Goal: Task Accomplishment & Management: Manage account settings

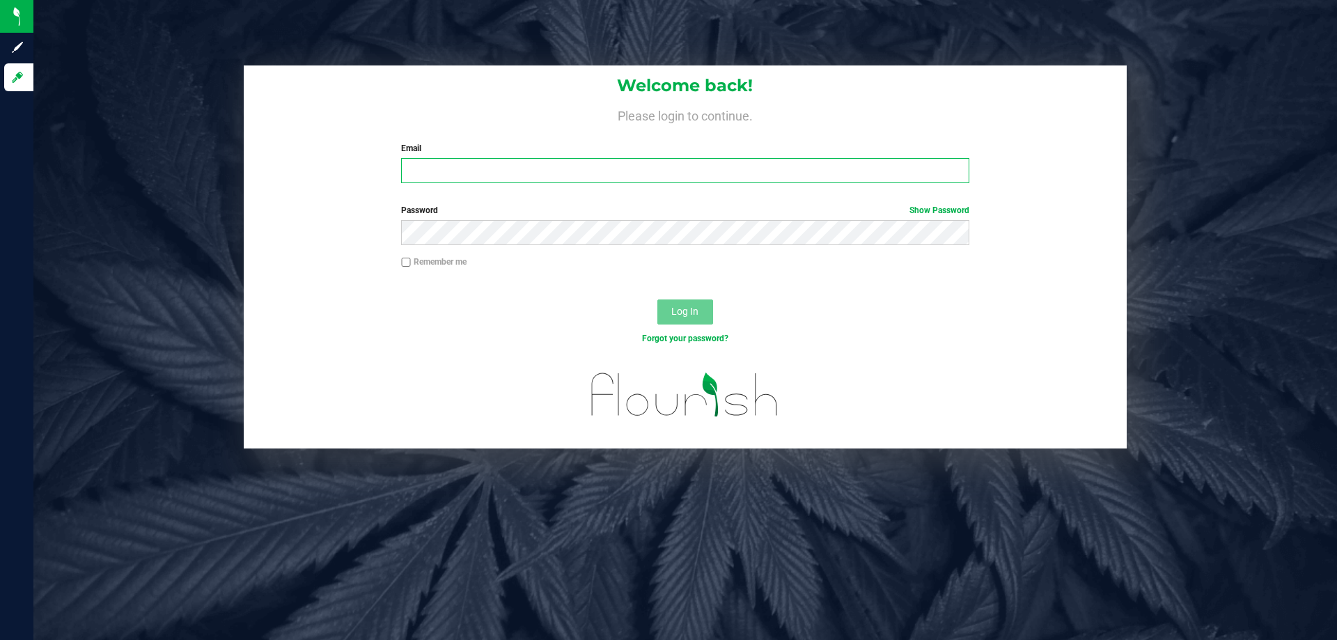
click at [443, 171] on input "Email" at bounding box center [684, 170] width 567 height 25
type input "[EMAIL_ADDRESS][DOMAIN_NAME]"
click at [657, 299] on button "Log In" at bounding box center [685, 311] width 56 height 25
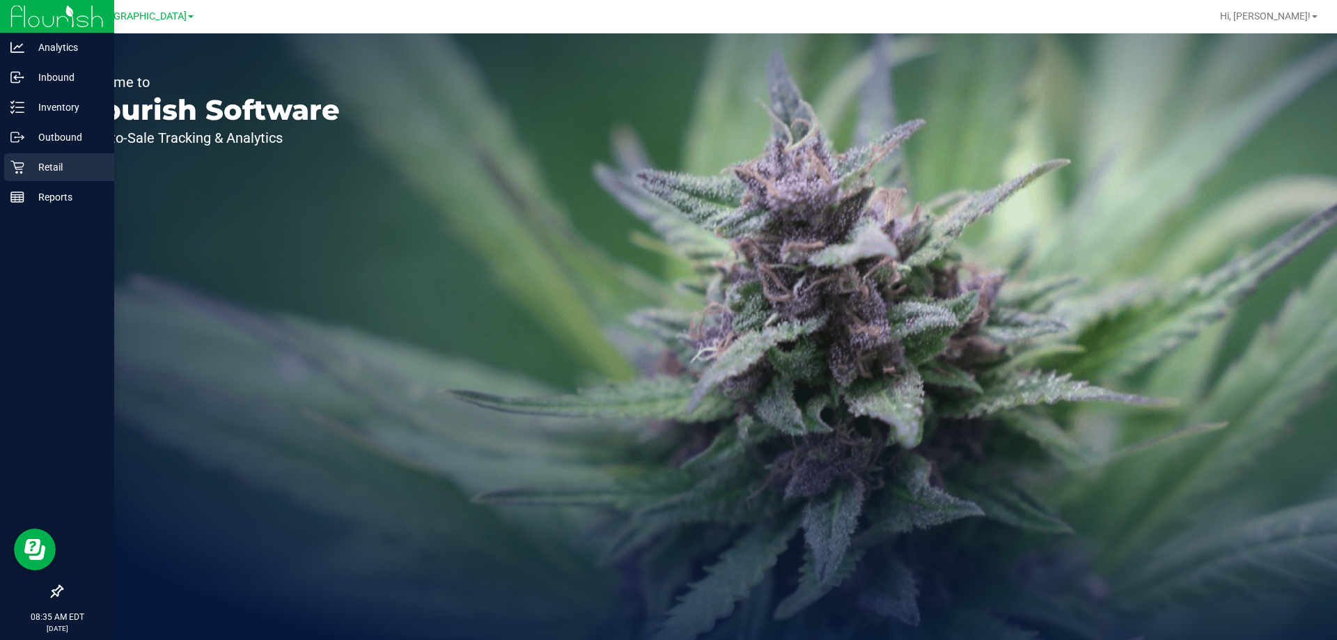
click at [46, 171] on p "Retail" at bounding box center [66, 167] width 84 height 17
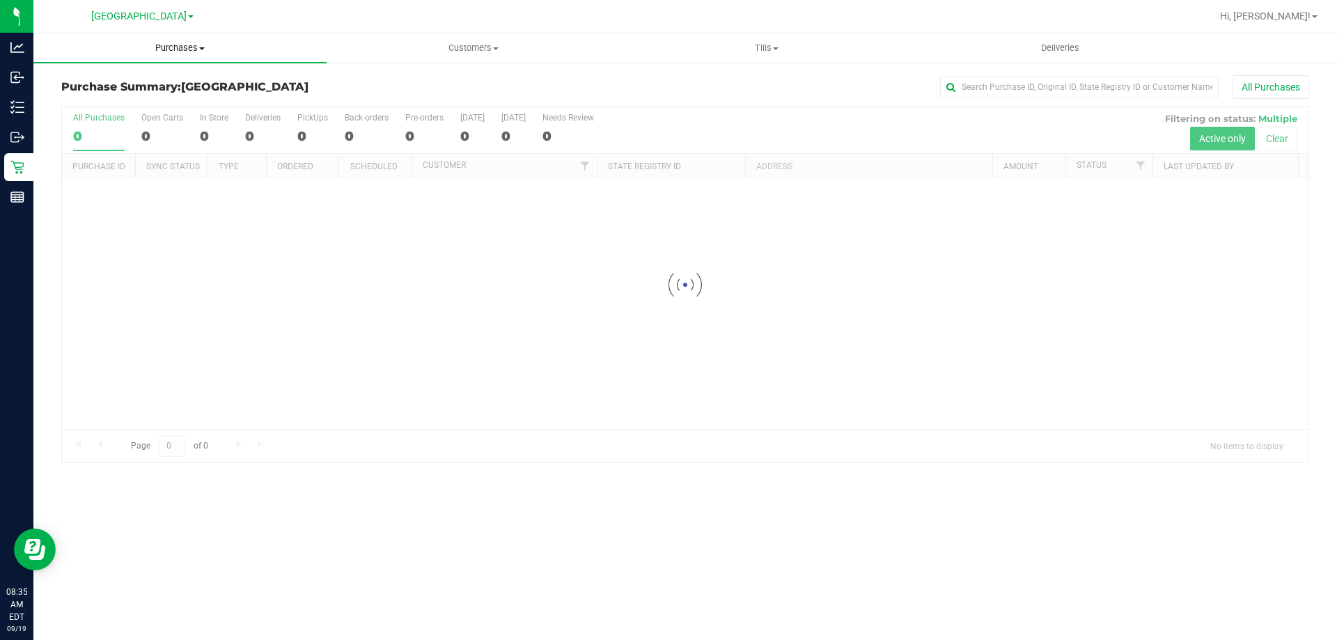
click at [191, 48] on span "Purchases" at bounding box center [179, 48] width 293 height 13
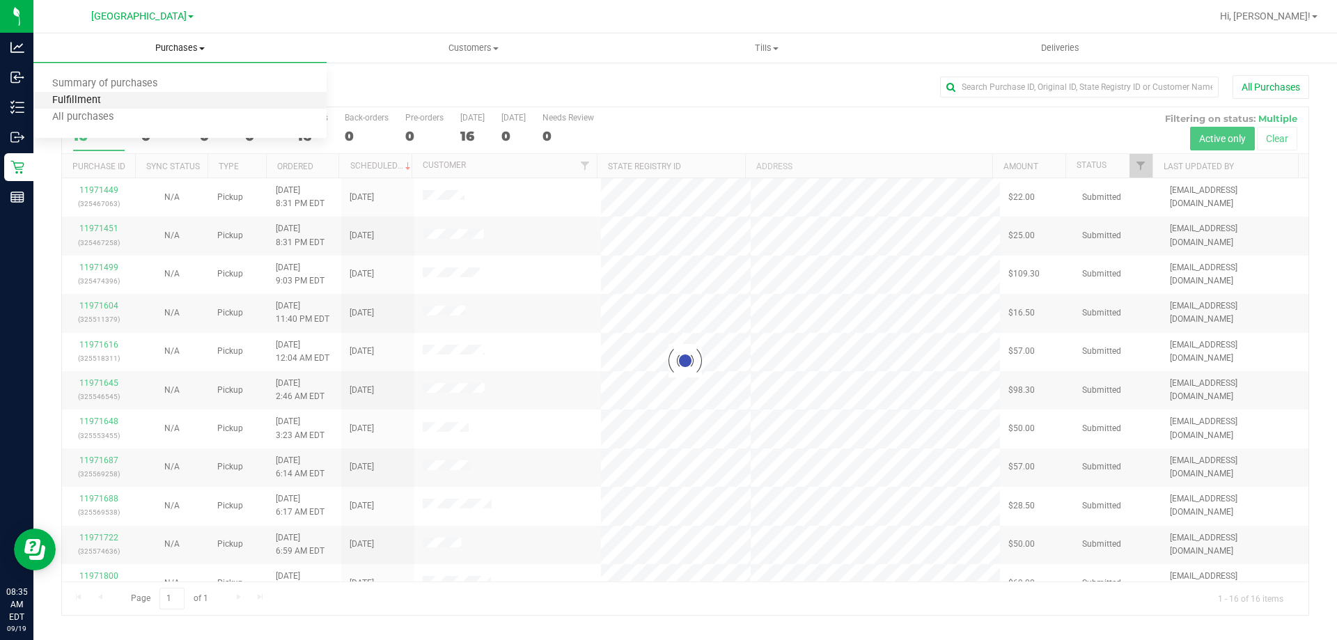
click at [98, 99] on span "Fulfillment" at bounding box center [76, 101] width 86 height 12
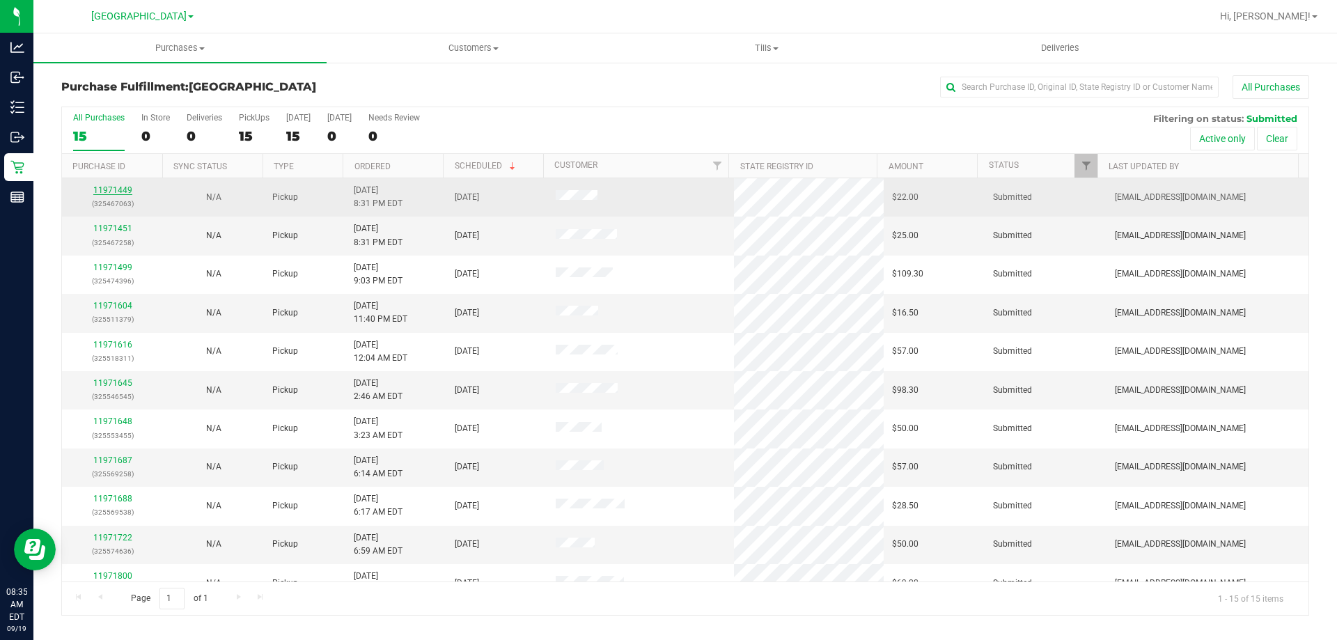
click at [103, 189] on link "11971449" at bounding box center [112, 190] width 39 height 10
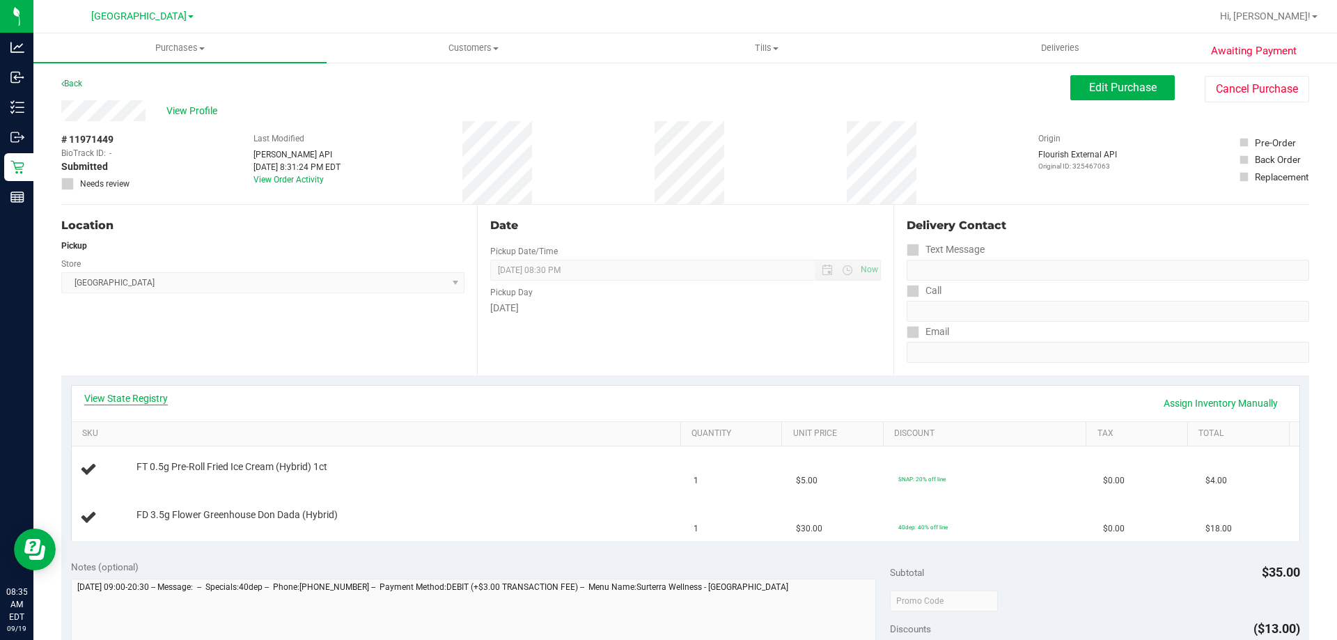
click at [119, 396] on link "View State Registry" at bounding box center [126, 398] width 84 height 14
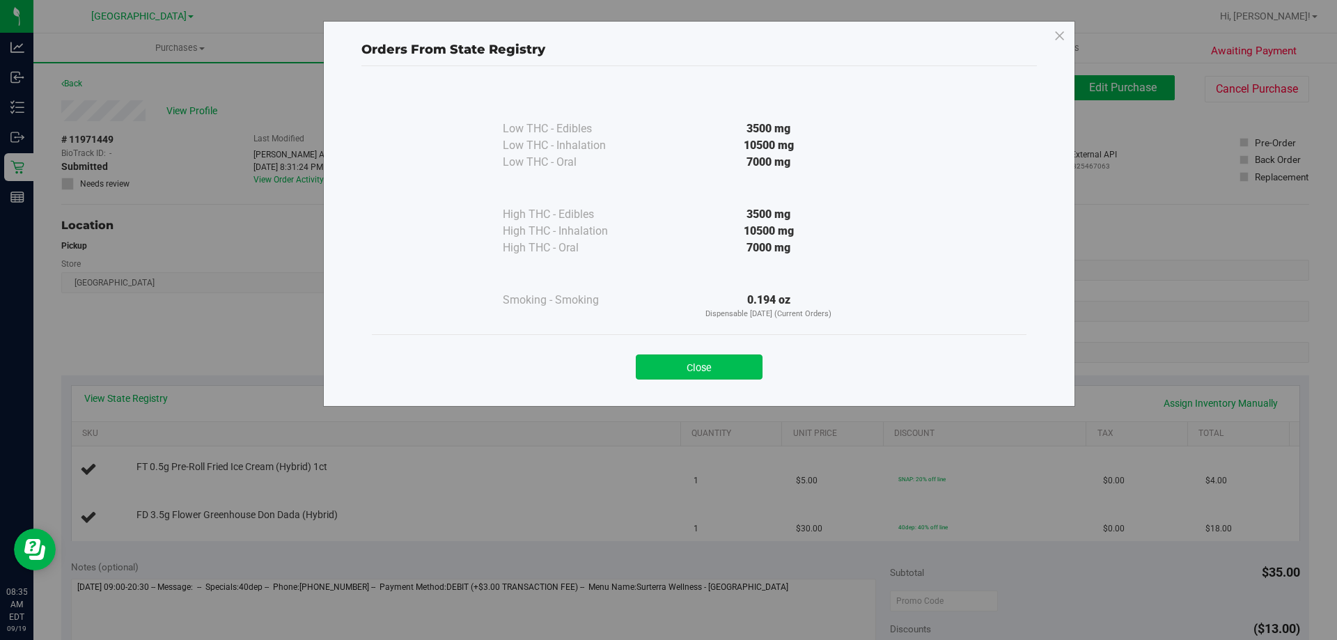
click at [703, 374] on button "Close" at bounding box center [699, 366] width 127 height 25
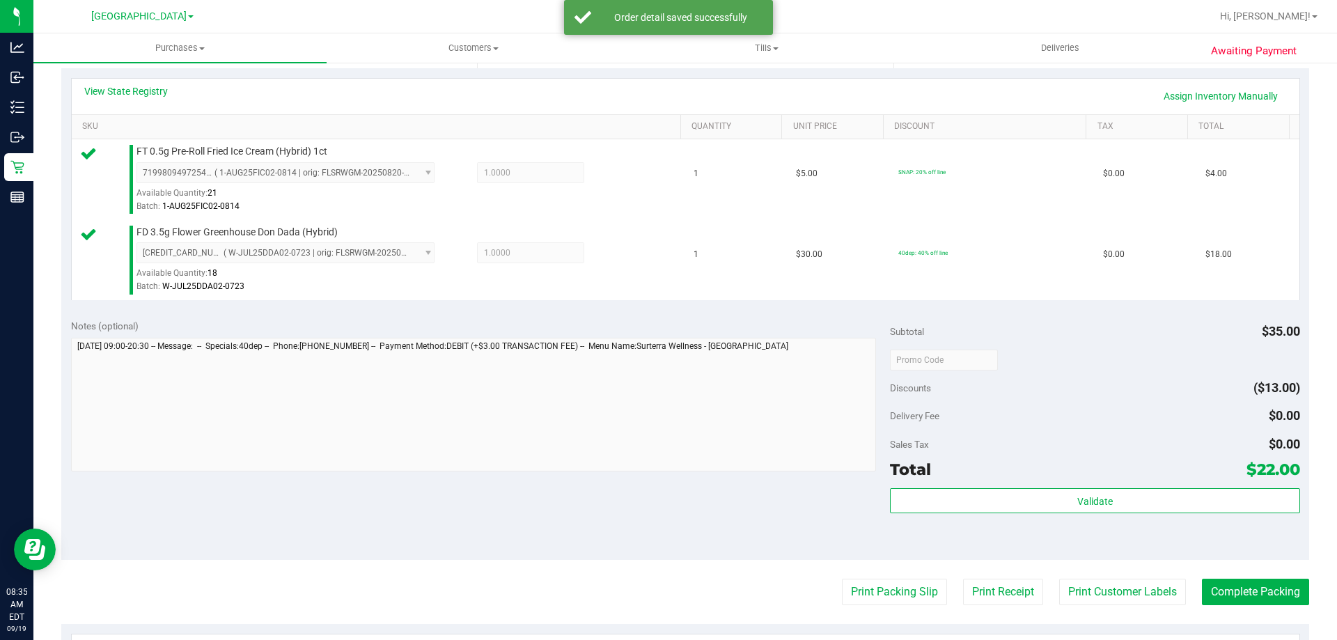
scroll to position [323, 0]
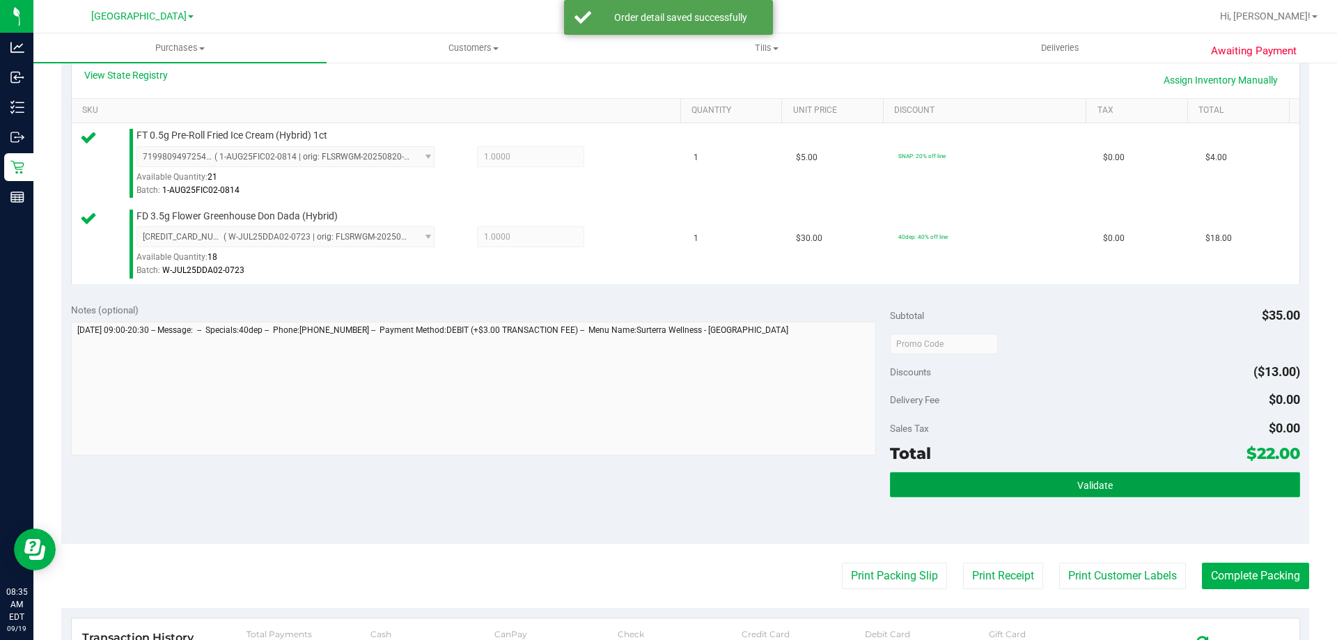
click at [1075, 474] on button "Validate" at bounding box center [1094, 484] width 409 height 25
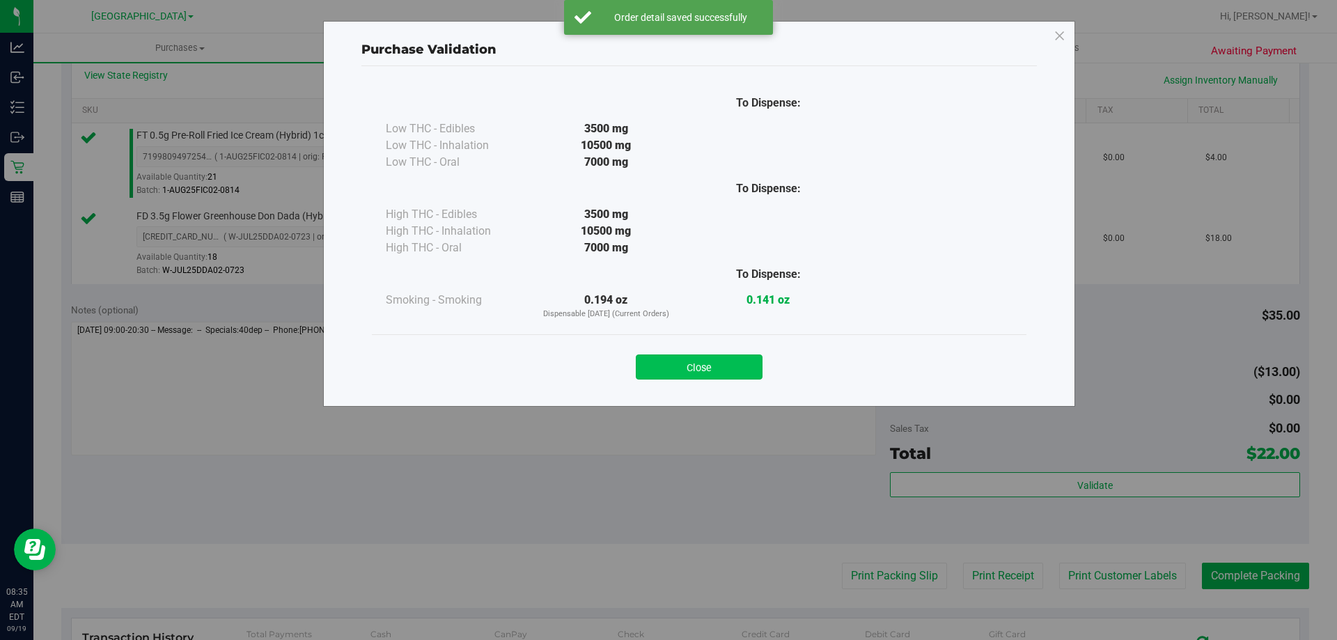
click at [714, 363] on button "Close" at bounding box center [699, 366] width 127 height 25
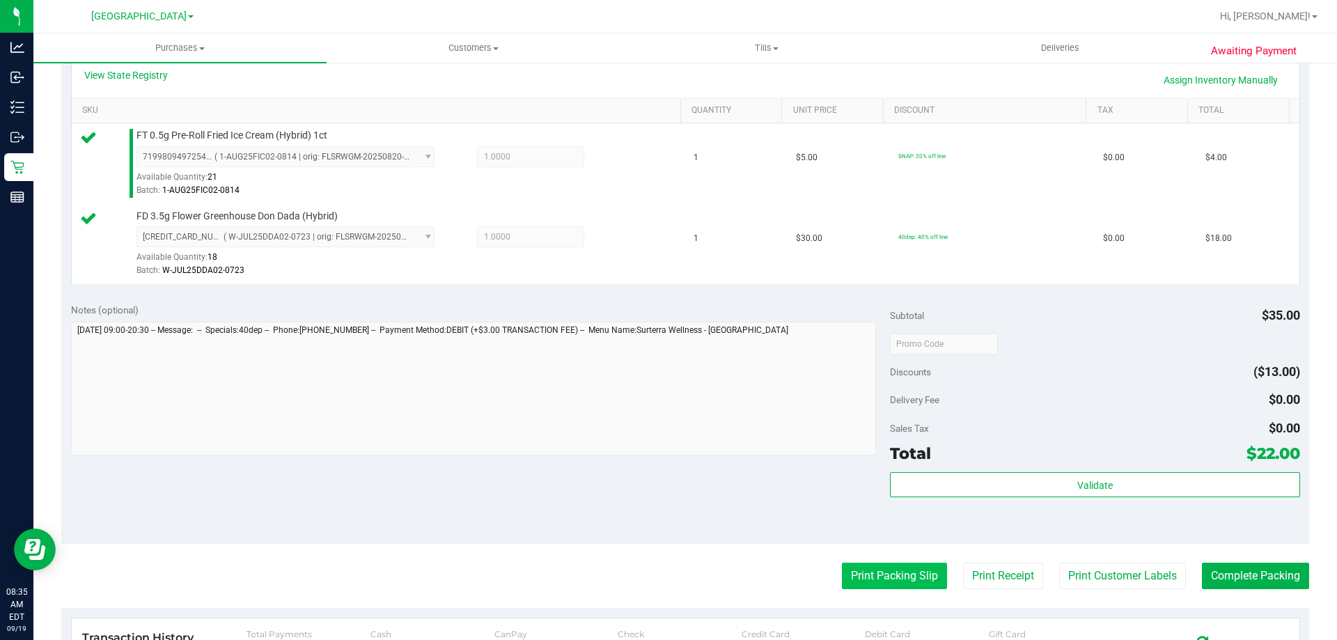
click at [905, 573] on button "Print Packing Slip" at bounding box center [894, 576] width 105 height 26
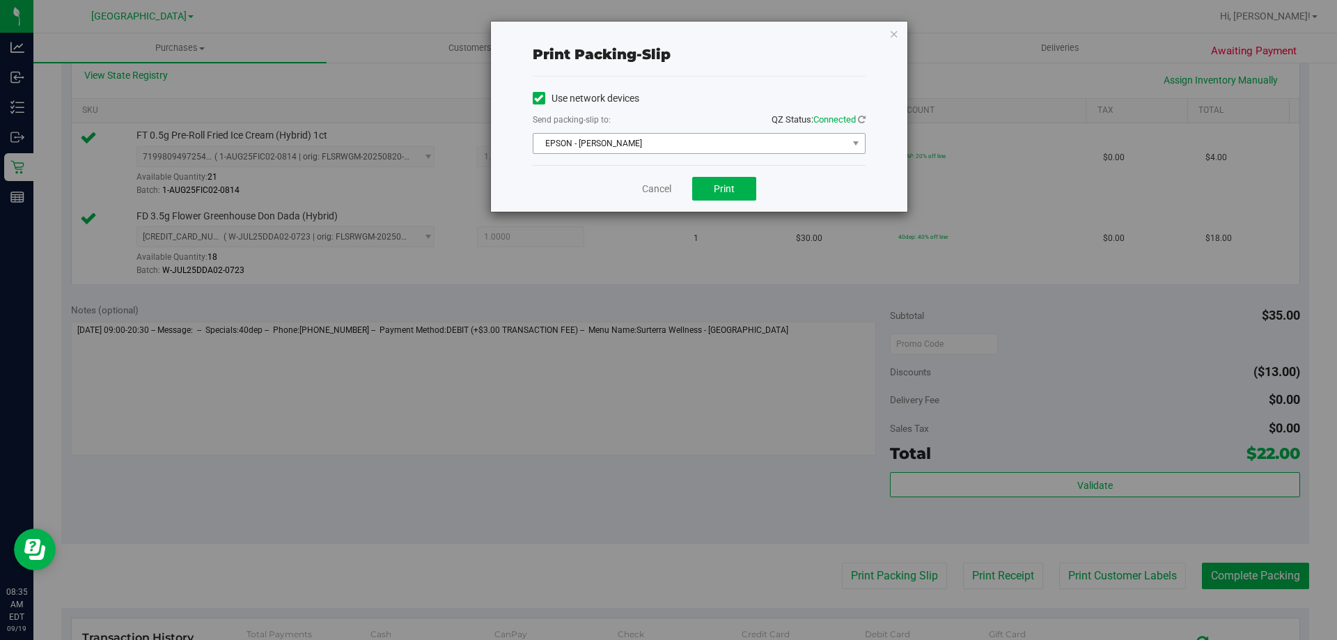
click at [641, 142] on span "EPSON - JYPSI" at bounding box center [690, 143] width 314 height 19
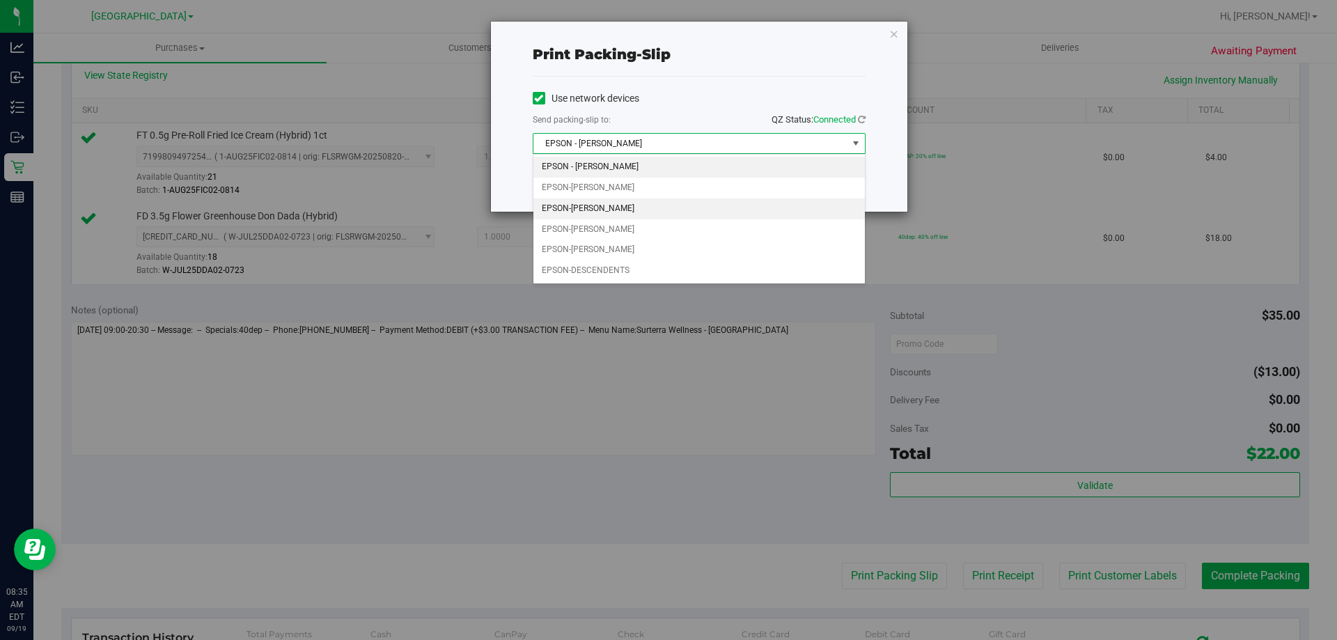
click at [616, 205] on li "EPSON-DENNIS-BROWN" at bounding box center [698, 208] width 331 height 21
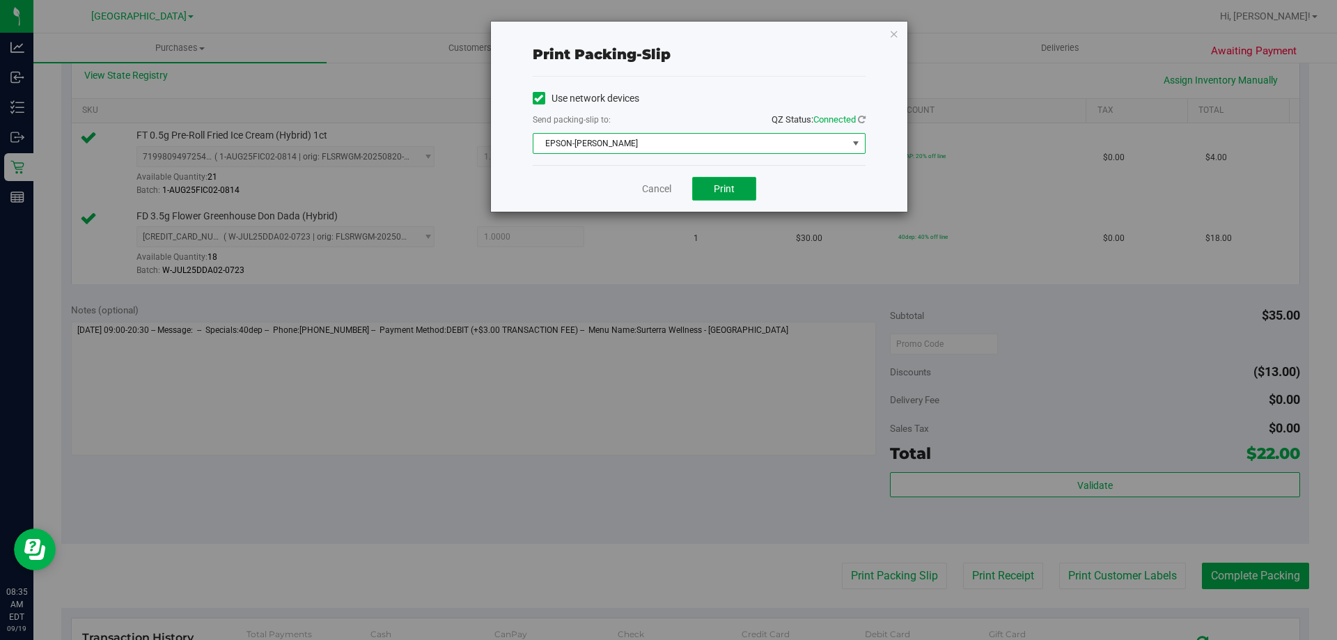
click at [728, 190] on span "Print" at bounding box center [724, 188] width 21 height 11
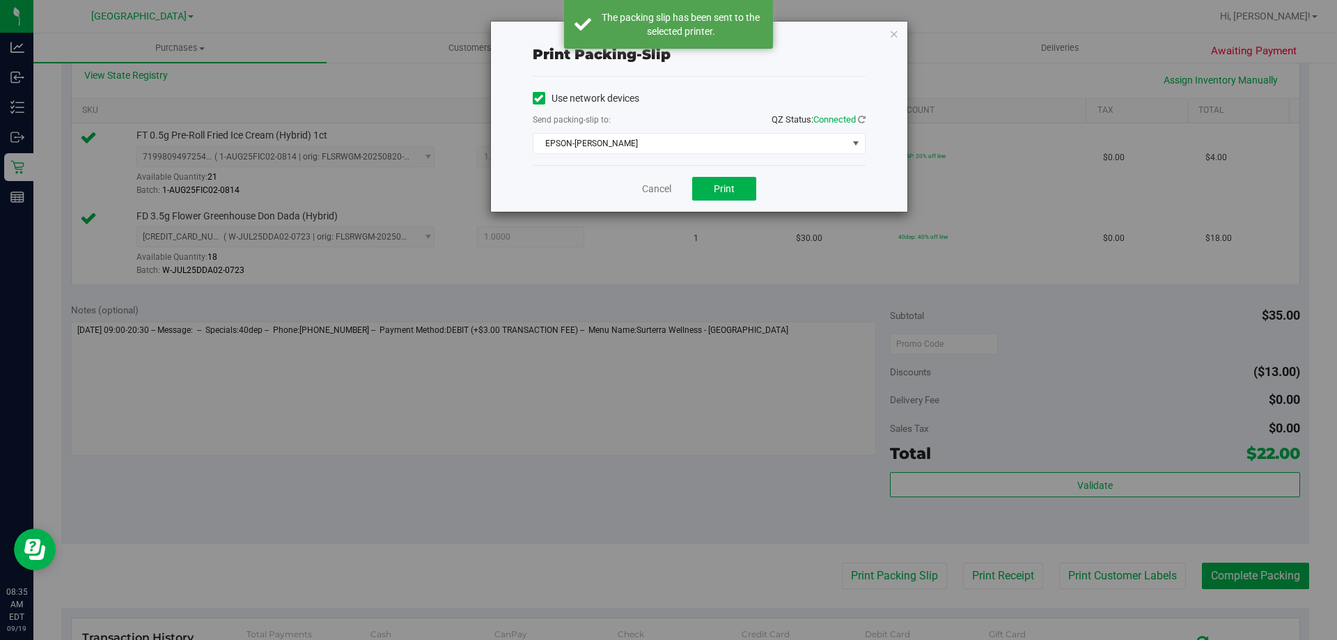
click at [661, 170] on div "Cancel Print" at bounding box center [699, 188] width 333 height 47
click at [647, 187] on link "Cancel" at bounding box center [656, 189] width 29 height 15
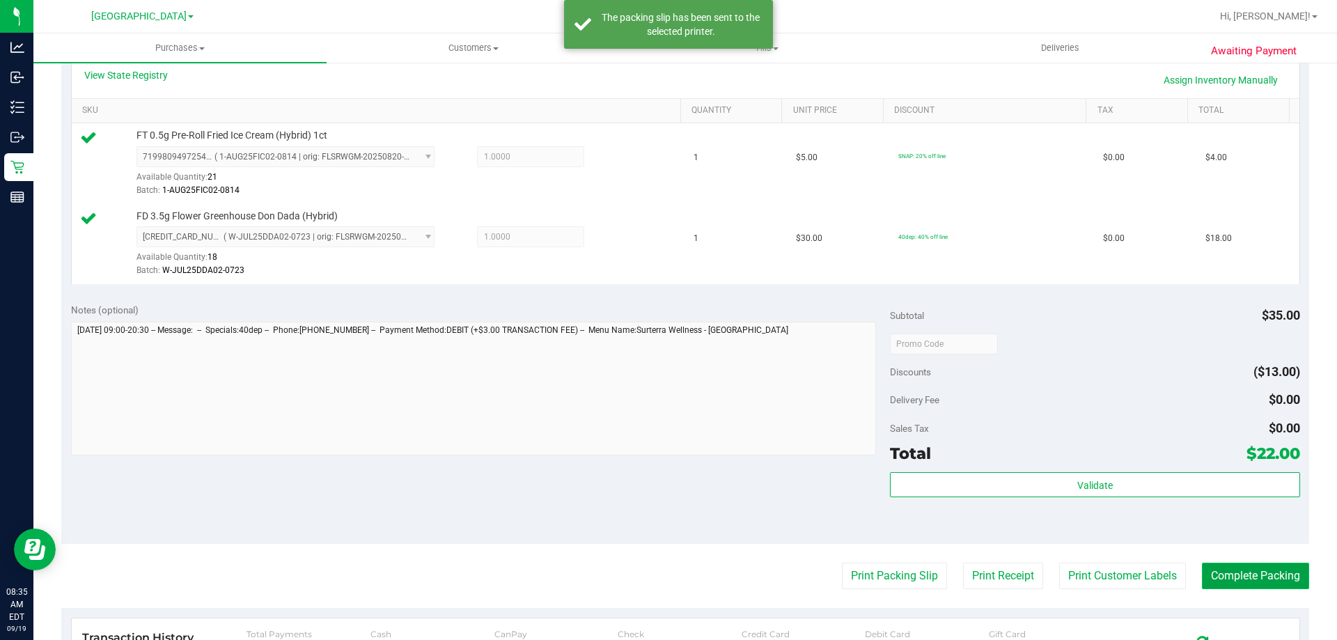
click at [1259, 563] on button "Complete Packing" at bounding box center [1255, 576] width 107 height 26
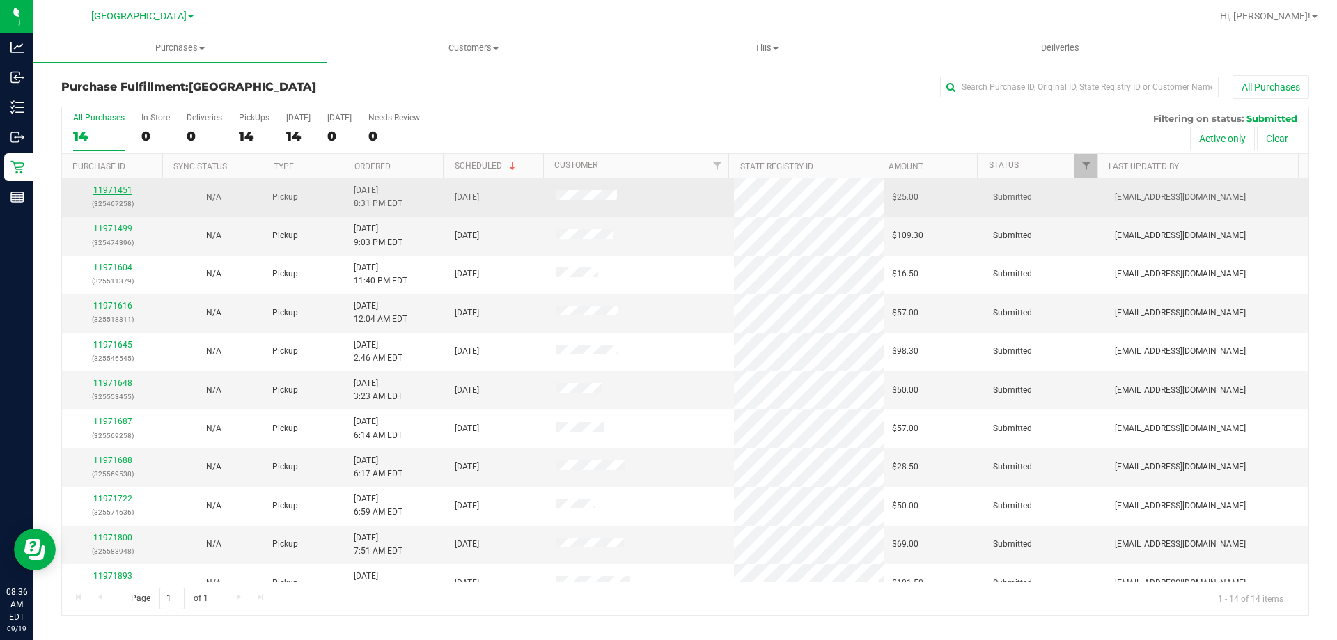
click at [104, 194] on link "11971451" at bounding box center [112, 190] width 39 height 10
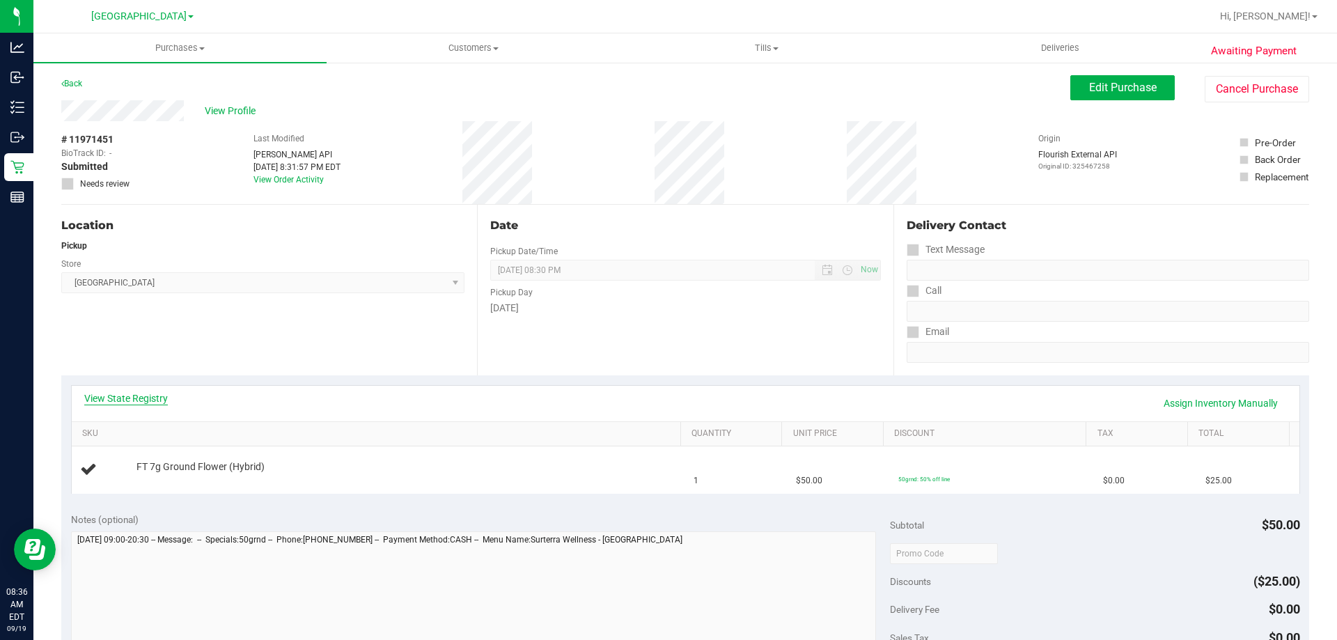
click at [113, 396] on link "View State Registry" at bounding box center [126, 398] width 84 height 14
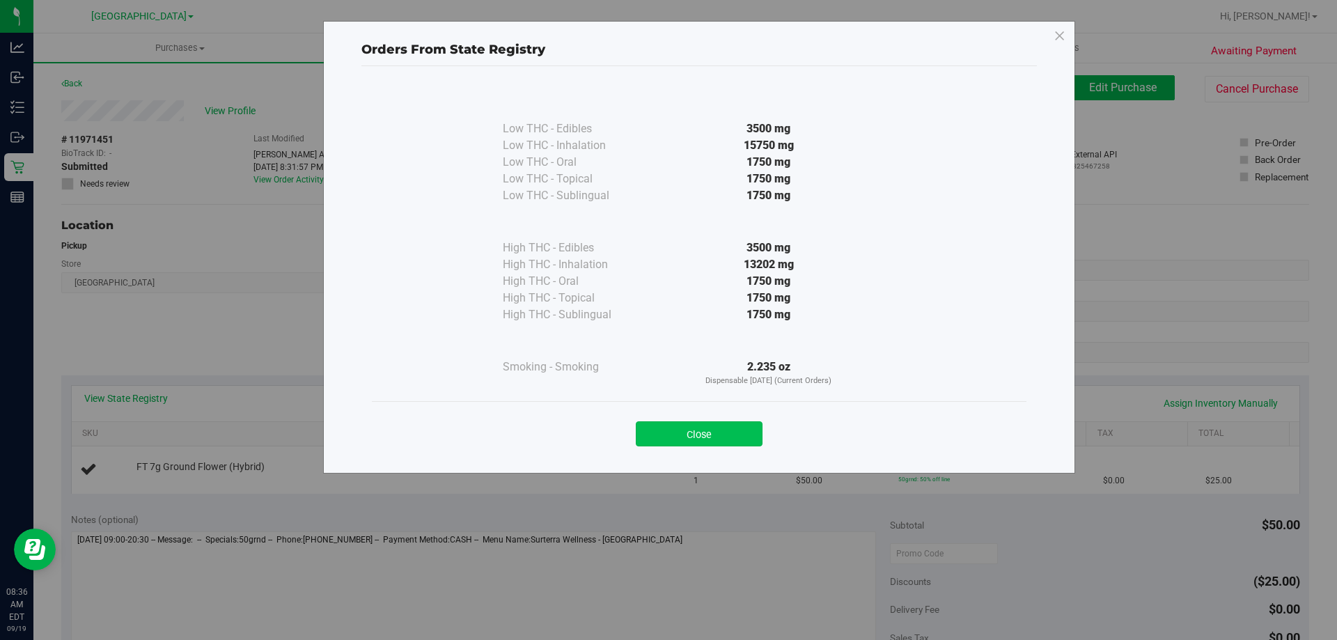
click at [733, 425] on button "Close" at bounding box center [699, 433] width 127 height 25
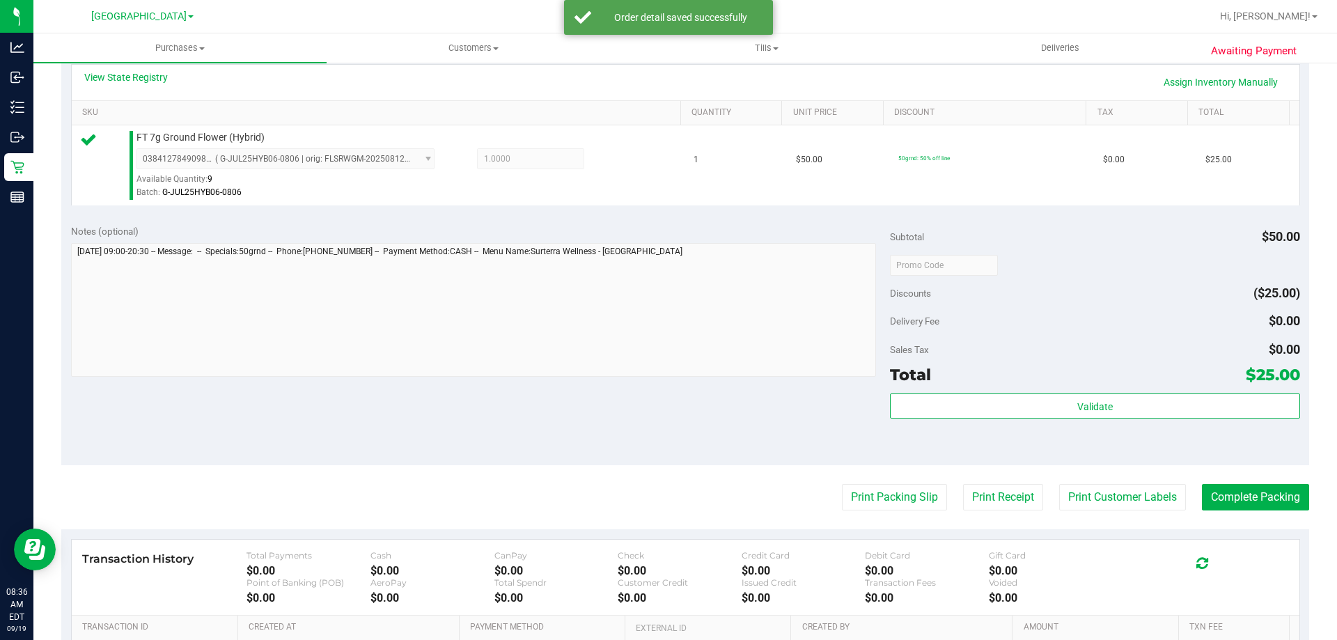
scroll to position [330, 0]
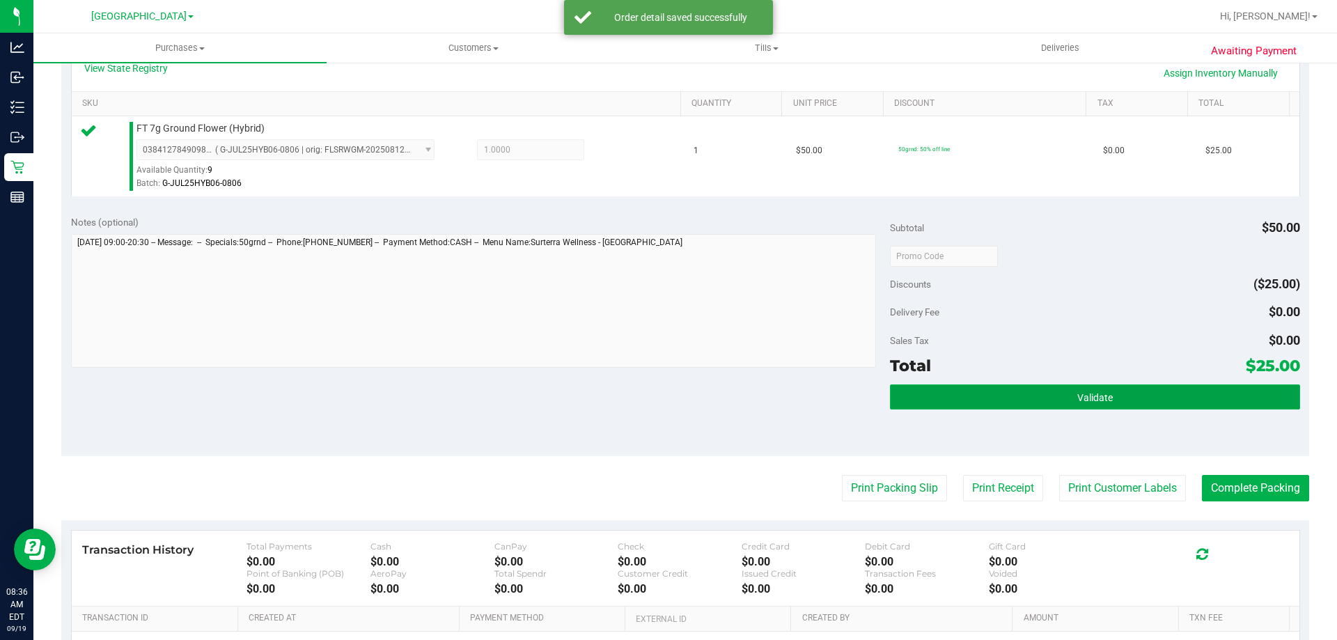
click at [1104, 404] on button "Validate" at bounding box center [1094, 396] width 409 height 25
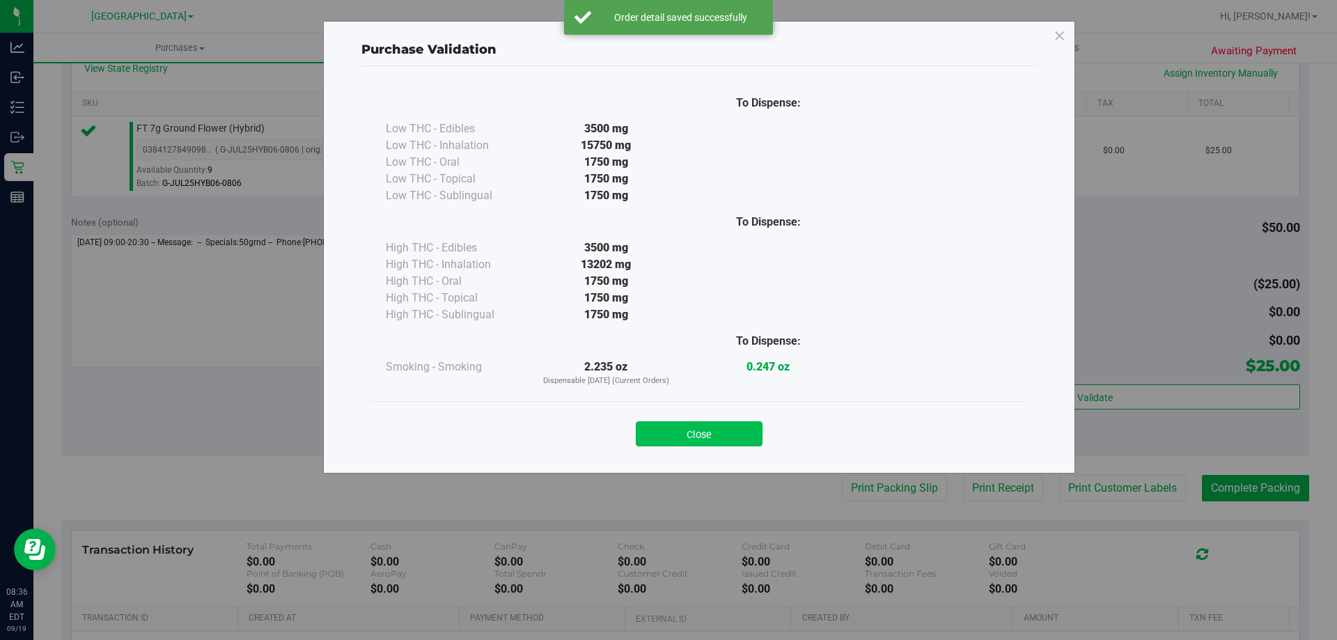
click at [714, 428] on button "Close" at bounding box center [699, 433] width 127 height 25
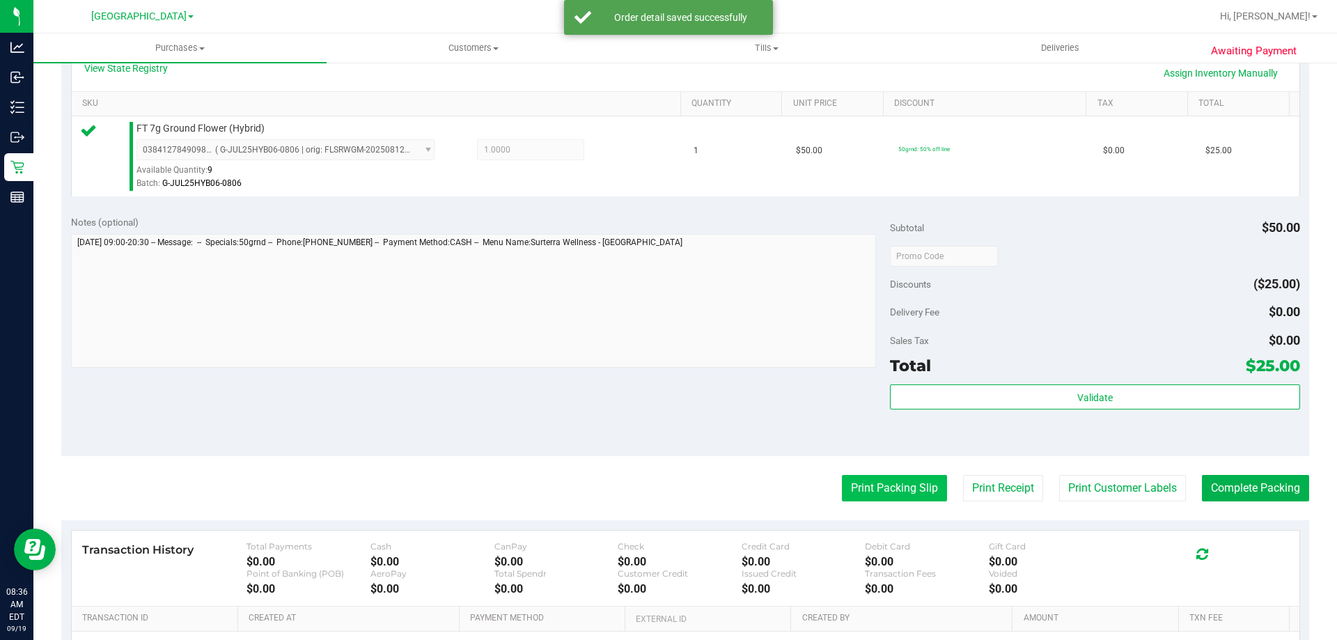
click at [898, 475] on button "Print Packing Slip" at bounding box center [894, 488] width 105 height 26
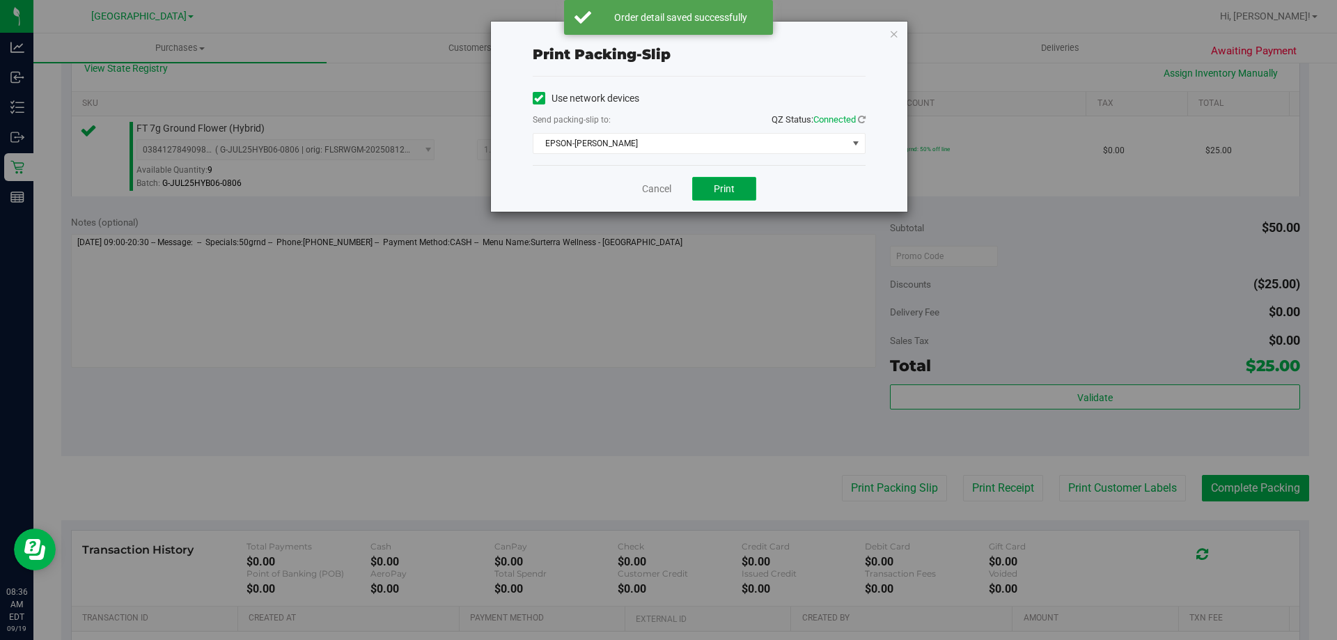
click at [709, 181] on button "Print" at bounding box center [724, 189] width 64 height 24
click at [645, 190] on link "Cancel" at bounding box center [656, 189] width 29 height 15
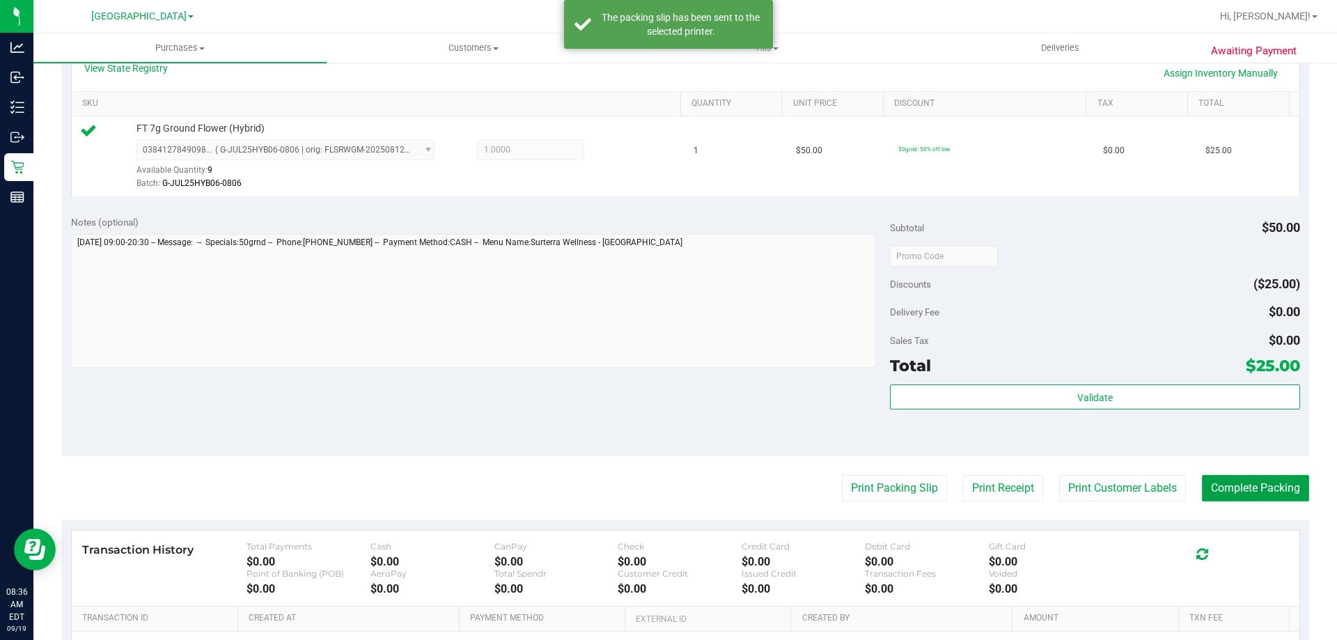
click at [1273, 491] on button "Complete Packing" at bounding box center [1255, 488] width 107 height 26
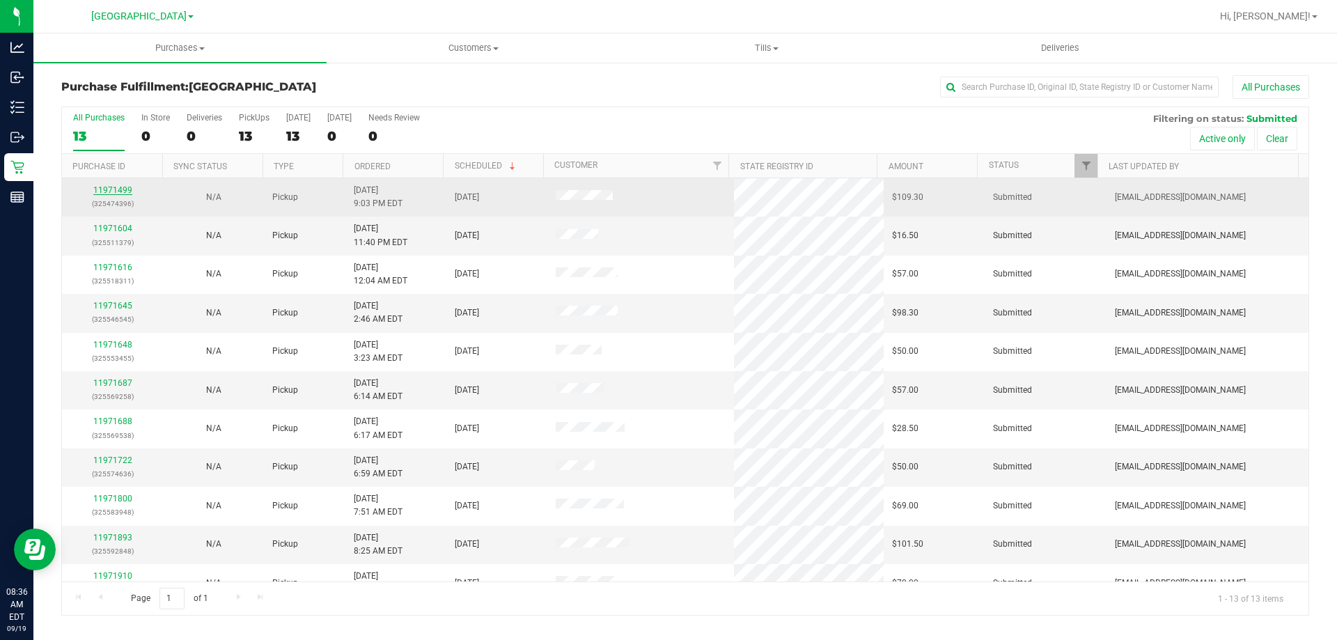
click at [116, 191] on link "11971499" at bounding box center [112, 190] width 39 height 10
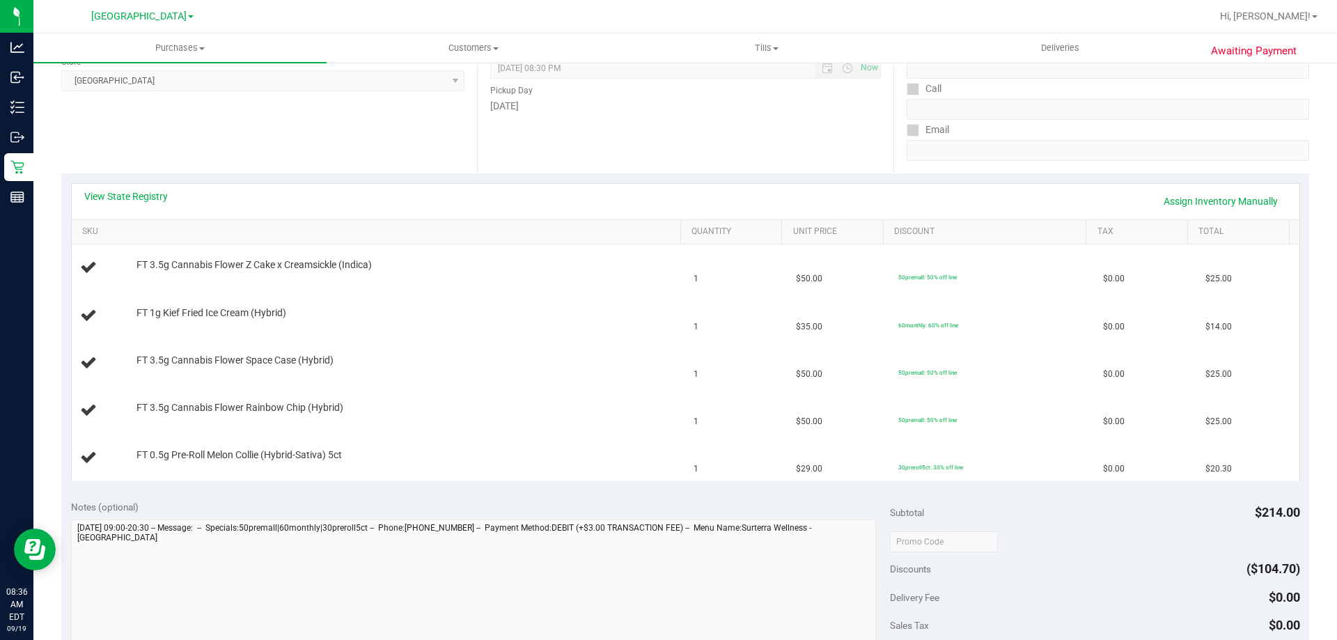
scroll to position [207, 0]
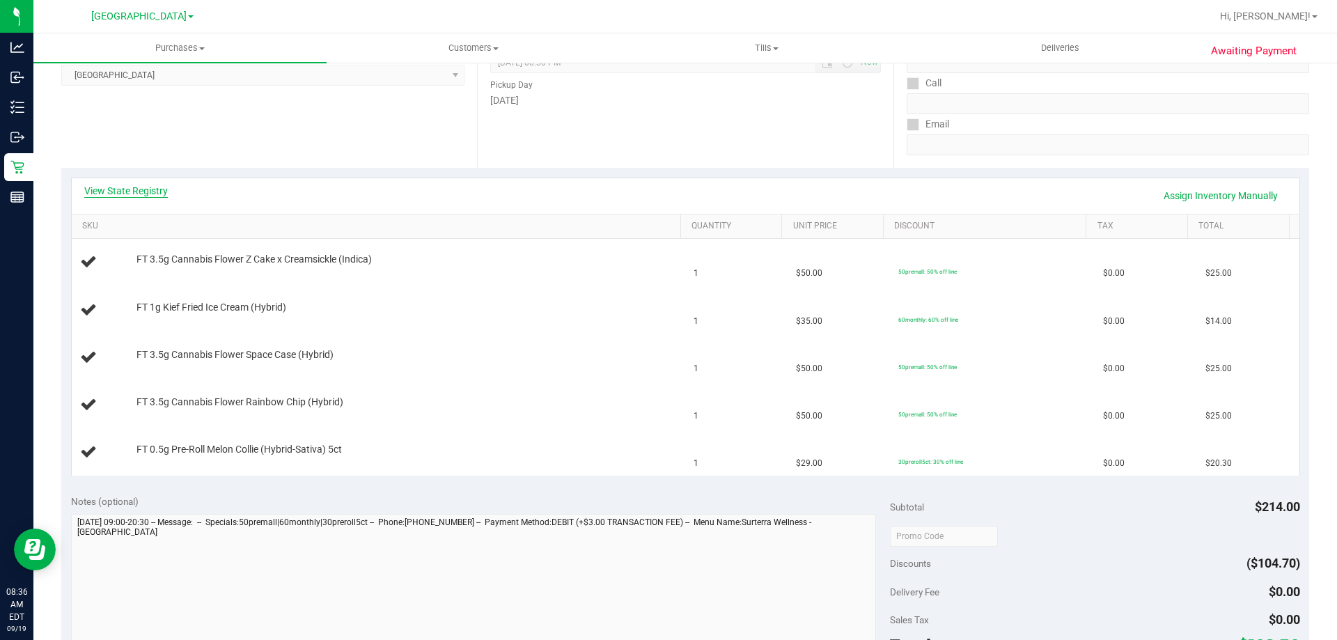
click at [120, 187] on link "View State Registry" at bounding box center [126, 191] width 84 height 14
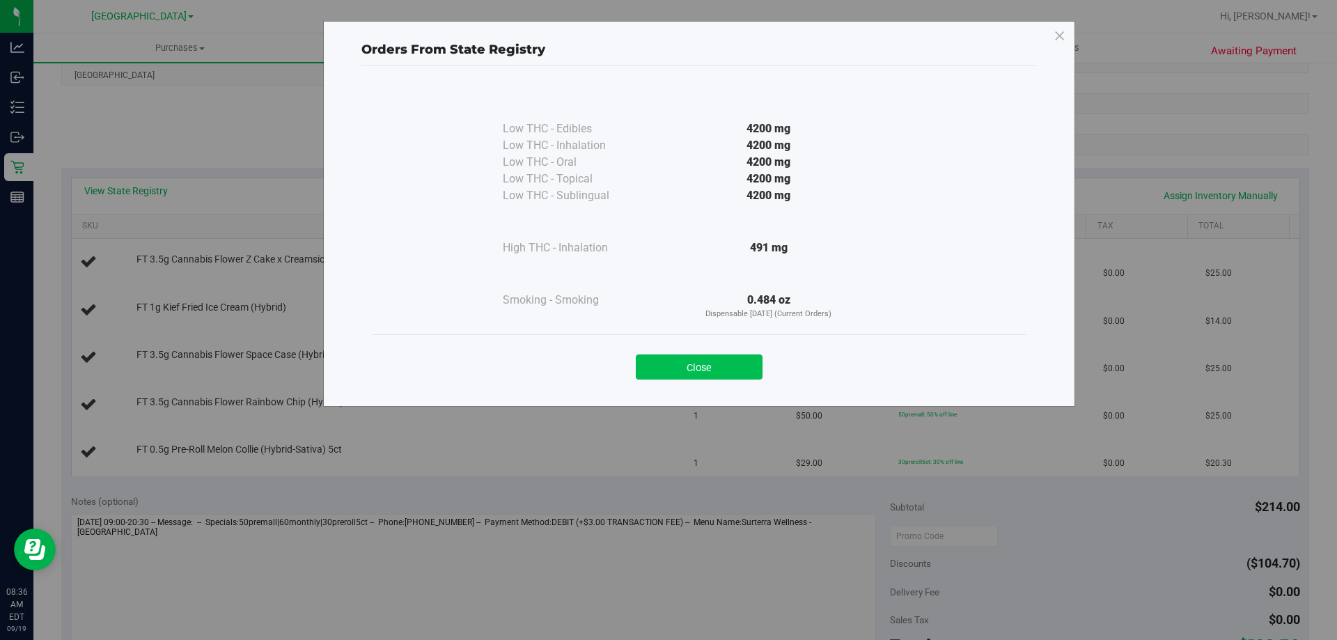
click at [712, 363] on button "Close" at bounding box center [699, 366] width 127 height 25
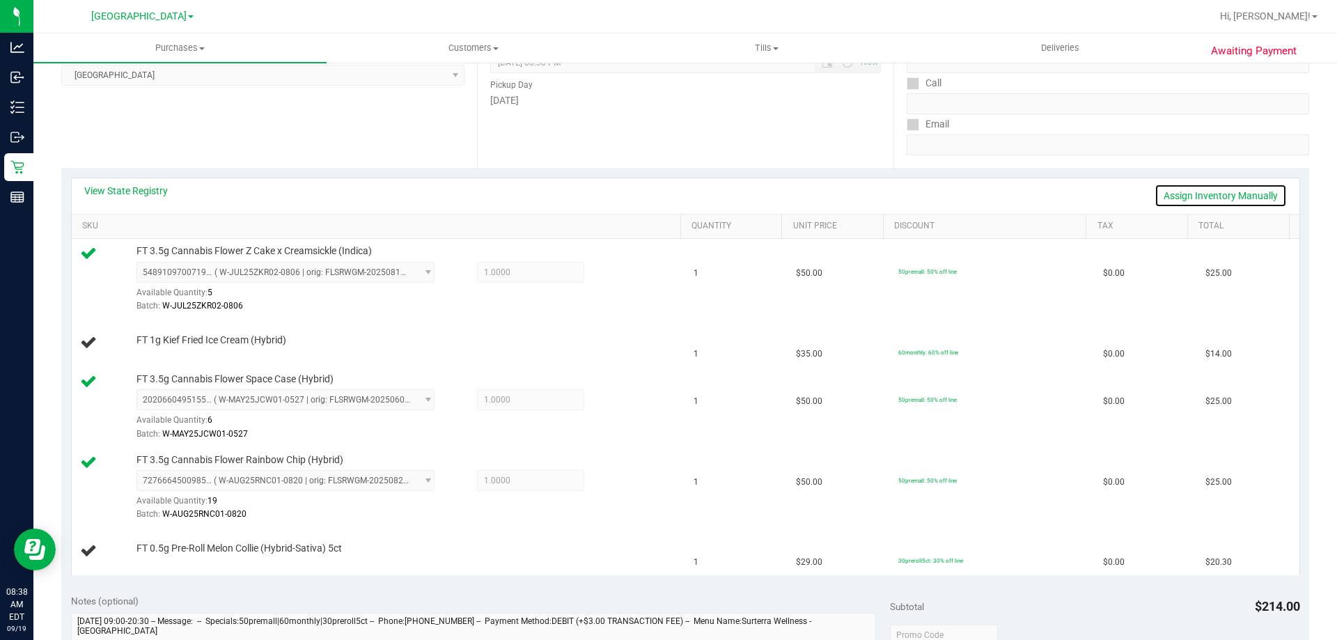
click at [1207, 198] on link "Assign Inventory Manually" at bounding box center [1220, 196] width 132 height 24
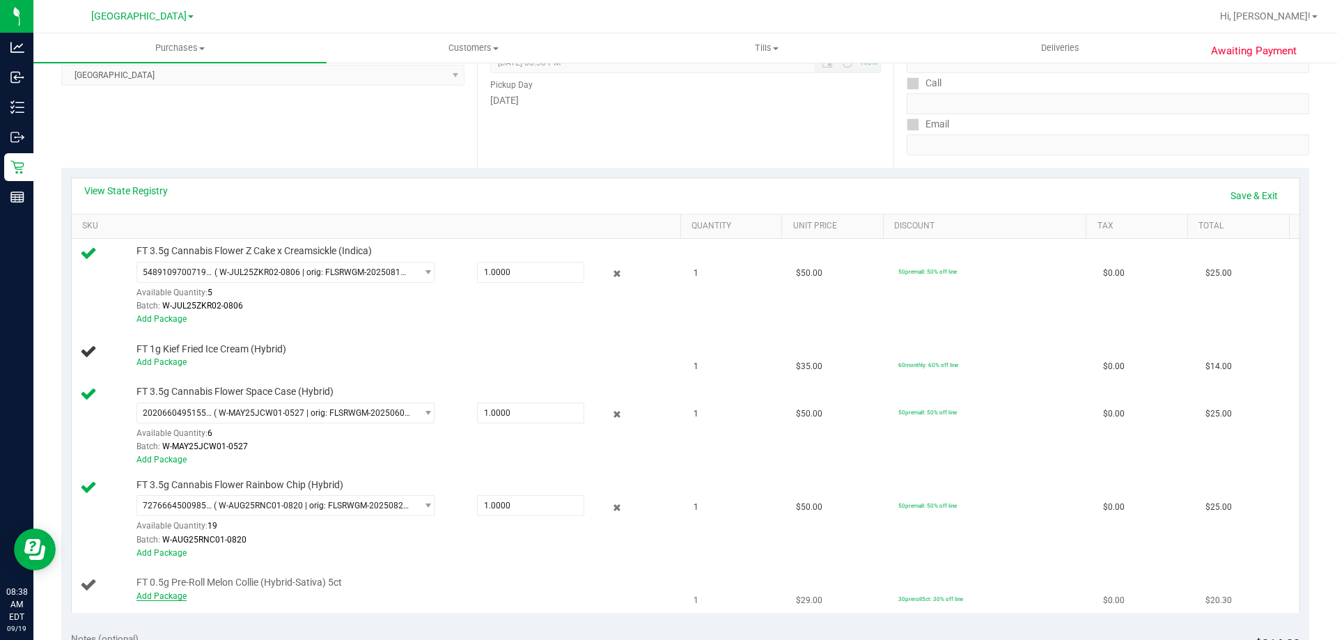
click at [173, 597] on link "Add Package" at bounding box center [161, 596] width 50 height 10
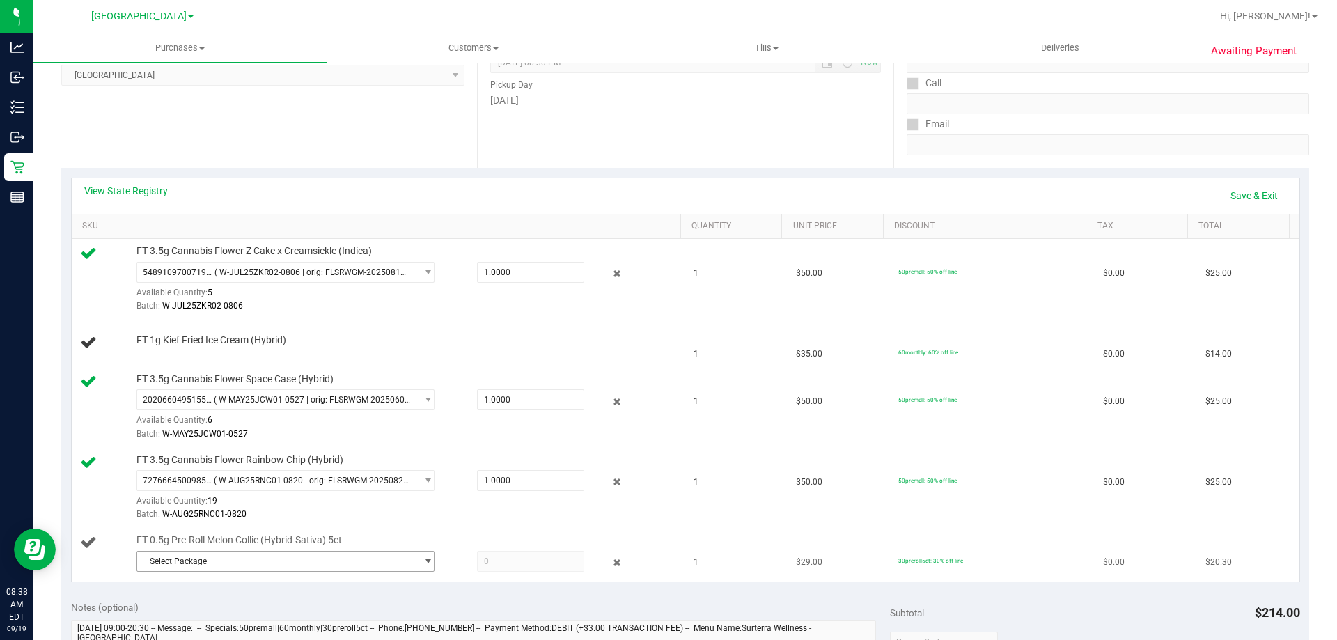
click at [416, 560] on span "select" at bounding box center [424, 560] width 17 height 19
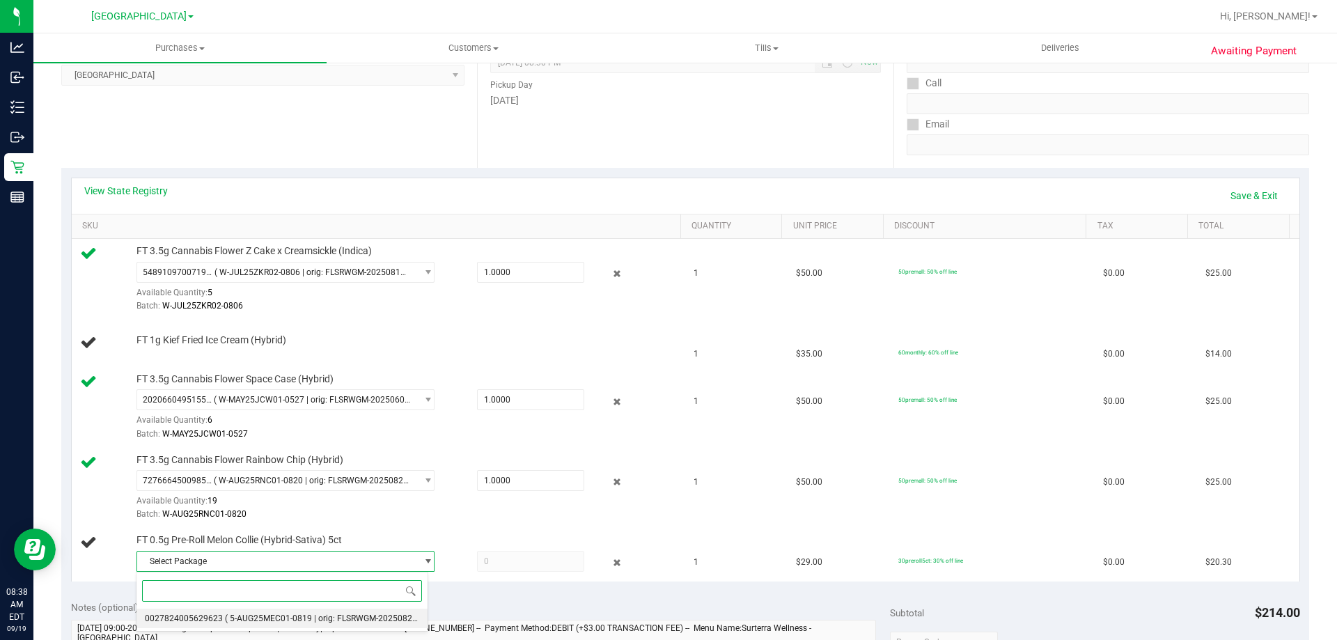
click at [356, 622] on span "( 5-AUG25MEC01-0819 | orig: FLSRWGM-20250825-2587 )" at bounding box center [334, 618] width 219 height 10
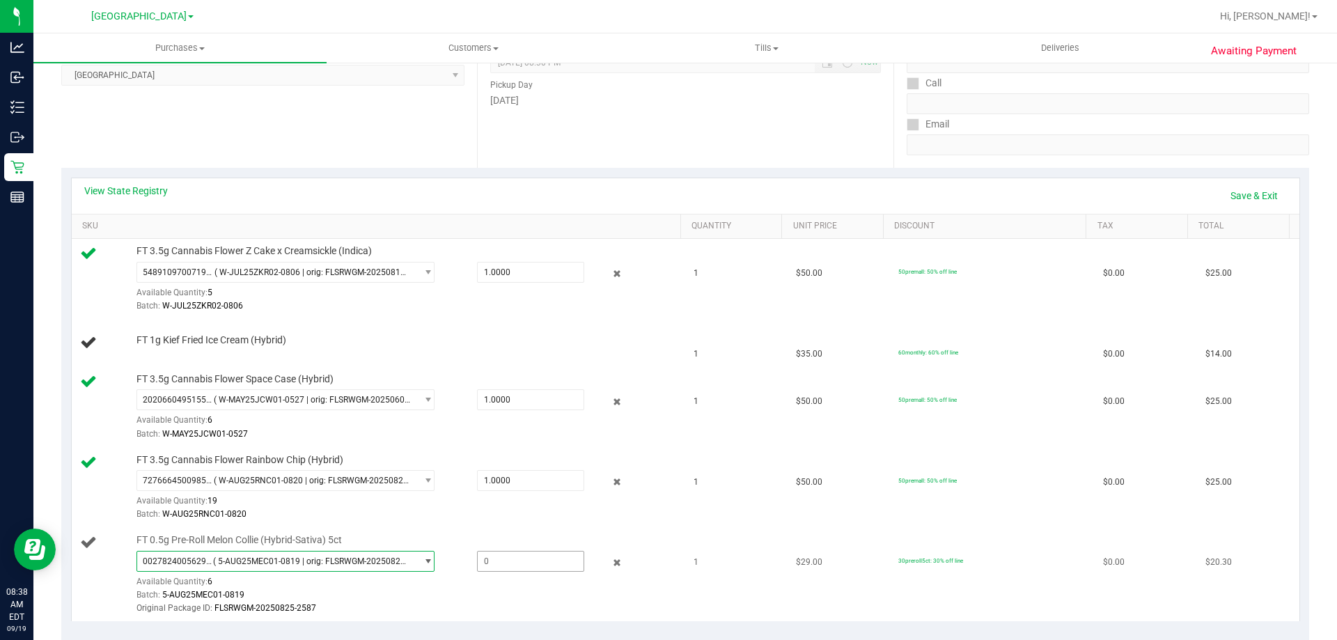
click at [488, 570] on span at bounding box center [530, 561] width 107 height 21
type input "1"
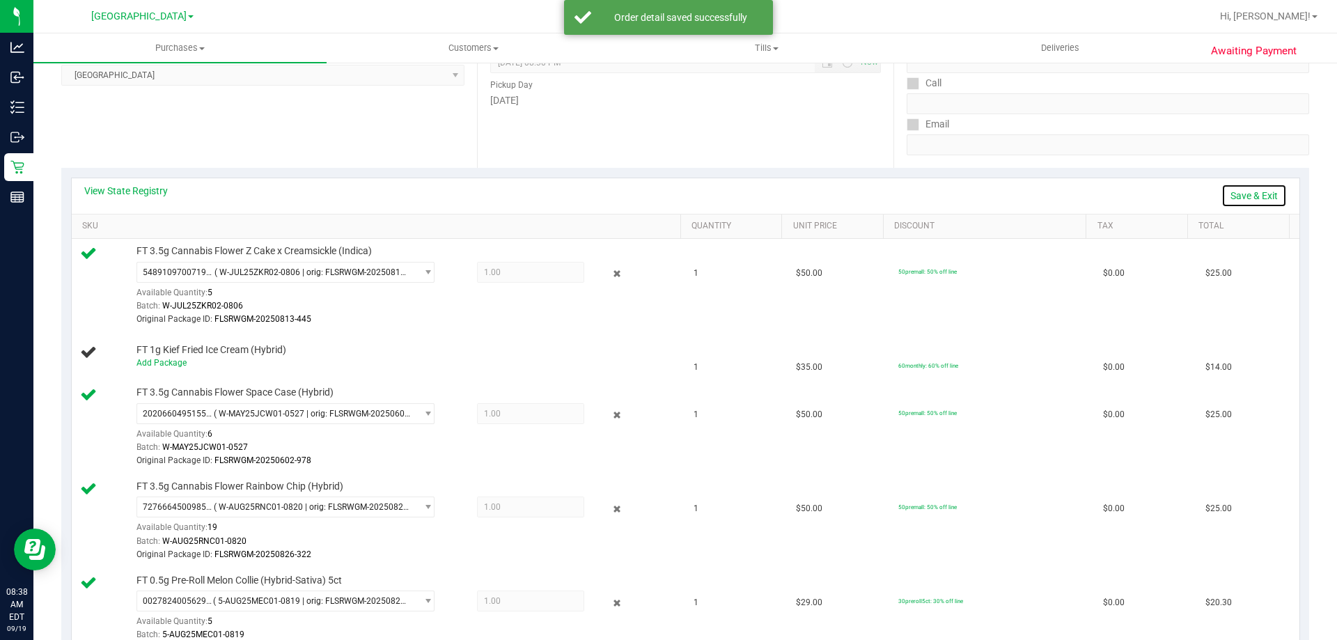
click at [1250, 193] on link "Save & Exit" at bounding box center [1253, 196] width 65 height 24
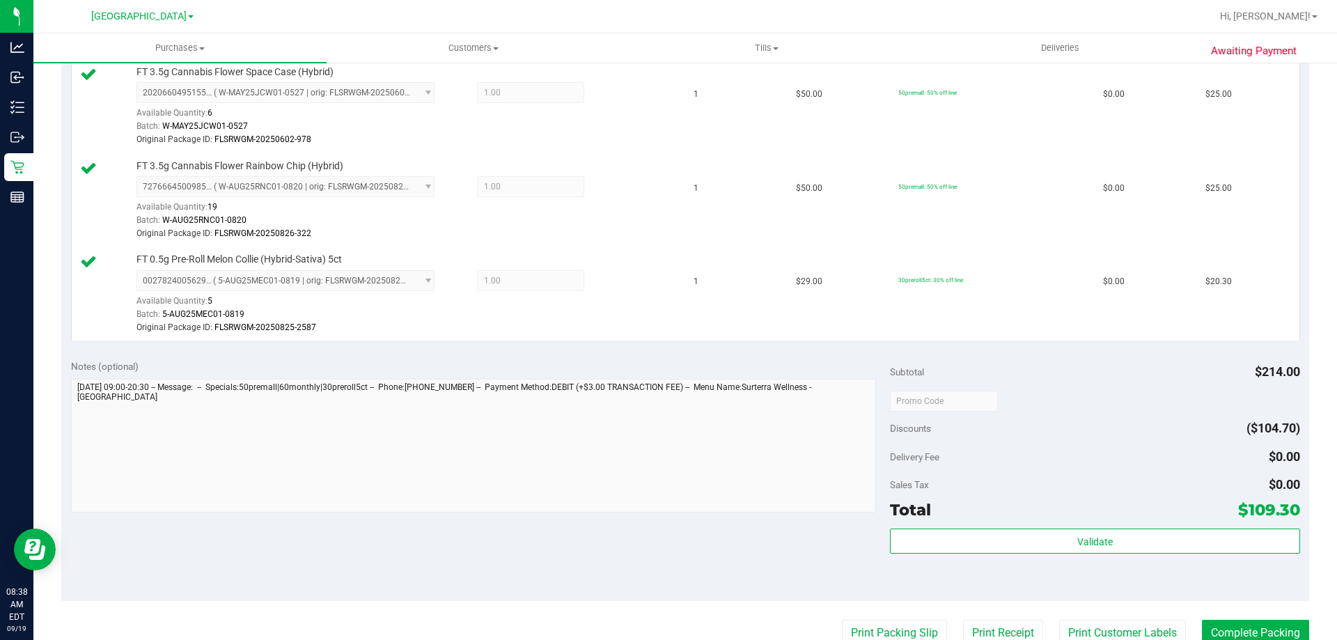
scroll to position [567, 0]
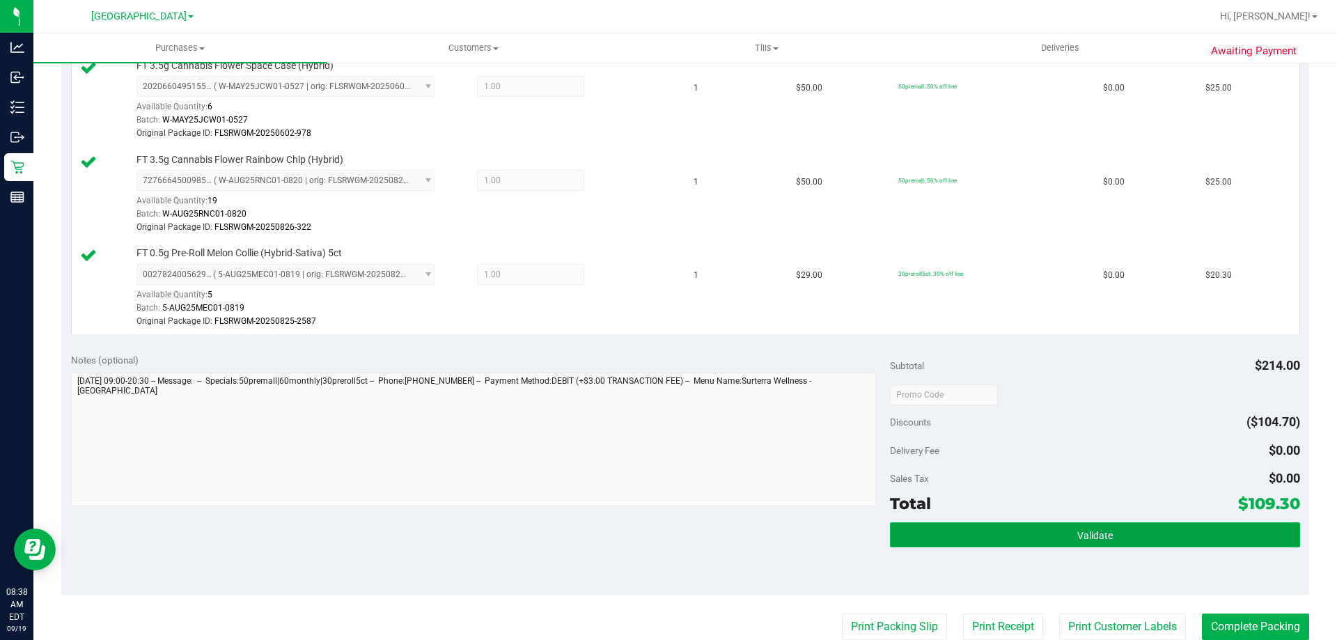
click at [1103, 531] on span "Validate" at bounding box center [1095, 535] width 36 height 11
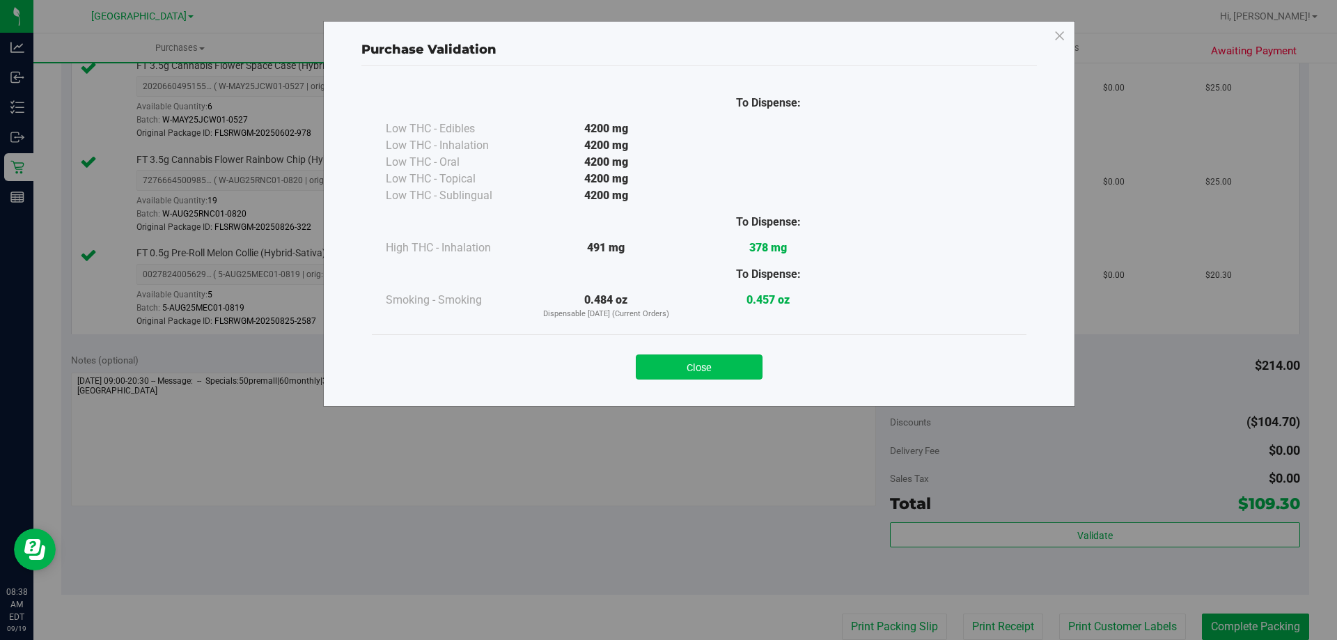
click at [725, 360] on button "Close" at bounding box center [699, 366] width 127 height 25
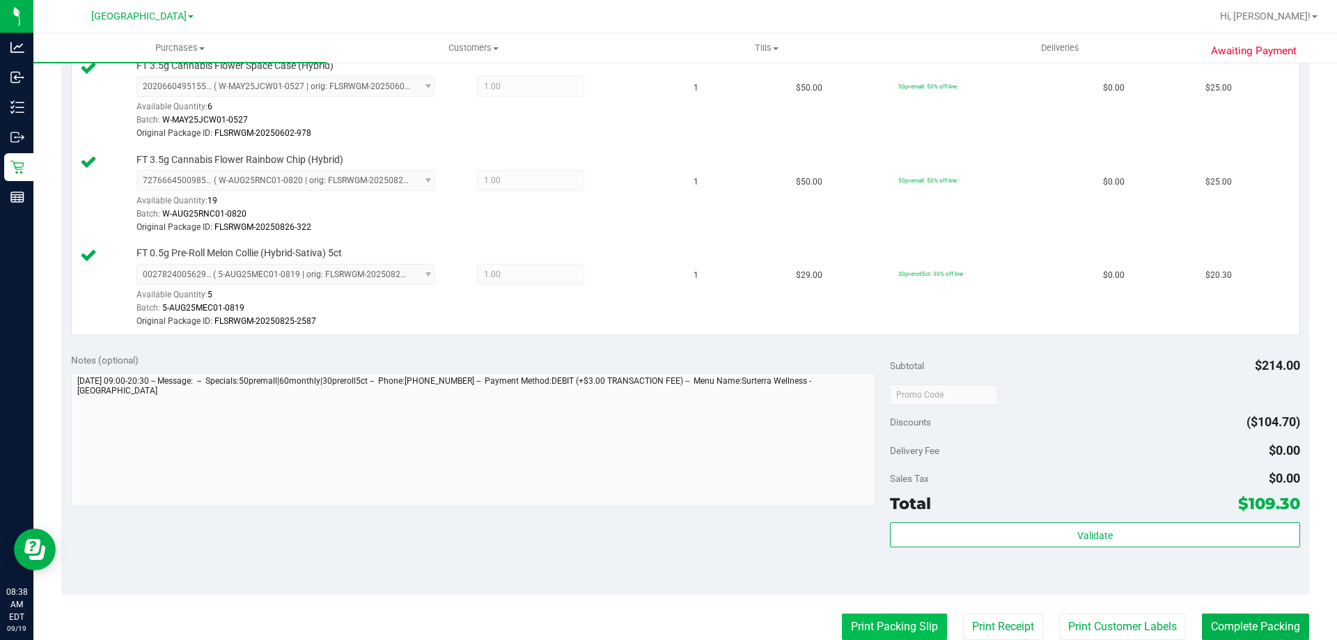
click at [900, 614] on button "Print Packing Slip" at bounding box center [894, 626] width 105 height 26
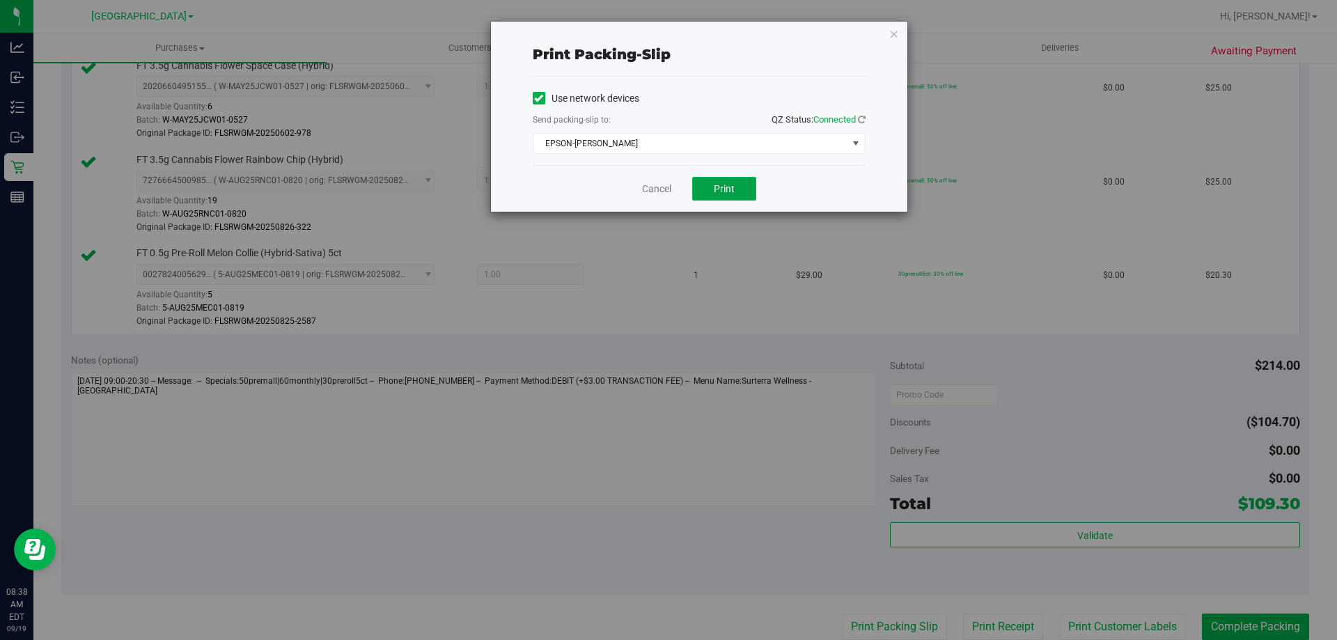
click at [714, 186] on span "Print" at bounding box center [724, 188] width 21 height 11
click at [659, 188] on link "Cancel" at bounding box center [656, 189] width 29 height 15
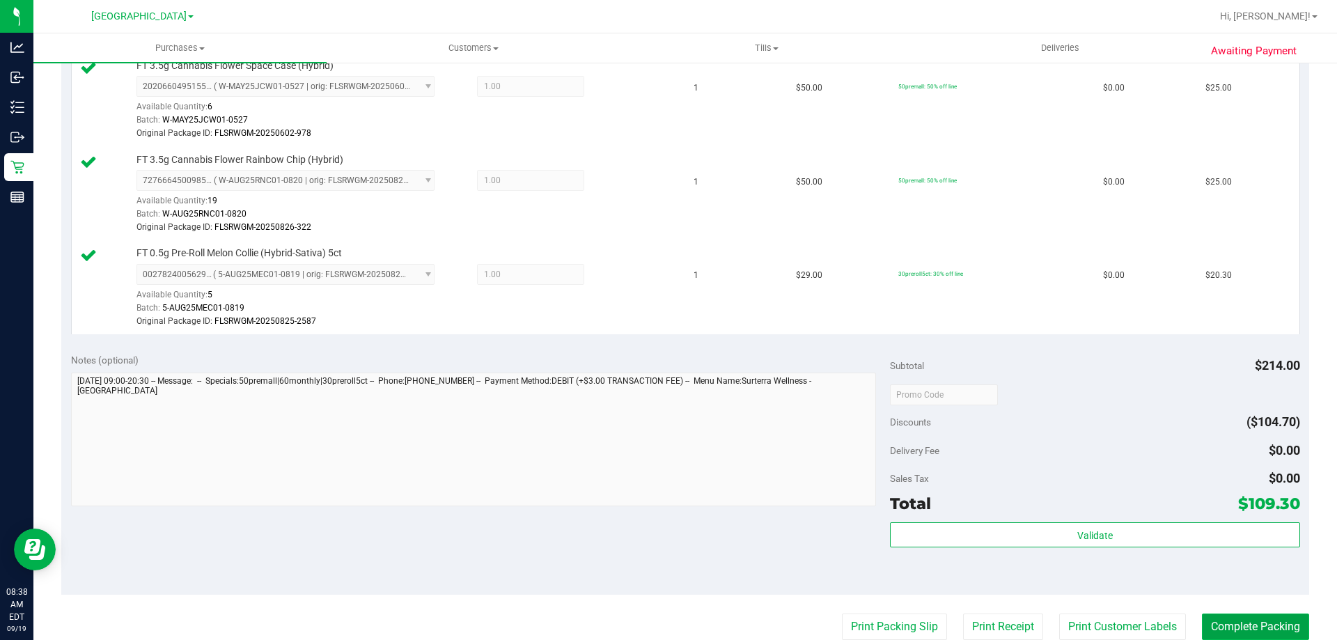
click at [1256, 618] on button "Complete Packing" at bounding box center [1255, 626] width 107 height 26
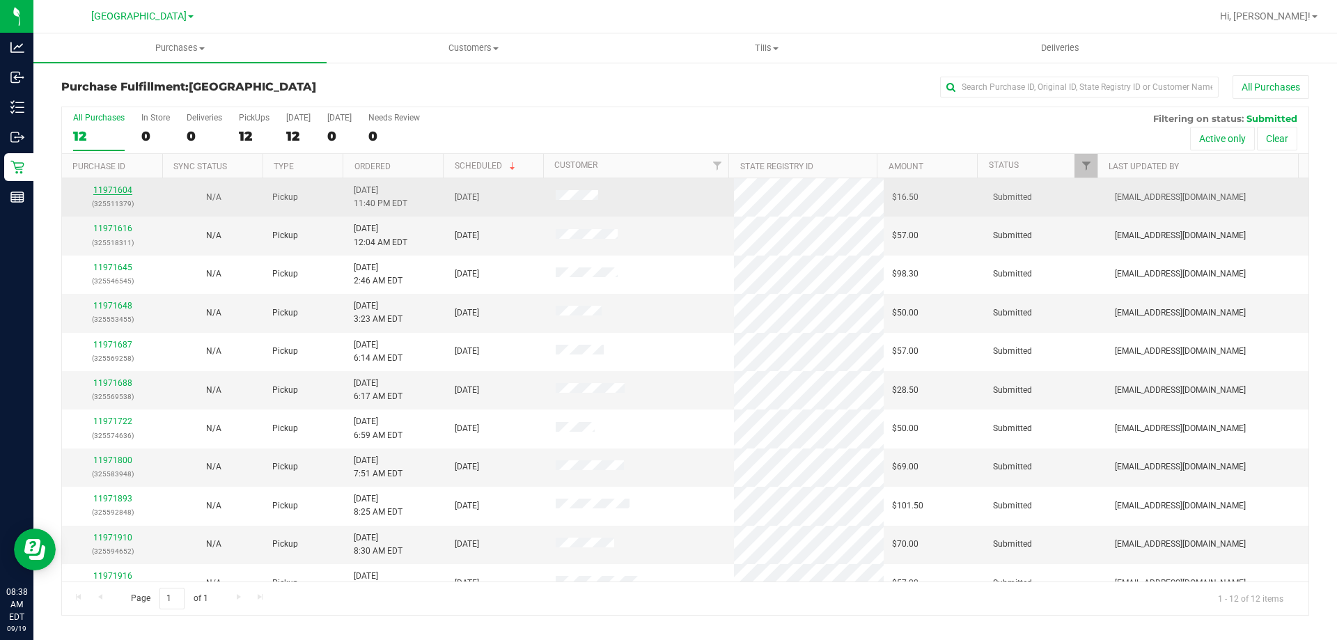
click at [118, 192] on link "11971604" at bounding box center [112, 190] width 39 height 10
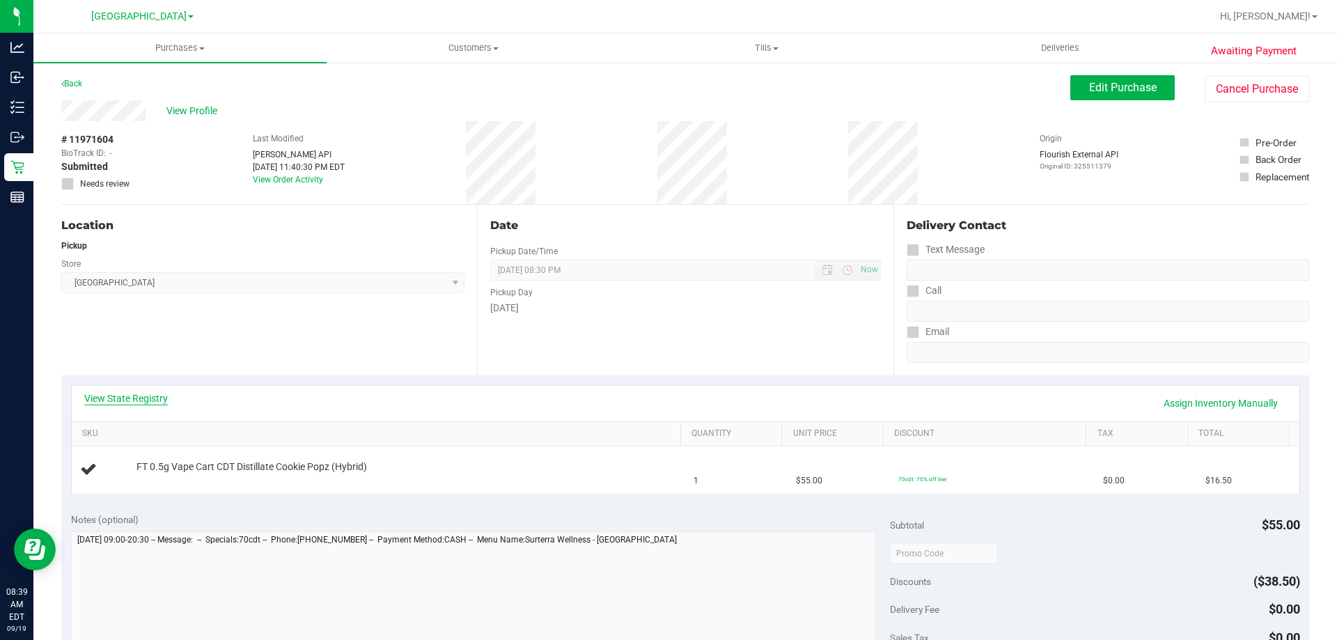
click at [136, 400] on link "View State Registry" at bounding box center [126, 398] width 84 height 14
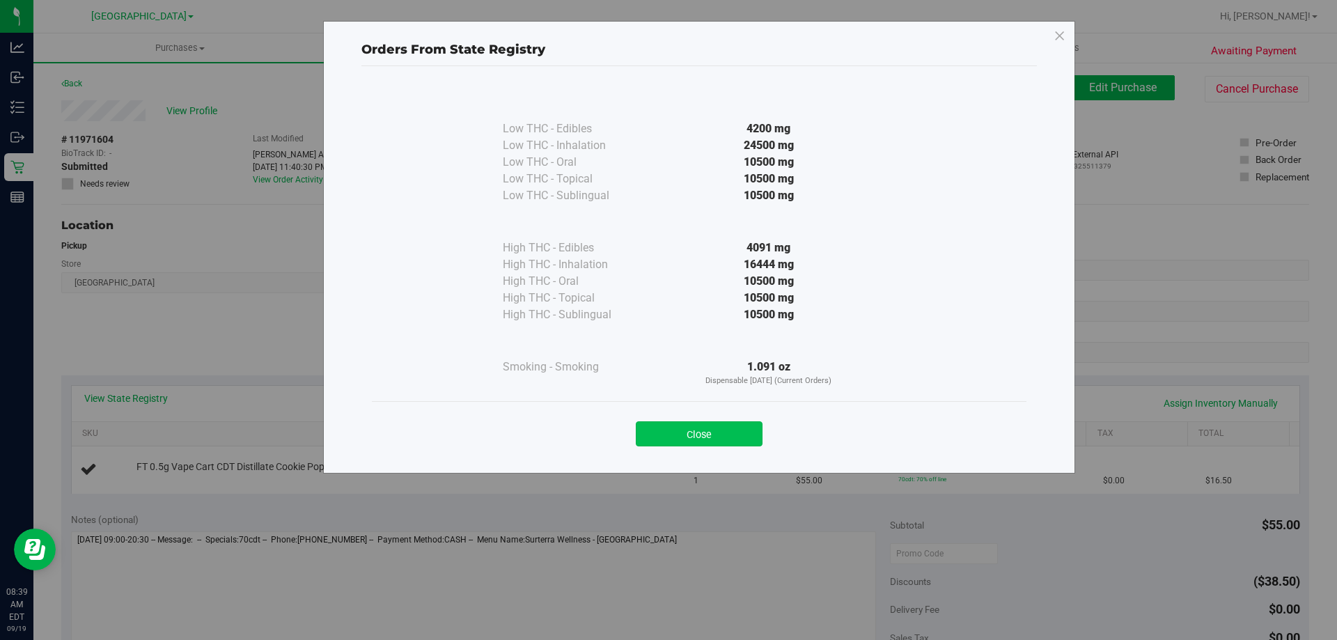
click at [735, 434] on button "Close" at bounding box center [699, 433] width 127 height 25
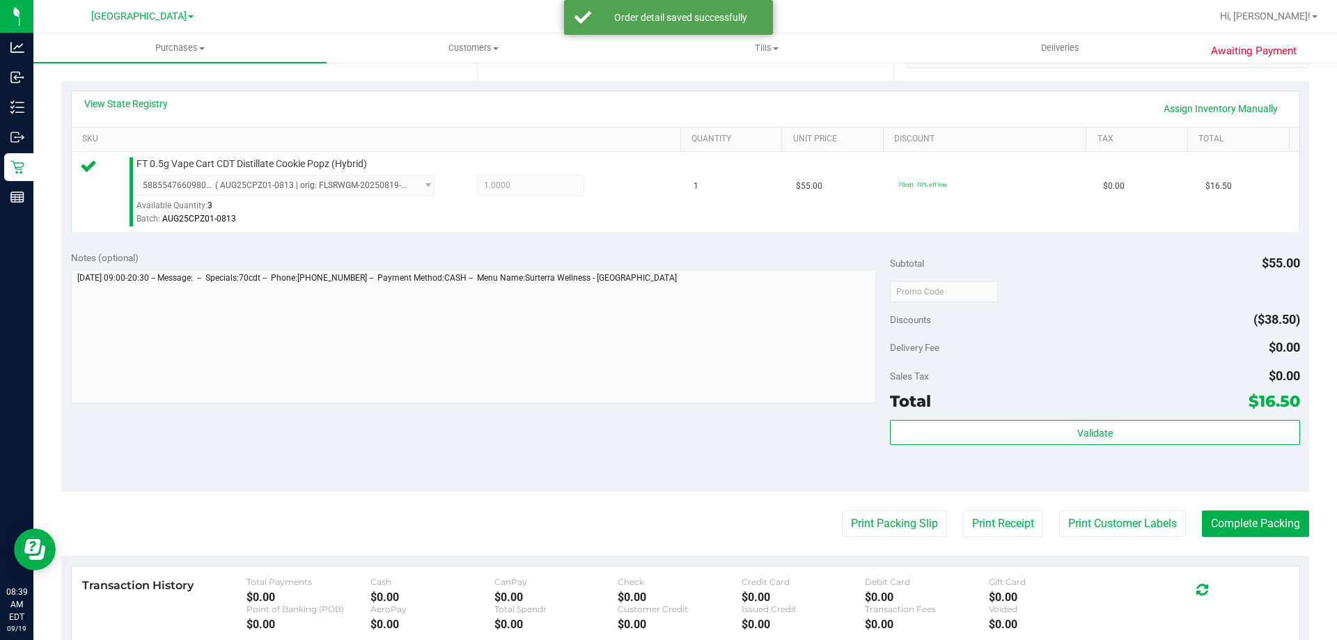
scroll to position [299, 0]
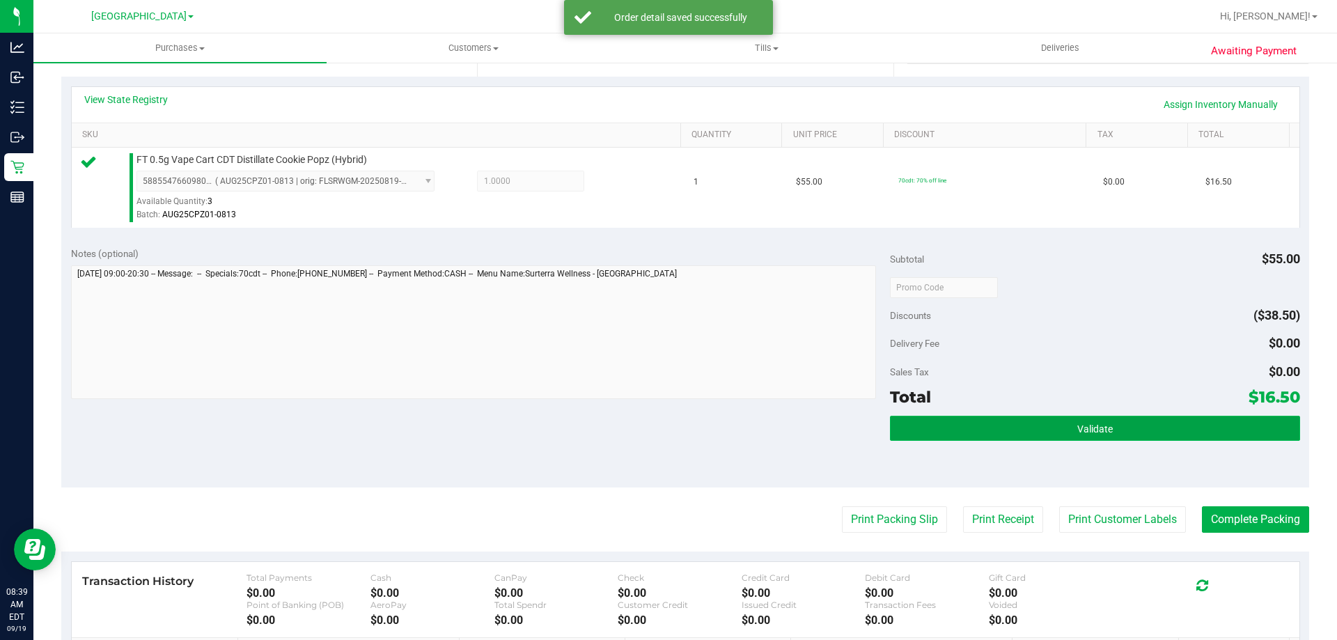
click at [1111, 435] on button "Validate" at bounding box center [1094, 428] width 409 height 25
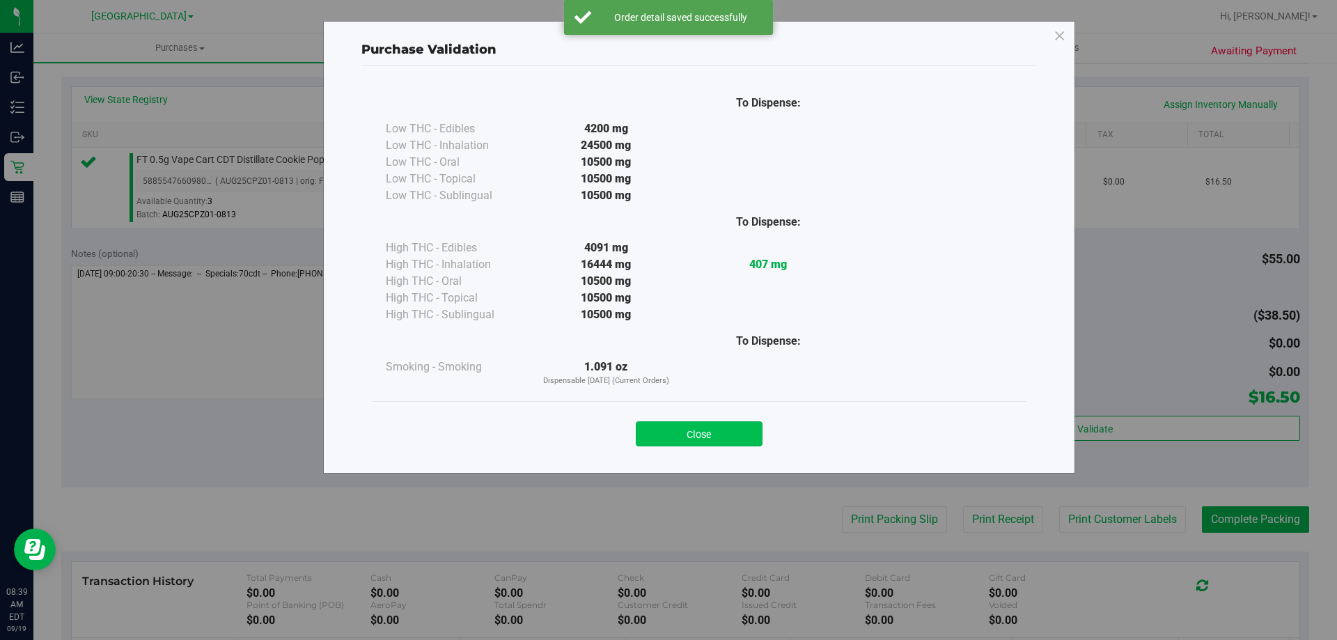
click at [705, 425] on button "Close" at bounding box center [699, 433] width 127 height 25
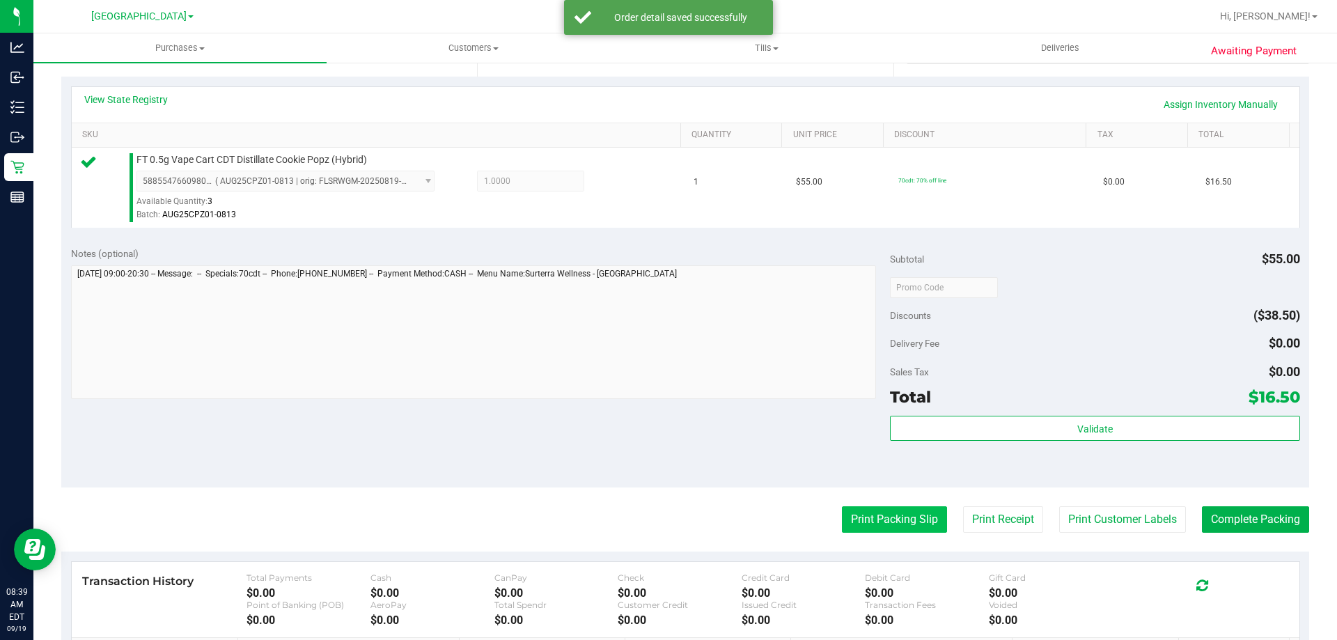
click at [911, 517] on button "Print Packing Slip" at bounding box center [894, 519] width 105 height 26
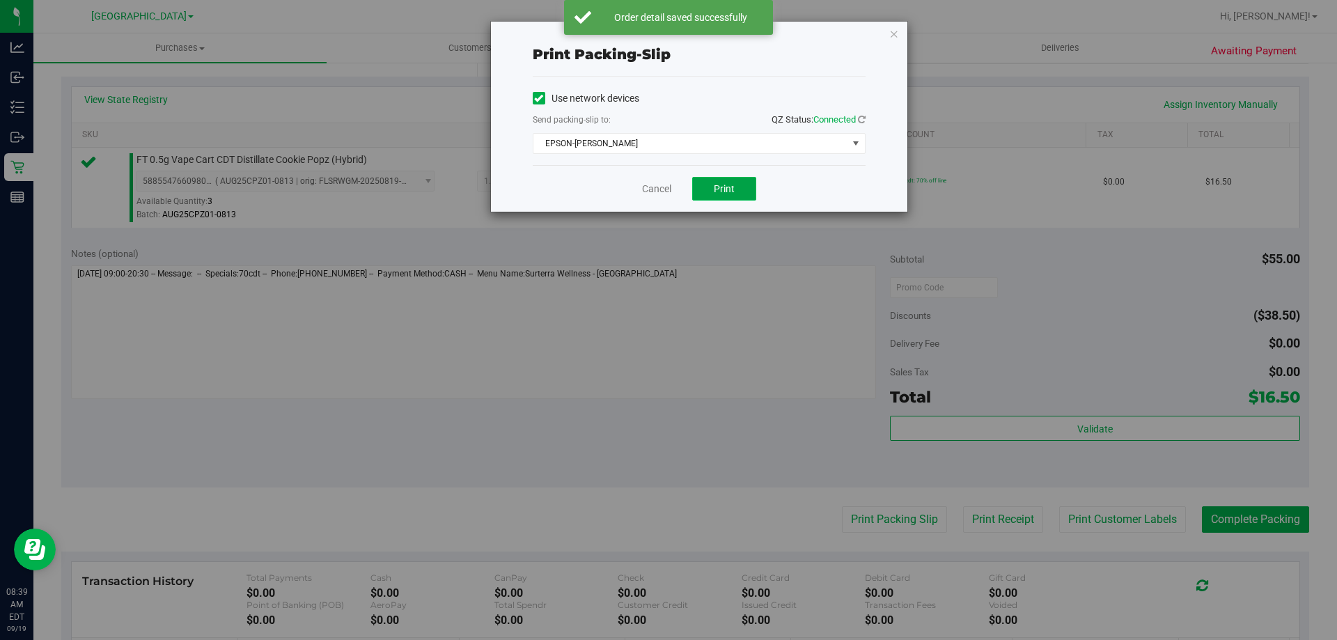
click at [714, 189] on span "Print" at bounding box center [724, 188] width 21 height 11
click at [661, 187] on link "Cancel" at bounding box center [656, 189] width 29 height 15
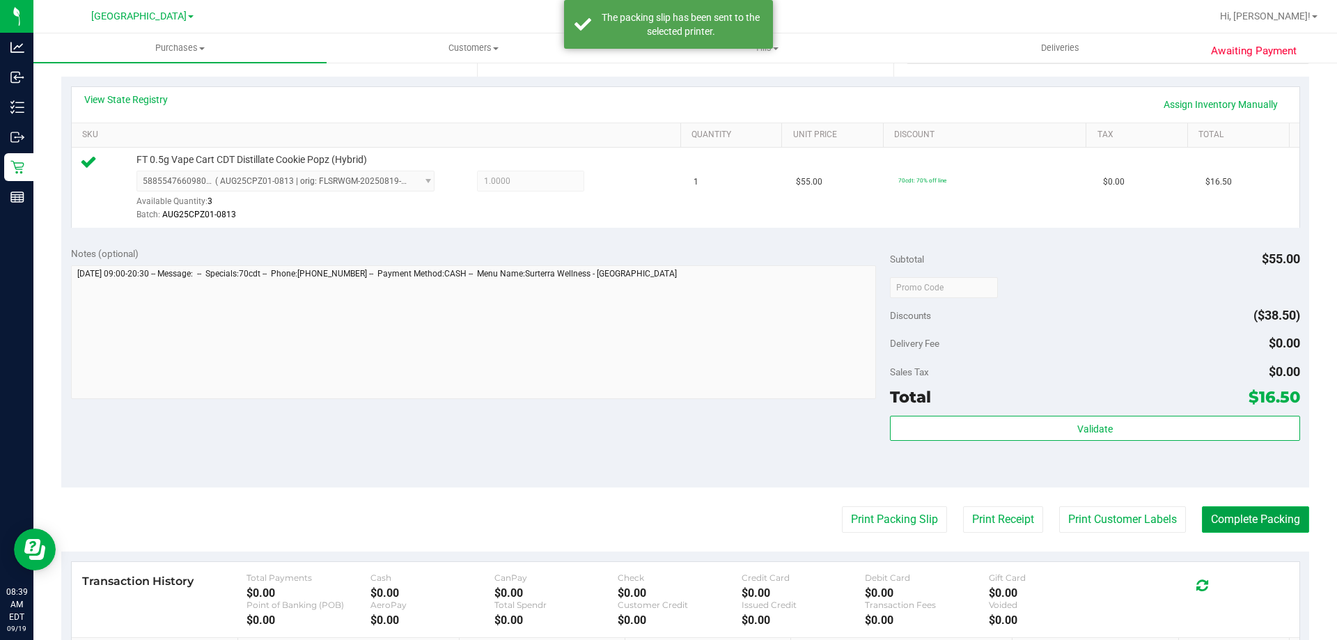
click at [1285, 510] on button "Complete Packing" at bounding box center [1255, 519] width 107 height 26
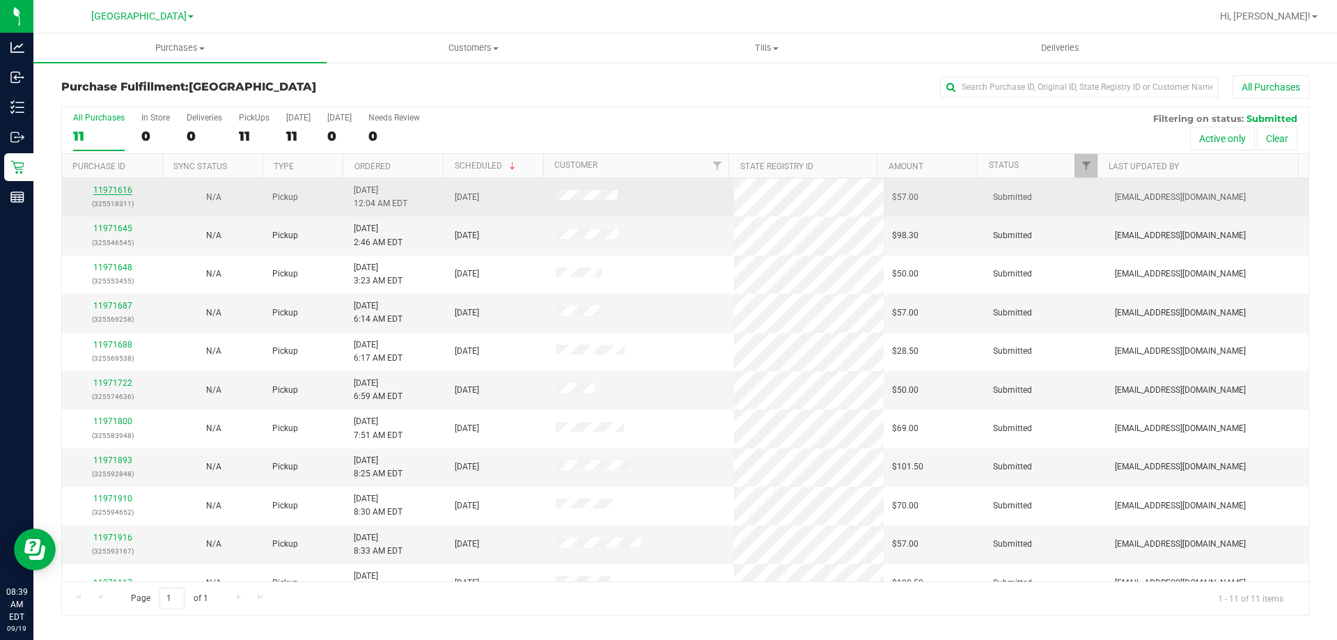
click at [107, 189] on link "11971616" at bounding box center [112, 190] width 39 height 10
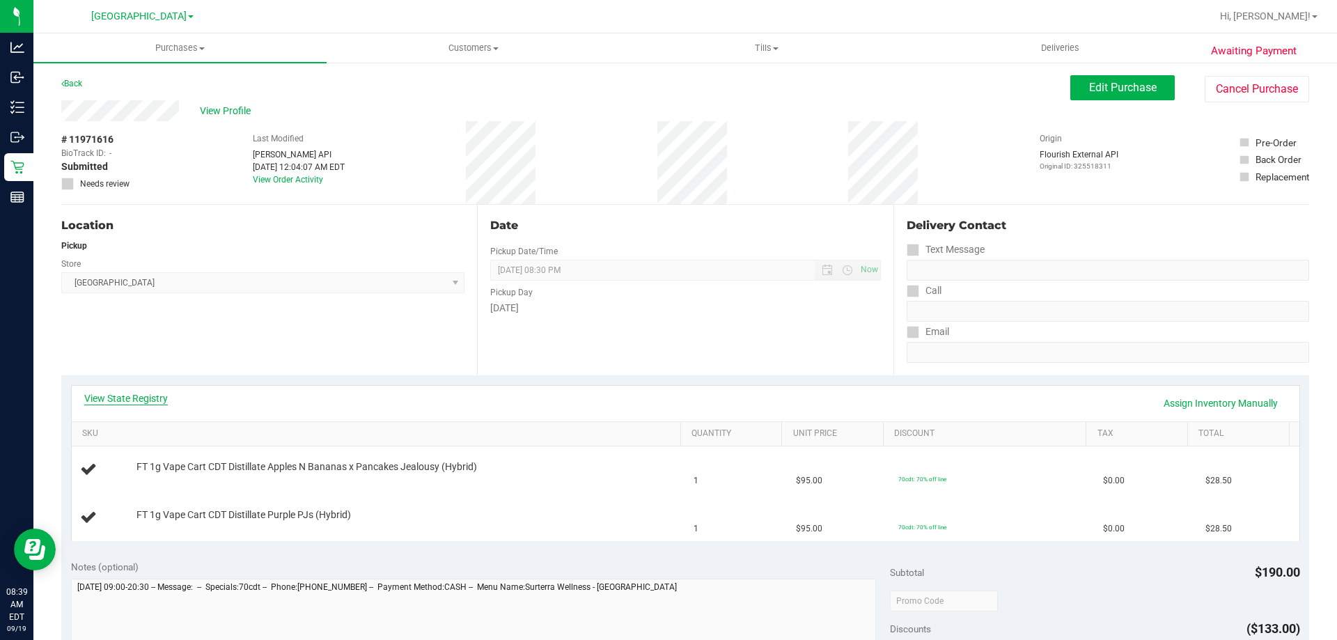
click at [109, 396] on link "View State Registry" at bounding box center [126, 398] width 84 height 14
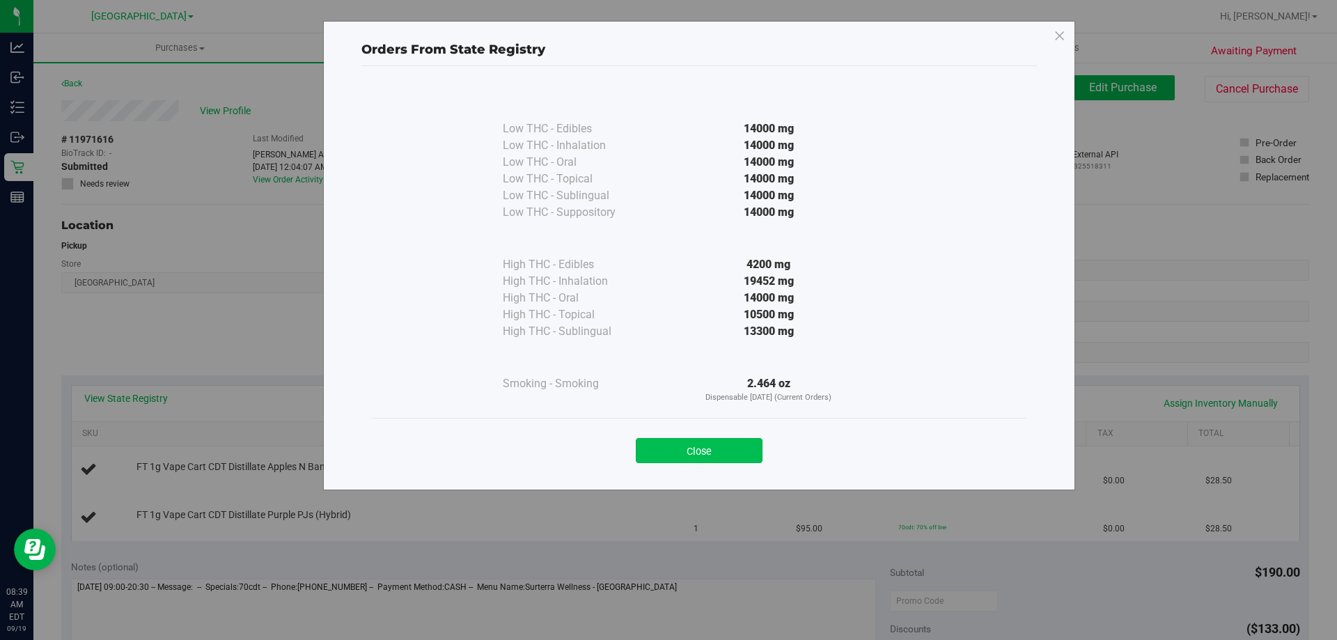
click at [721, 453] on button "Close" at bounding box center [699, 450] width 127 height 25
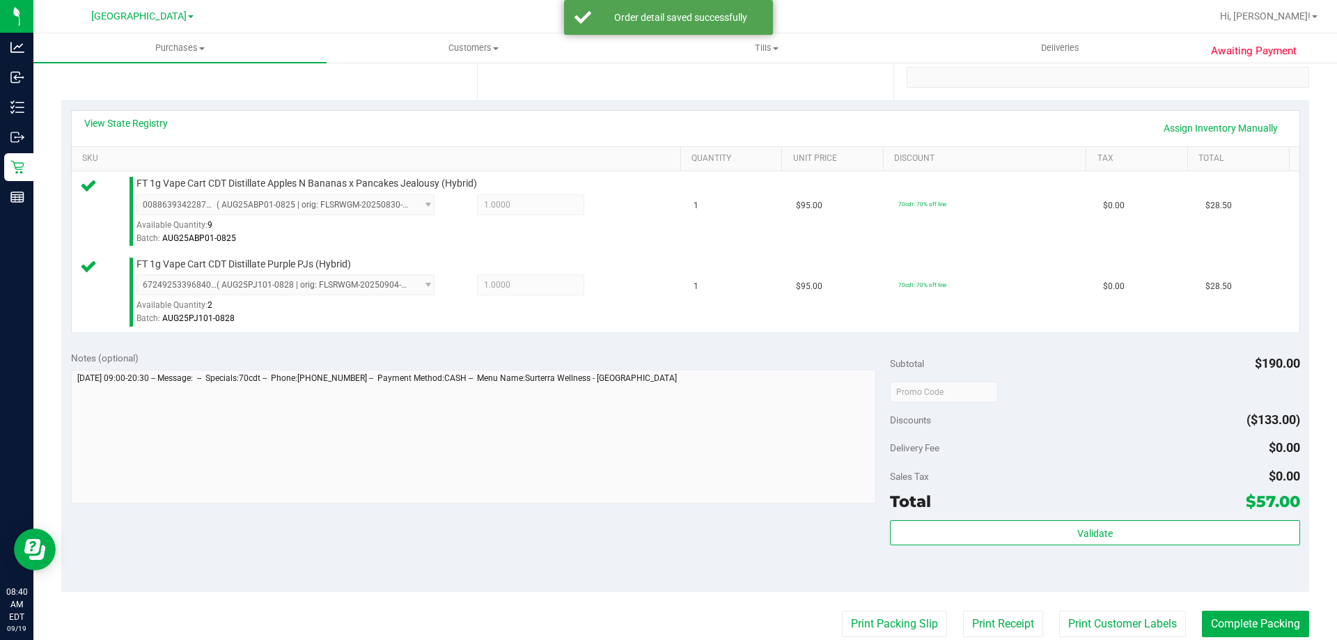
scroll to position [283, 0]
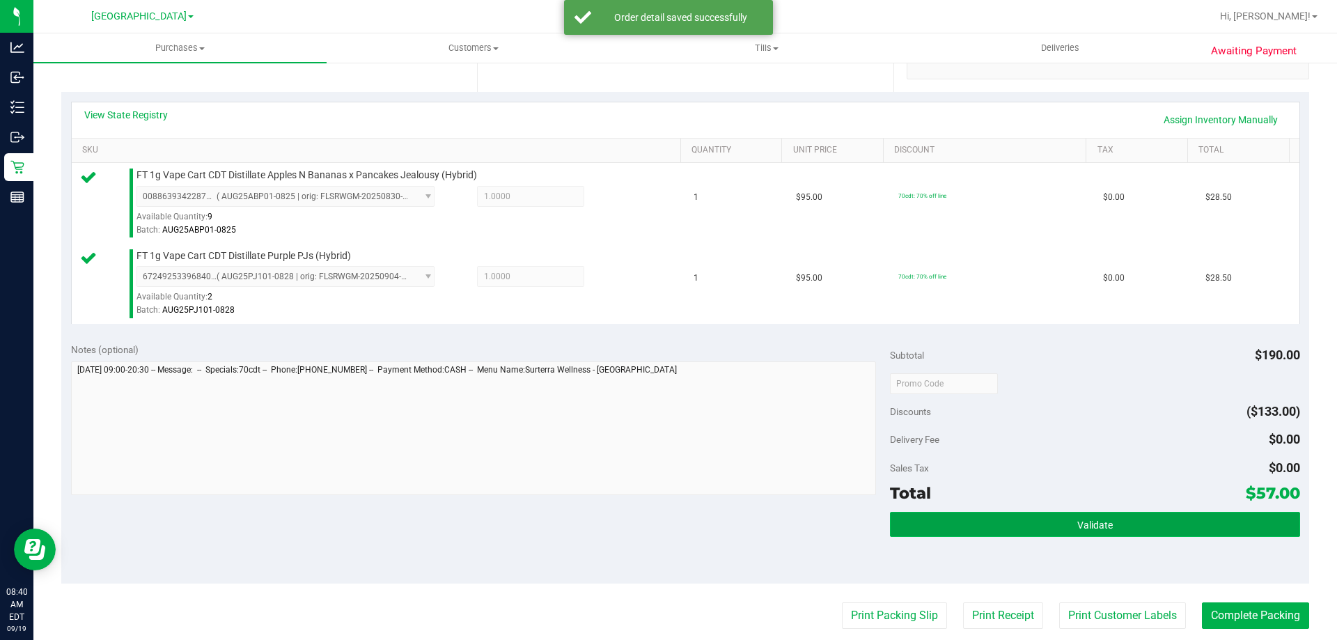
click at [1097, 533] on button "Validate" at bounding box center [1094, 524] width 409 height 25
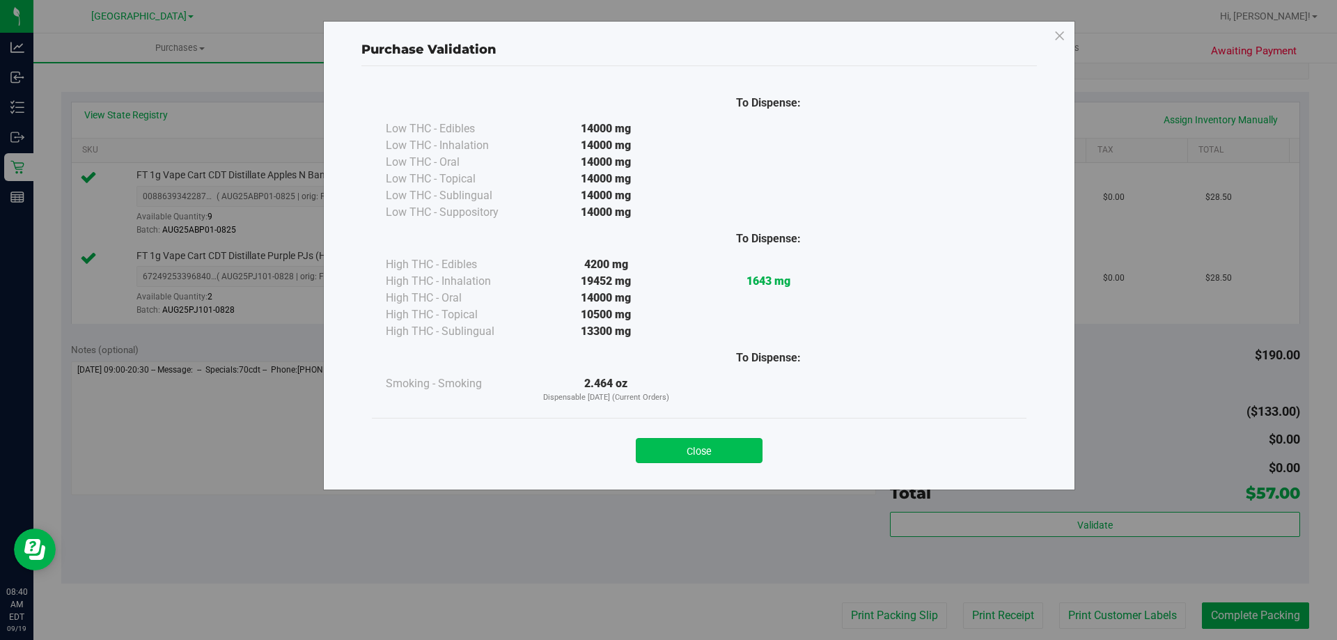
click at [711, 442] on button "Close" at bounding box center [699, 450] width 127 height 25
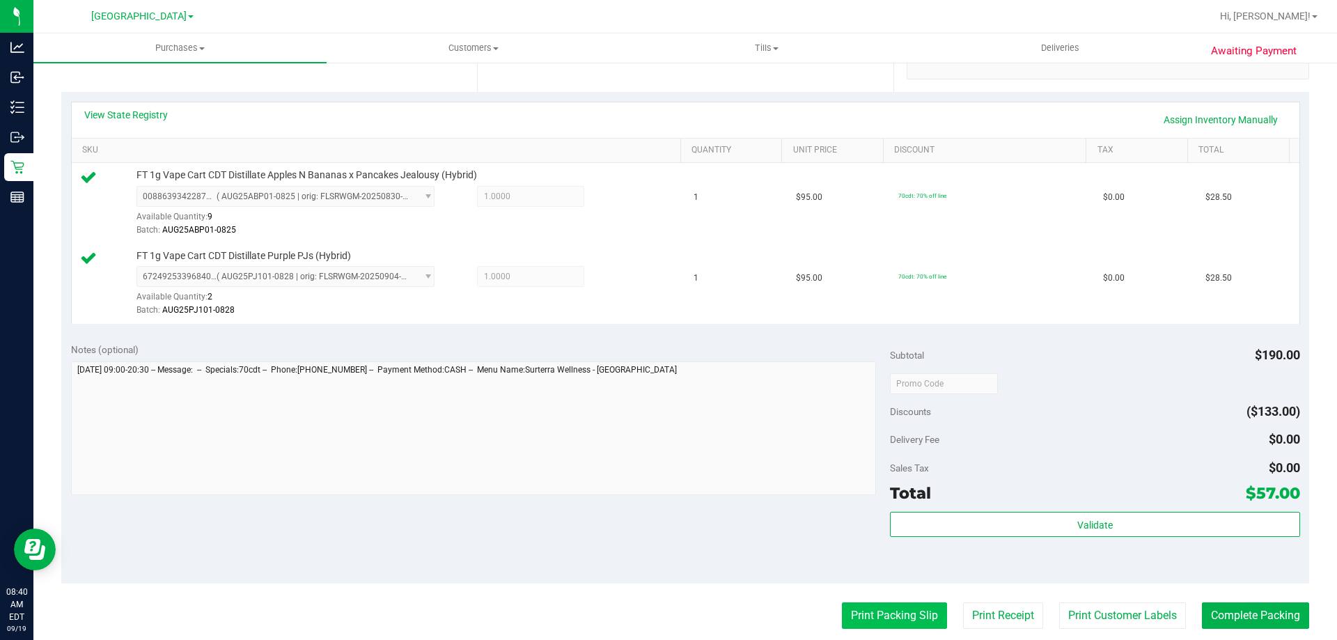
click at [916, 618] on button "Print Packing Slip" at bounding box center [894, 615] width 105 height 26
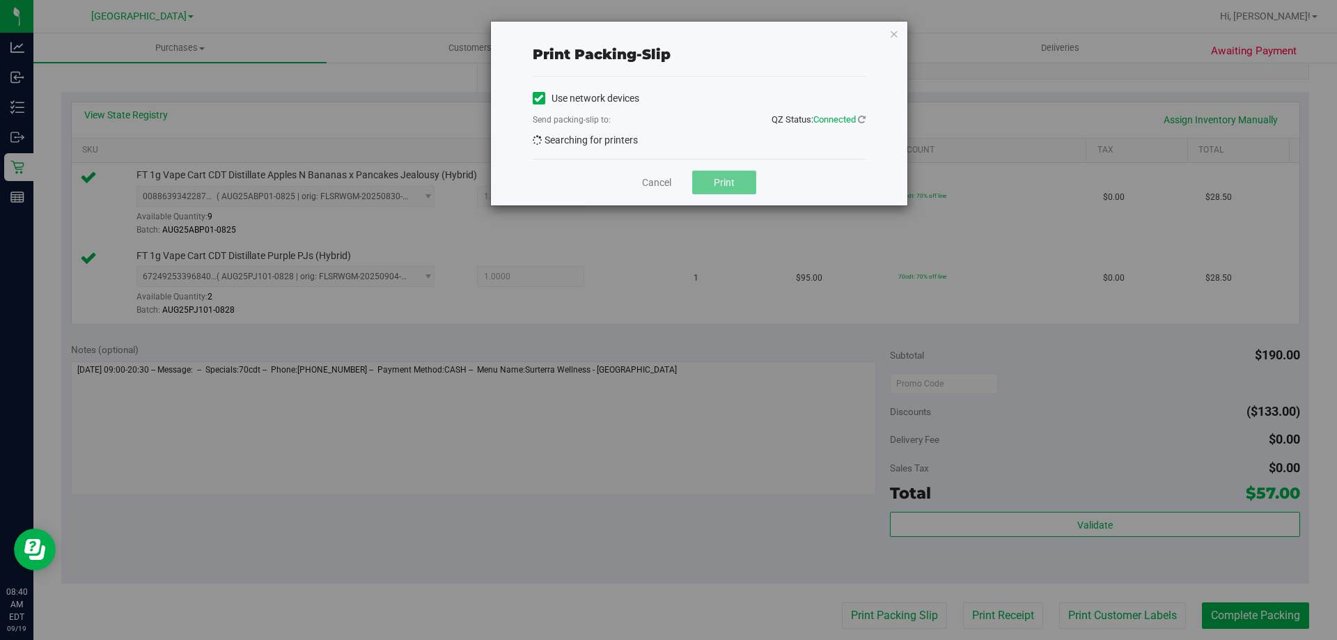
click at [722, 177] on button "Print" at bounding box center [724, 183] width 64 height 24
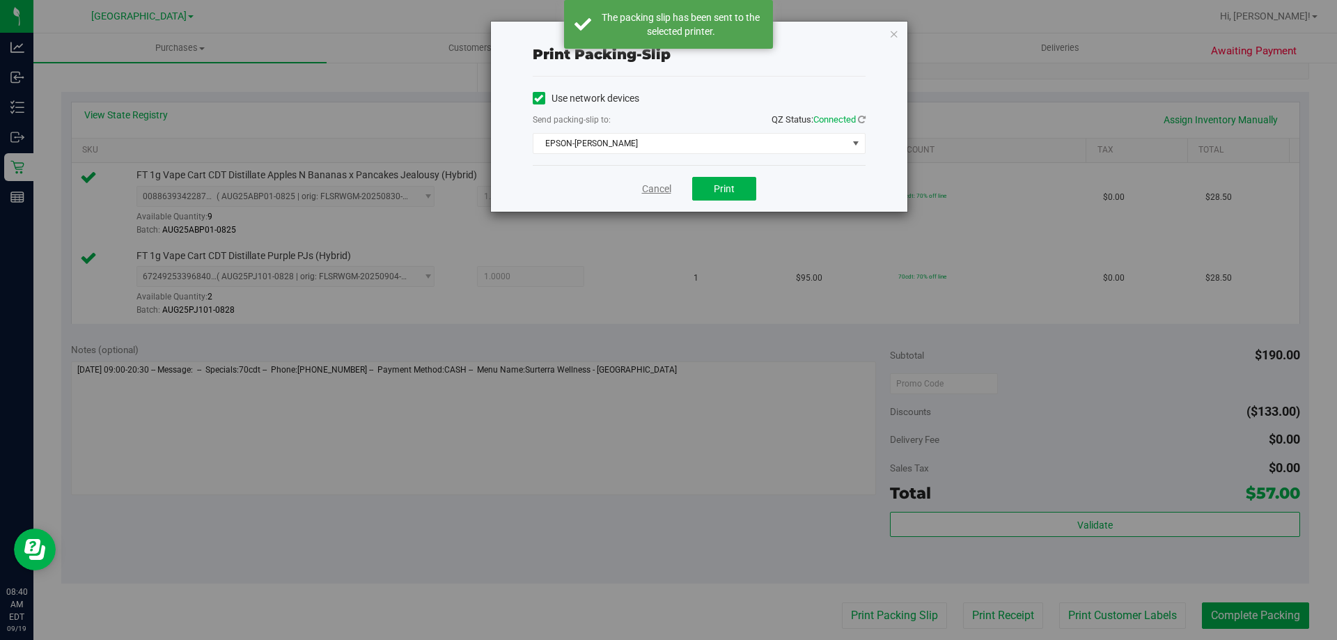
click at [651, 187] on link "Cancel" at bounding box center [656, 189] width 29 height 15
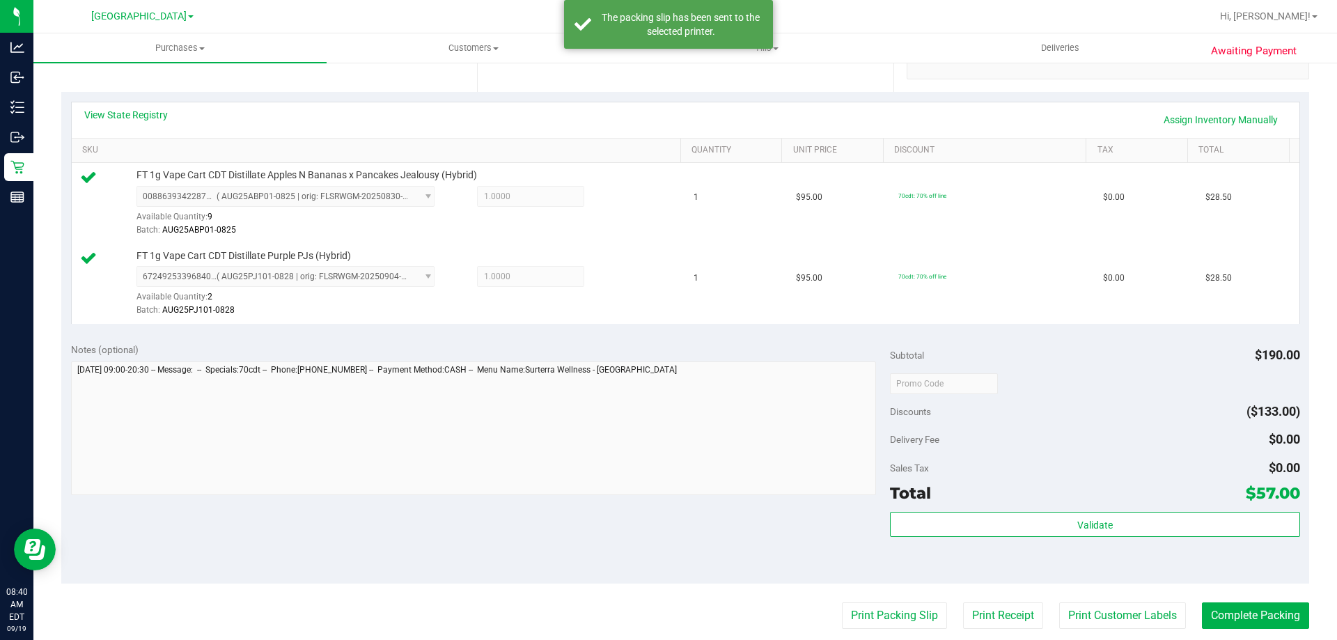
click at [1264, 581] on div "Notes (optional) Subtotal $190.00 Discounts ($133.00) Delivery Fee $0.00 Sales …" at bounding box center [685, 458] width 1248 height 251
click at [1231, 606] on button "Complete Packing" at bounding box center [1255, 615] width 107 height 26
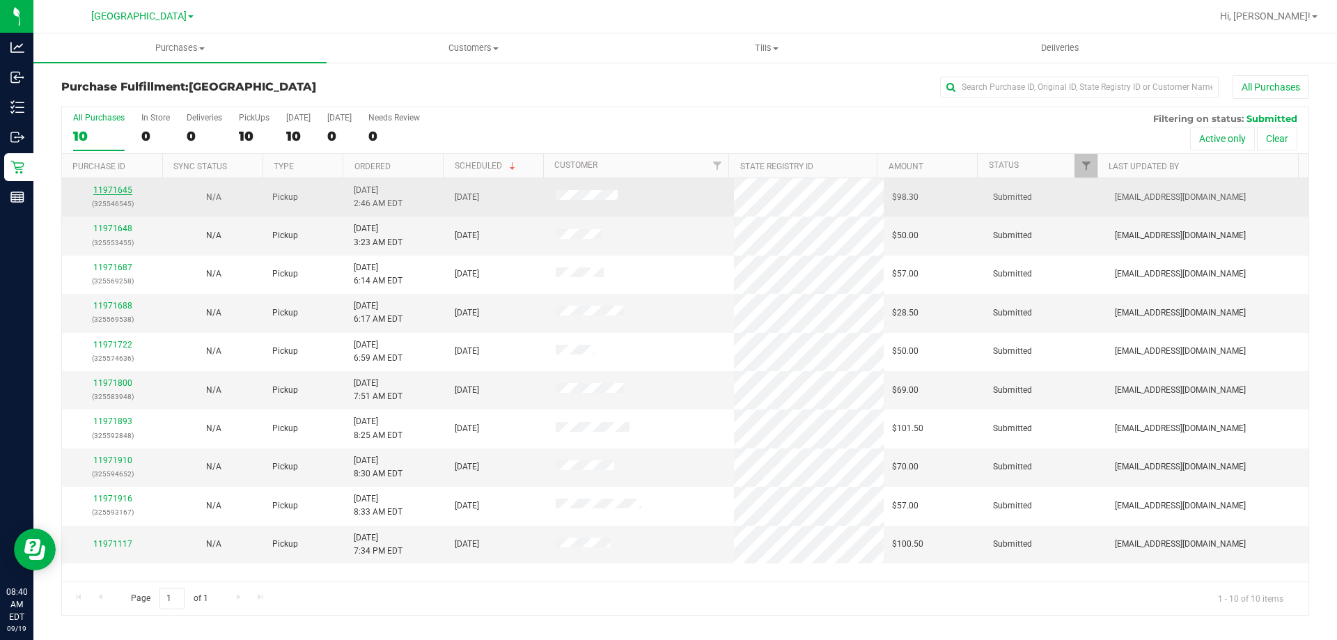
click at [110, 192] on link "11971645" at bounding box center [112, 190] width 39 height 10
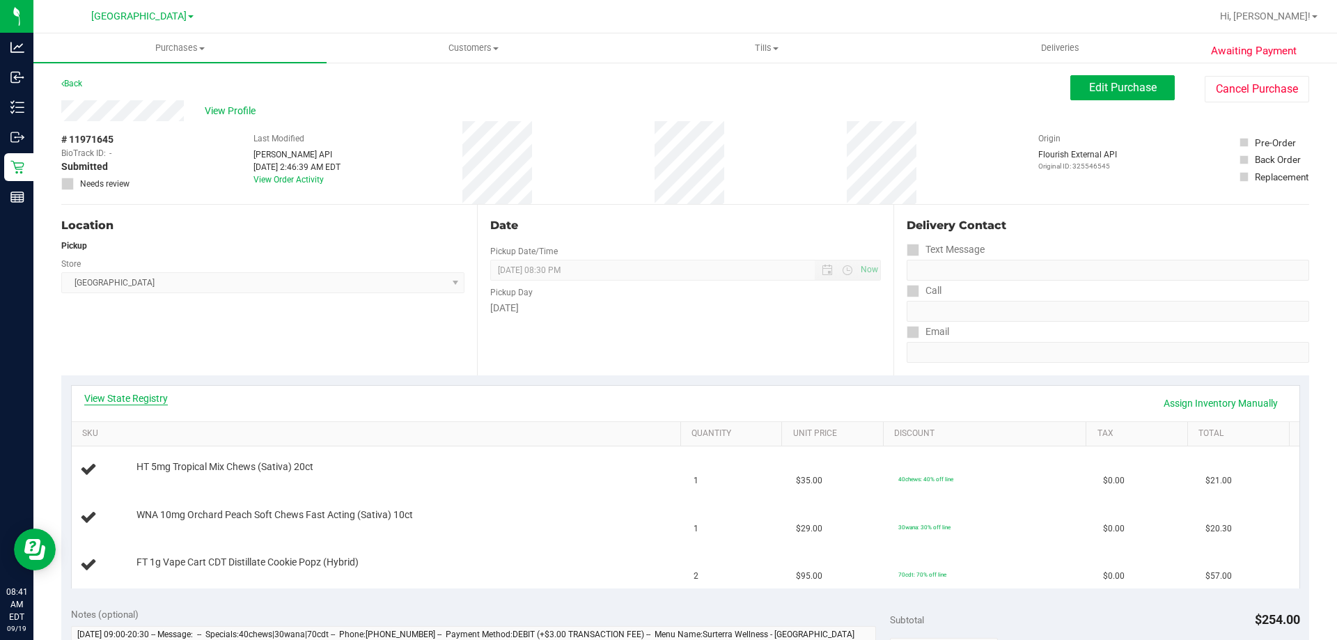
click at [113, 403] on link "View State Registry" at bounding box center [126, 398] width 84 height 14
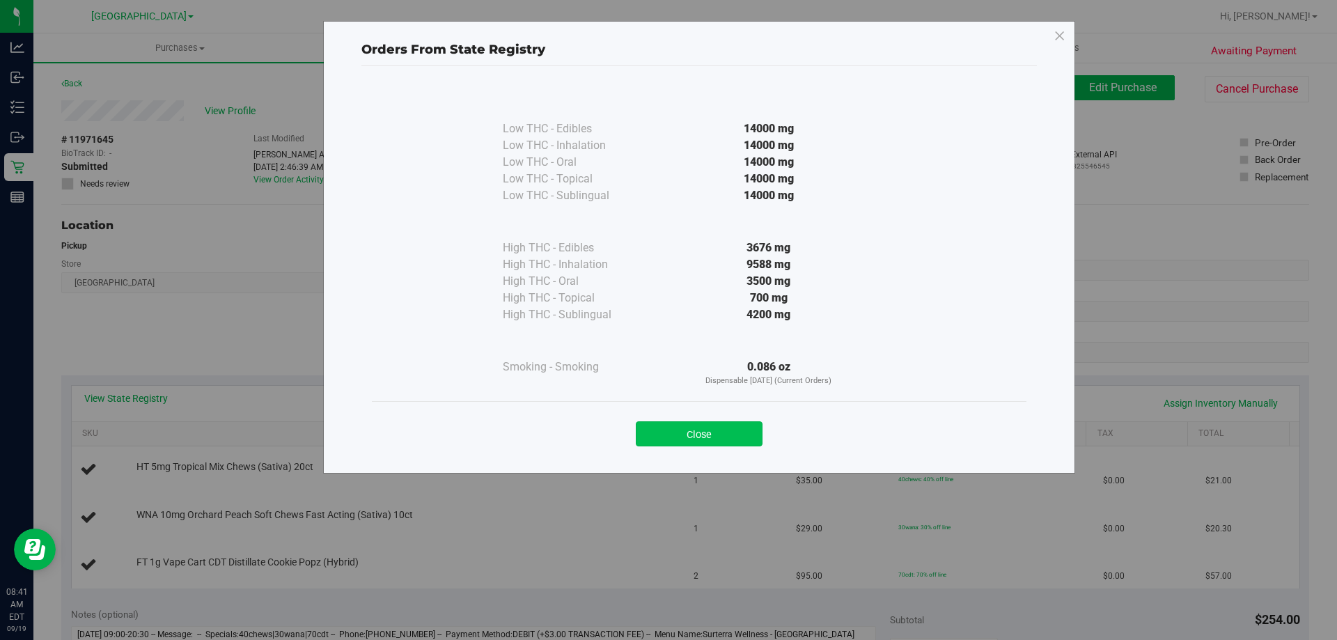
click at [707, 434] on button "Close" at bounding box center [699, 433] width 127 height 25
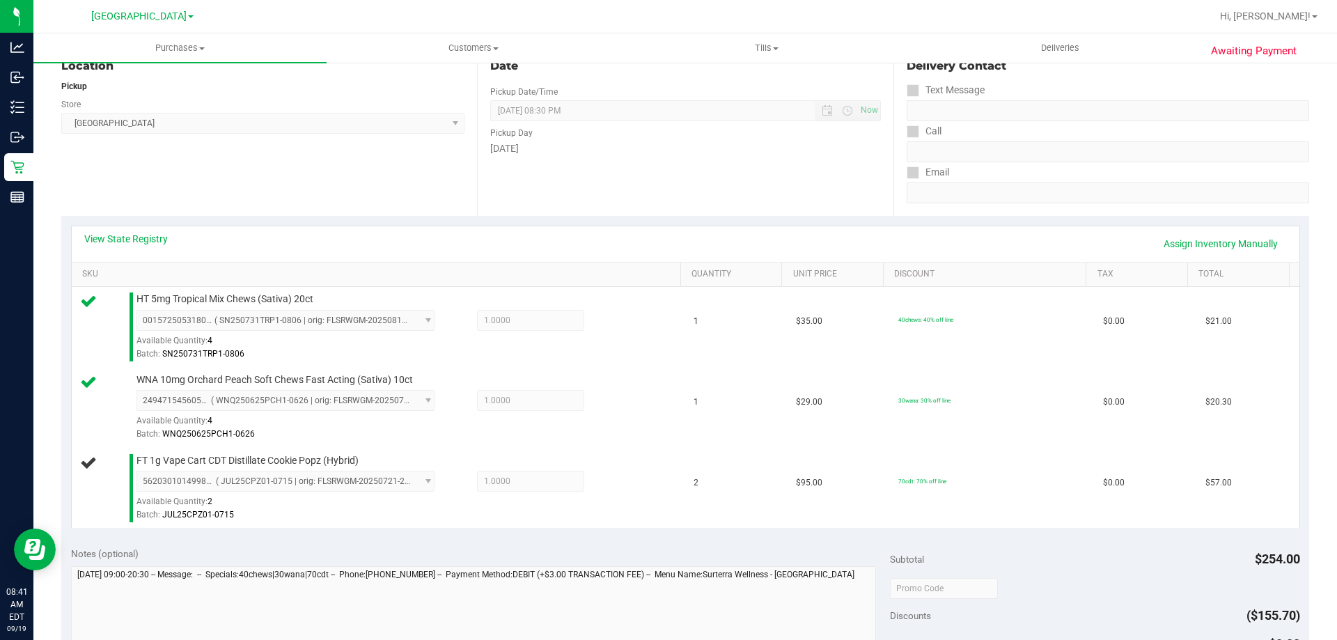
scroll to position [181, 0]
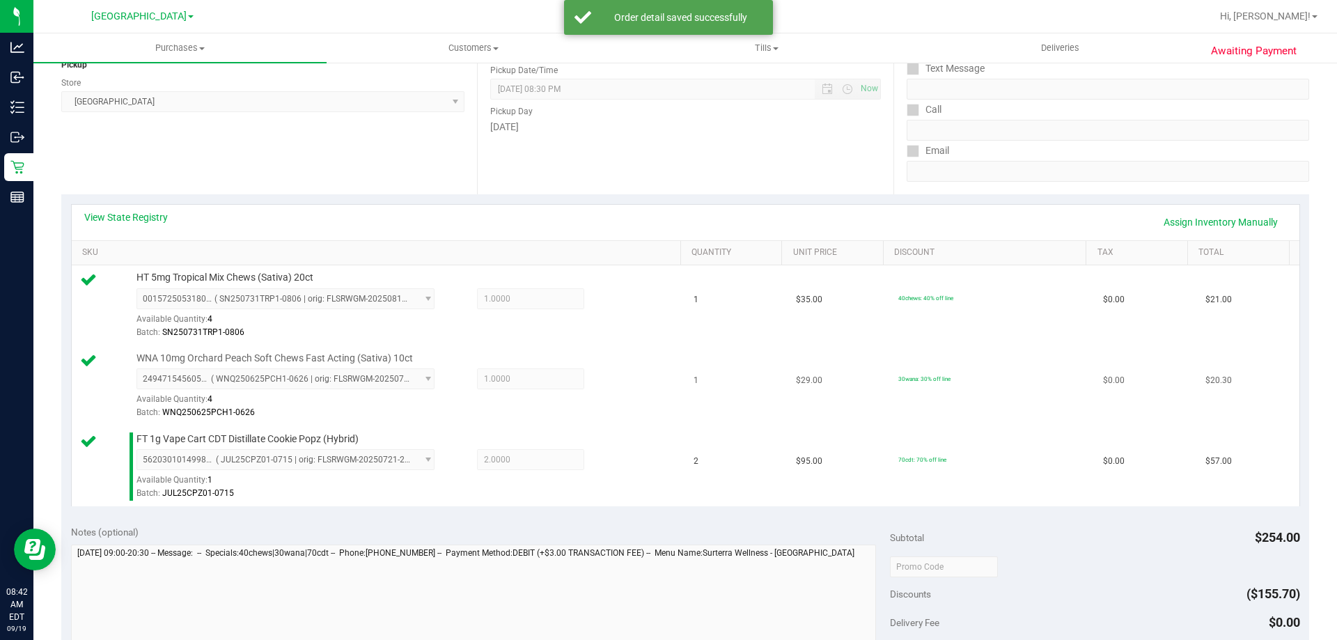
click at [833, 421] on td "$29.00" at bounding box center [839, 386] width 102 height 81
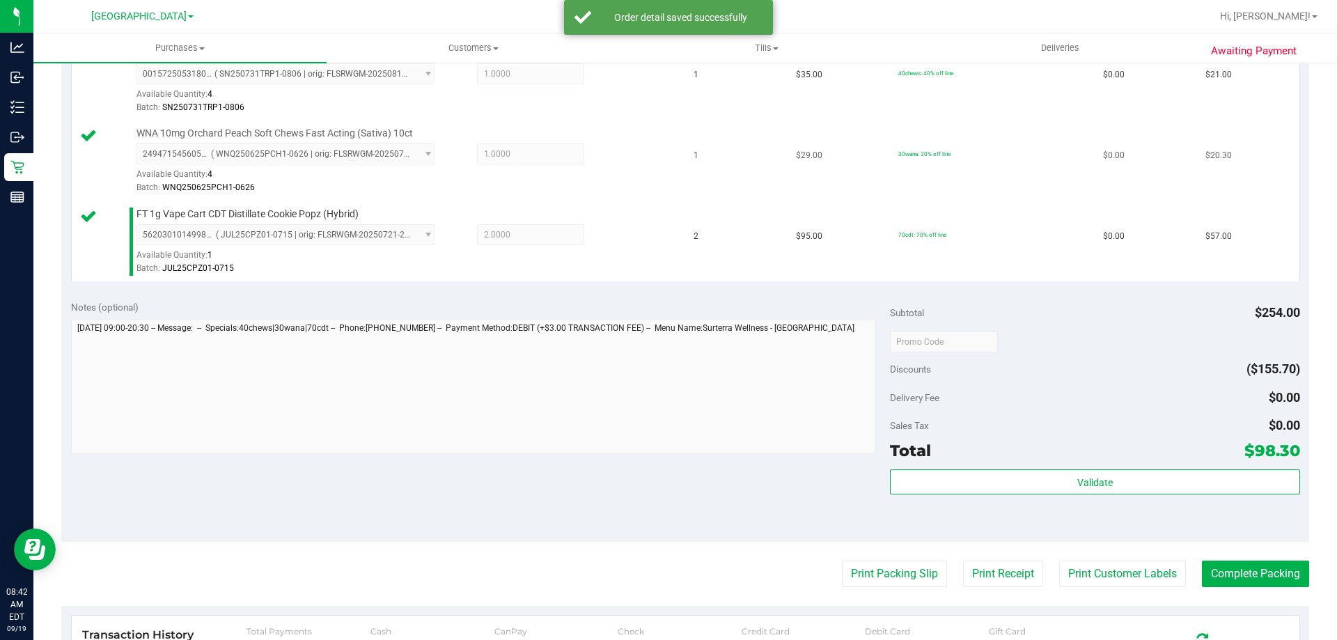
scroll to position [413, 0]
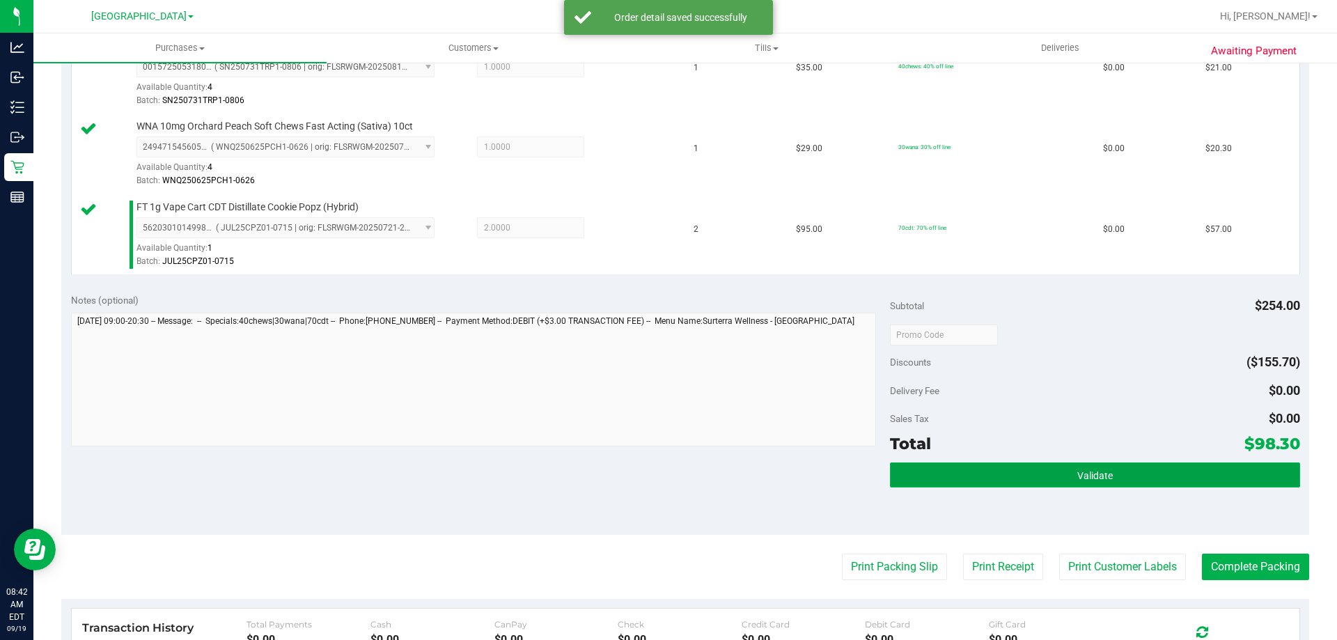
click at [1107, 468] on button "Validate" at bounding box center [1094, 474] width 409 height 25
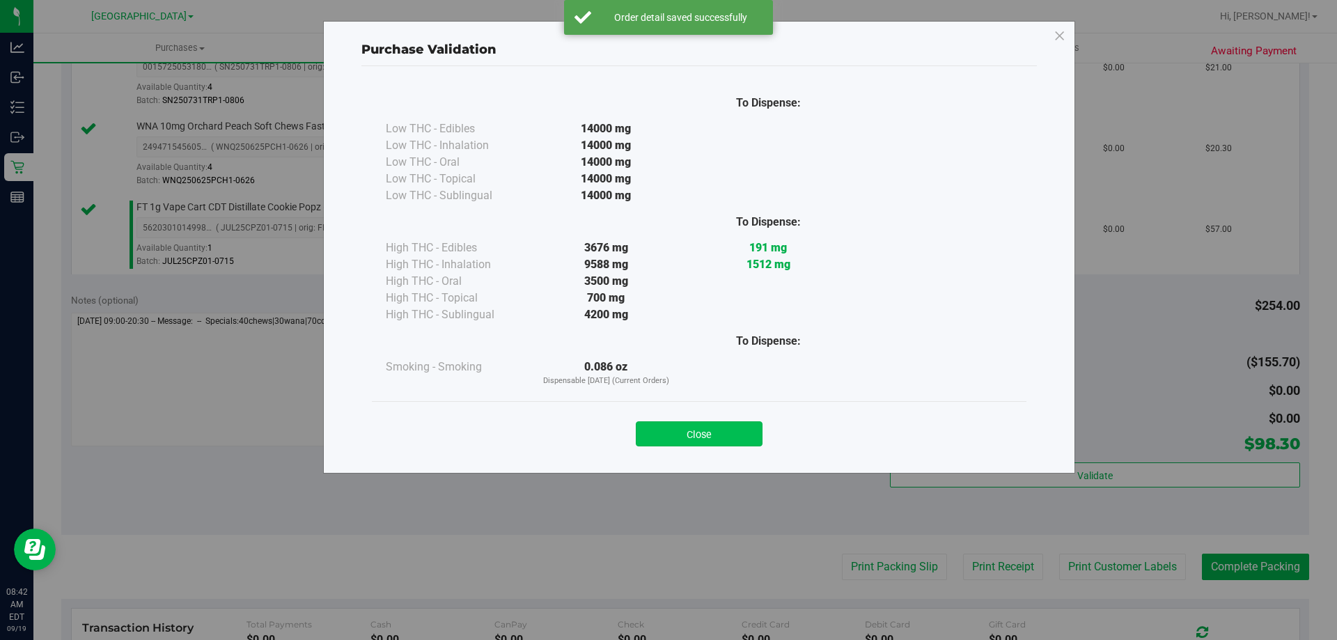
click at [723, 424] on button "Close" at bounding box center [699, 433] width 127 height 25
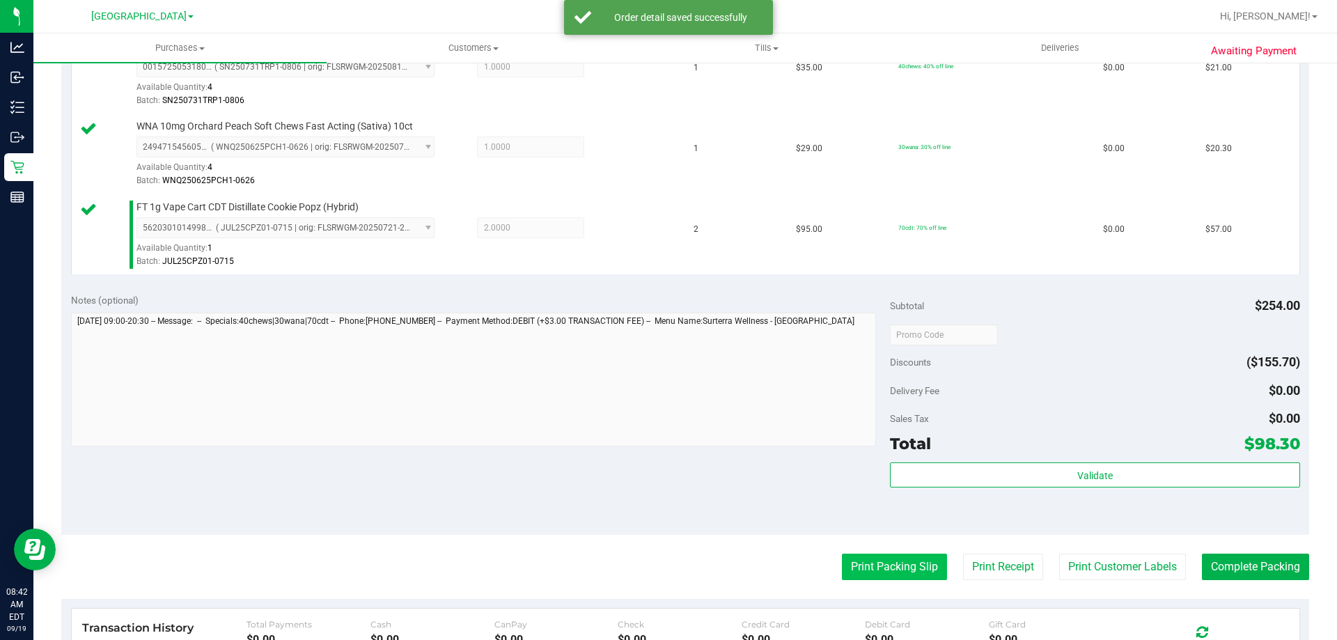
click at [909, 565] on button "Print Packing Slip" at bounding box center [894, 567] width 105 height 26
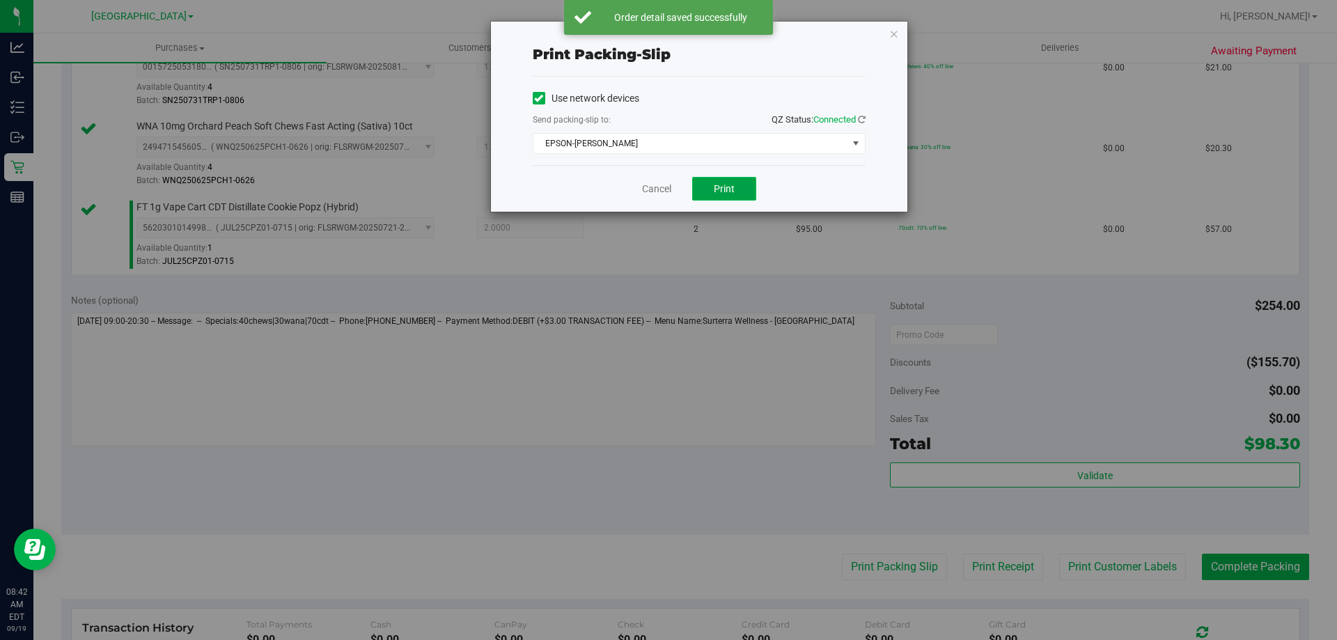
click at [708, 179] on button "Print" at bounding box center [724, 189] width 64 height 24
click at [652, 187] on link "Cancel" at bounding box center [656, 189] width 29 height 15
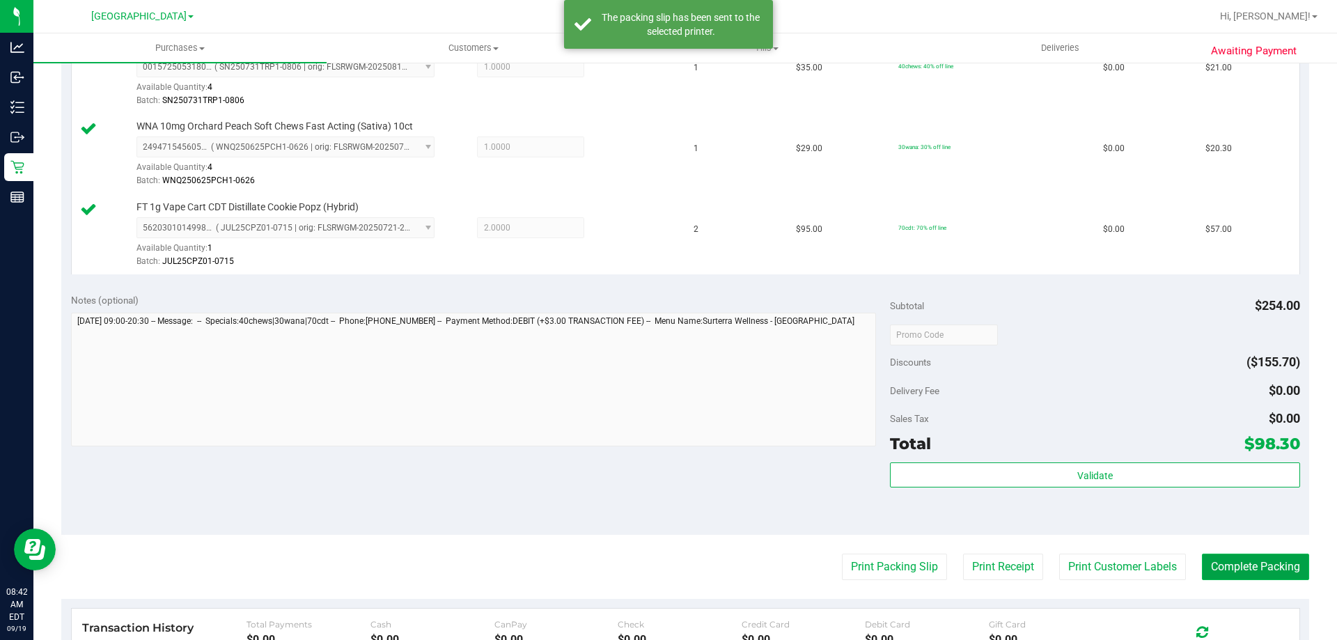
click at [1261, 567] on button "Complete Packing" at bounding box center [1255, 567] width 107 height 26
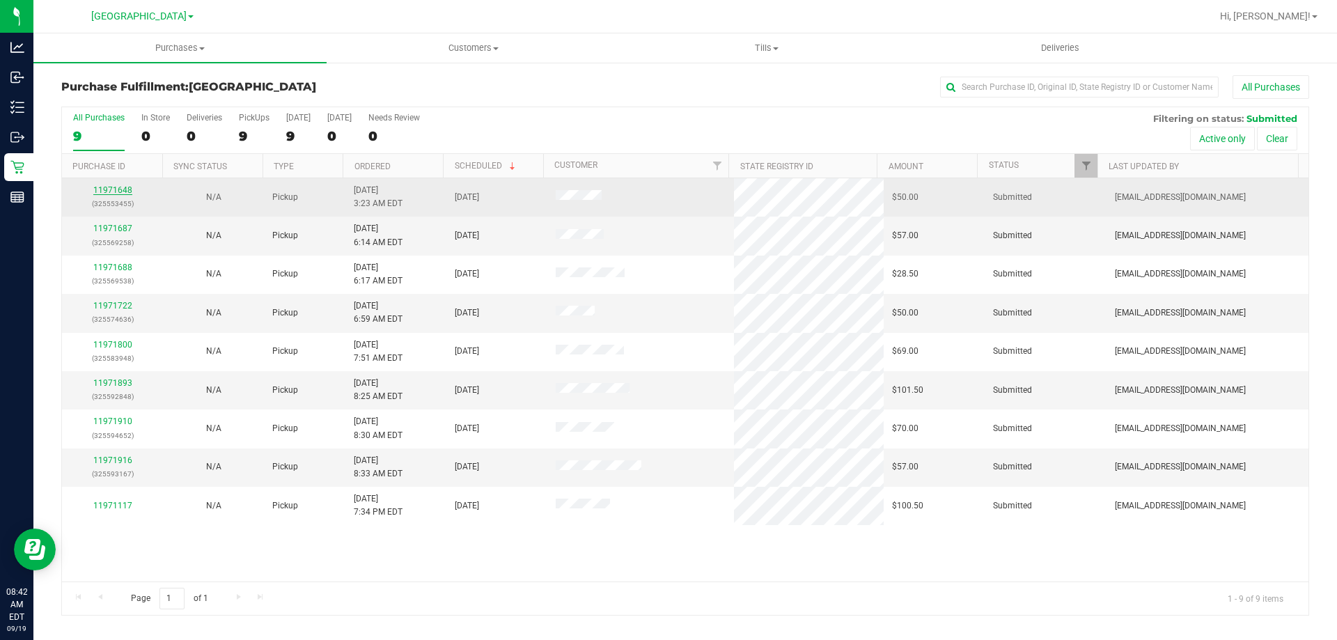
click at [115, 193] on link "11971648" at bounding box center [112, 190] width 39 height 10
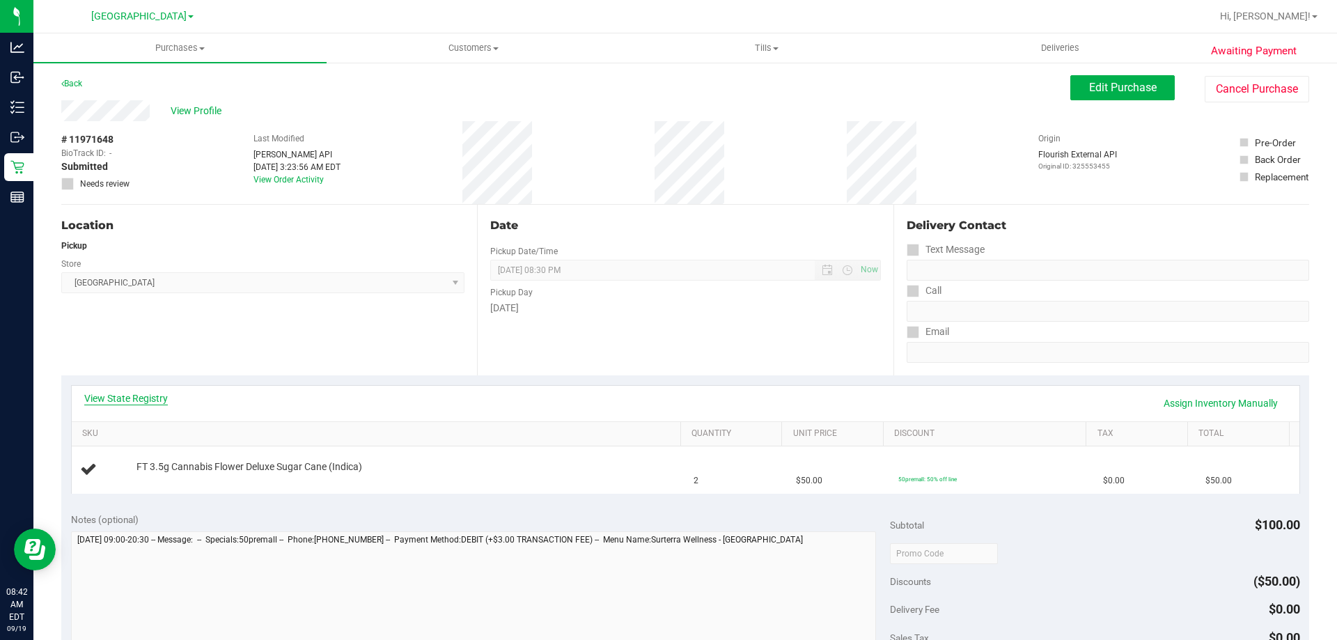
click at [111, 394] on link "View State Registry" at bounding box center [126, 398] width 84 height 14
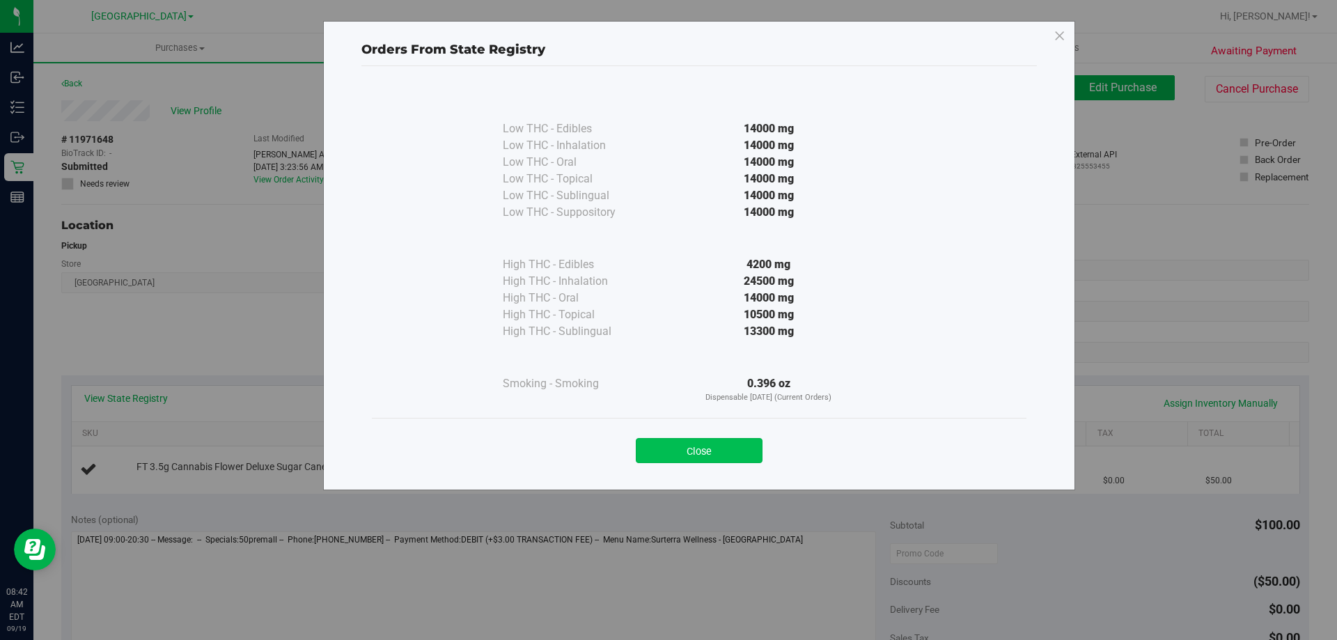
click at [709, 443] on button "Close" at bounding box center [699, 450] width 127 height 25
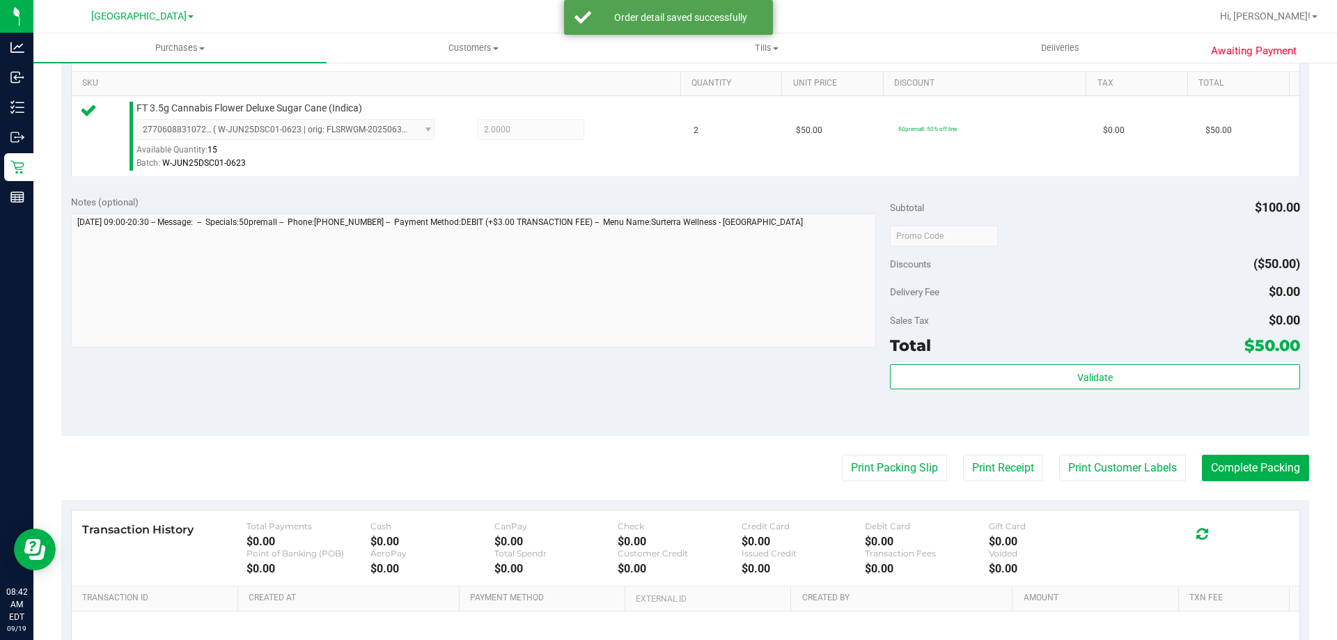
scroll to position [363, 0]
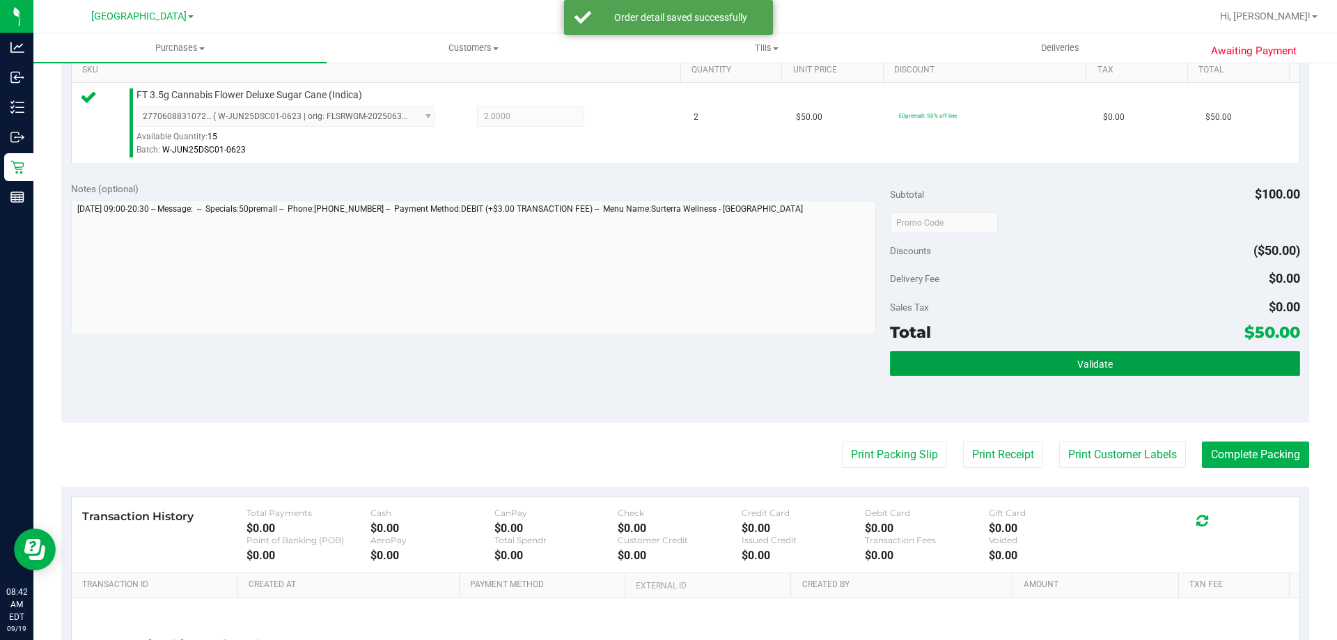
click at [1129, 362] on button "Validate" at bounding box center [1094, 363] width 409 height 25
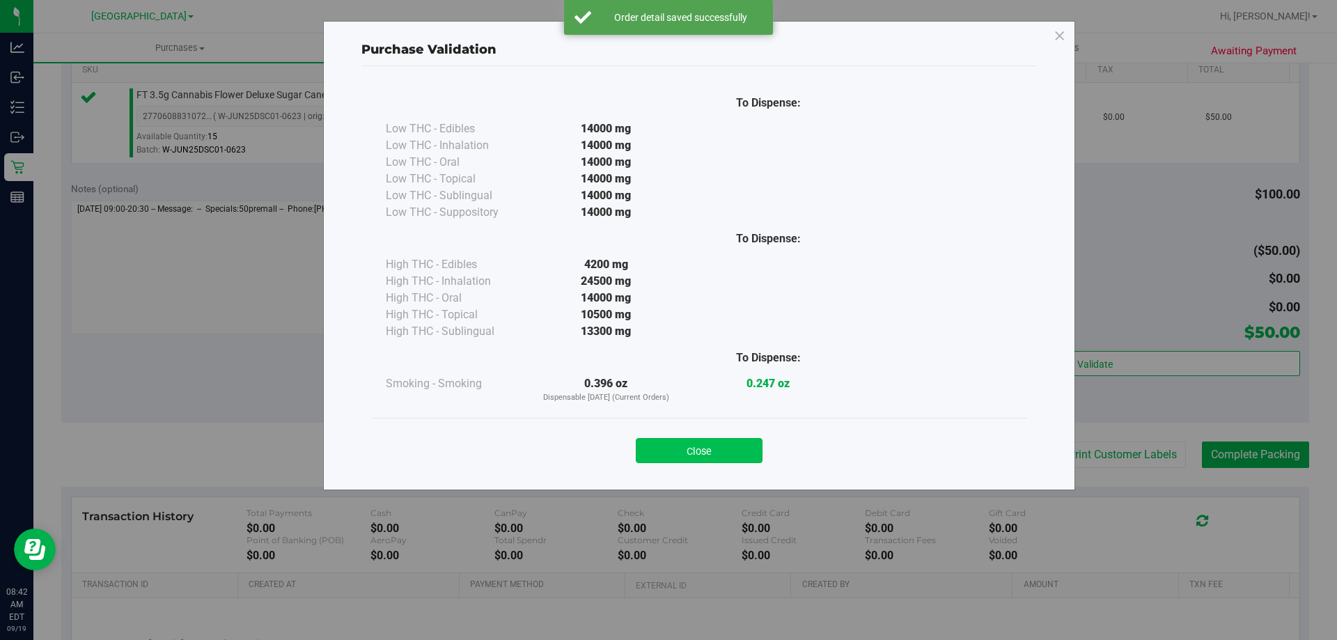
click at [678, 453] on button "Close" at bounding box center [699, 450] width 127 height 25
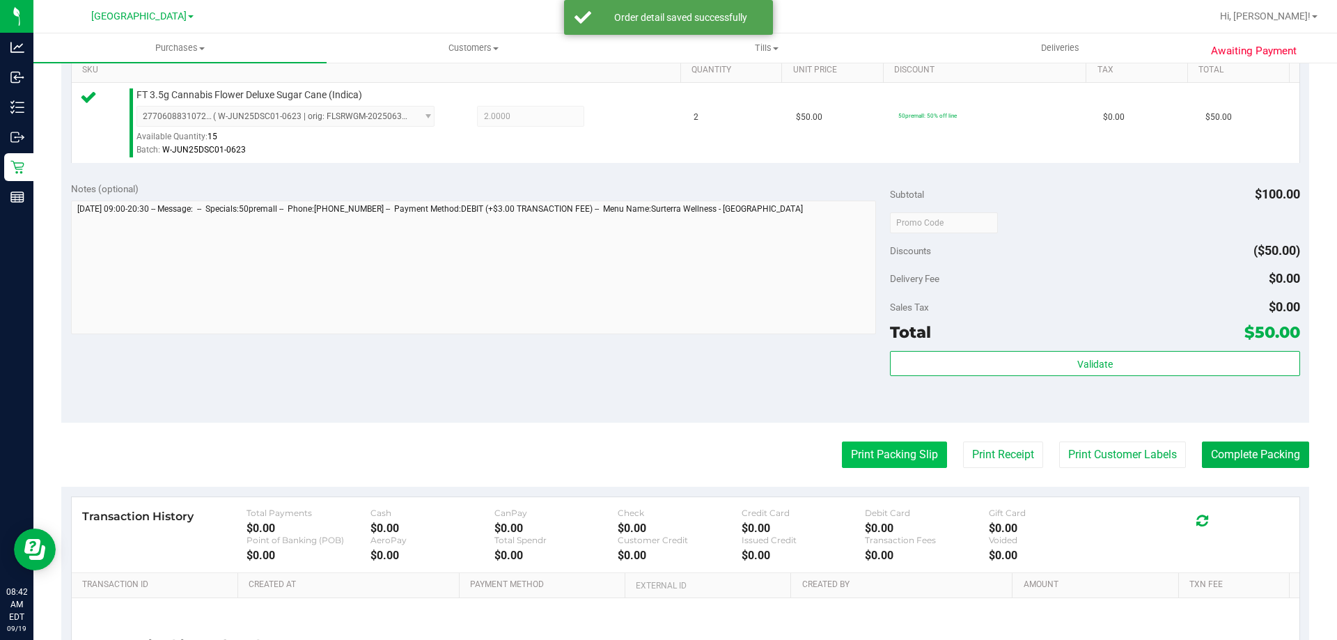
click at [912, 452] on button "Print Packing Slip" at bounding box center [894, 454] width 105 height 26
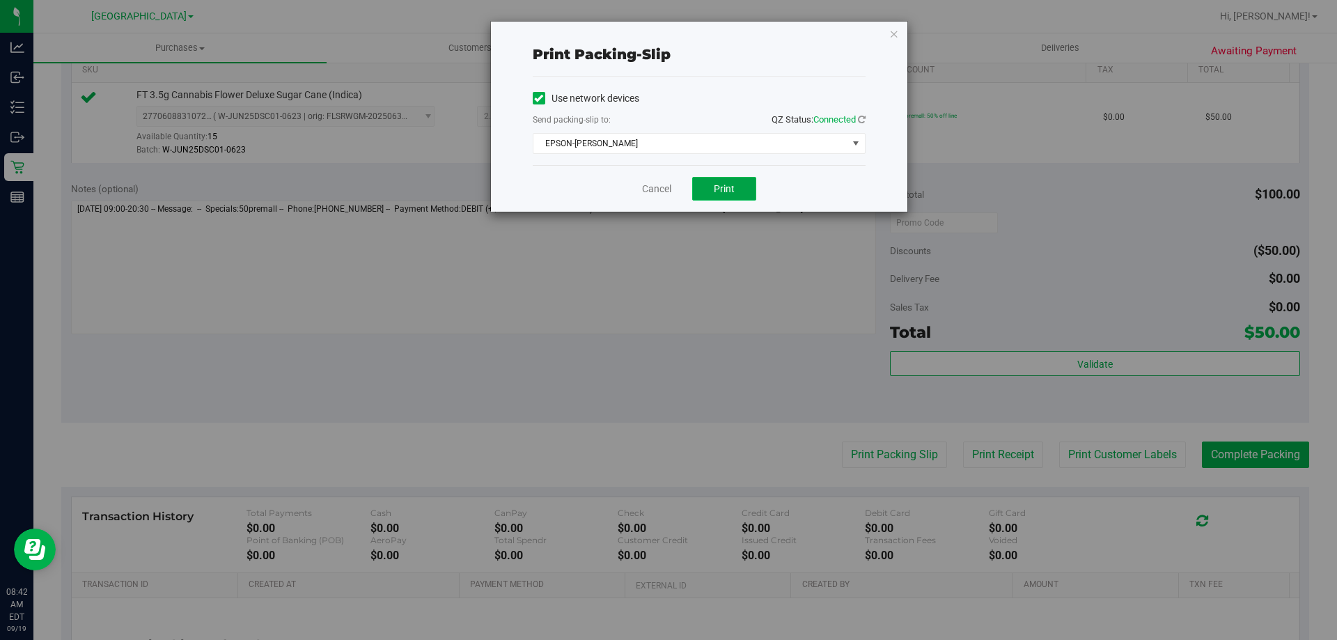
click at [732, 187] on span "Print" at bounding box center [724, 188] width 21 height 11
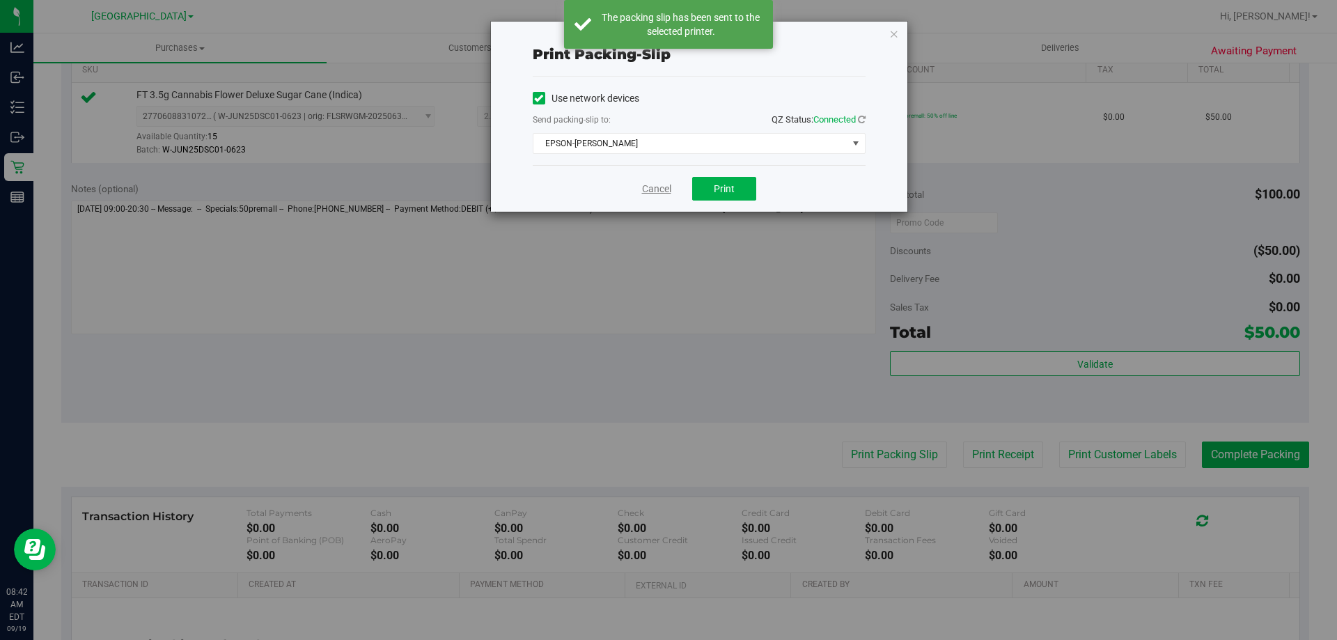
click at [650, 187] on link "Cancel" at bounding box center [656, 189] width 29 height 15
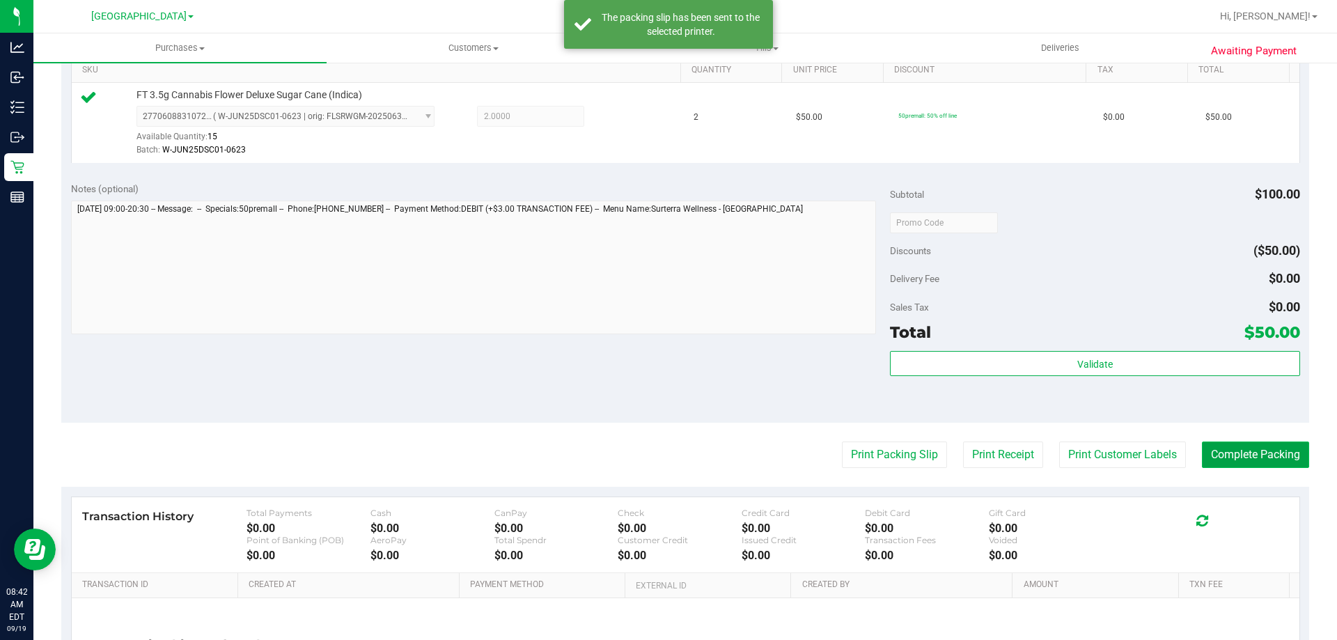
click at [1261, 457] on button "Complete Packing" at bounding box center [1255, 454] width 107 height 26
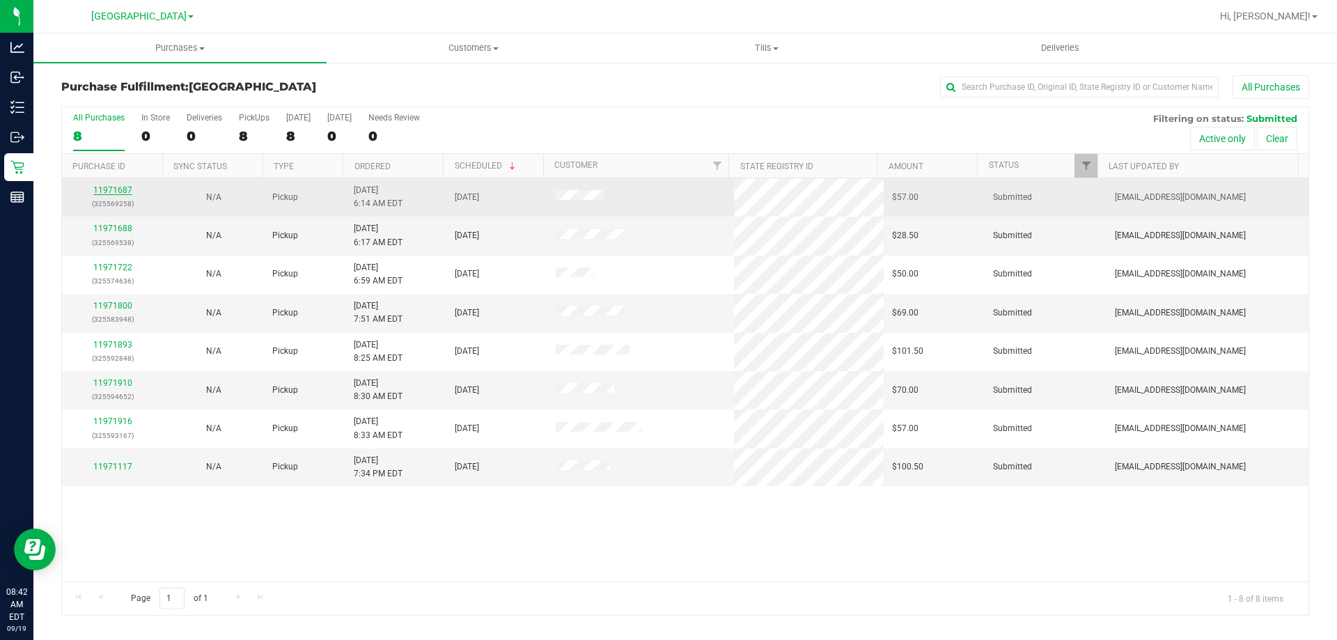
click at [125, 193] on link "11971687" at bounding box center [112, 190] width 39 height 10
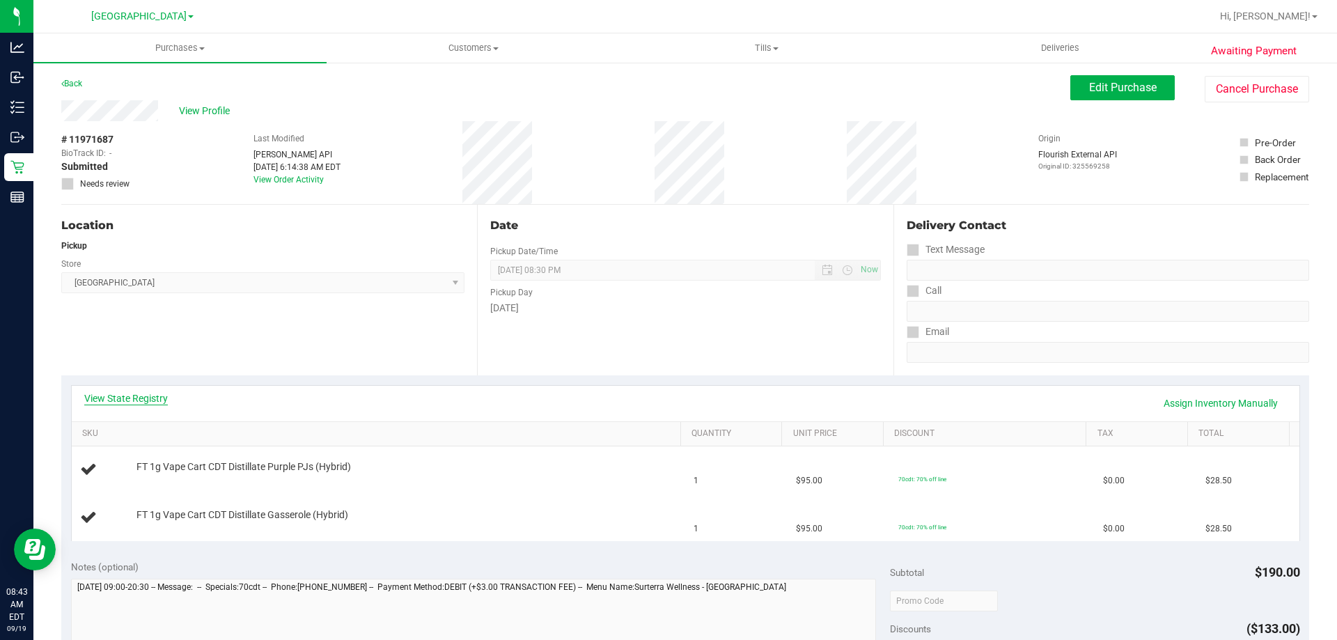
click at [141, 398] on link "View State Registry" at bounding box center [126, 398] width 84 height 14
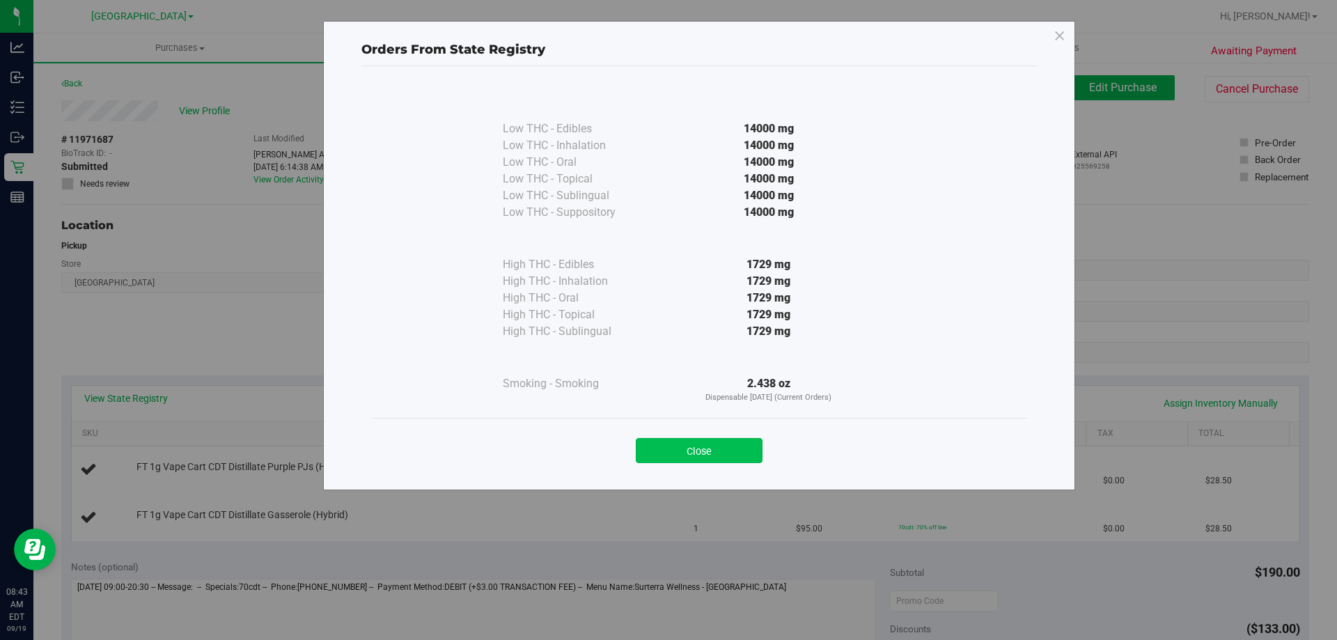
click at [698, 439] on button "Close" at bounding box center [699, 450] width 127 height 25
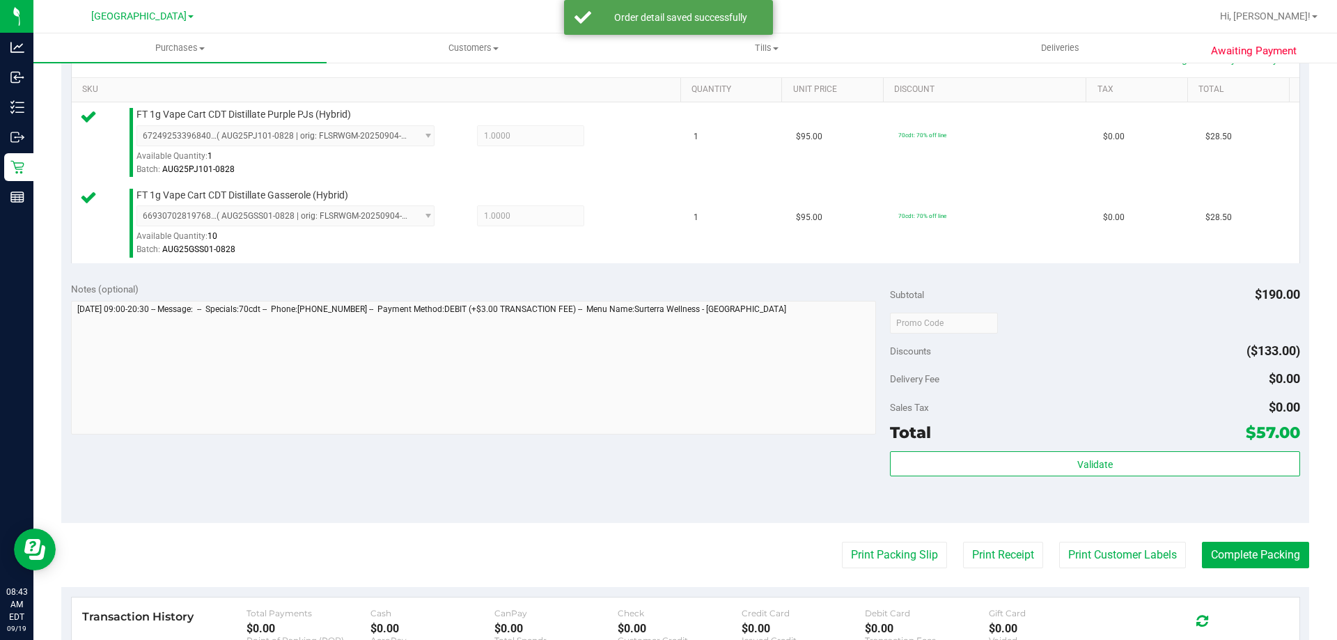
scroll to position [382, 0]
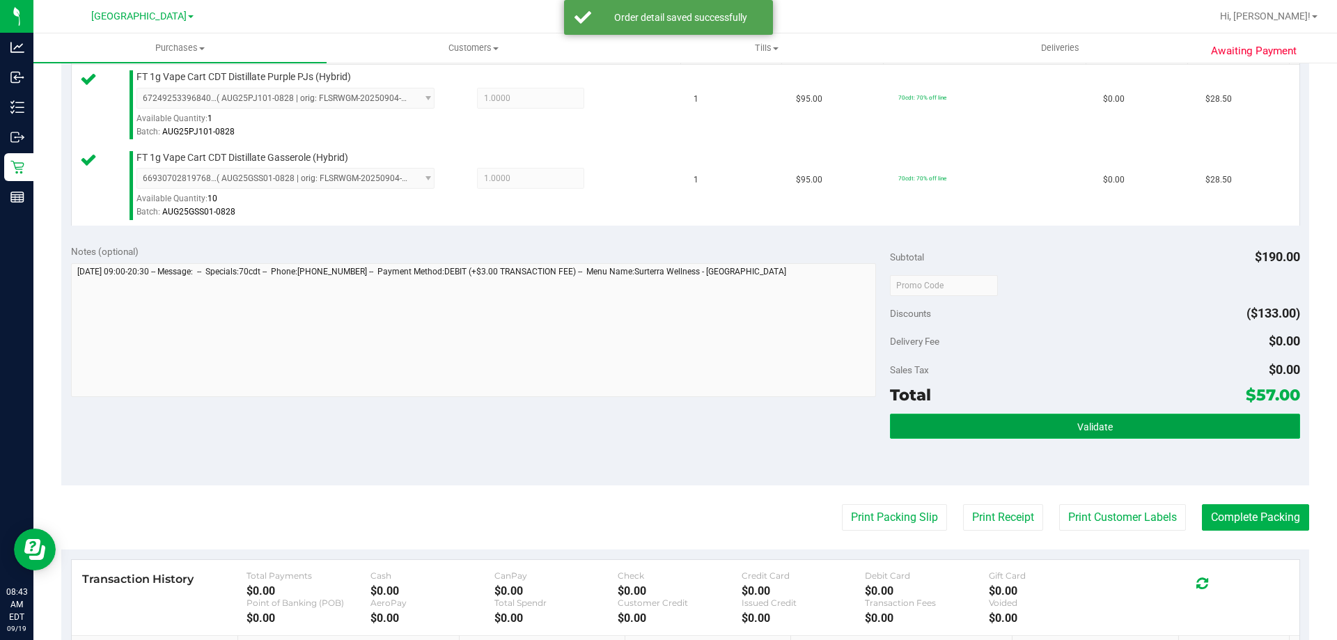
click at [1088, 427] on span "Validate" at bounding box center [1095, 426] width 36 height 11
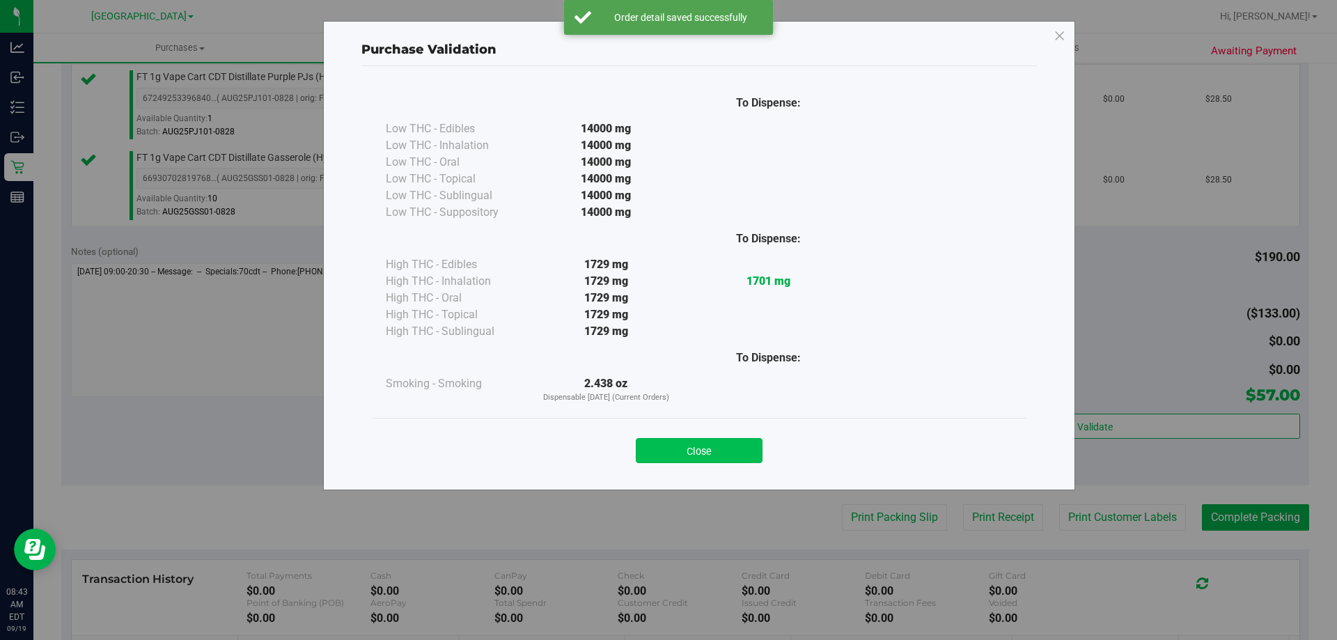
click at [699, 457] on button "Close" at bounding box center [699, 450] width 127 height 25
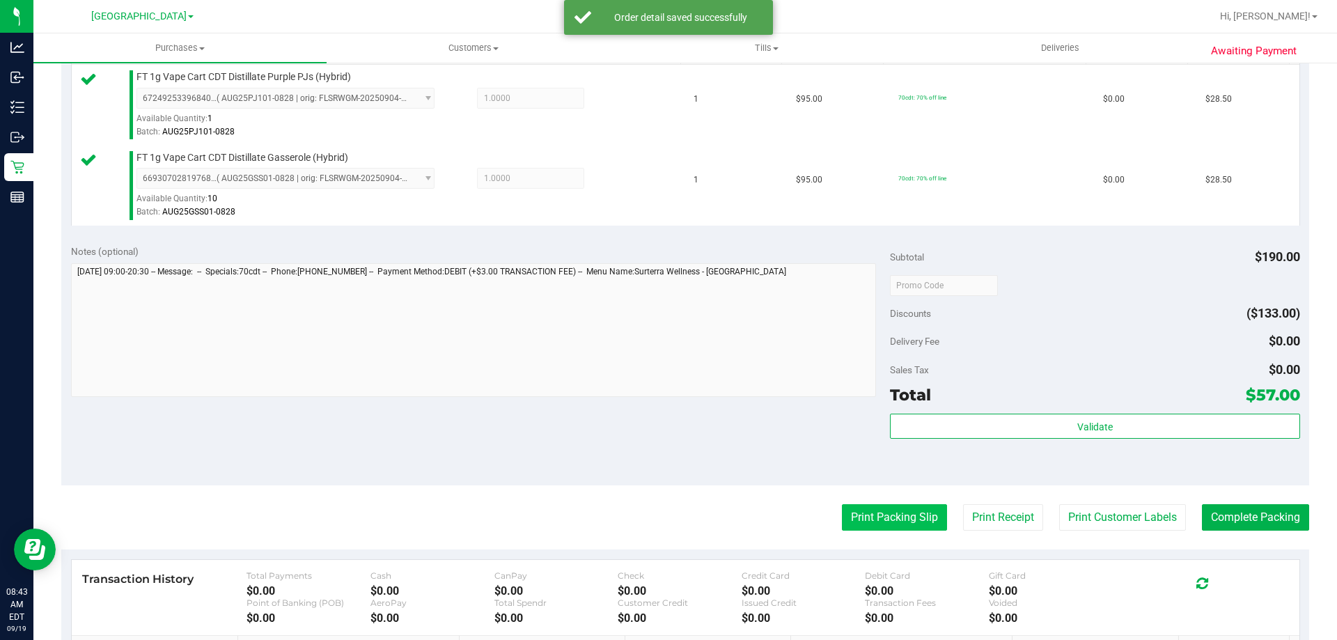
click at [880, 530] on button "Print Packing Slip" at bounding box center [894, 517] width 105 height 26
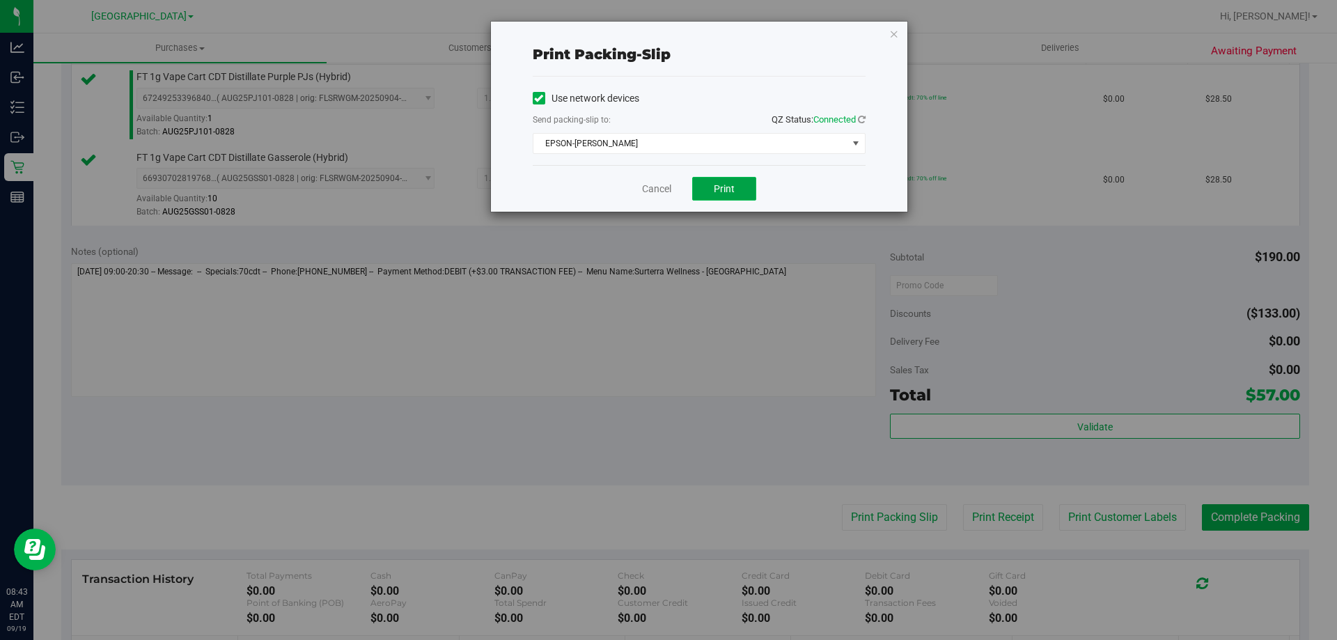
click at [717, 185] on span "Print" at bounding box center [724, 188] width 21 height 11
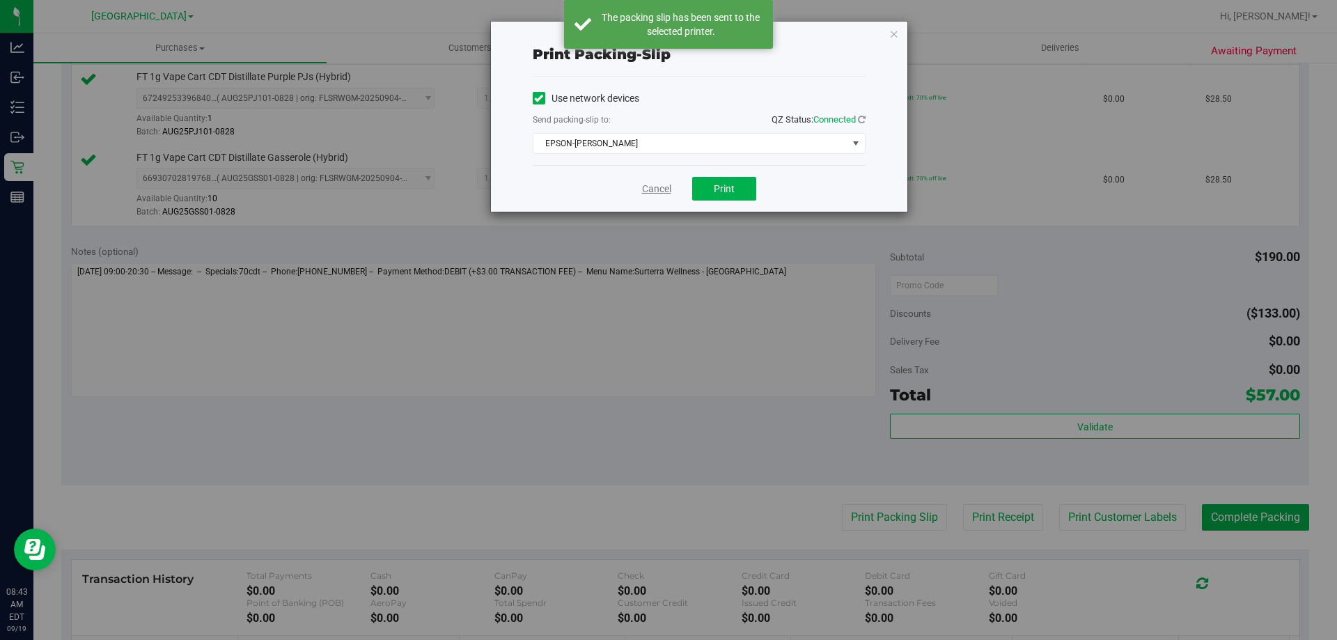
click at [648, 194] on link "Cancel" at bounding box center [656, 189] width 29 height 15
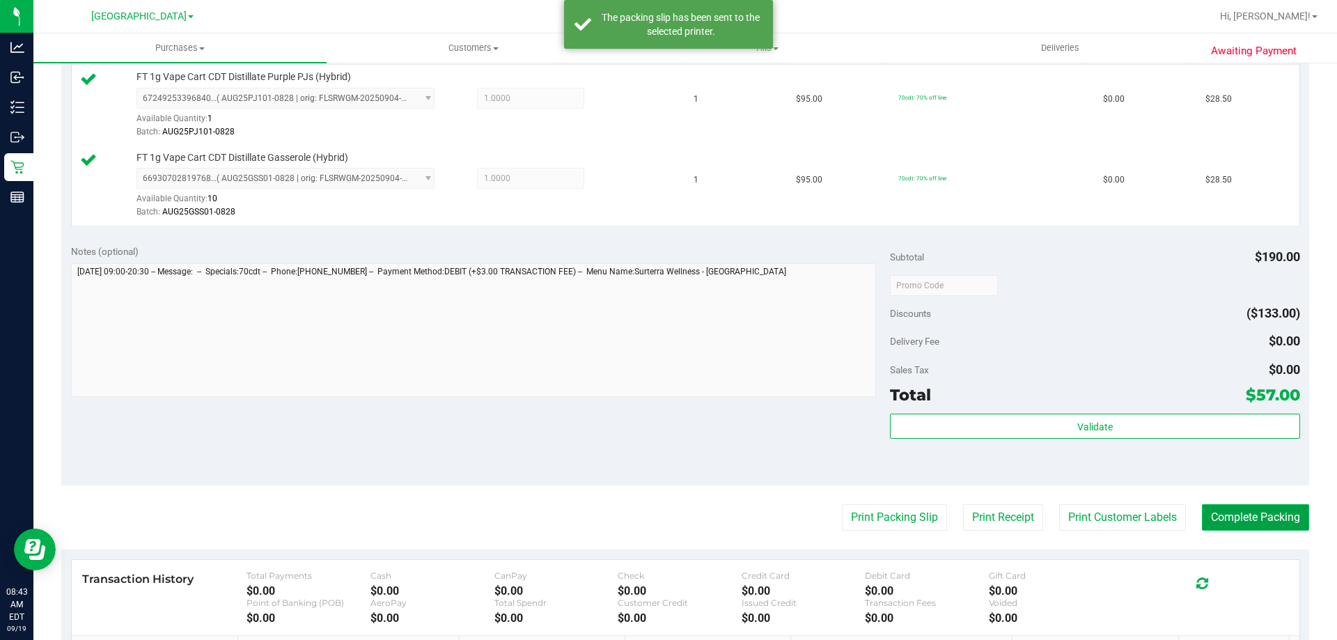
click at [1248, 528] on button "Complete Packing" at bounding box center [1255, 517] width 107 height 26
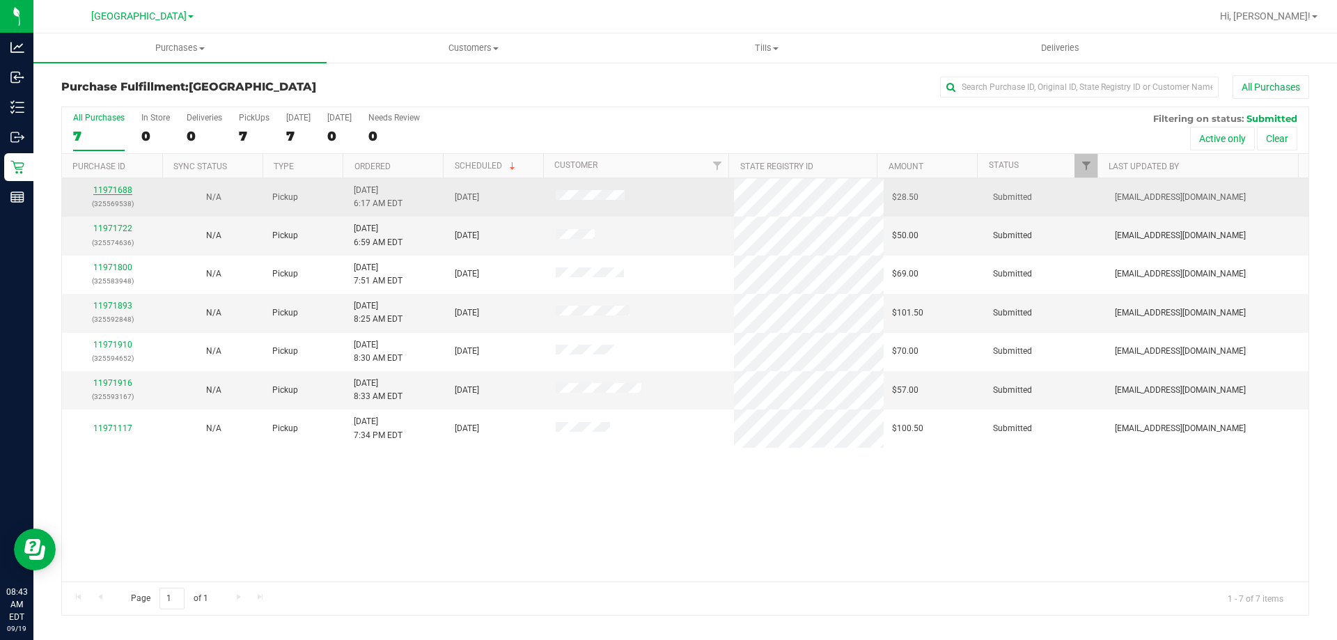
click at [116, 192] on link "11971688" at bounding box center [112, 190] width 39 height 10
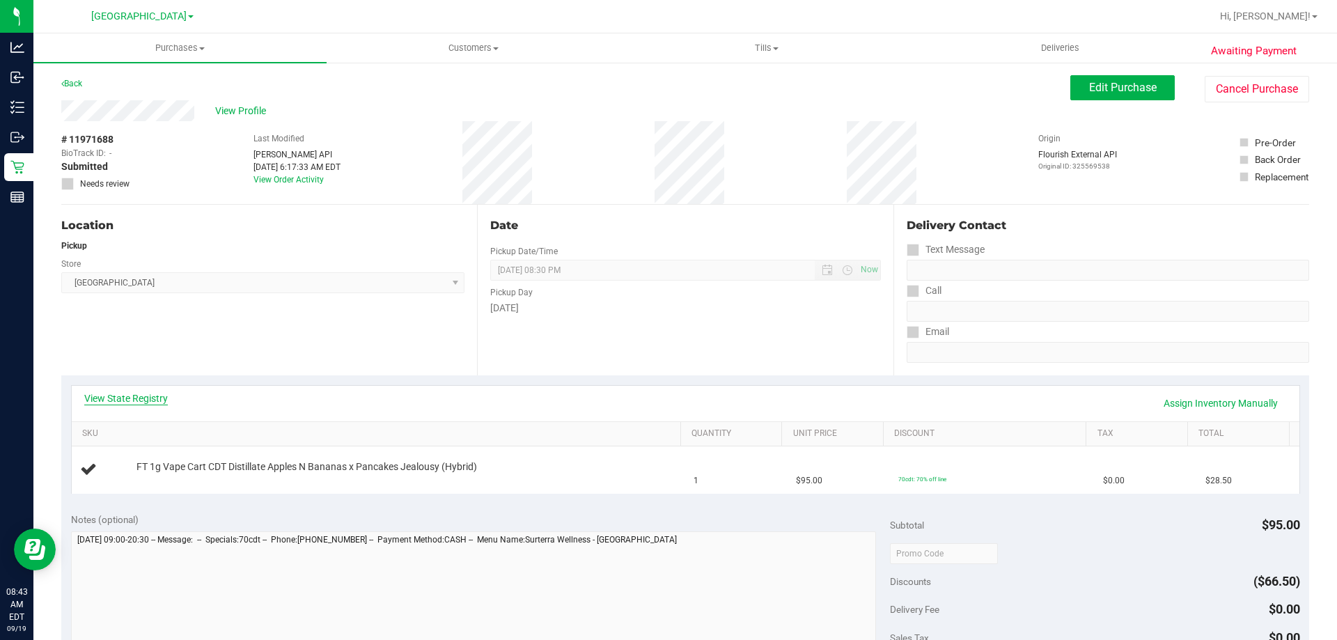
click at [117, 393] on link "View State Registry" at bounding box center [126, 398] width 84 height 14
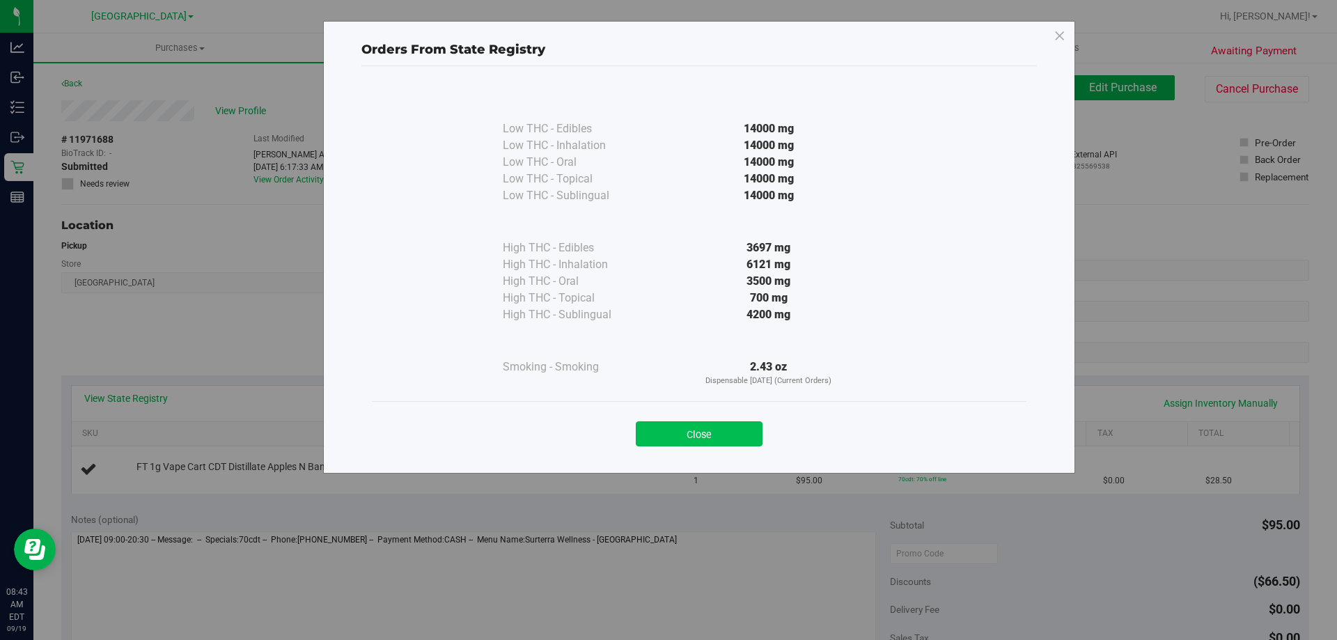
click at [712, 443] on button "Close" at bounding box center [699, 433] width 127 height 25
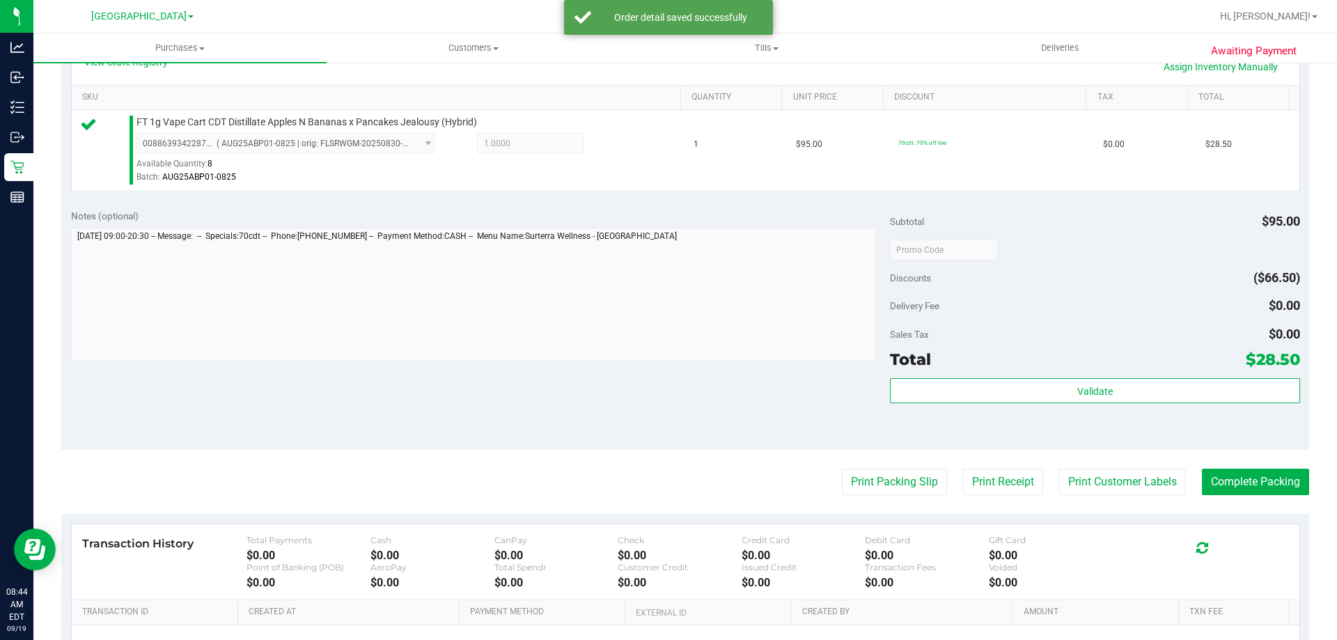
scroll to position [346, 0]
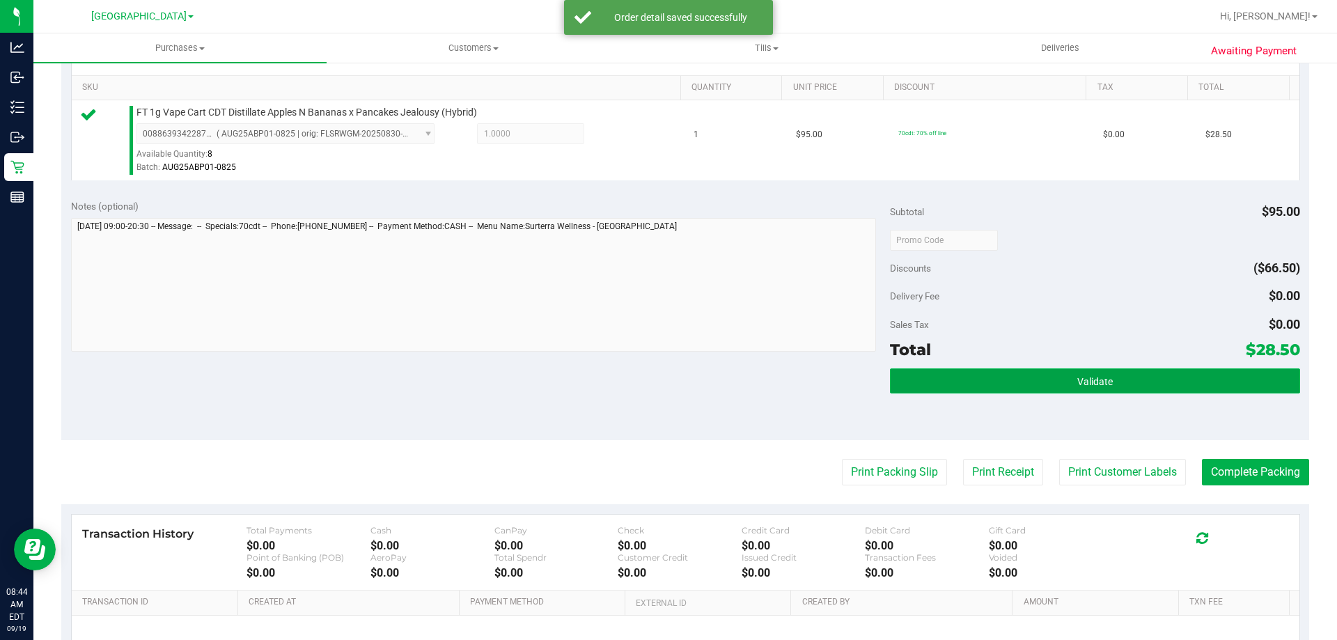
click at [1111, 378] on button "Validate" at bounding box center [1094, 380] width 409 height 25
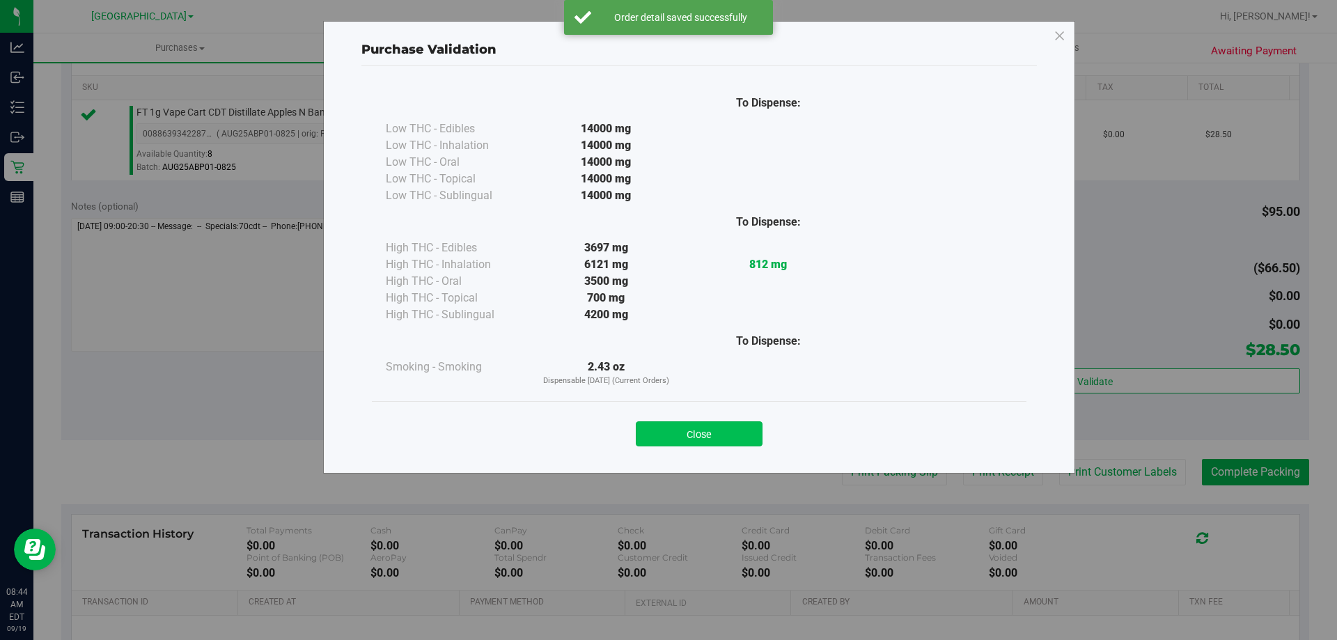
click at [717, 422] on button "Close" at bounding box center [699, 433] width 127 height 25
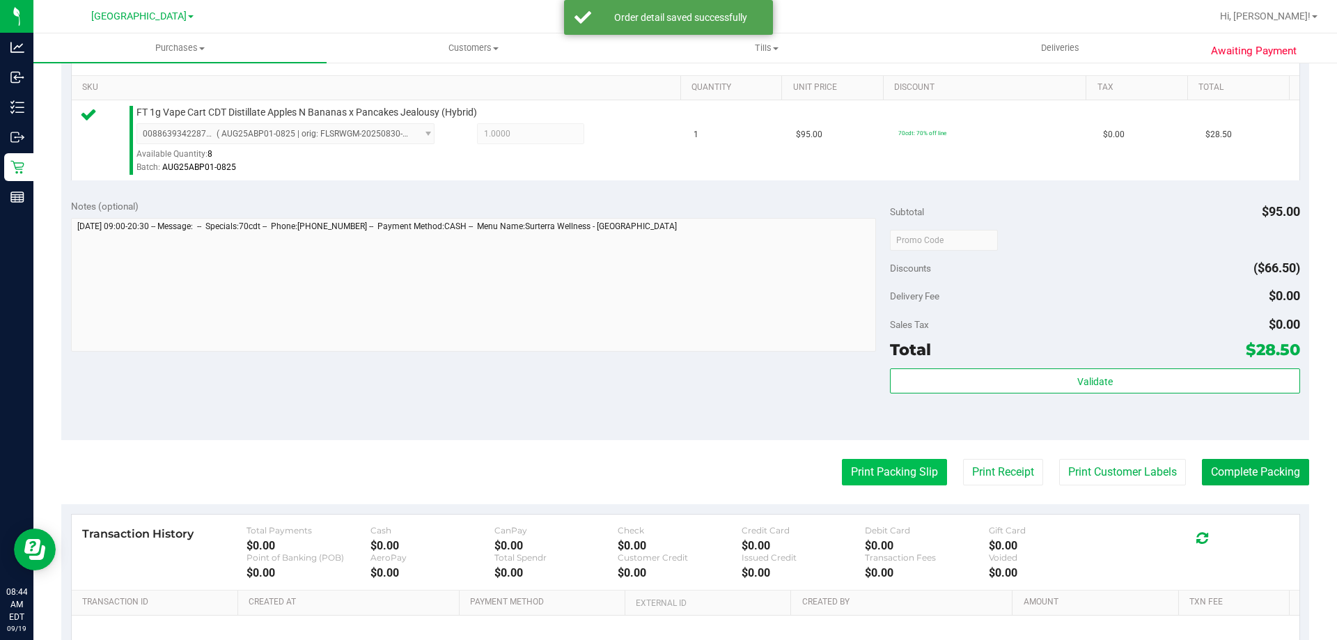
click at [894, 471] on button "Print Packing Slip" at bounding box center [894, 472] width 105 height 26
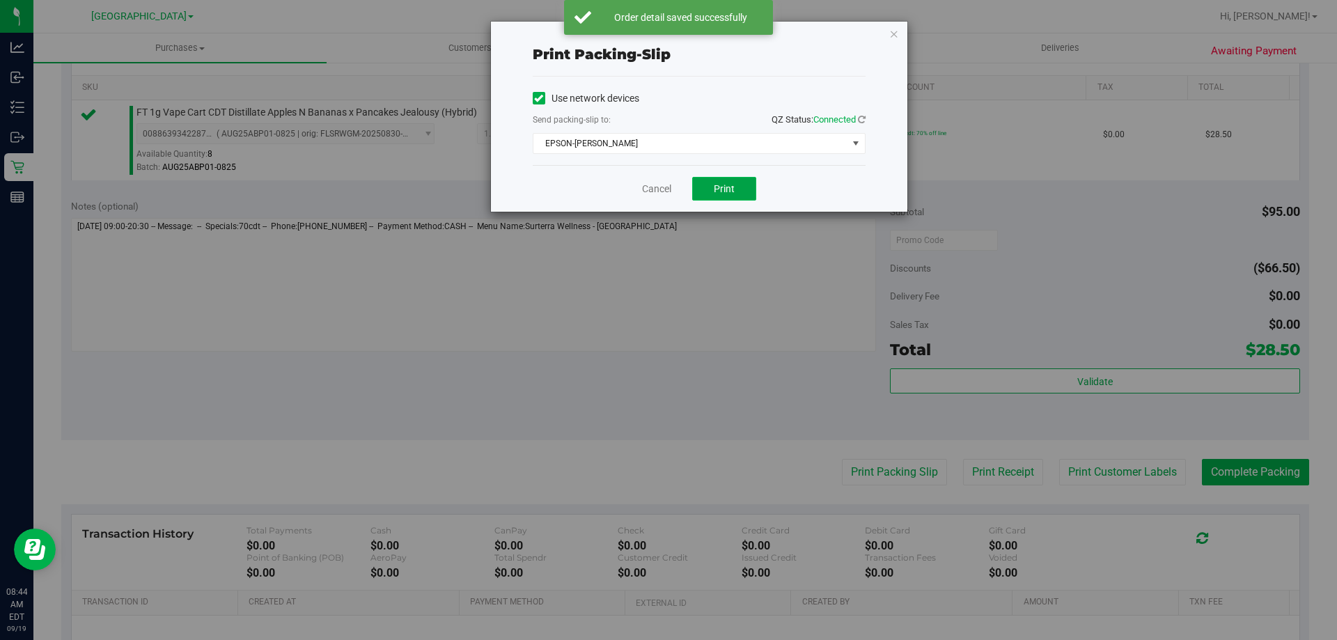
click at [718, 189] on span "Print" at bounding box center [724, 188] width 21 height 11
click at [654, 187] on link "Cancel" at bounding box center [656, 189] width 29 height 15
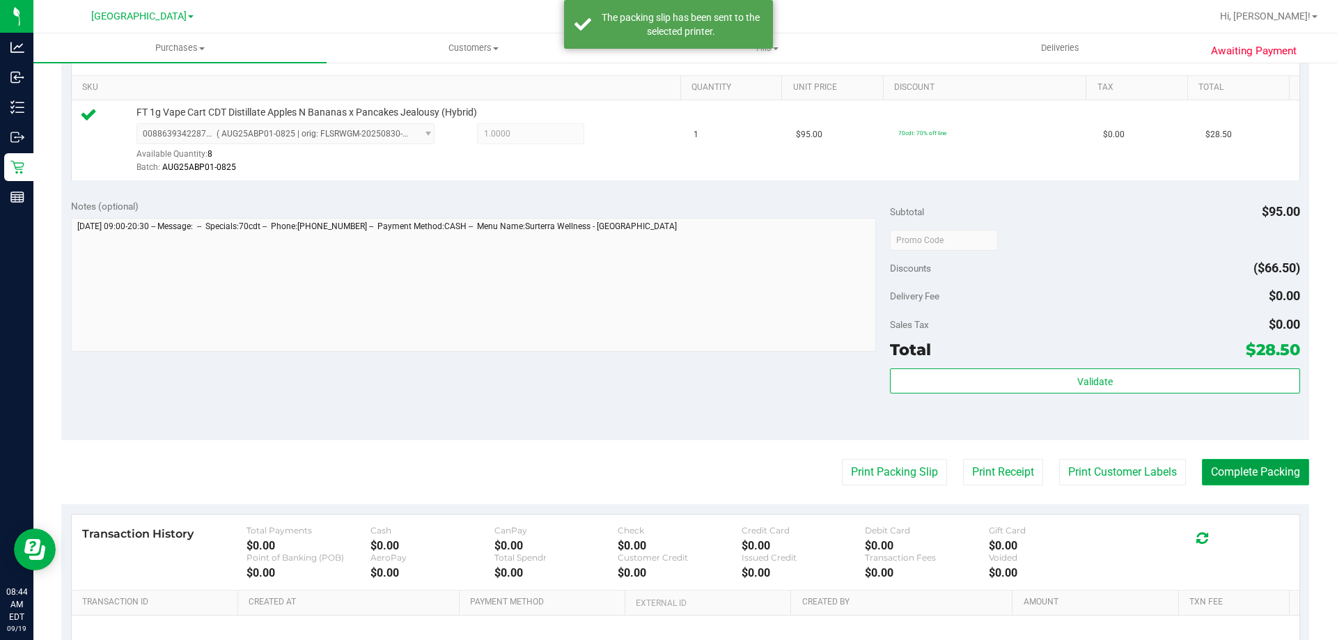
click at [1281, 468] on button "Complete Packing" at bounding box center [1255, 472] width 107 height 26
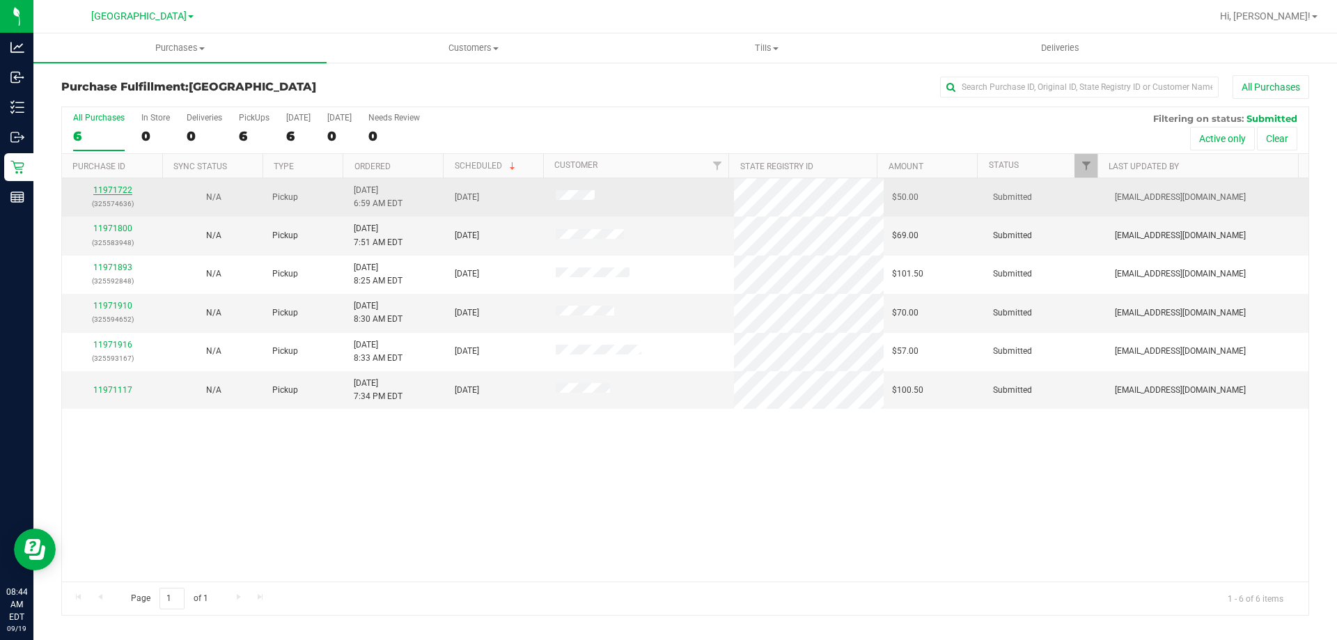
click at [102, 189] on link "11971722" at bounding box center [112, 190] width 39 height 10
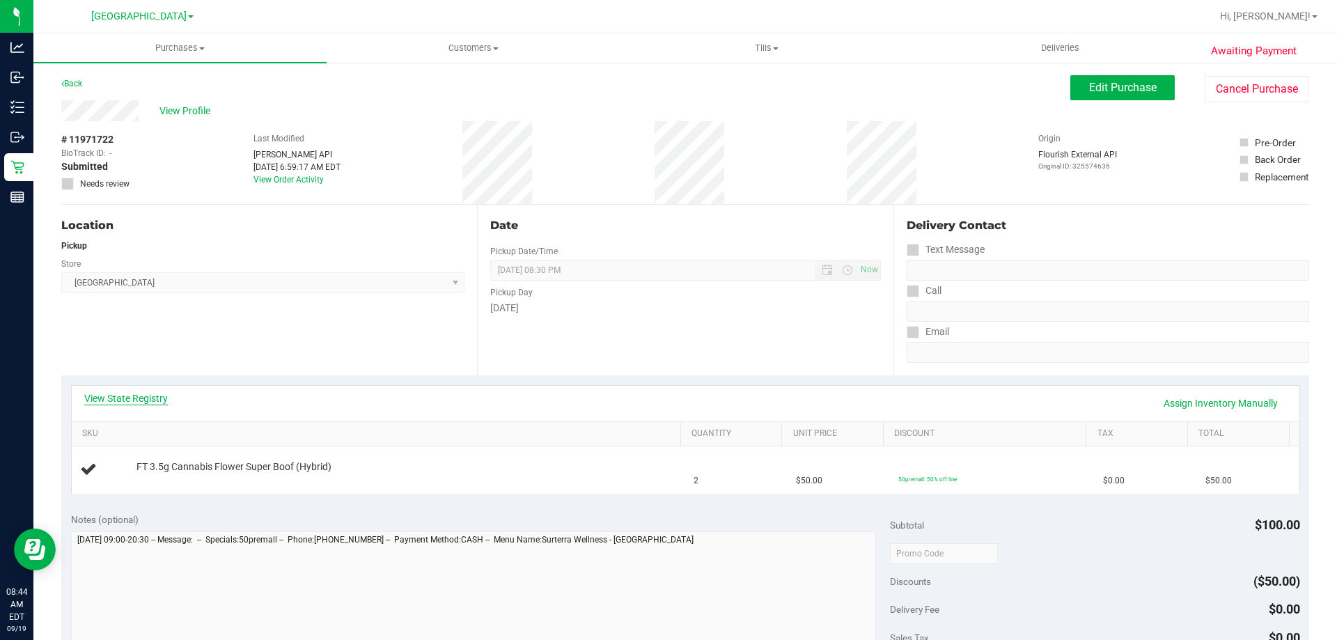
click at [109, 396] on link "View State Registry" at bounding box center [126, 398] width 84 height 14
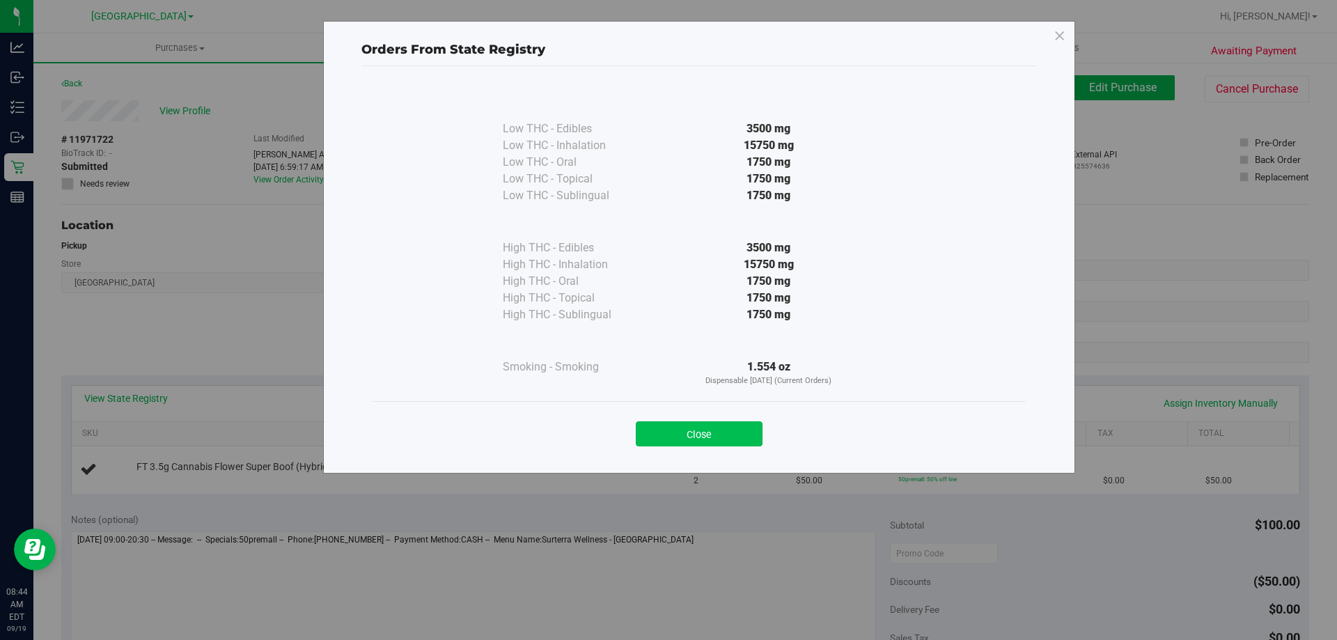
click at [725, 440] on button "Close" at bounding box center [699, 433] width 127 height 25
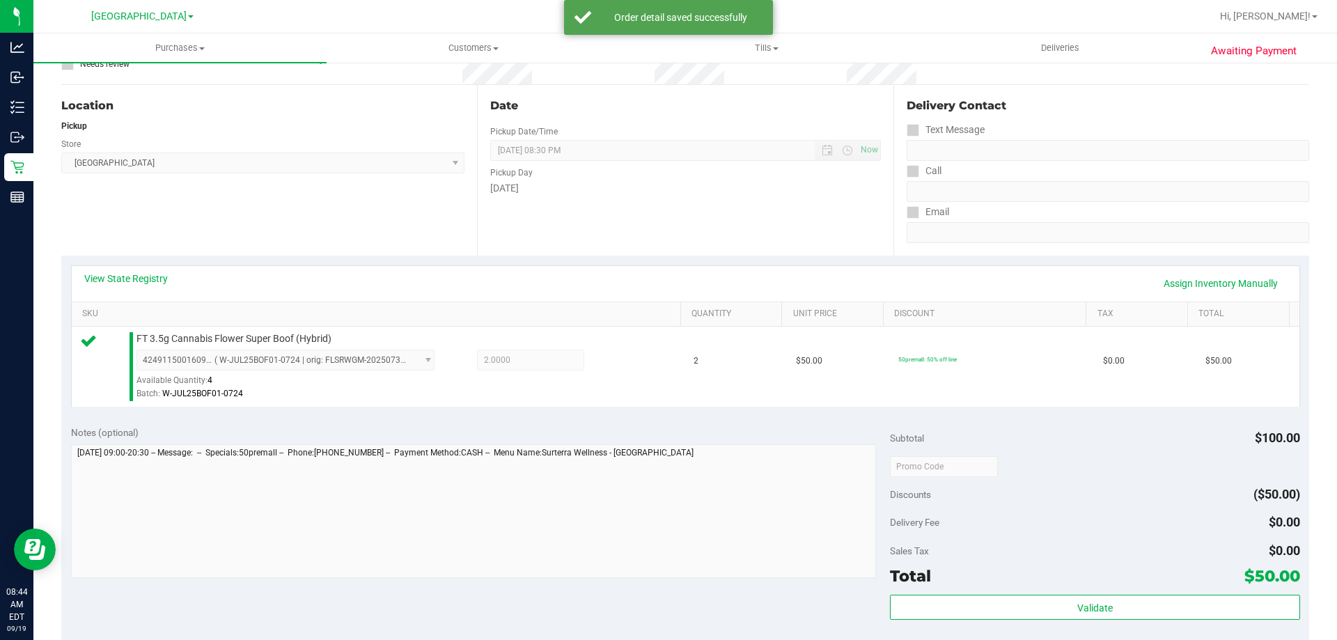
scroll to position [187, 0]
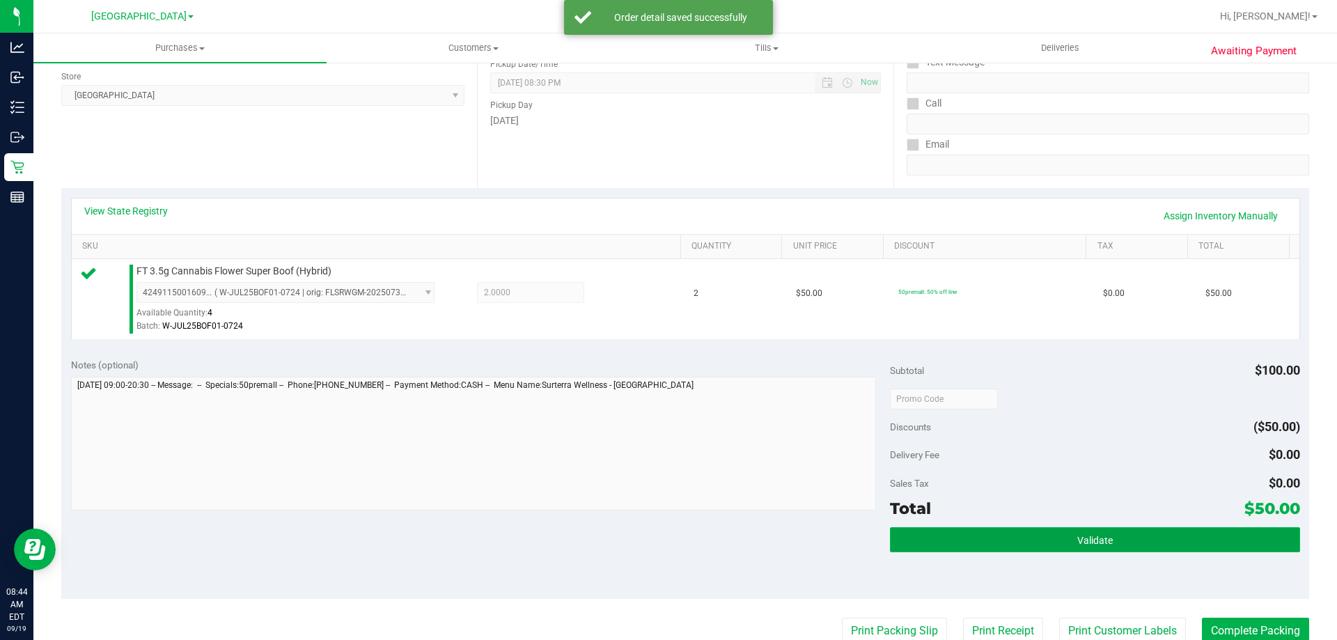
click at [1102, 538] on span "Validate" at bounding box center [1095, 540] width 36 height 11
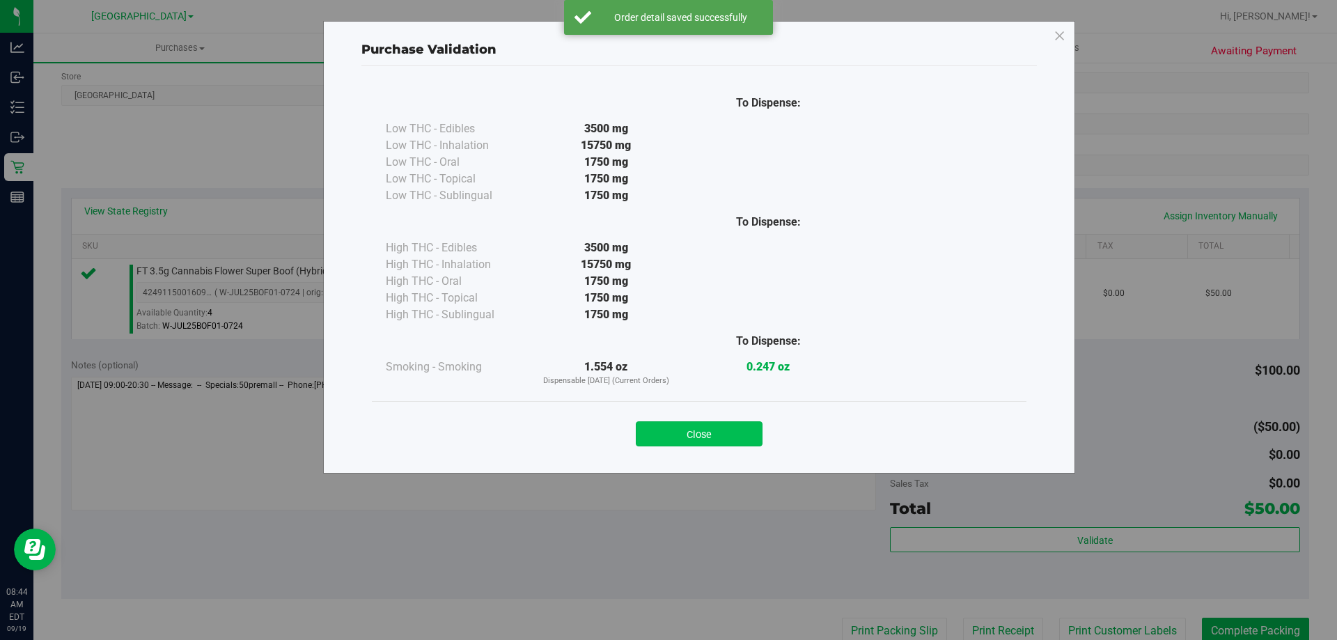
click at [690, 424] on button "Close" at bounding box center [699, 433] width 127 height 25
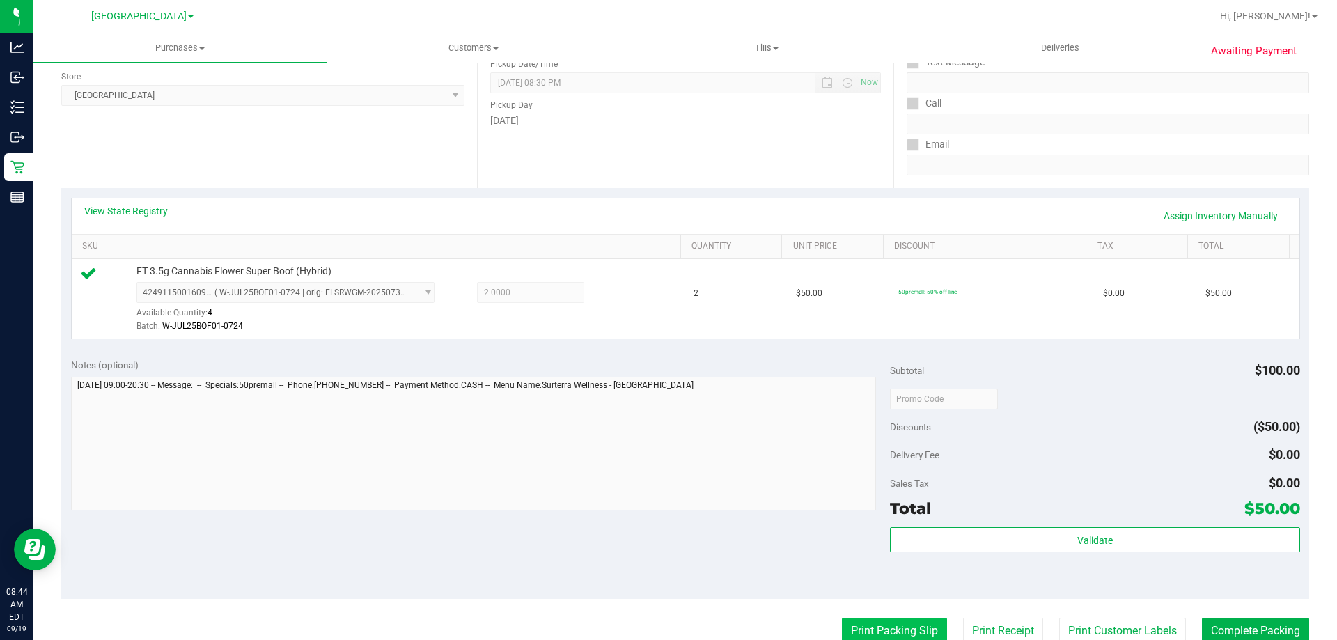
click at [886, 620] on button "Print Packing Slip" at bounding box center [894, 631] width 105 height 26
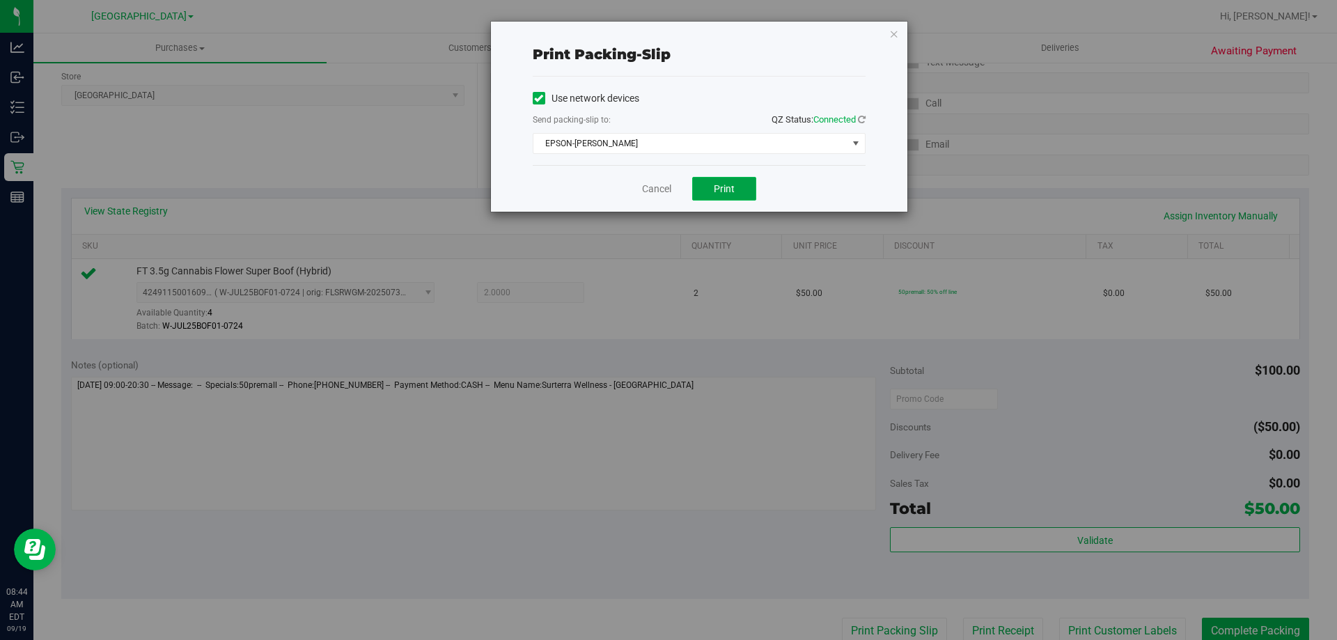
click at [718, 188] on span "Print" at bounding box center [724, 188] width 21 height 11
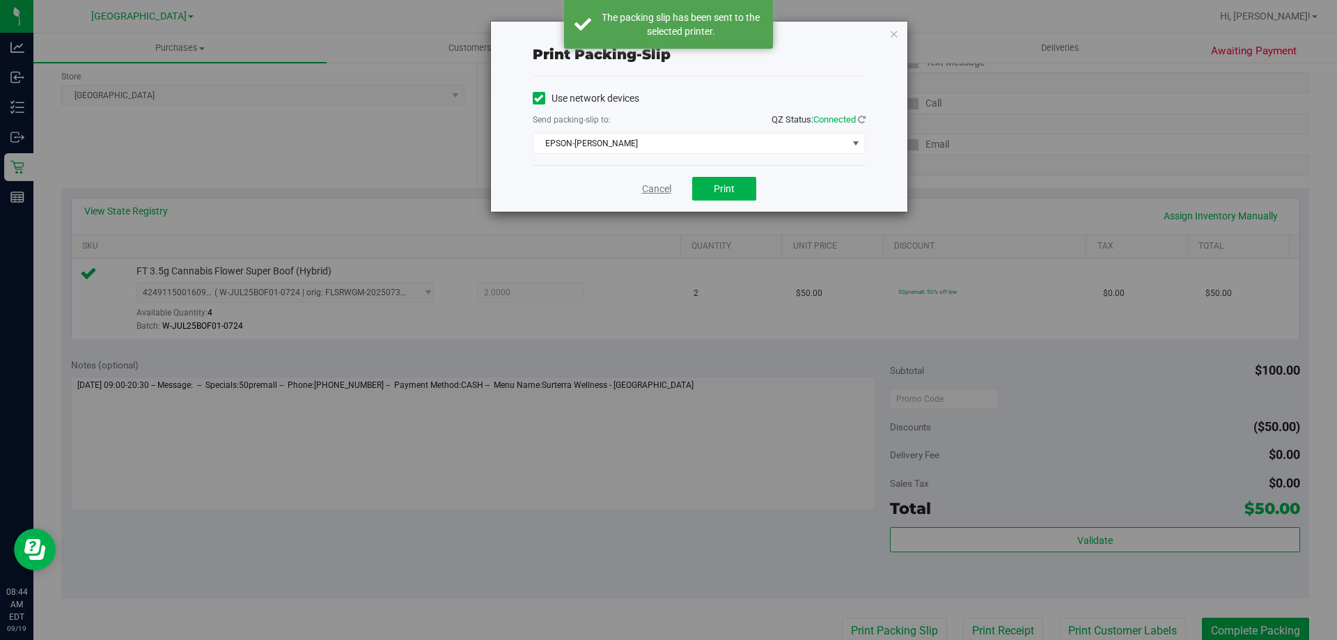
click at [657, 182] on link "Cancel" at bounding box center [656, 189] width 29 height 15
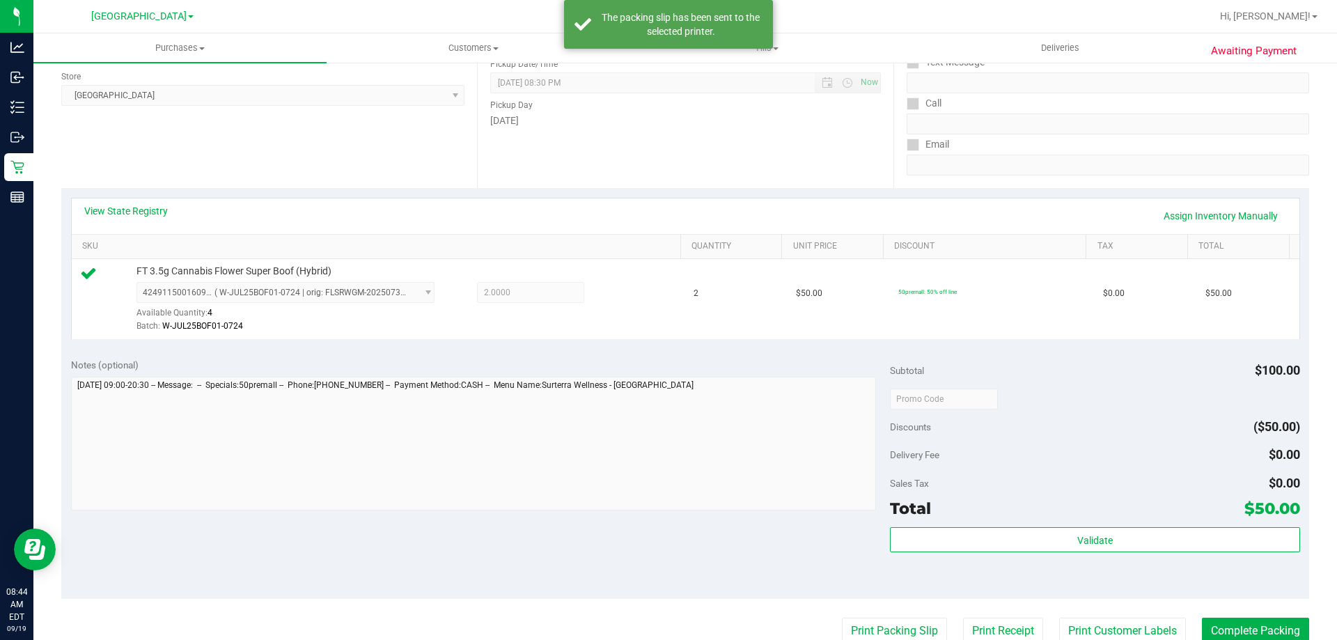
scroll to position [191, 0]
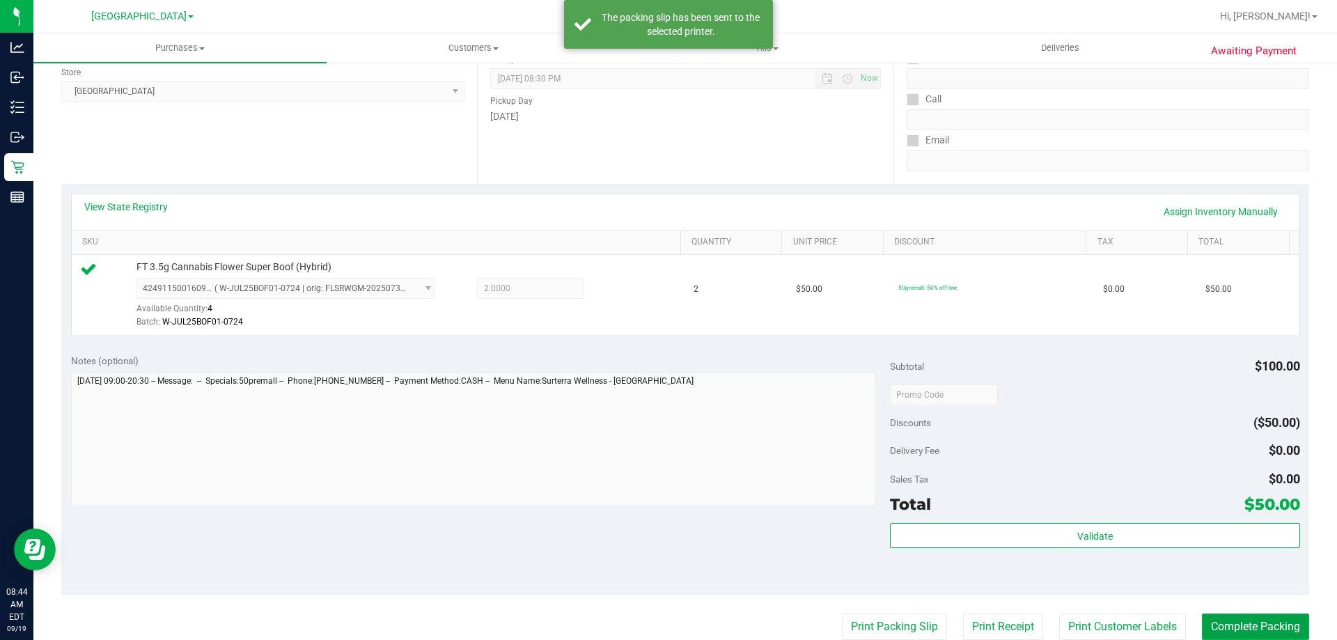
click at [1270, 616] on button "Complete Packing" at bounding box center [1255, 626] width 107 height 26
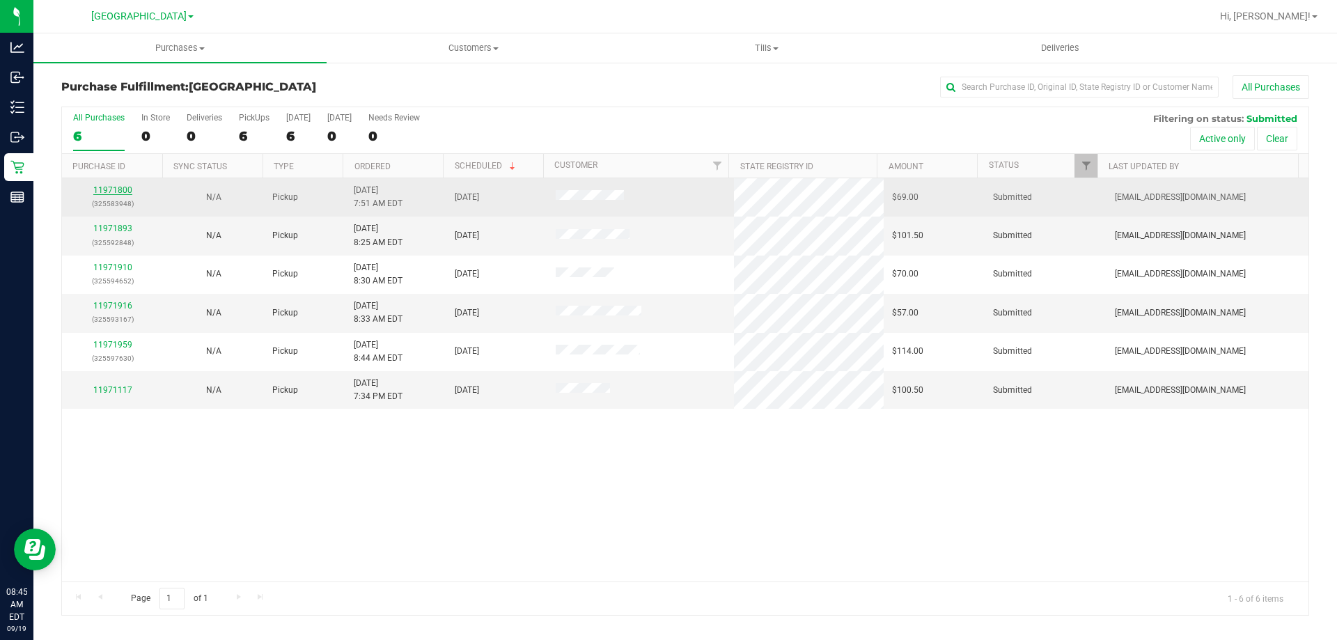
click at [112, 190] on link "11971800" at bounding box center [112, 190] width 39 height 10
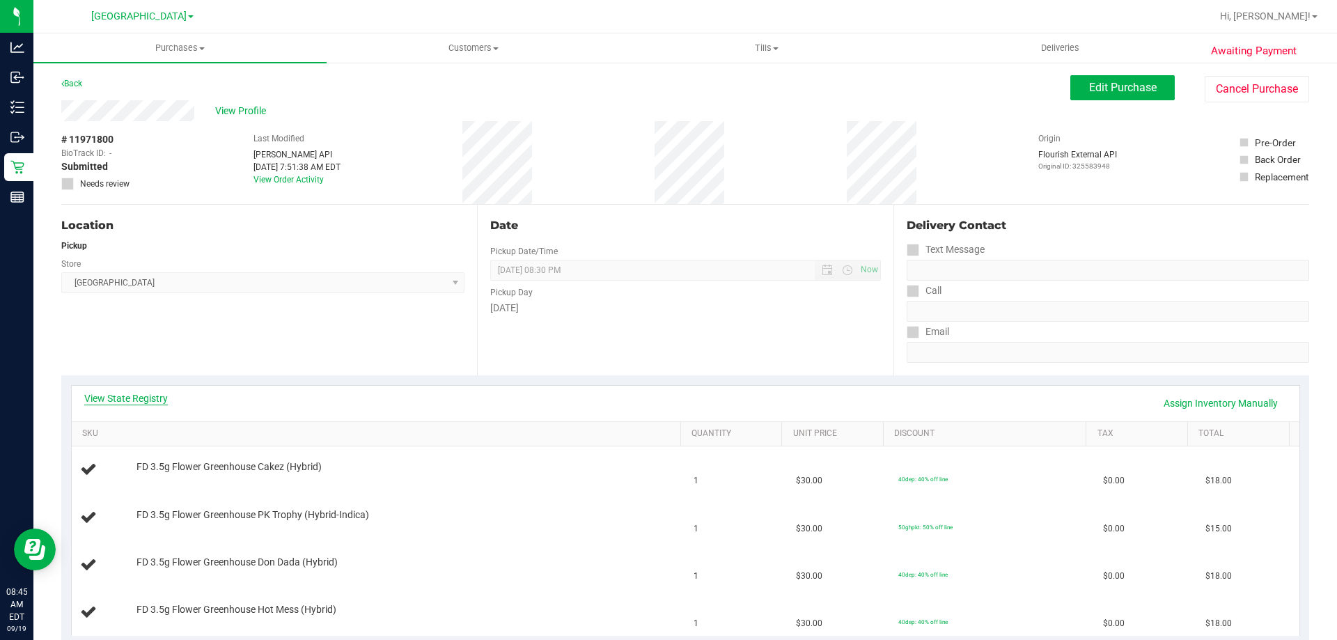
click at [98, 400] on link "View State Registry" at bounding box center [126, 398] width 84 height 14
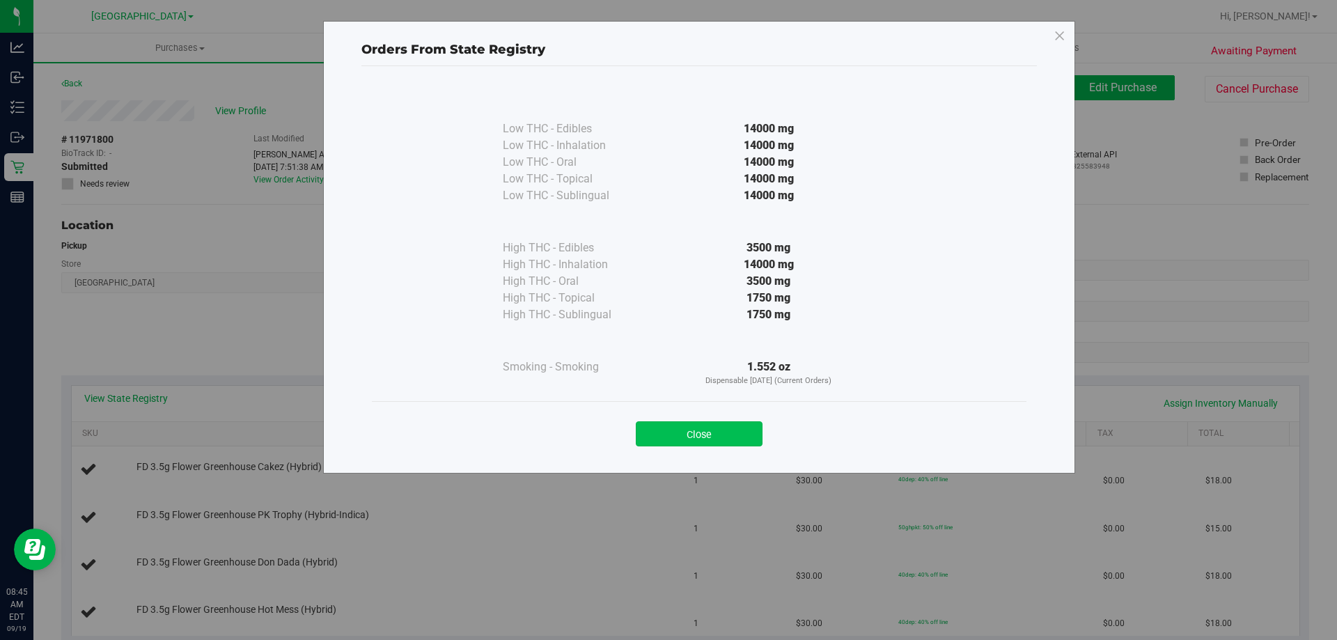
click at [730, 432] on button "Close" at bounding box center [699, 433] width 127 height 25
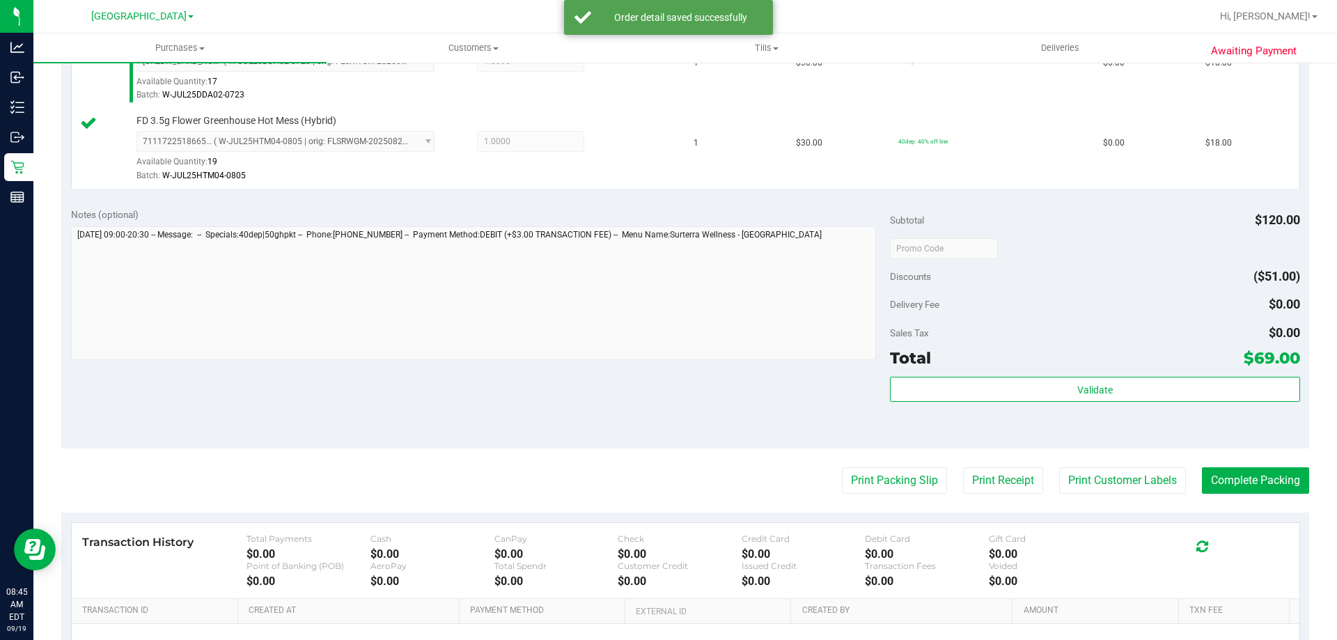
scroll to position [599, 0]
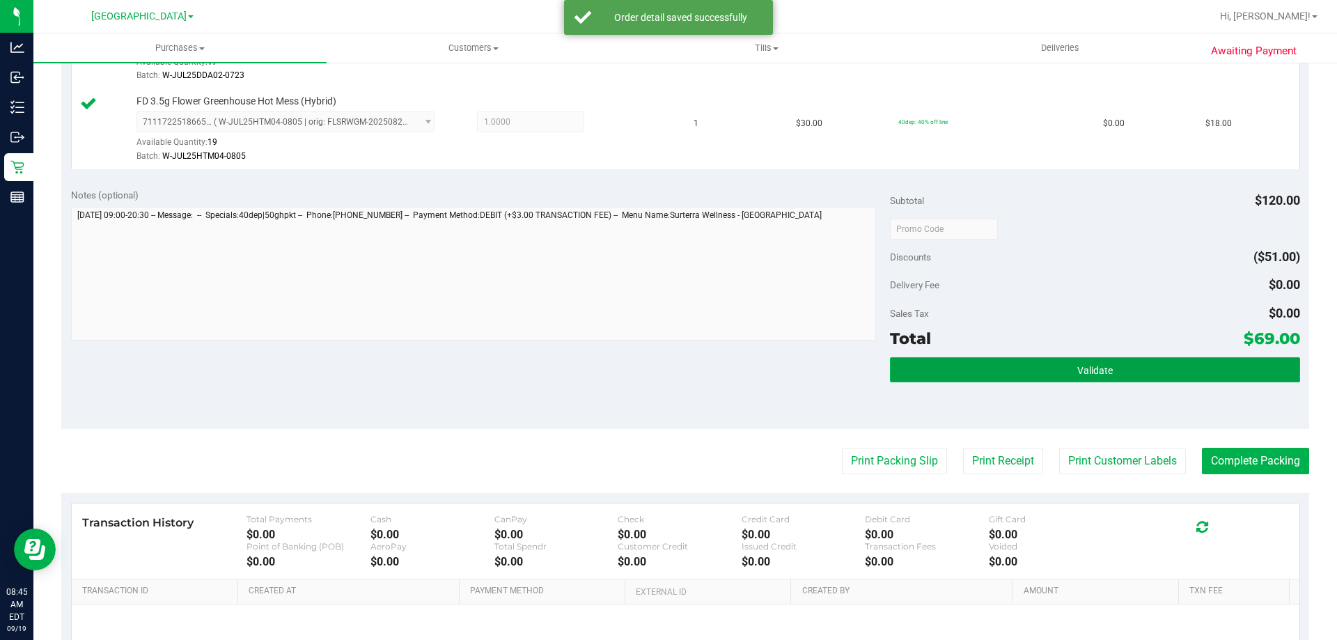
click at [1105, 365] on button "Validate" at bounding box center [1094, 369] width 409 height 25
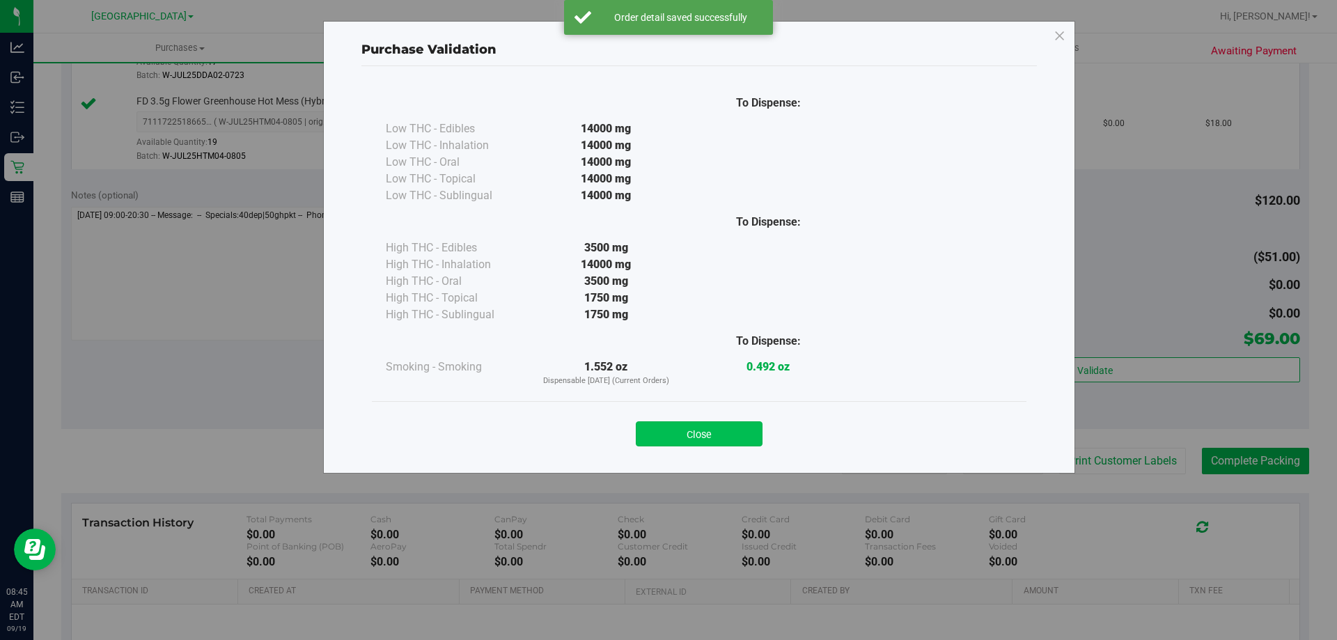
click at [683, 425] on button "Close" at bounding box center [699, 433] width 127 height 25
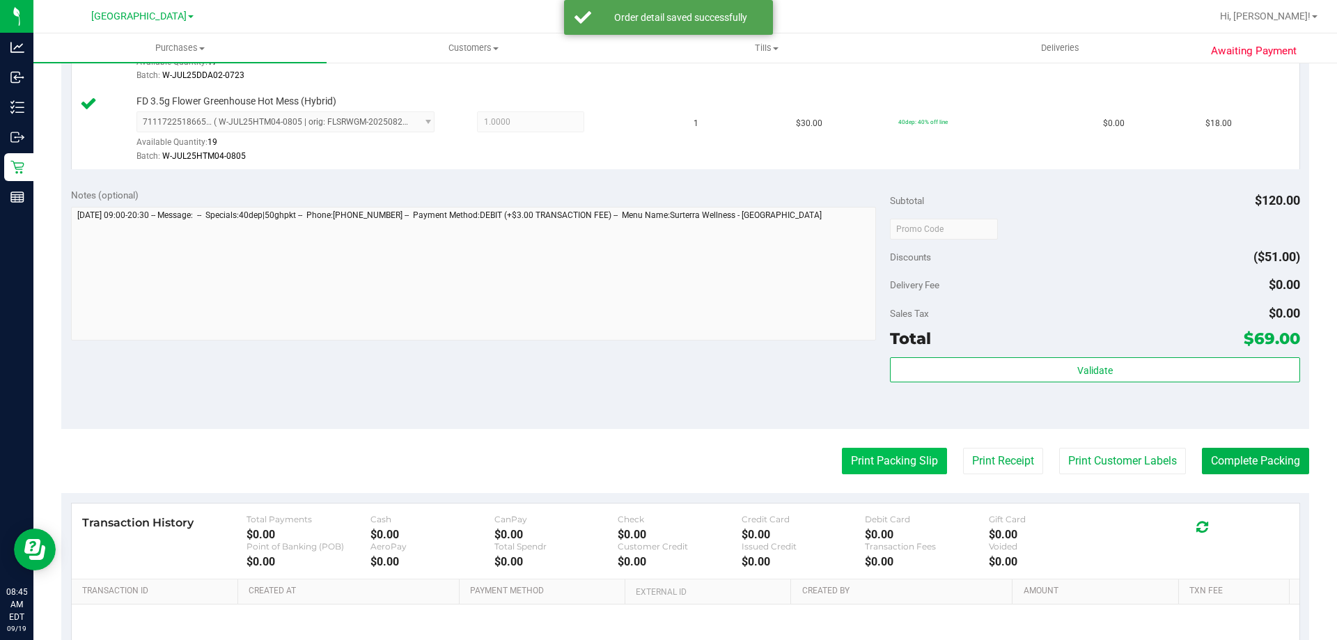
click at [893, 457] on button "Print Packing Slip" at bounding box center [894, 461] width 105 height 26
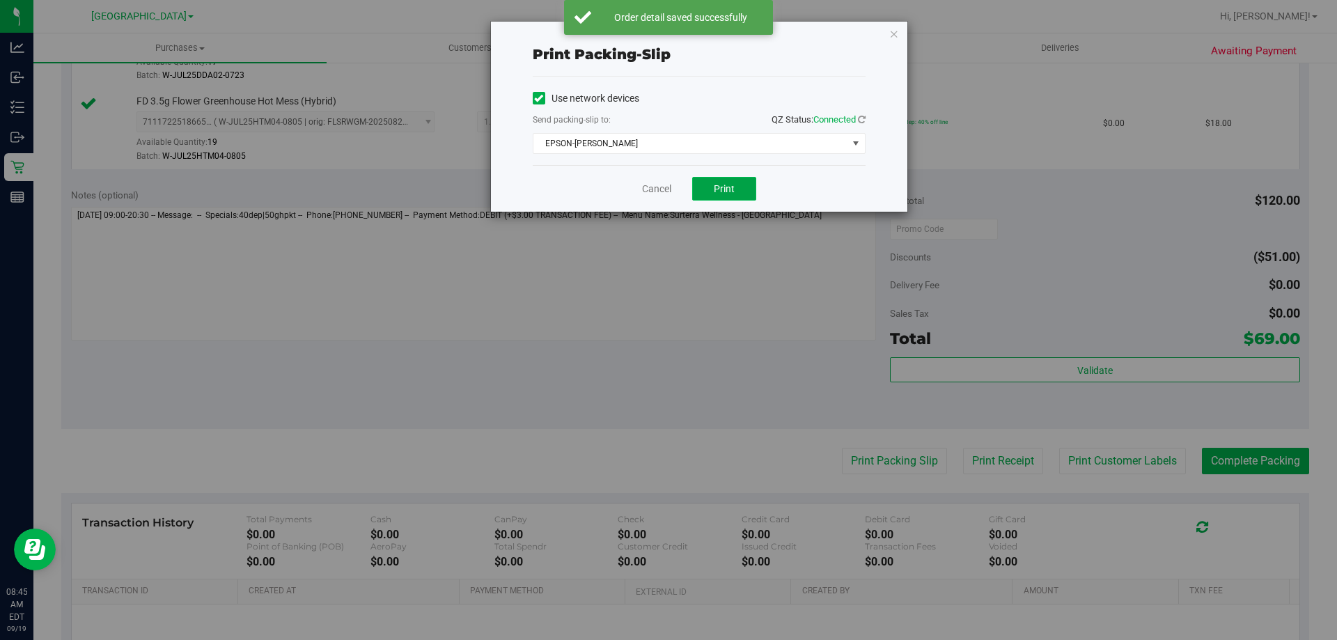
click at [725, 191] on span "Print" at bounding box center [724, 188] width 21 height 11
click at [652, 189] on link "Cancel" at bounding box center [656, 189] width 29 height 15
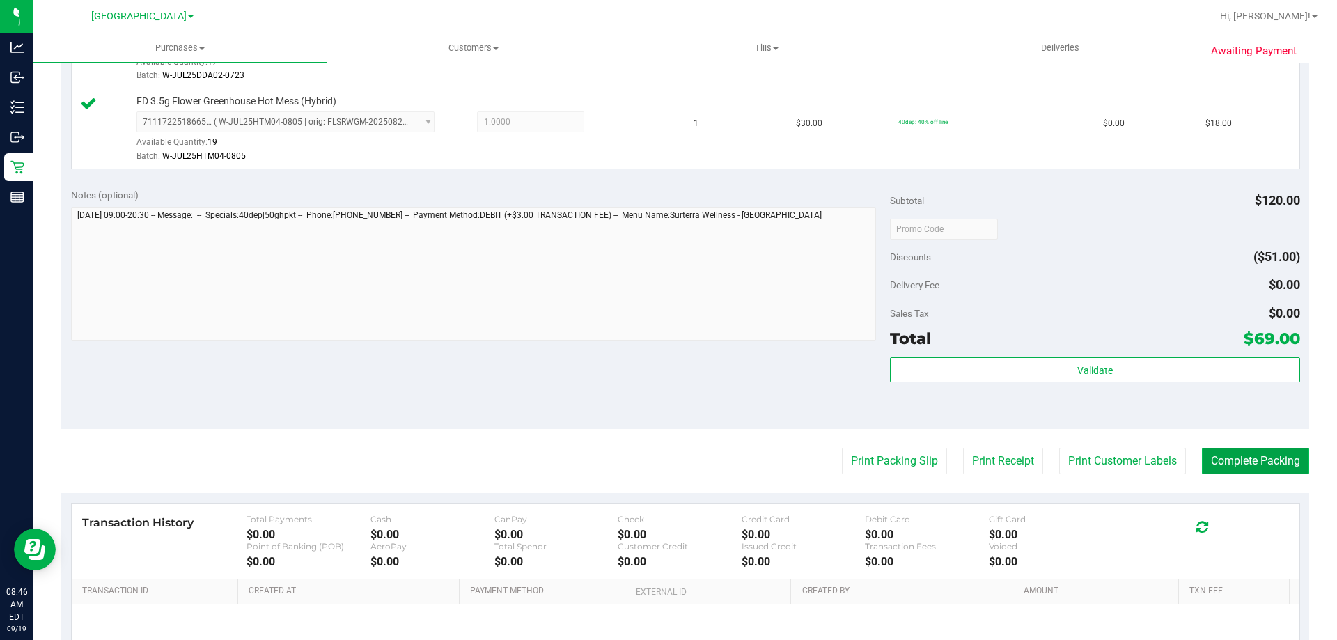
click at [1264, 455] on button "Complete Packing" at bounding box center [1255, 461] width 107 height 26
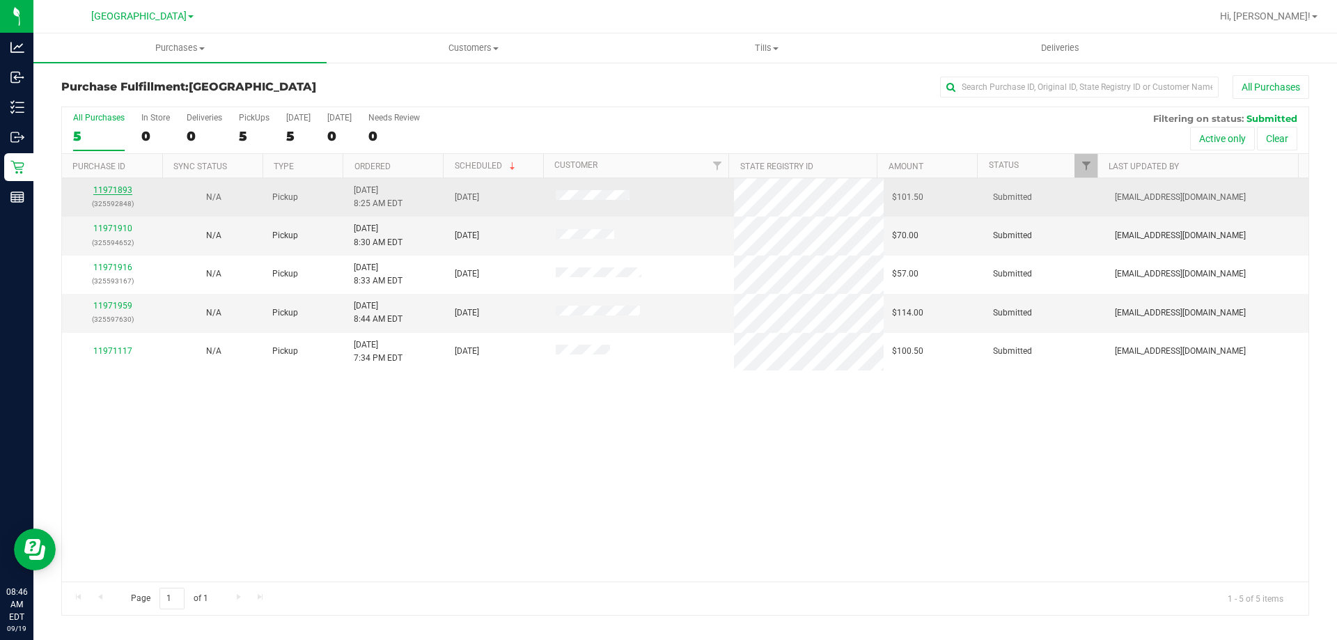
click at [122, 187] on link "11971893" at bounding box center [112, 190] width 39 height 10
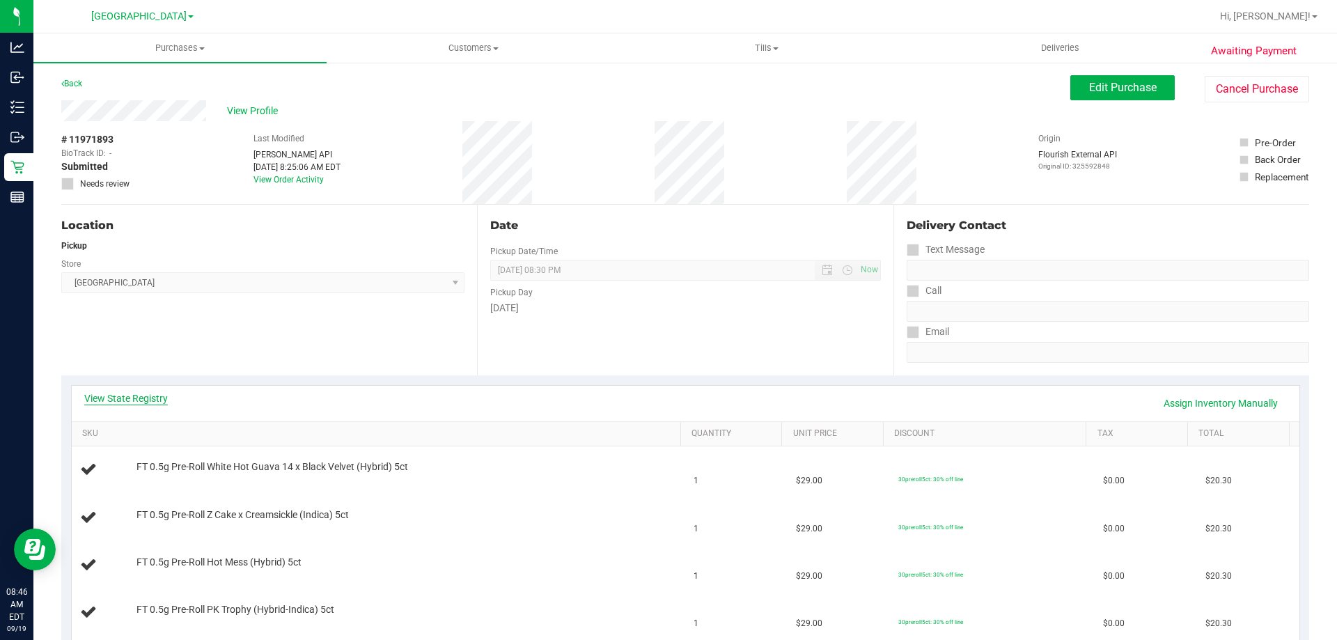
click at [106, 396] on link "View State Registry" at bounding box center [126, 398] width 84 height 14
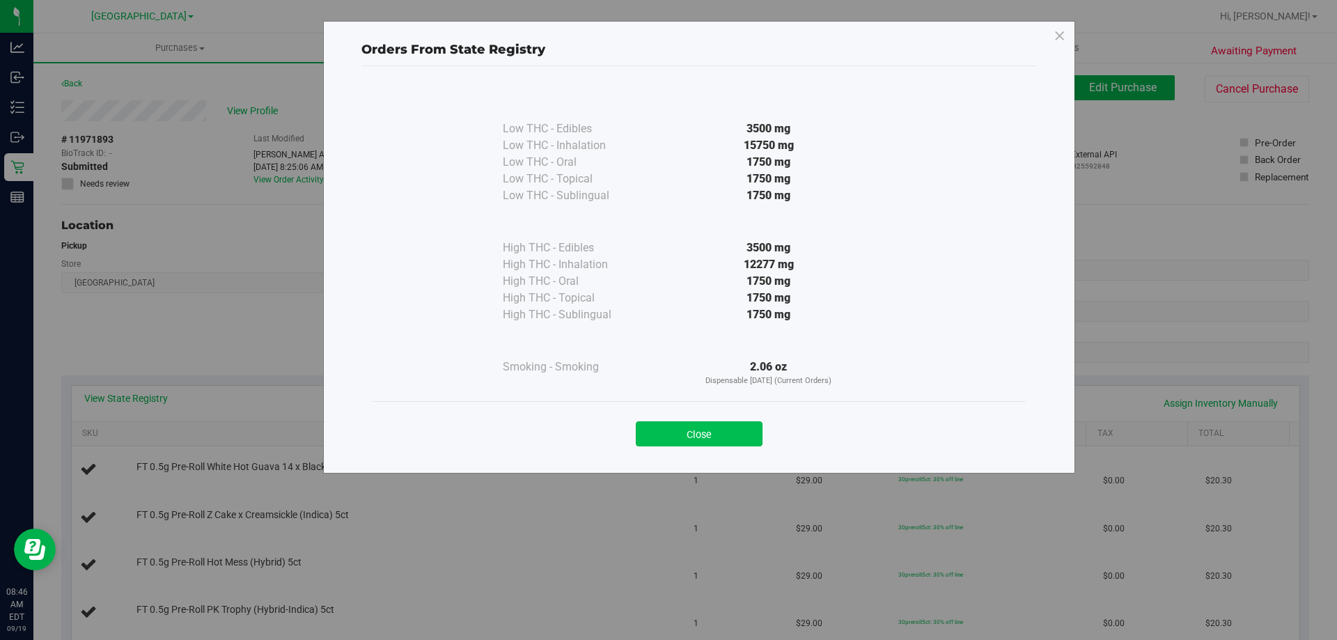
click at [729, 432] on button "Close" at bounding box center [699, 433] width 127 height 25
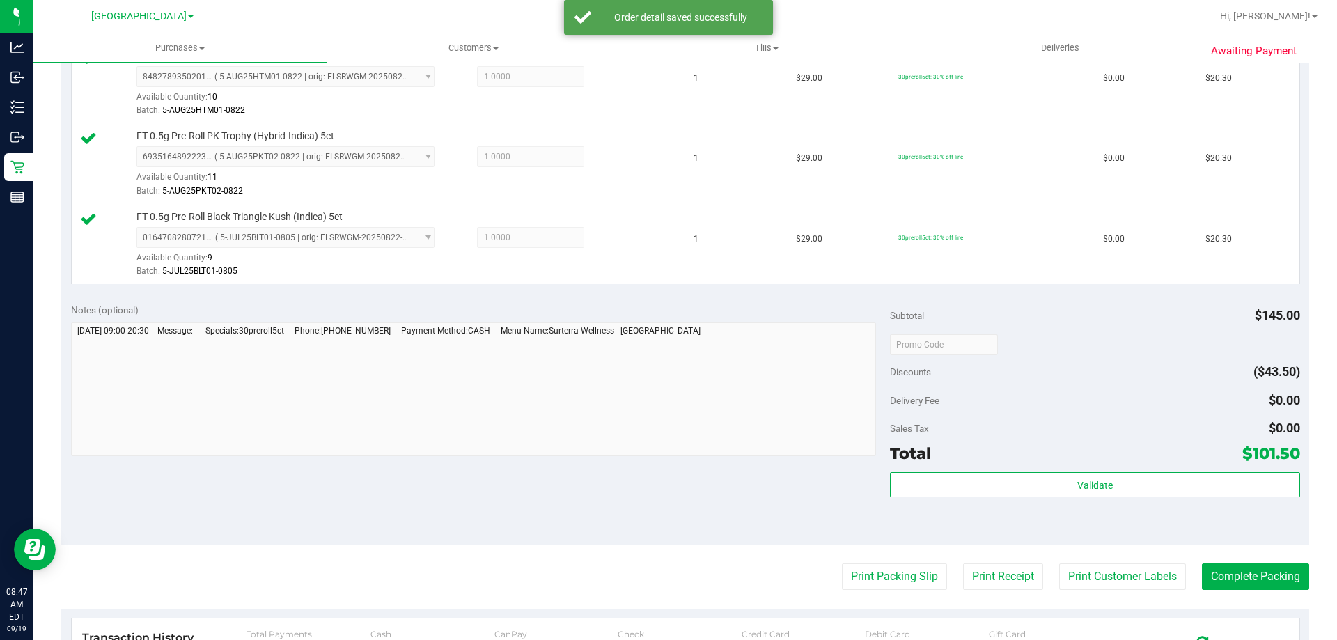
scroll to position [565, 0]
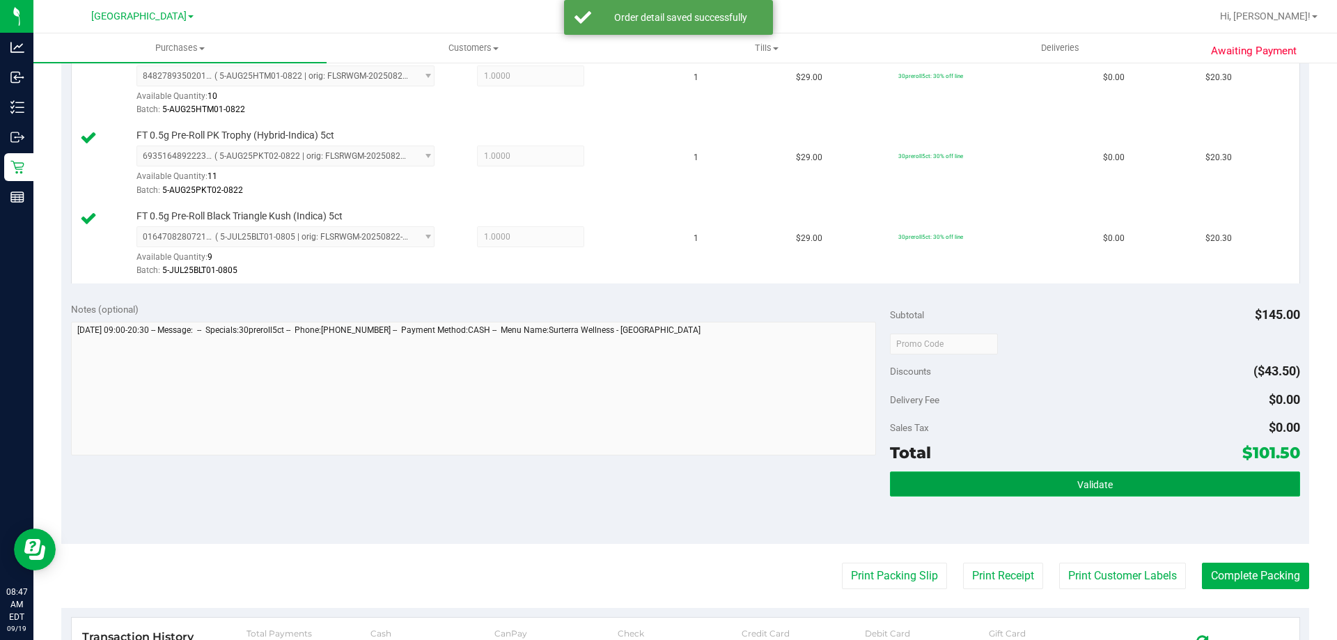
click at [1097, 485] on span "Validate" at bounding box center [1095, 484] width 36 height 11
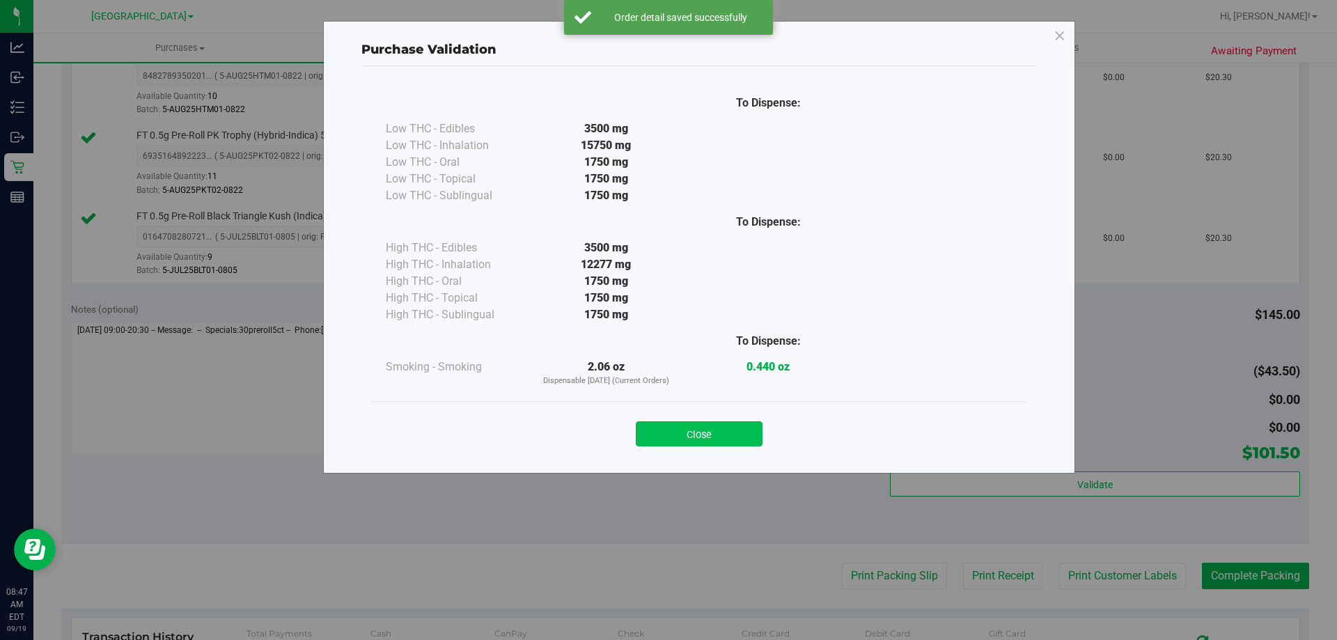
click at [710, 439] on button "Close" at bounding box center [699, 433] width 127 height 25
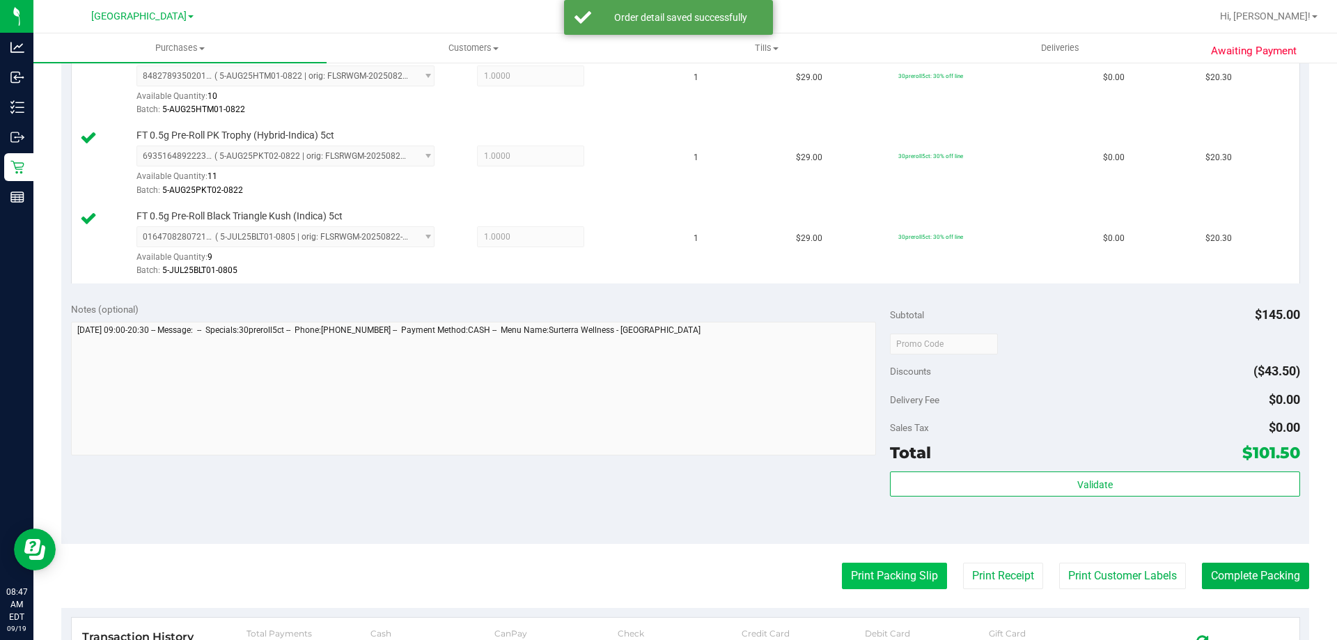
click at [900, 570] on button "Print Packing Slip" at bounding box center [894, 576] width 105 height 26
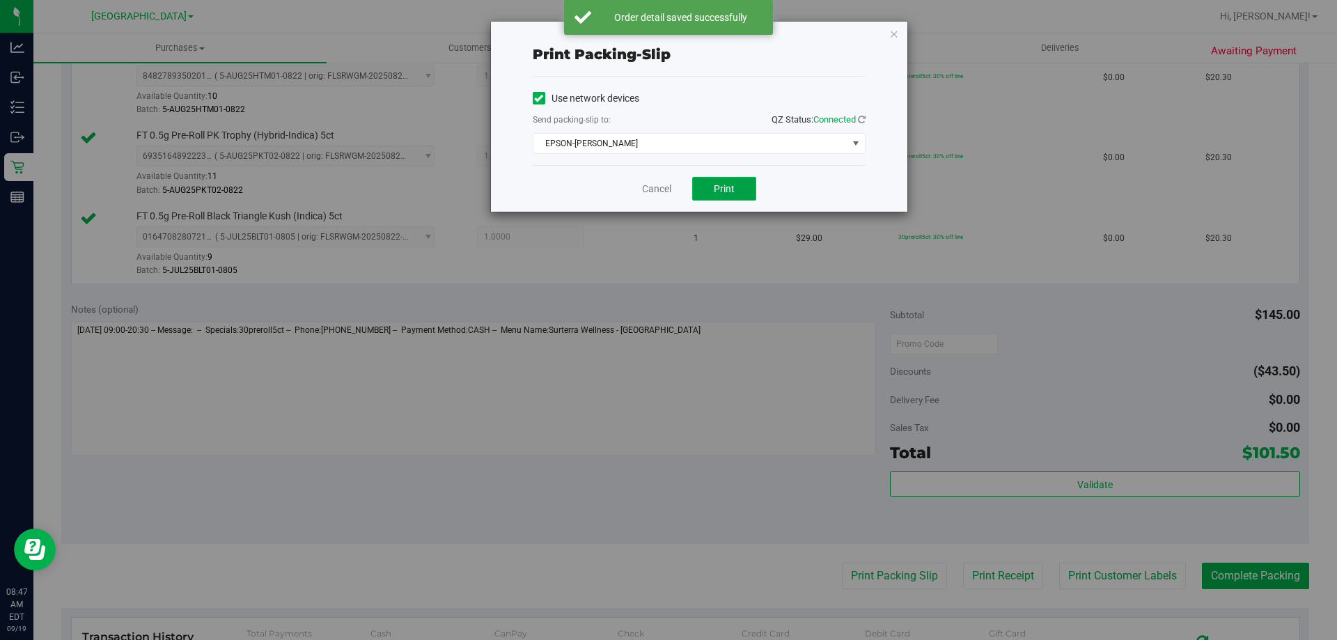
click at [713, 180] on button "Print" at bounding box center [724, 189] width 64 height 24
click at [655, 184] on link "Cancel" at bounding box center [656, 189] width 29 height 15
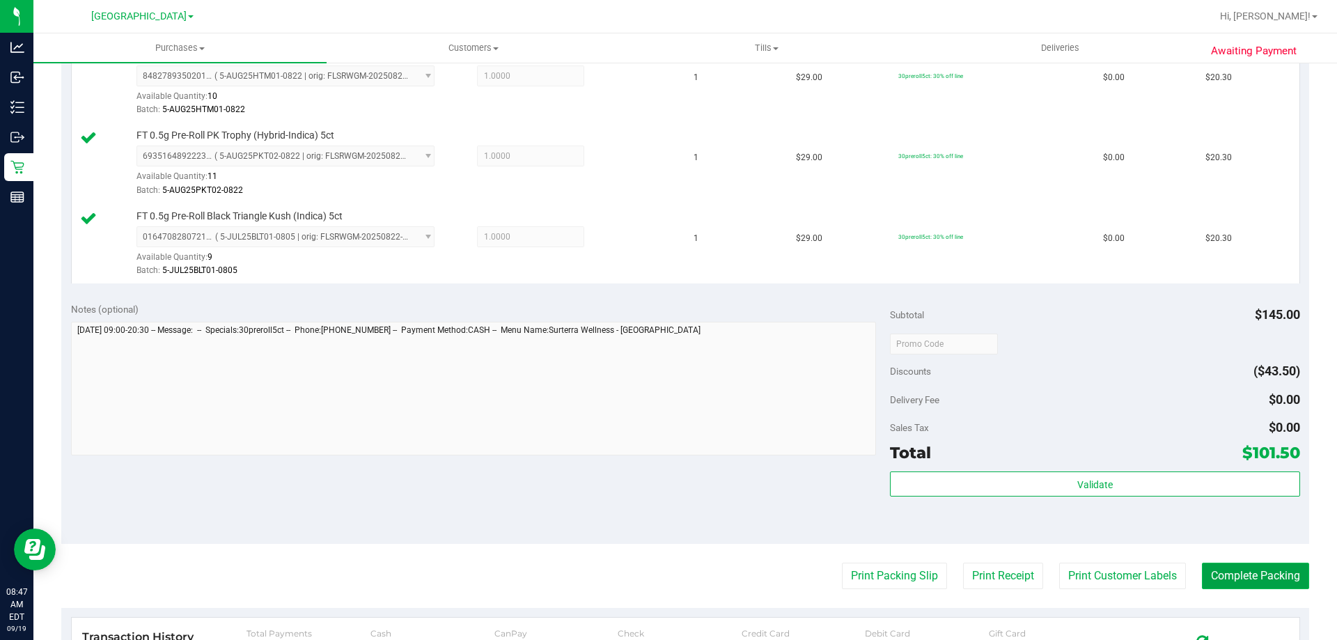
click at [1264, 567] on button "Complete Packing" at bounding box center [1255, 576] width 107 height 26
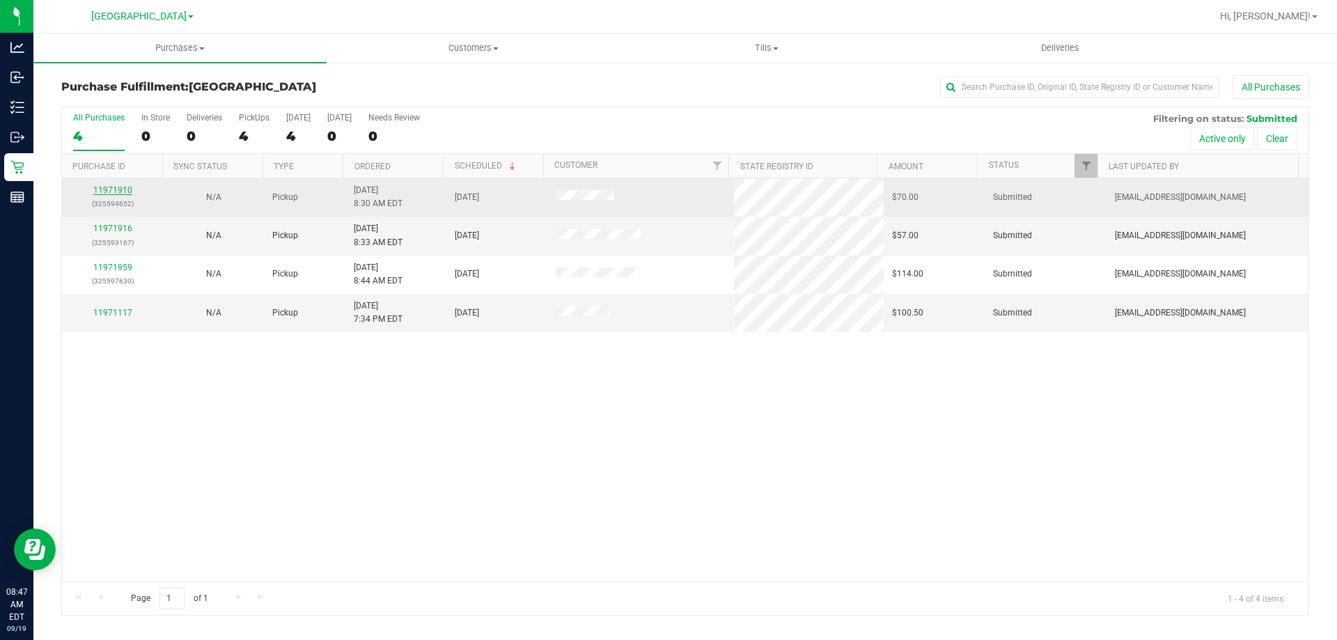
click at [113, 187] on link "11971910" at bounding box center [112, 190] width 39 height 10
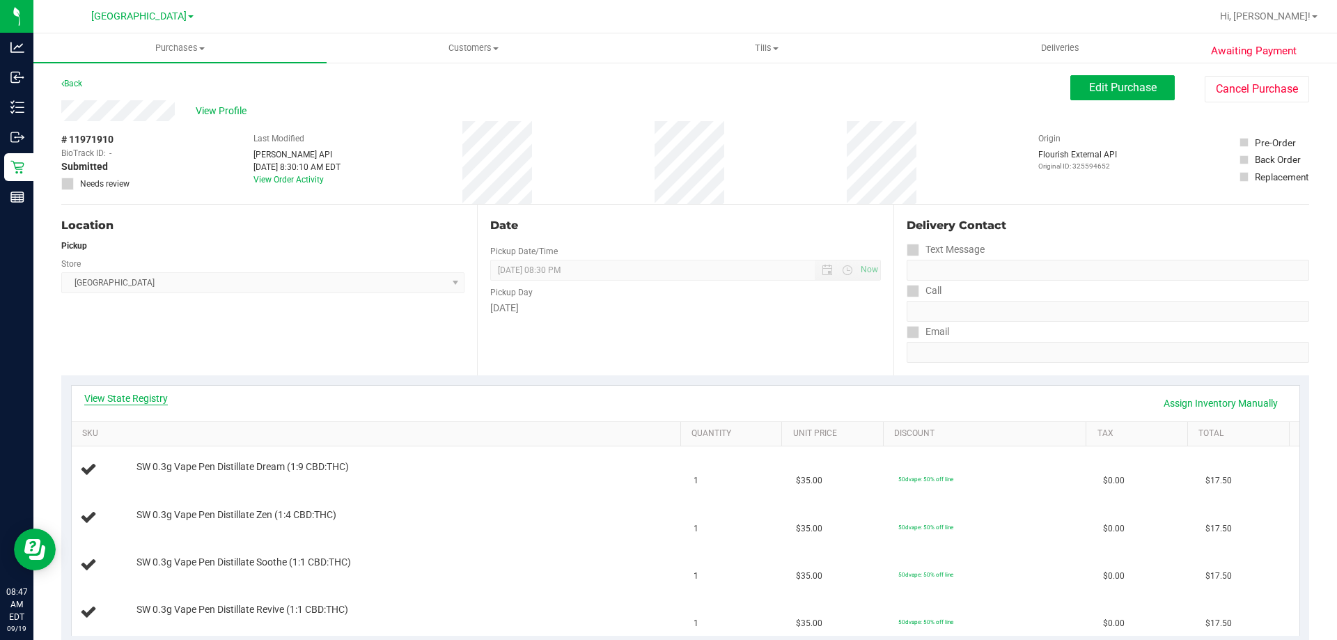
click at [115, 396] on link "View State Registry" at bounding box center [126, 398] width 84 height 14
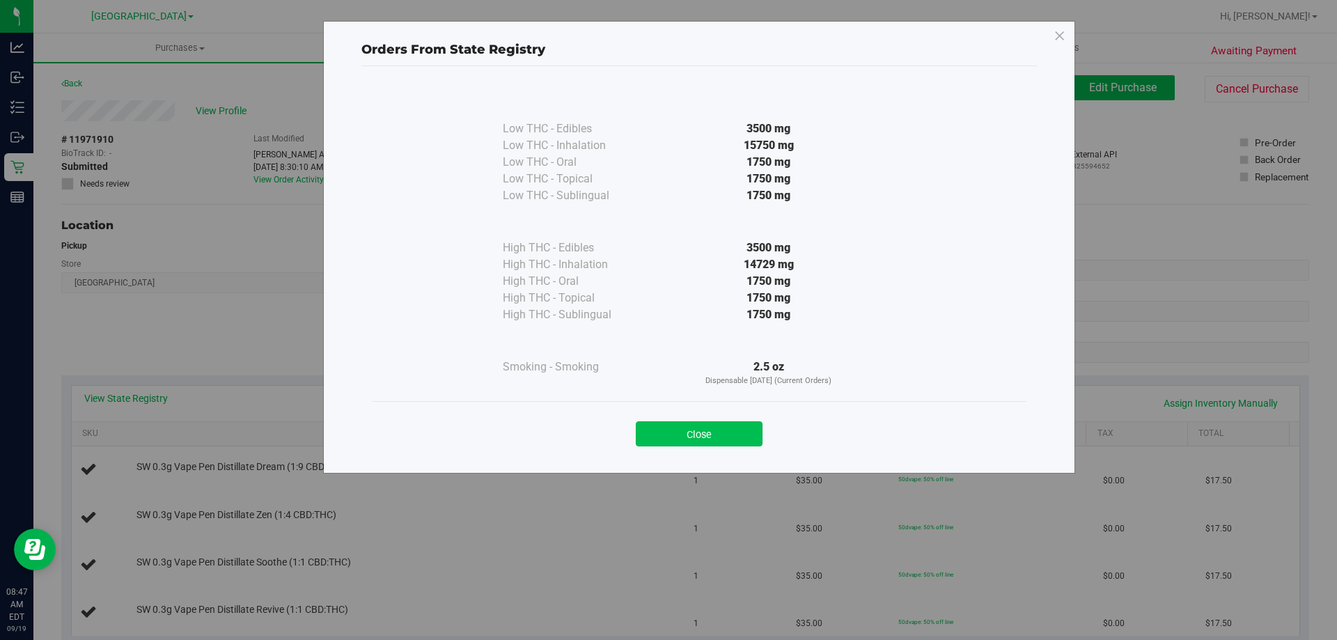
click at [702, 435] on button "Close" at bounding box center [699, 433] width 127 height 25
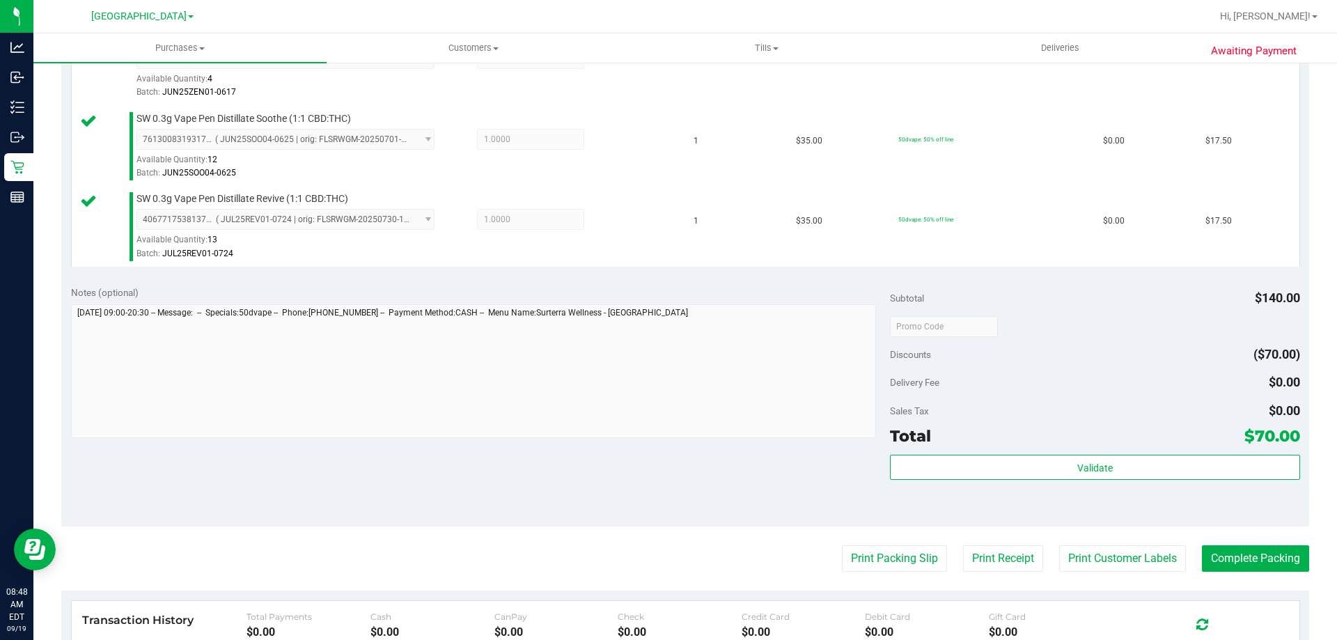
scroll to position [513, 0]
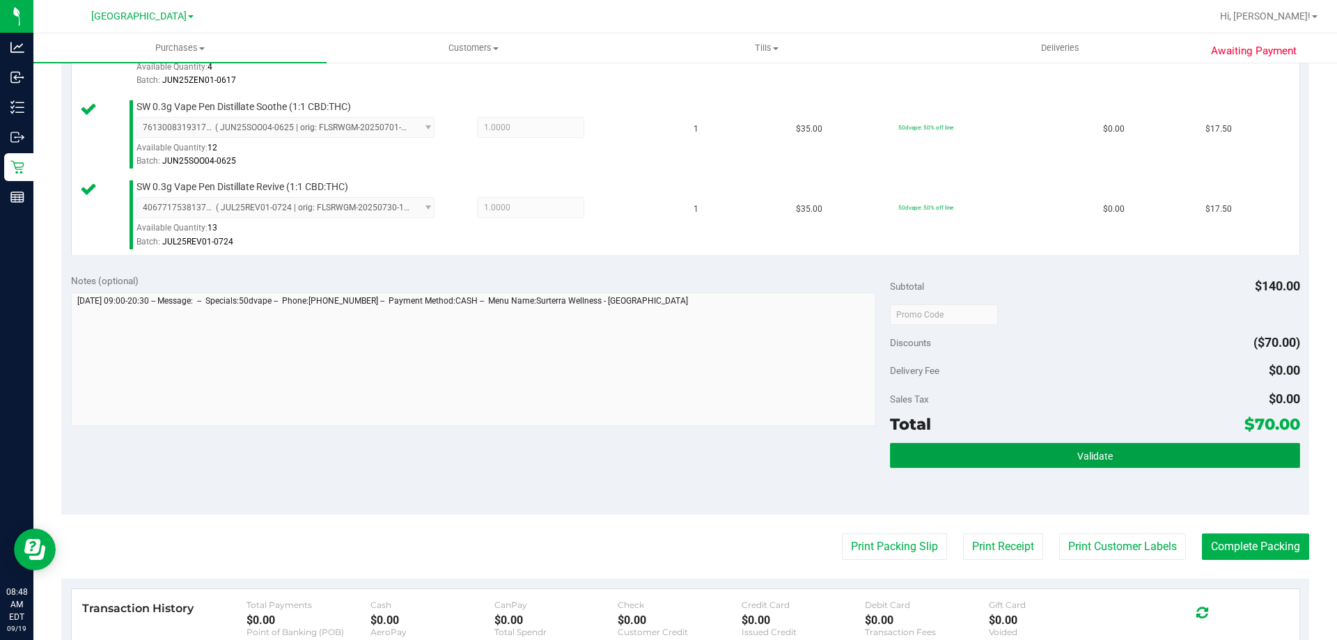
click at [1122, 458] on button "Validate" at bounding box center [1094, 455] width 409 height 25
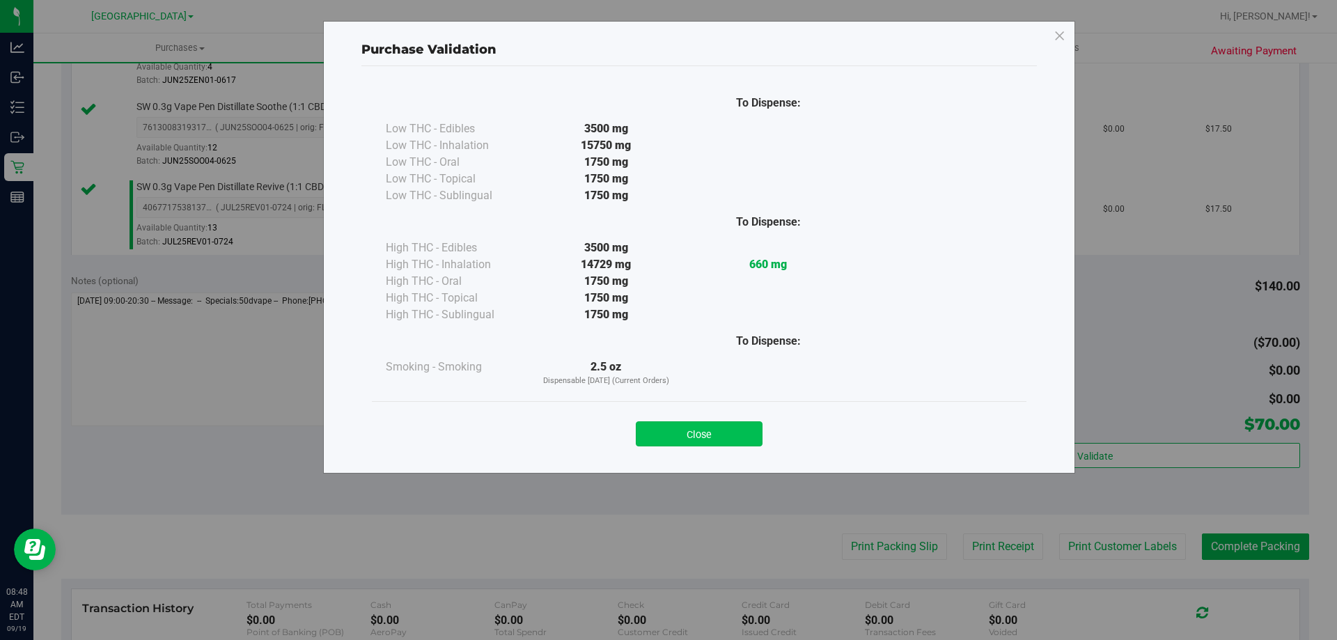
click at [720, 436] on button "Close" at bounding box center [699, 433] width 127 height 25
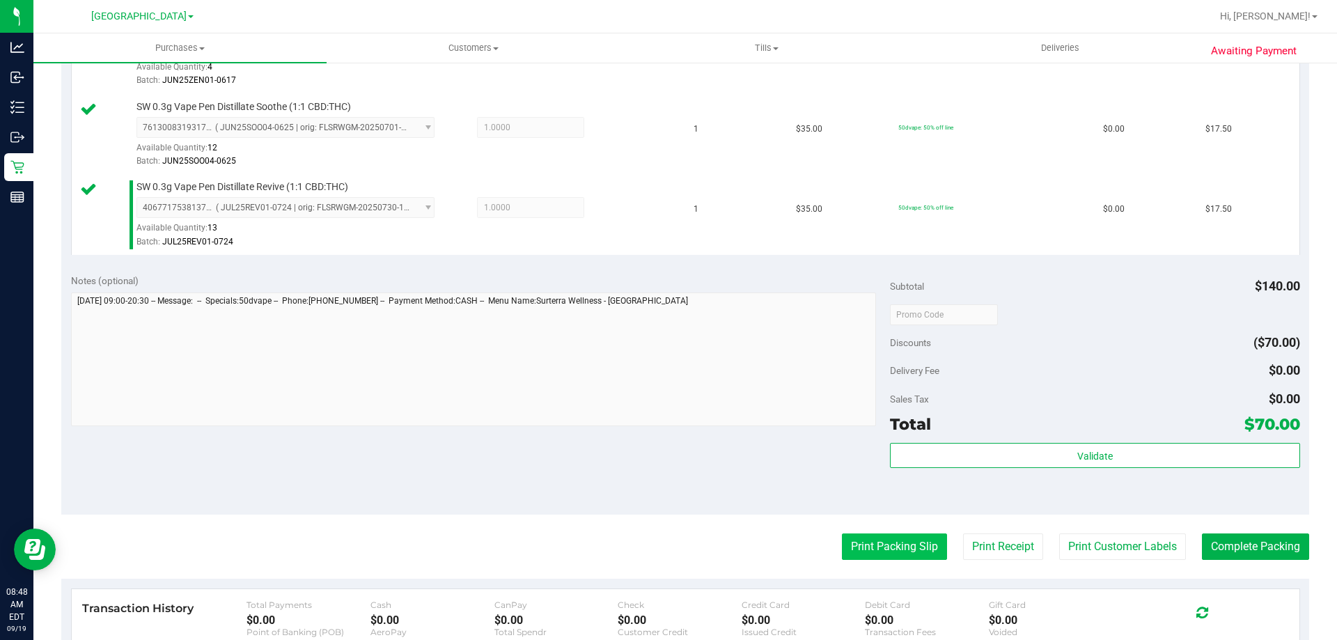
click at [905, 548] on button "Print Packing Slip" at bounding box center [894, 546] width 105 height 26
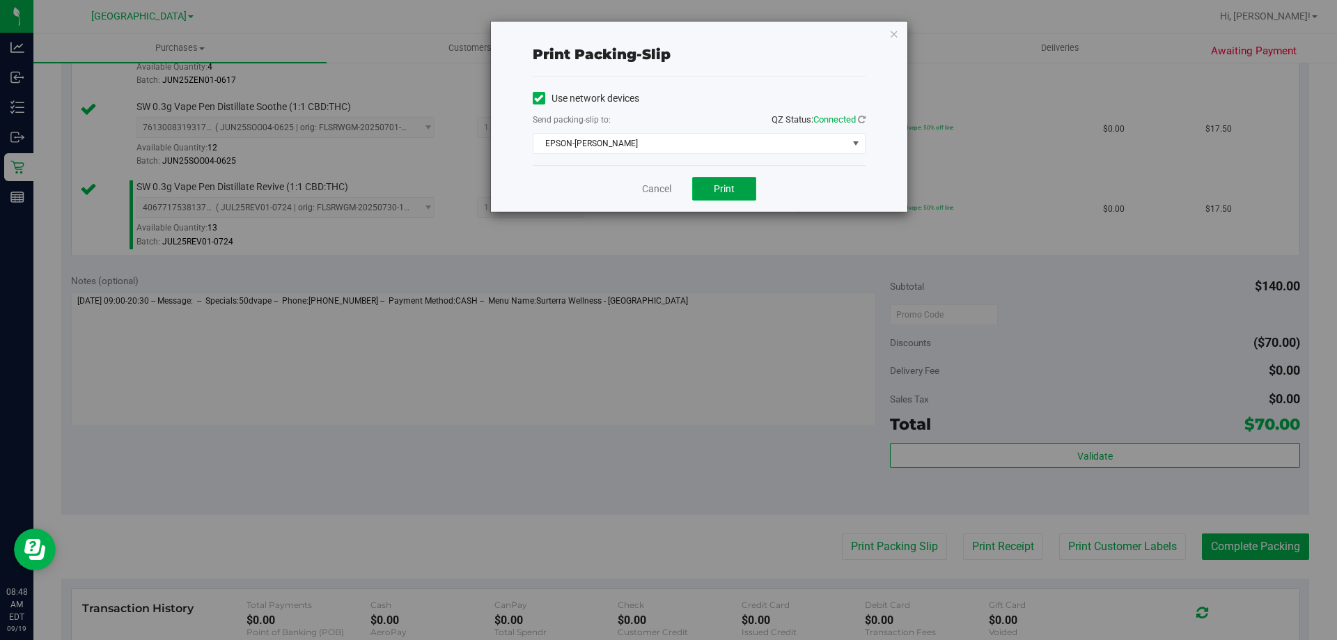
click at [719, 182] on button "Print" at bounding box center [724, 189] width 64 height 24
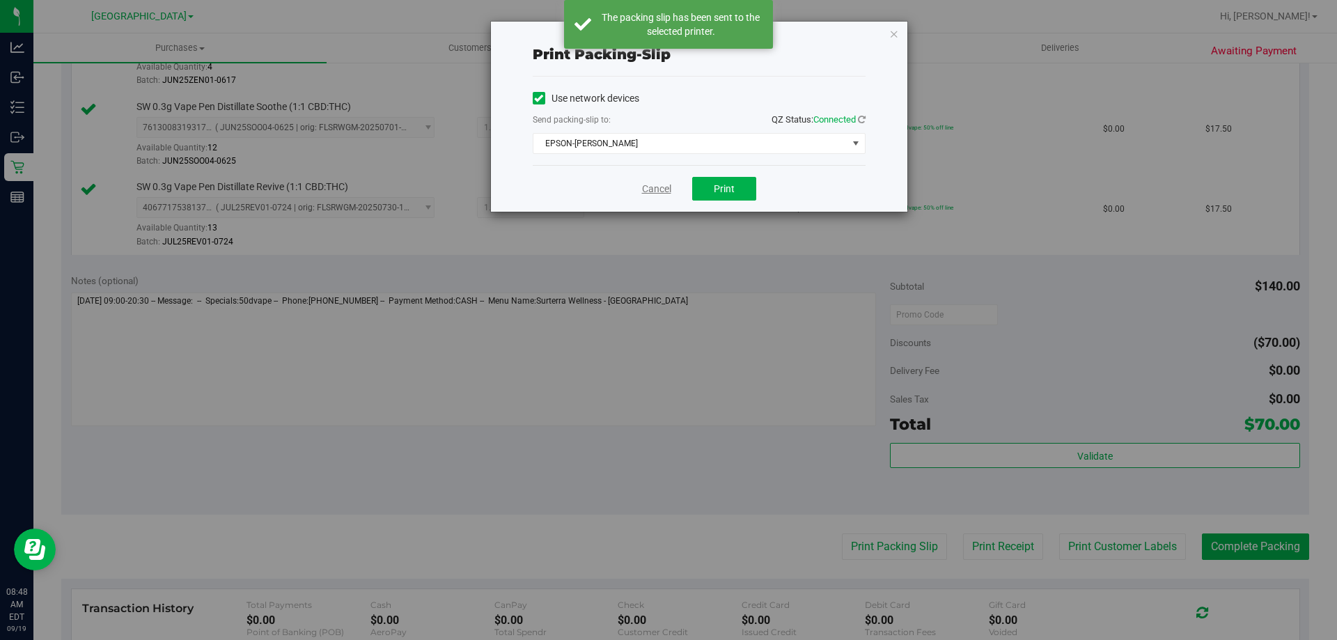
click at [656, 183] on link "Cancel" at bounding box center [656, 189] width 29 height 15
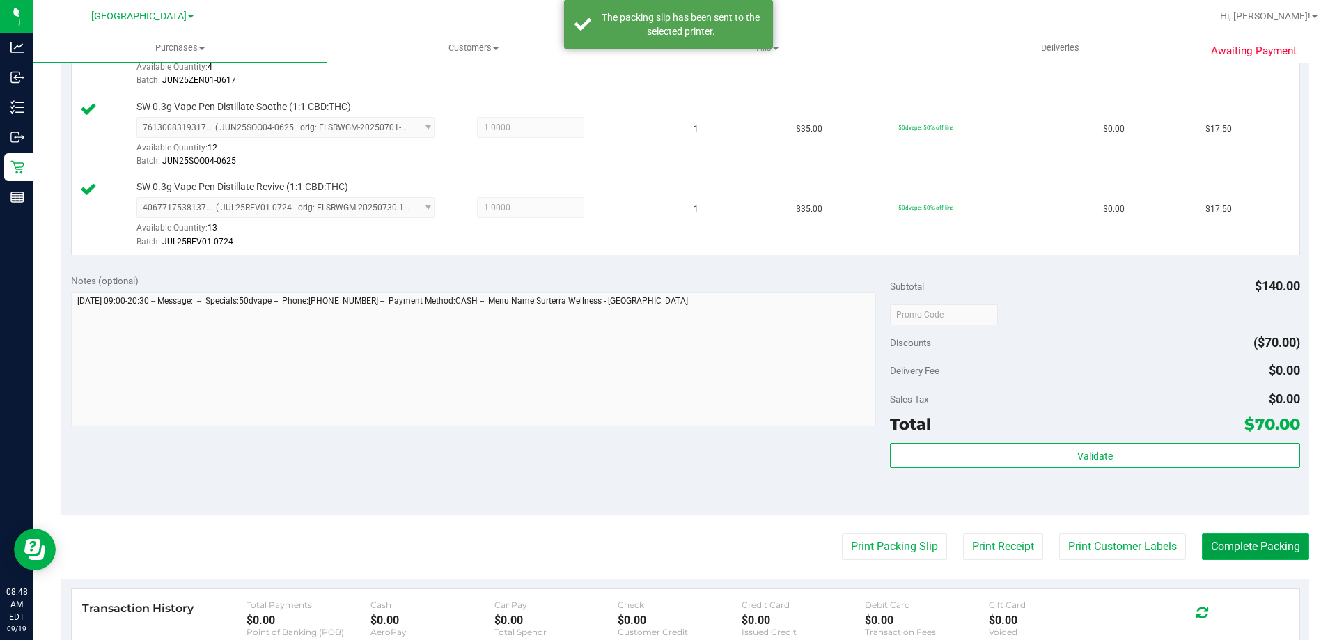
click at [1280, 547] on button "Complete Packing" at bounding box center [1255, 546] width 107 height 26
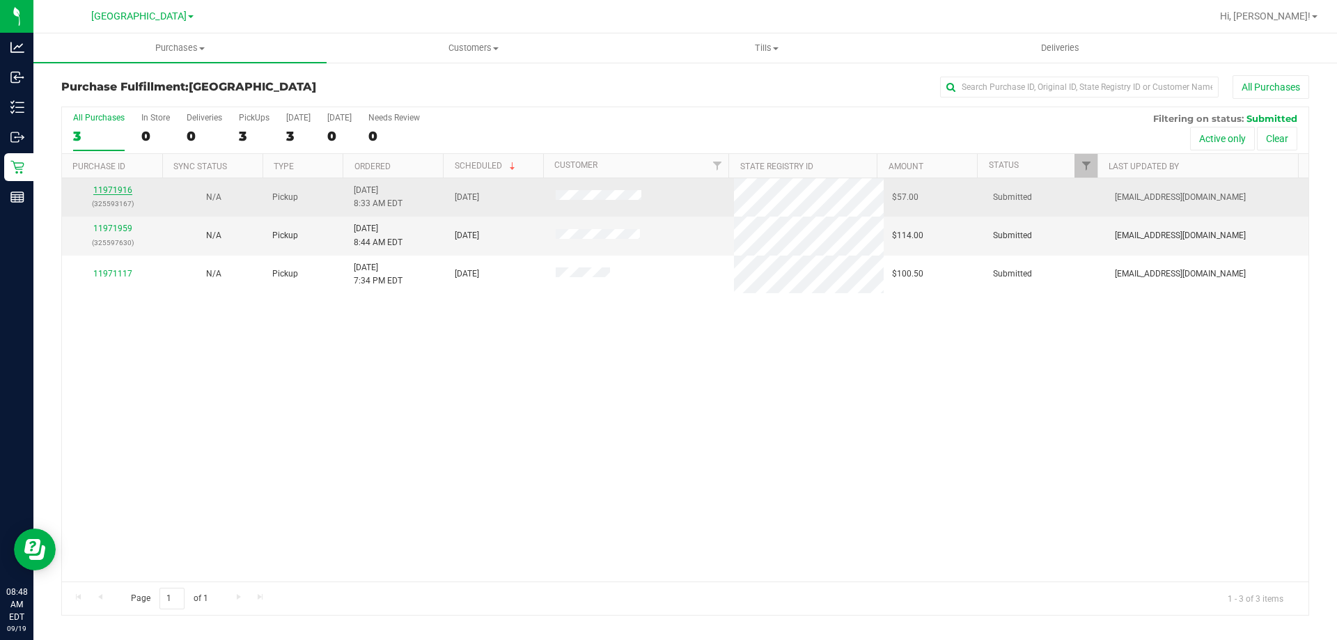
click at [113, 191] on link "11971916" at bounding box center [112, 190] width 39 height 10
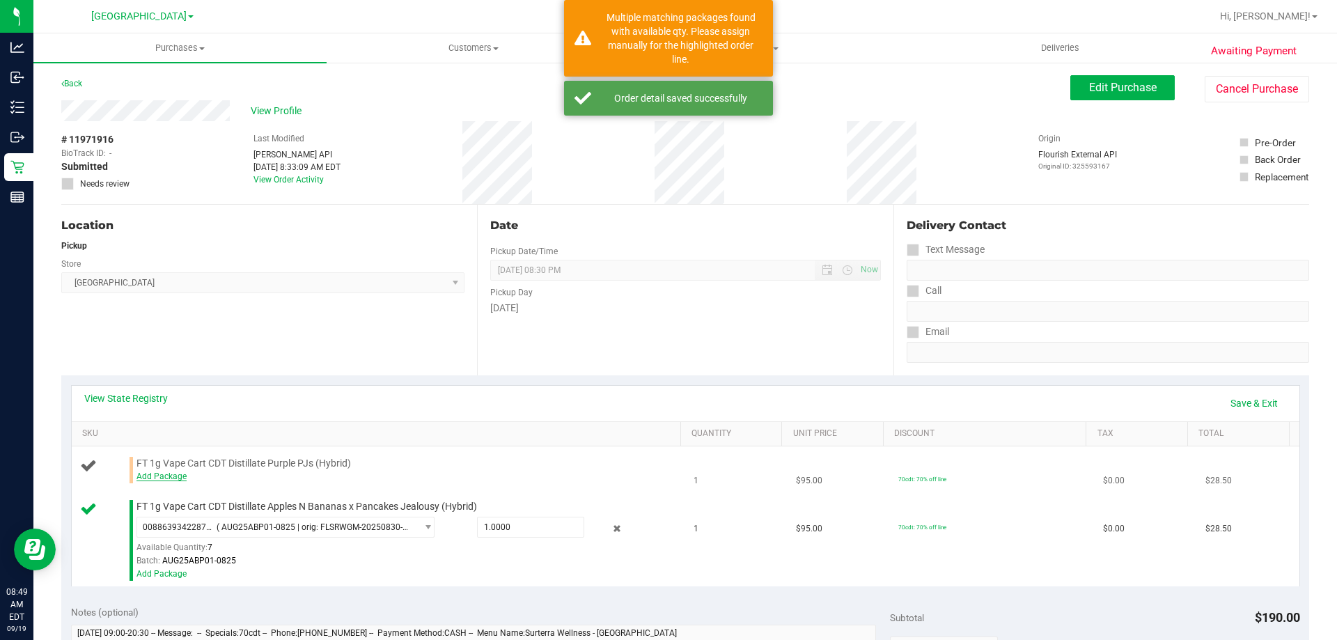
click at [154, 474] on link "Add Package" at bounding box center [161, 476] width 50 height 10
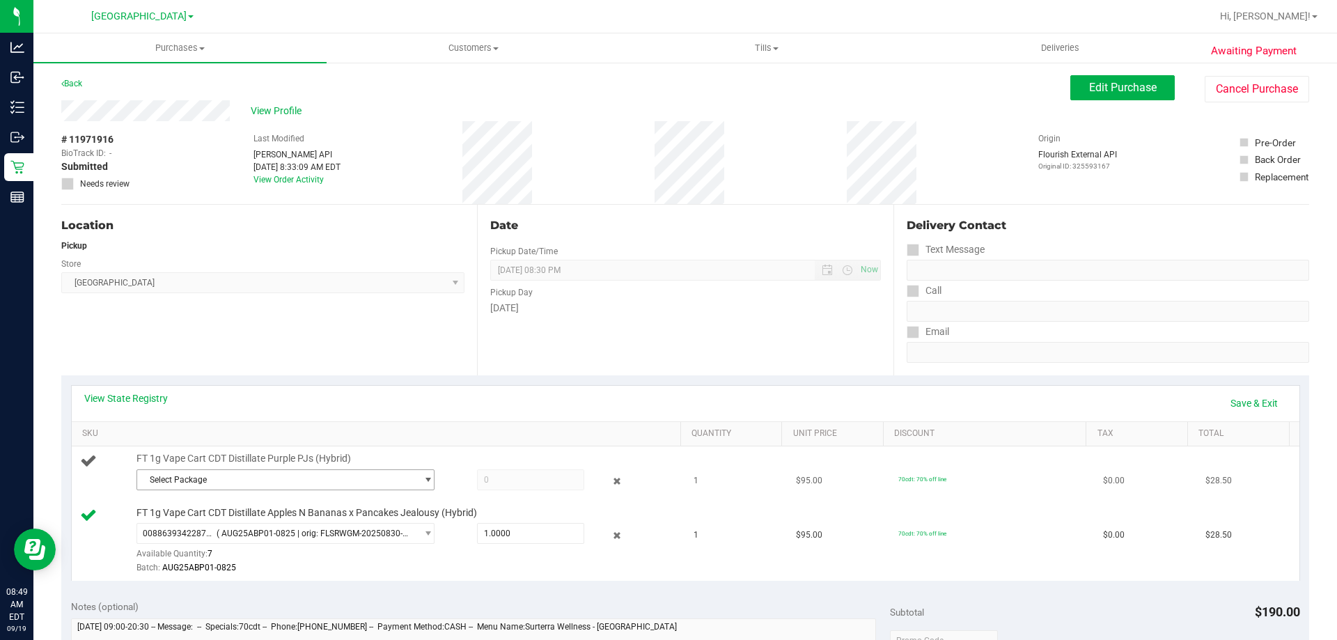
click at [402, 485] on span "Select Package" at bounding box center [276, 479] width 279 height 19
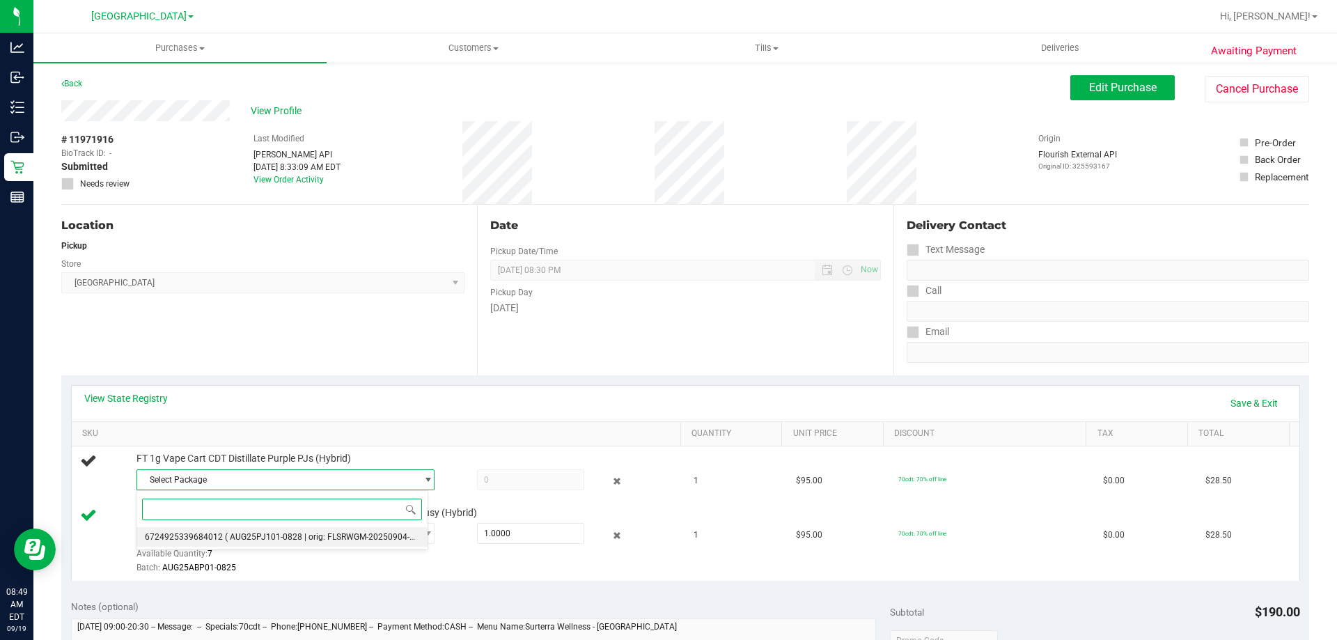
click at [348, 541] on span "( AUG25PJ101-0828 | orig: FLSRWGM-20250904-819 )" at bounding box center [327, 537] width 204 height 10
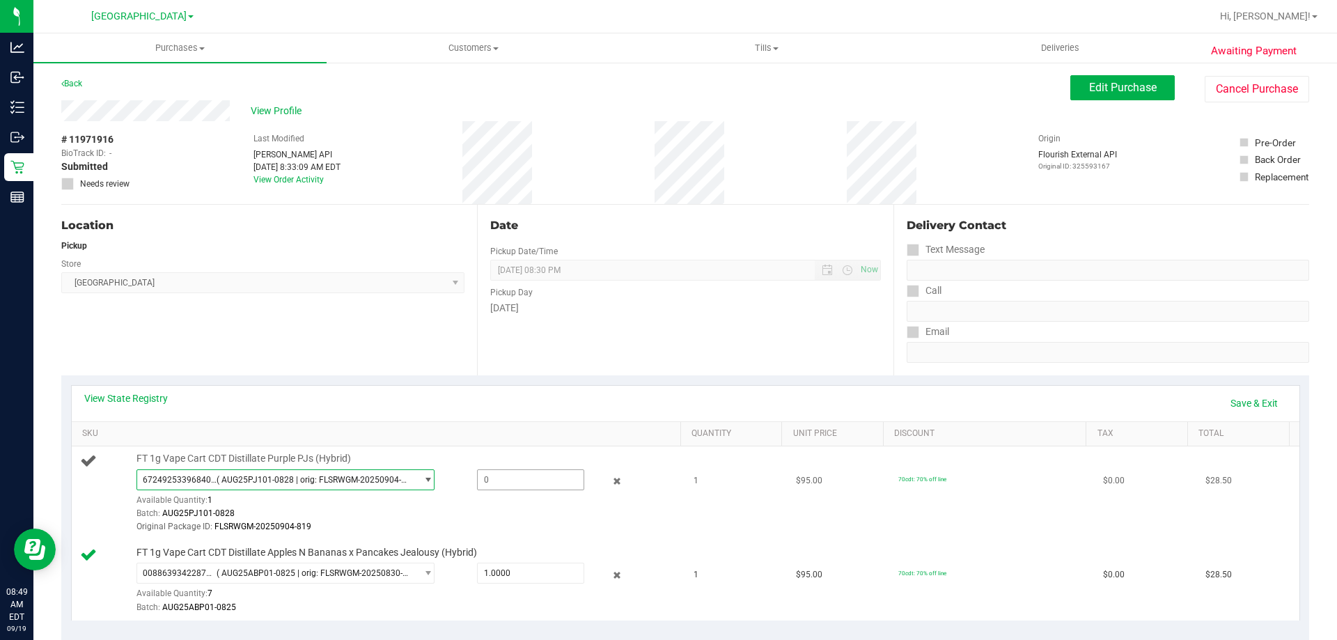
click at [496, 480] on span at bounding box center [530, 479] width 107 height 21
type input "1"
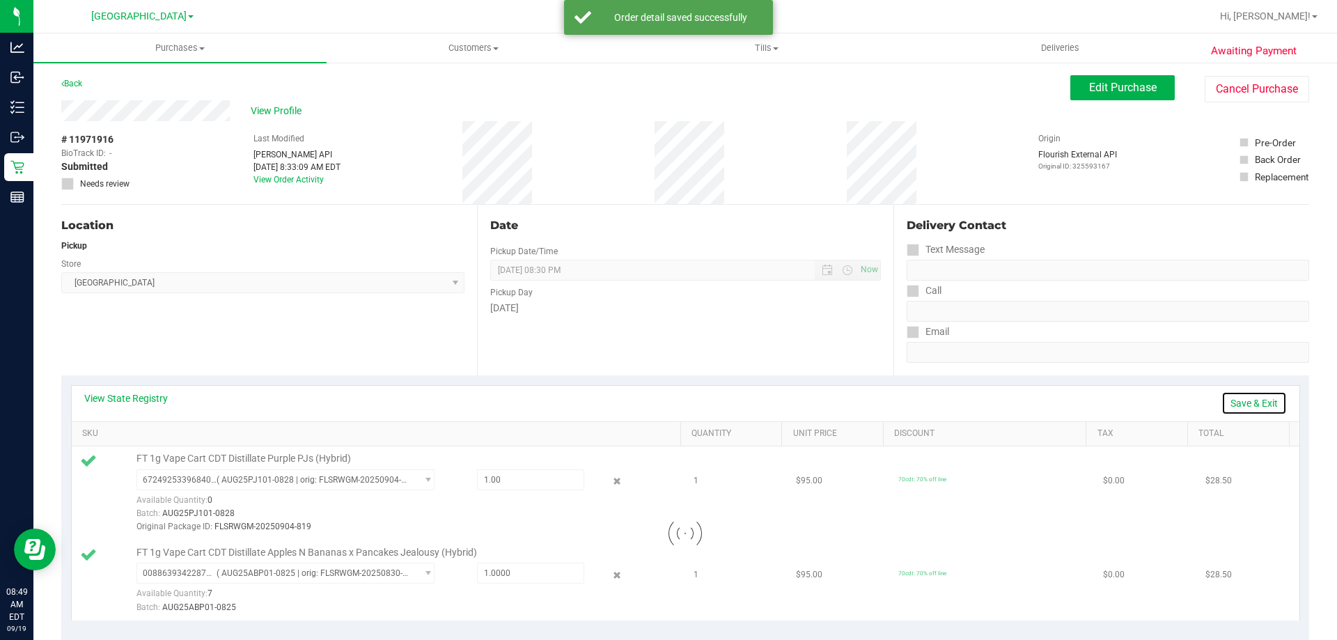
click at [1252, 405] on link "Save & Exit" at bounding box center [1253, 403] width 65 height 24
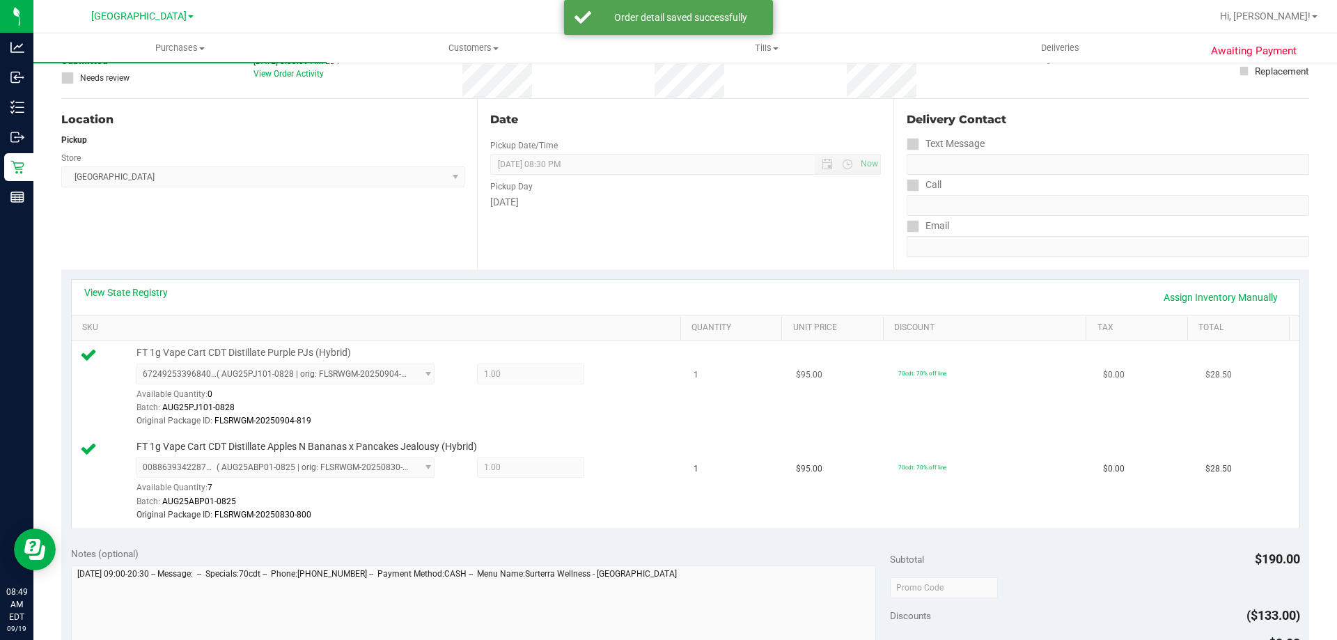
scroll to position [348, 0]
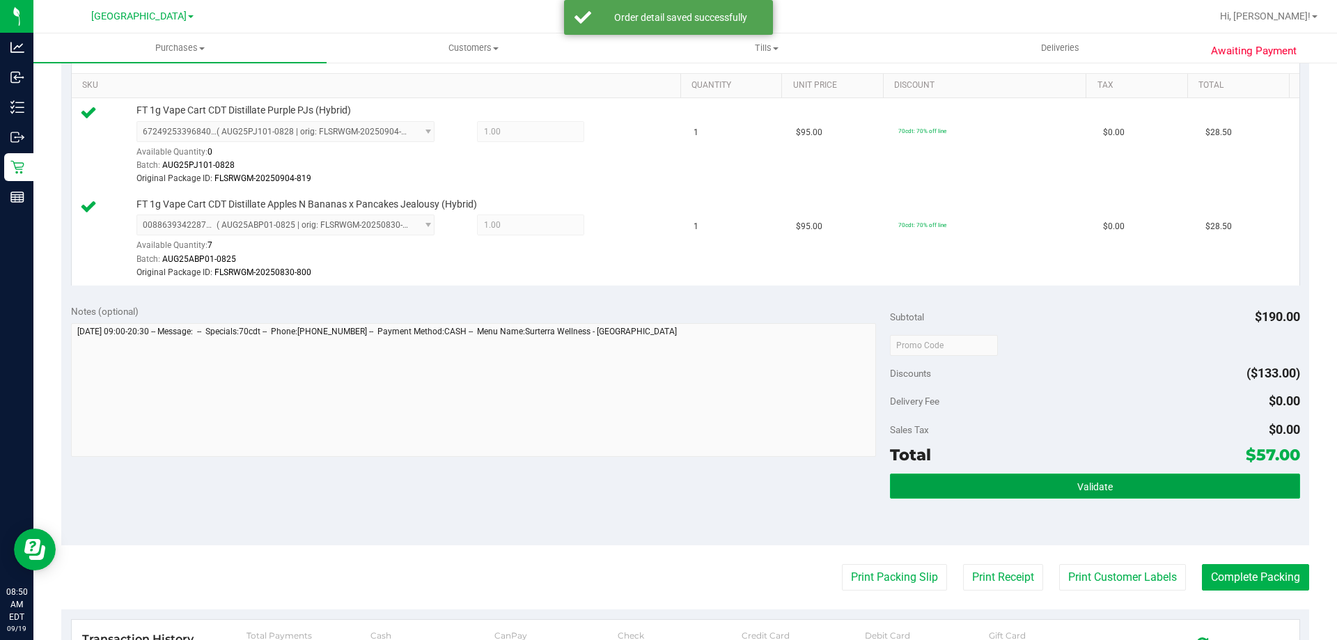
click at [1145, 487] on button "Validate" at bounding box center [1094, 485] width 409 height 25
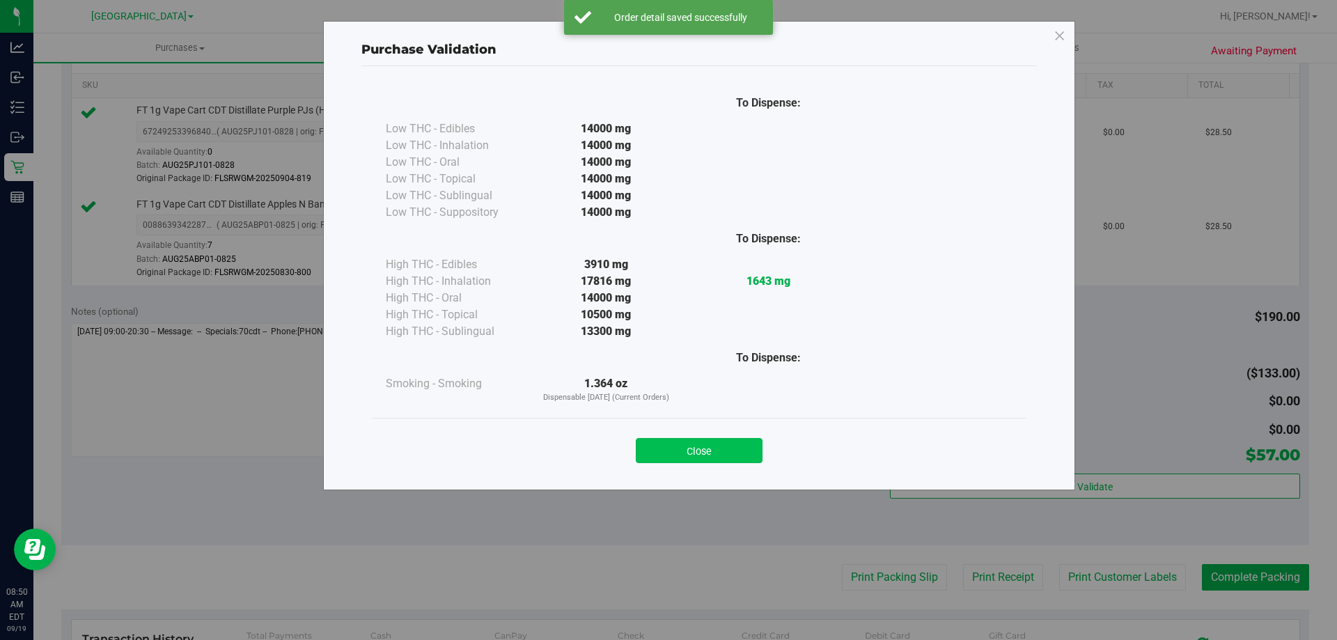
click at [737, 446] on button "Close" at bounding box center [699, 450] width 127 height 25
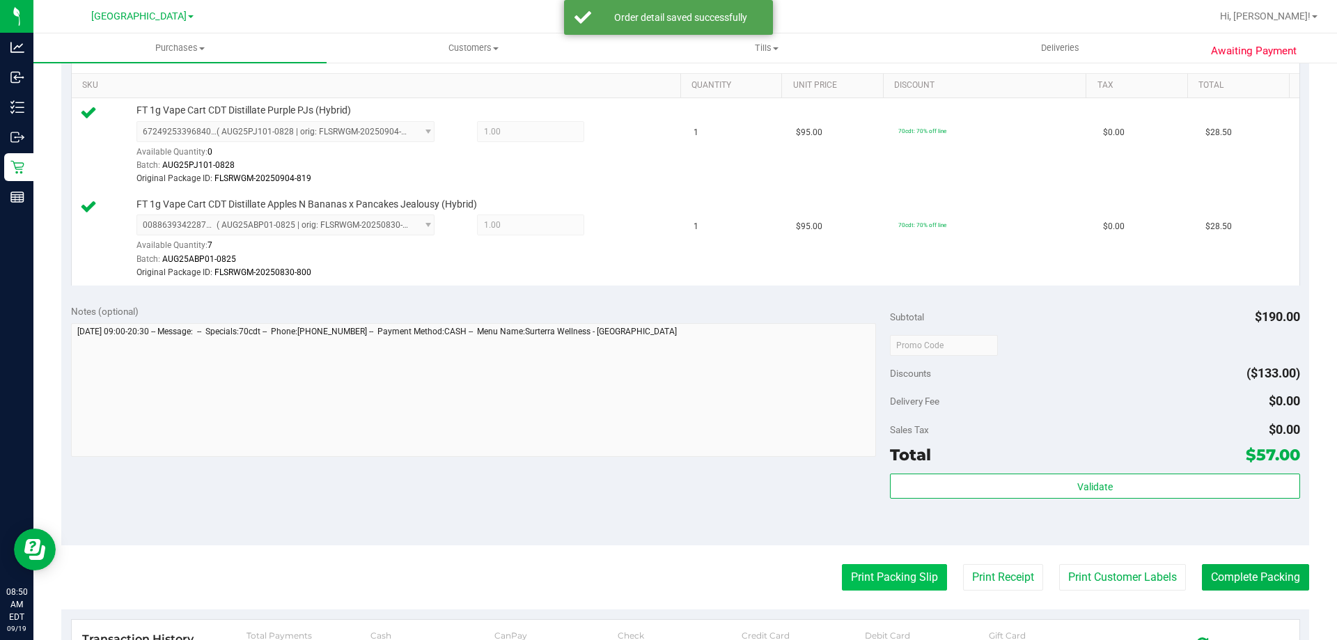
click at [878, 572] on button "Print Packing Slip" at bounding box center [894, 577] width 105 height 26
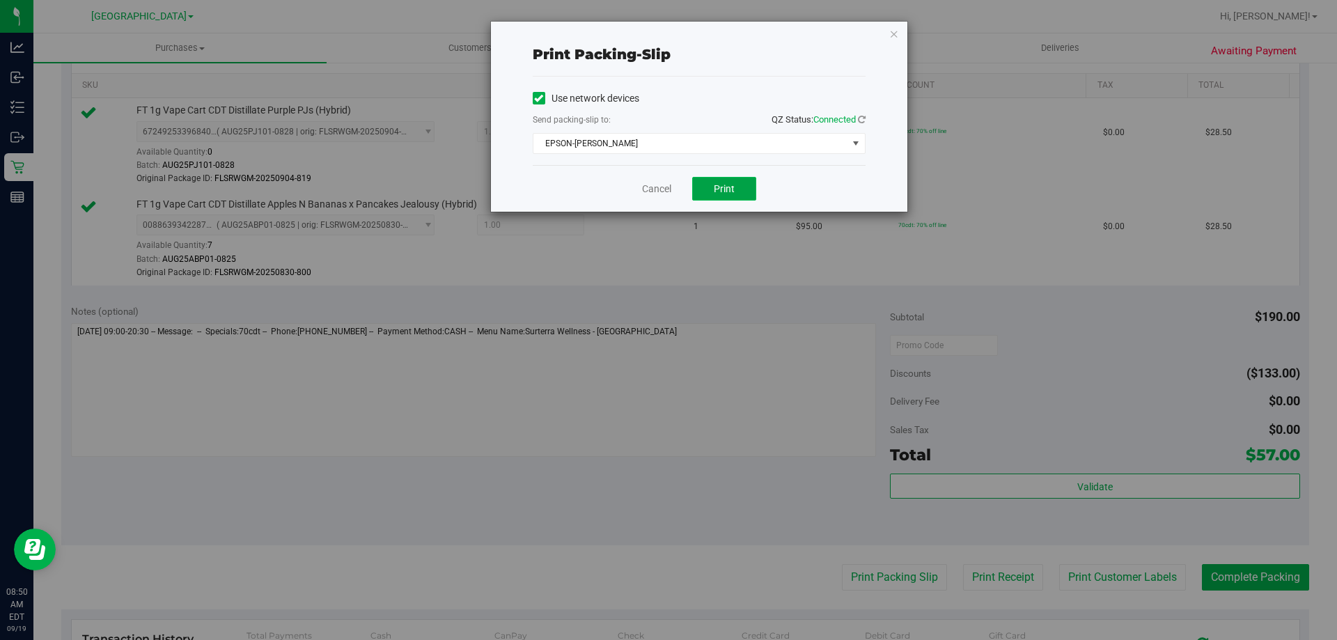
click at [730, 192] on span "Print" at bounding box center [724, 188] width 21 height 11
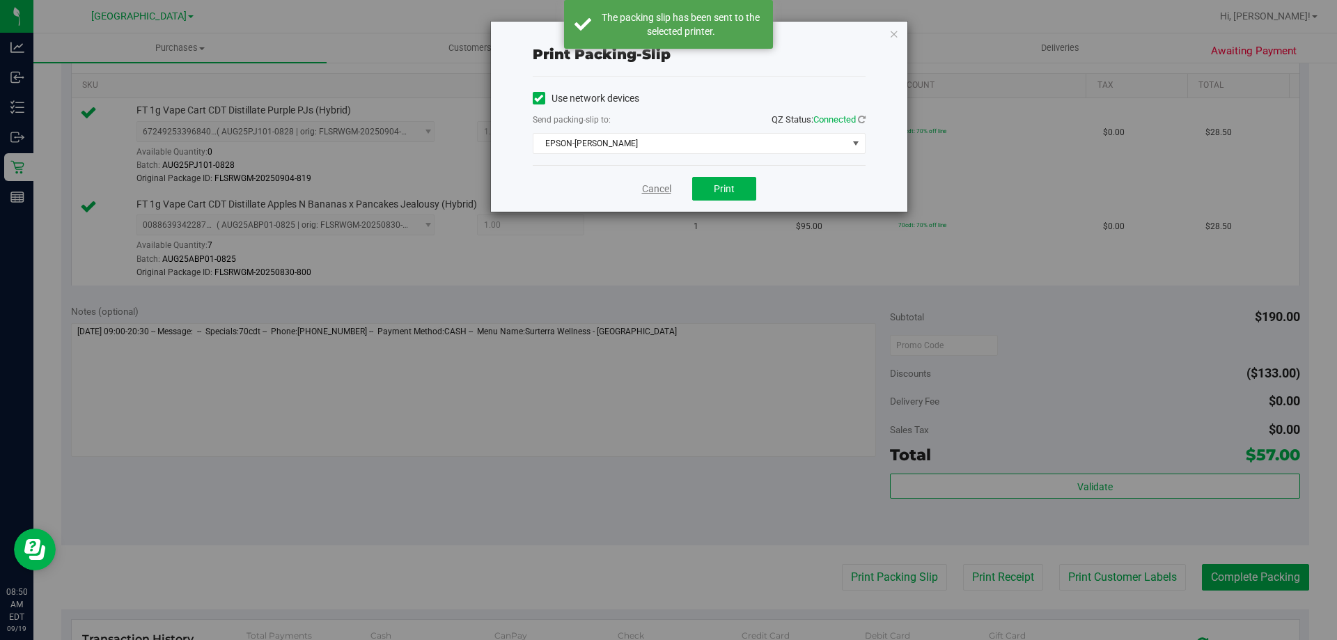
click at [661, 187] on link "Cancel" at bounding box center [656, 189] width 29 height 15
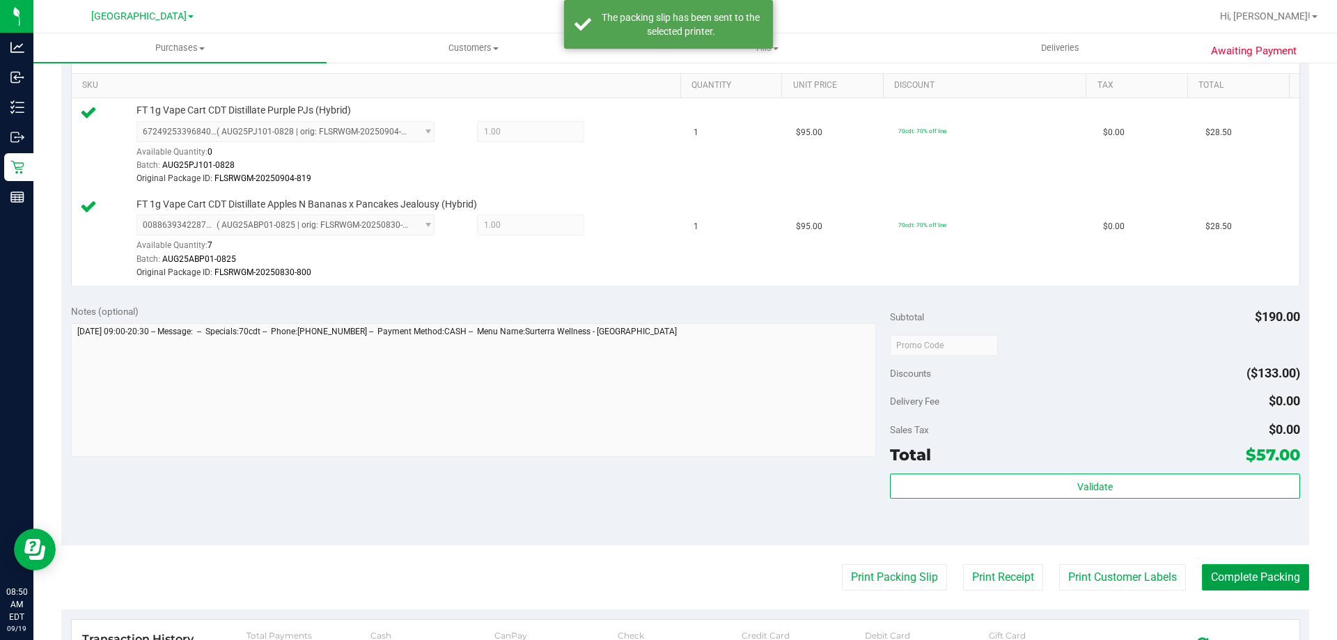
click at [1255, 576] on button "Complete Packing" at bounding box center [1255, 577] width 107 height 26
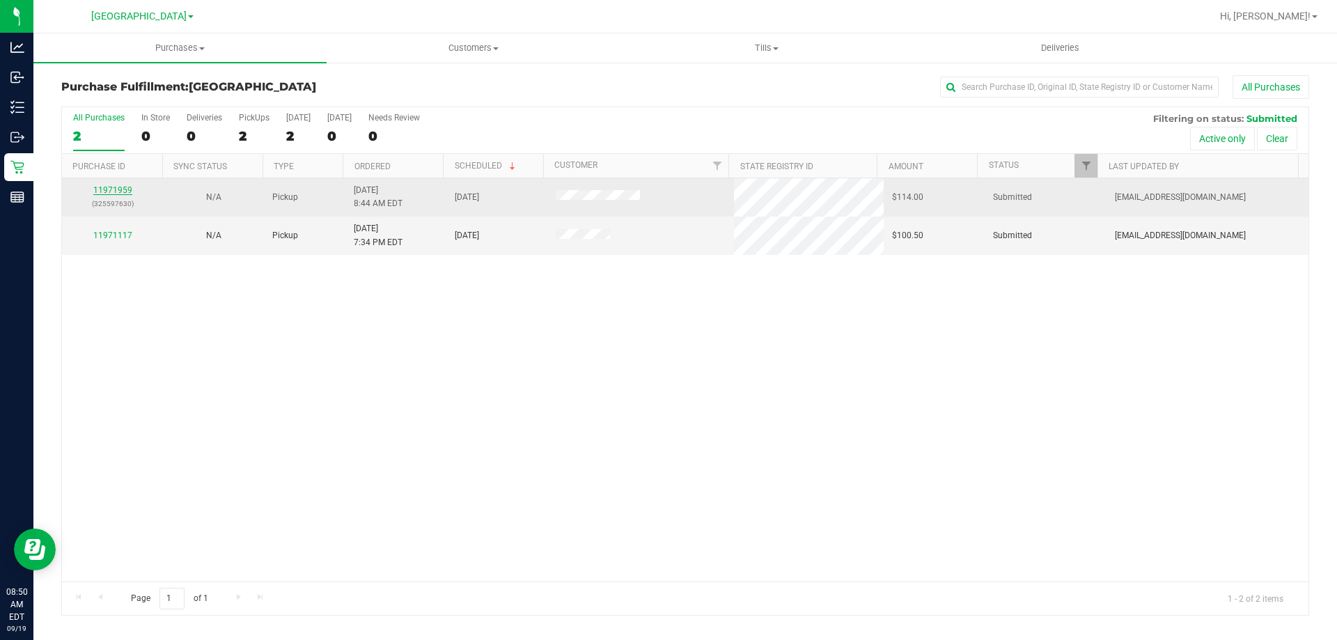
click at [100, 191] on link "11971959" at bounding box center [112, 190] width 39 height 10
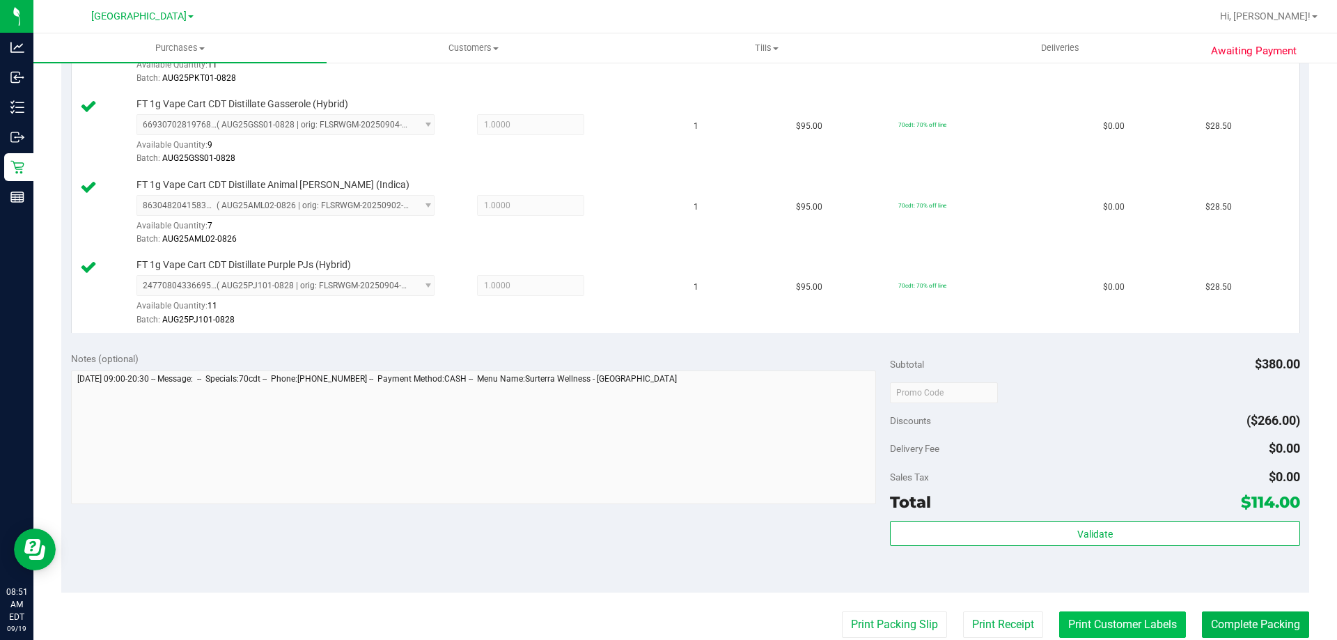
scroll to position [544, 0]
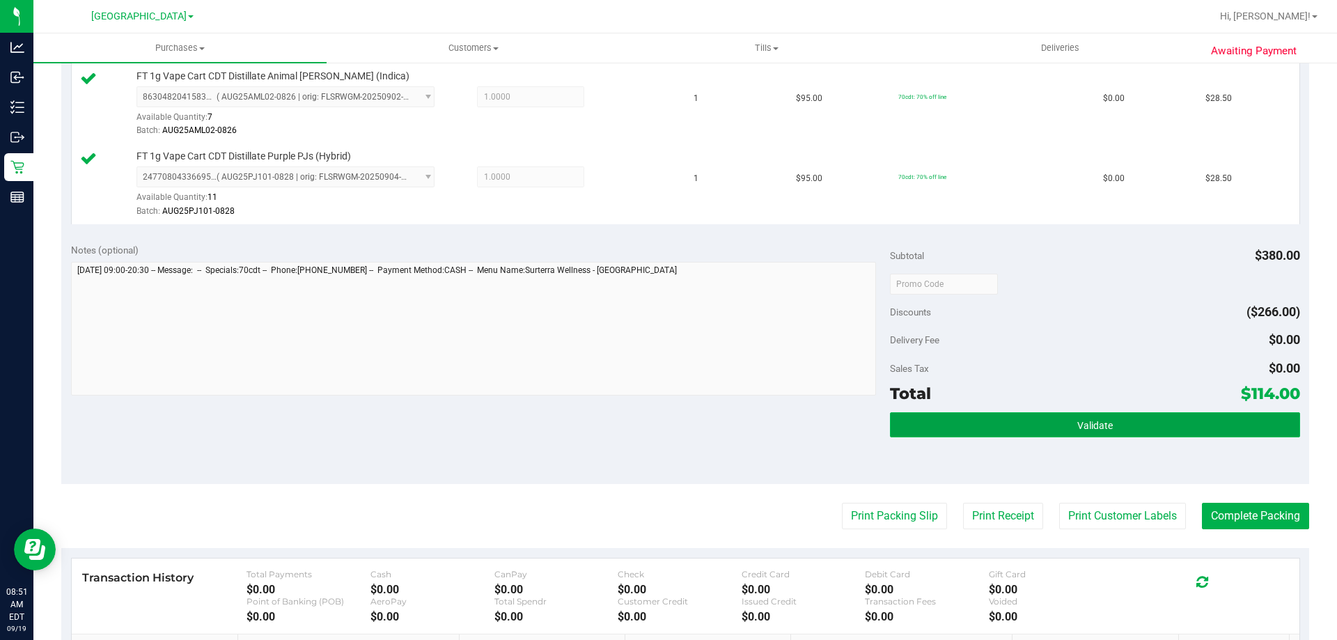
click at [1085, 422] on span "Validate" at bounding box center [1095, 425] width 36 height 11
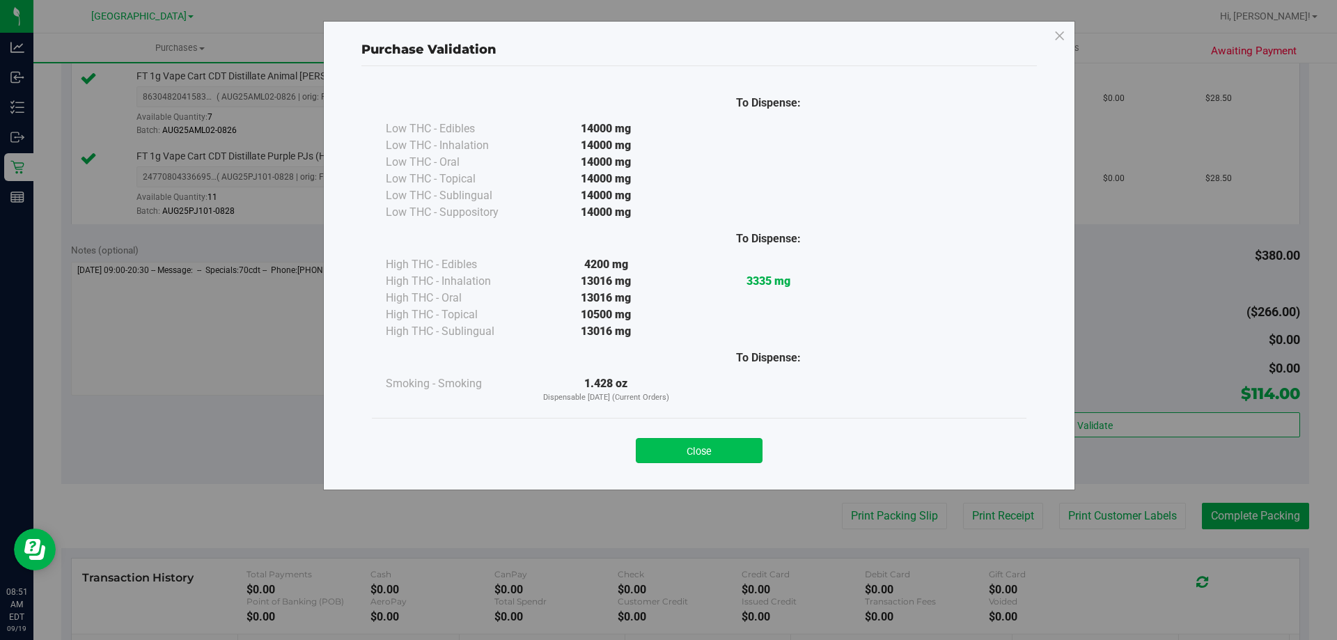
click at [711, 441] on button "Close" at bounding box center [699, 450] width 127 height 25
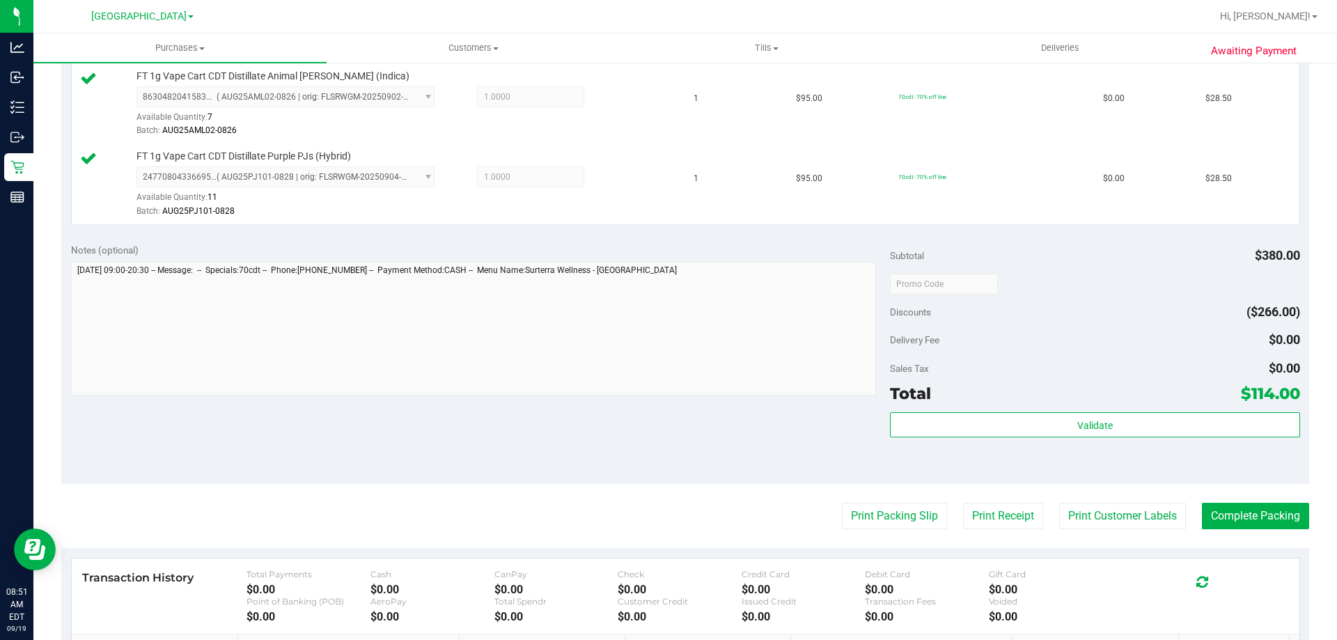
click at [901, 499] on purchase-details "Back Edit Purchase Cancel Purchase View Profile # 11971959 BioTrack ID: - Submi…" at bounding box center [685, 169] width 1248 height 1277
click at [902, 513] on button "Print Packing Slip" at bounding box center [894, 516] width 105 height 26
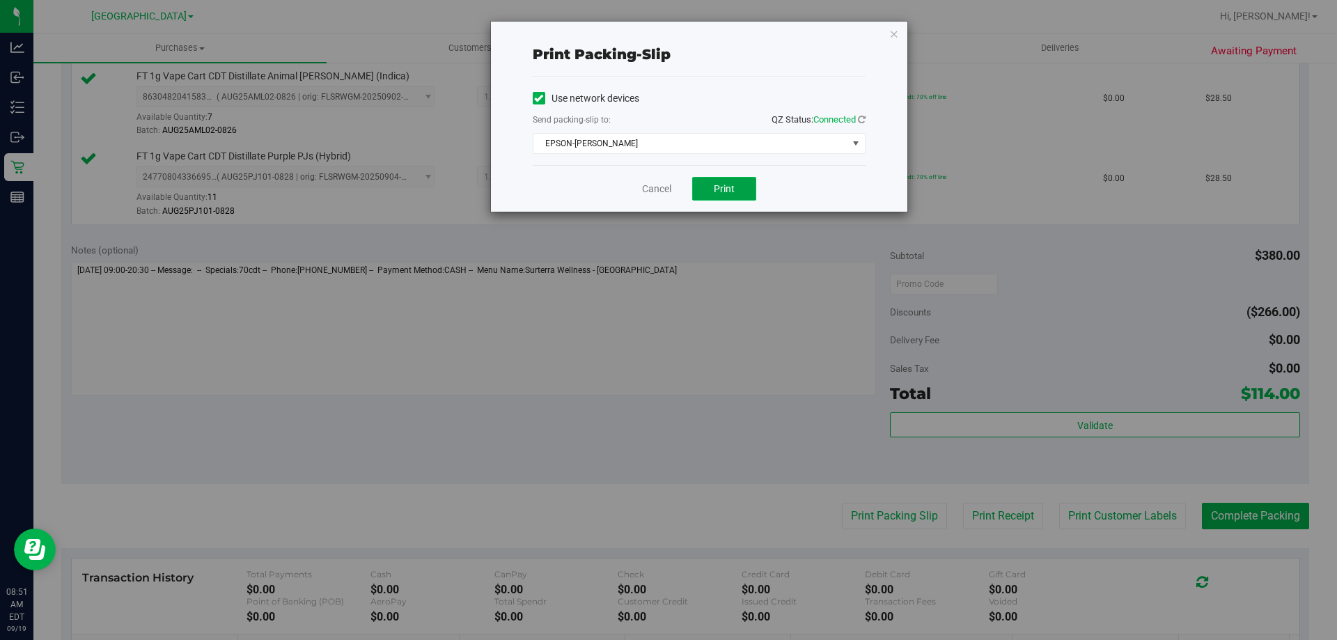
click at [726, 190] on span "Print" at bounding box center [724, 188] width 21 height 11
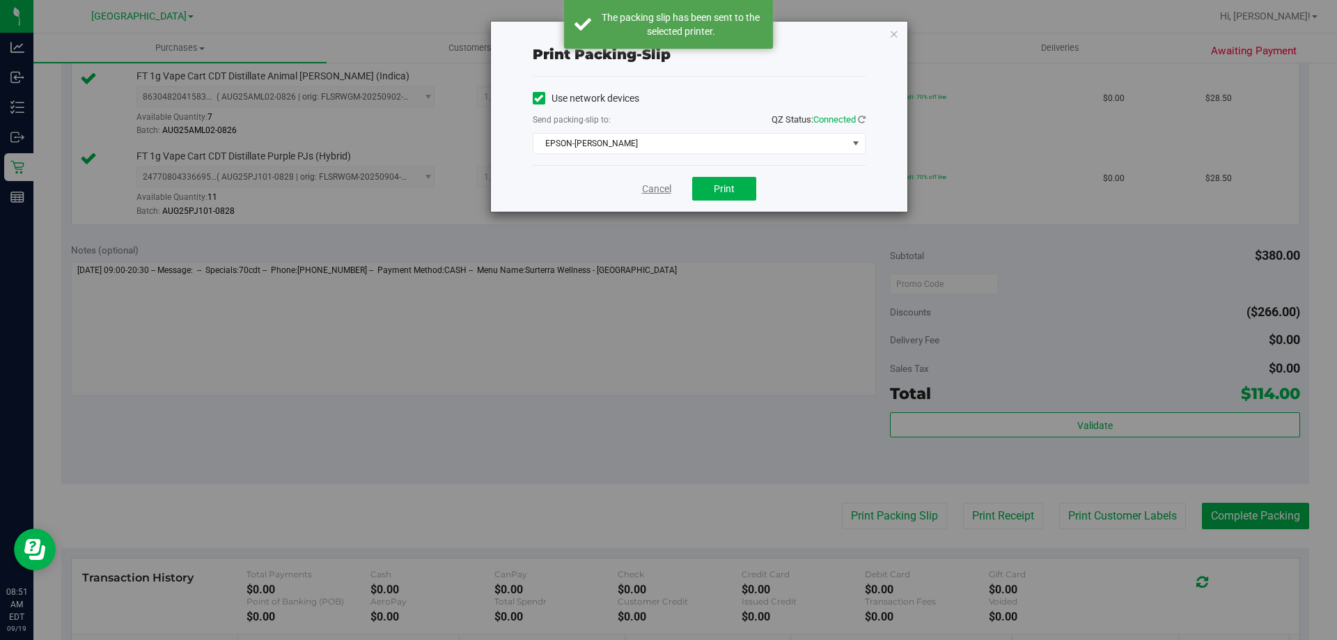
click at [661, 191] on link "Cancel" at bounding box center [656, 189] width 29 height 15
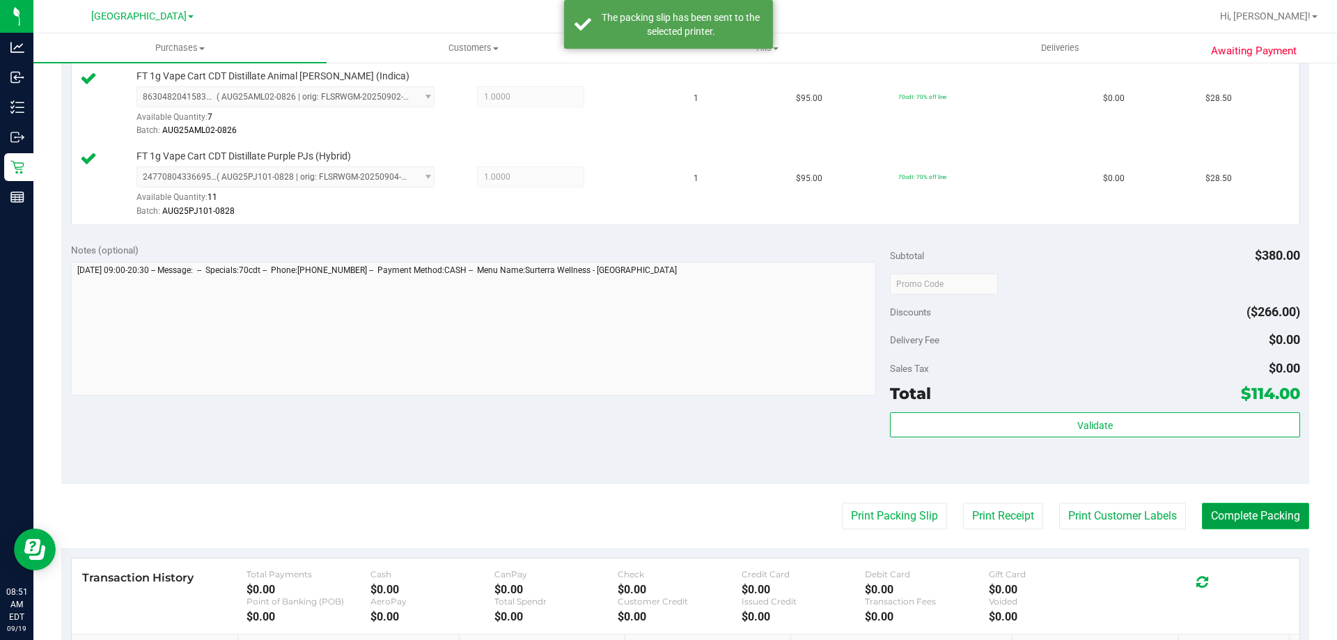
click at [1288, 524] on button "Complete Packing" at bounding box center [1255, 516] width 107 height 26
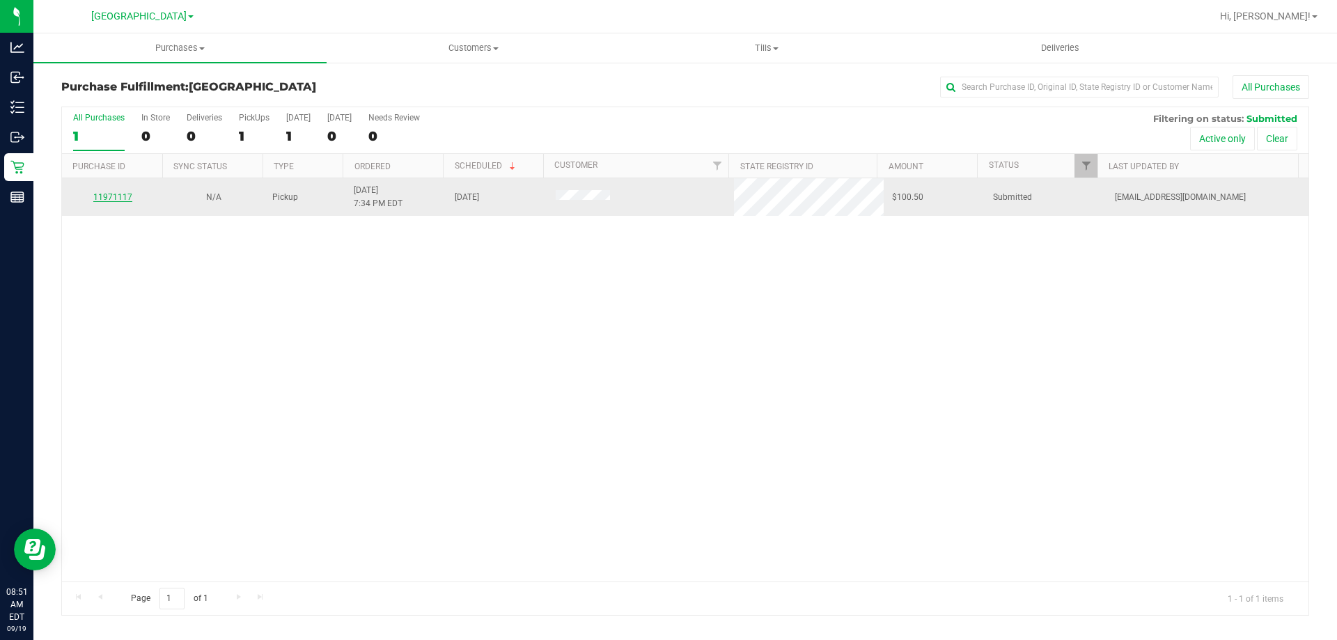
click at [118, 200] on link "11971117" at bounding box center [112, 197] width 39 height 10
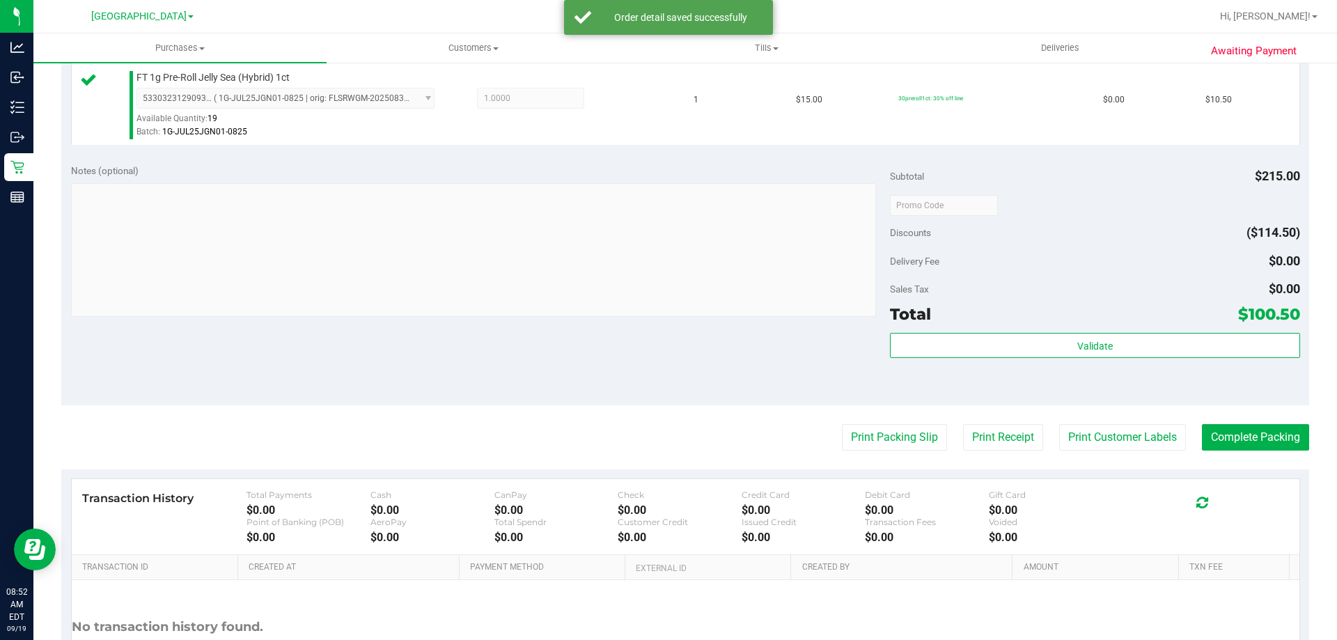
scroll to position [718, 0]
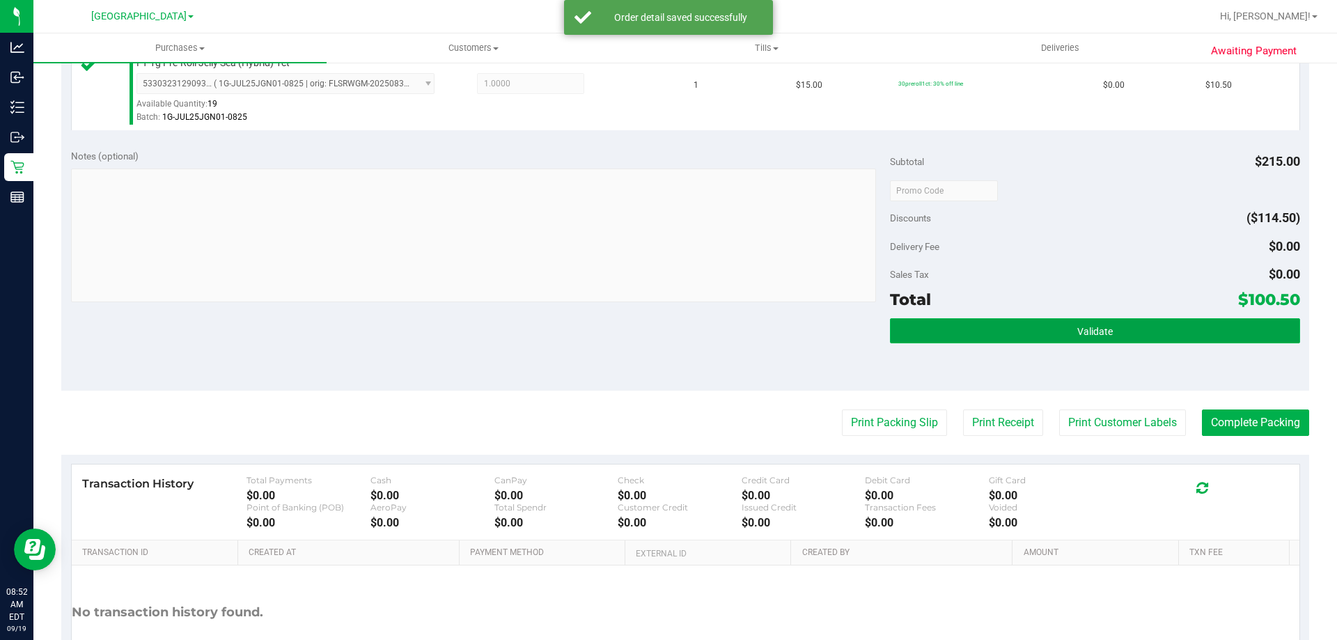
click at [1107, 332] on button "Validate" at bounding box center [1094, 330] width 409 height 25
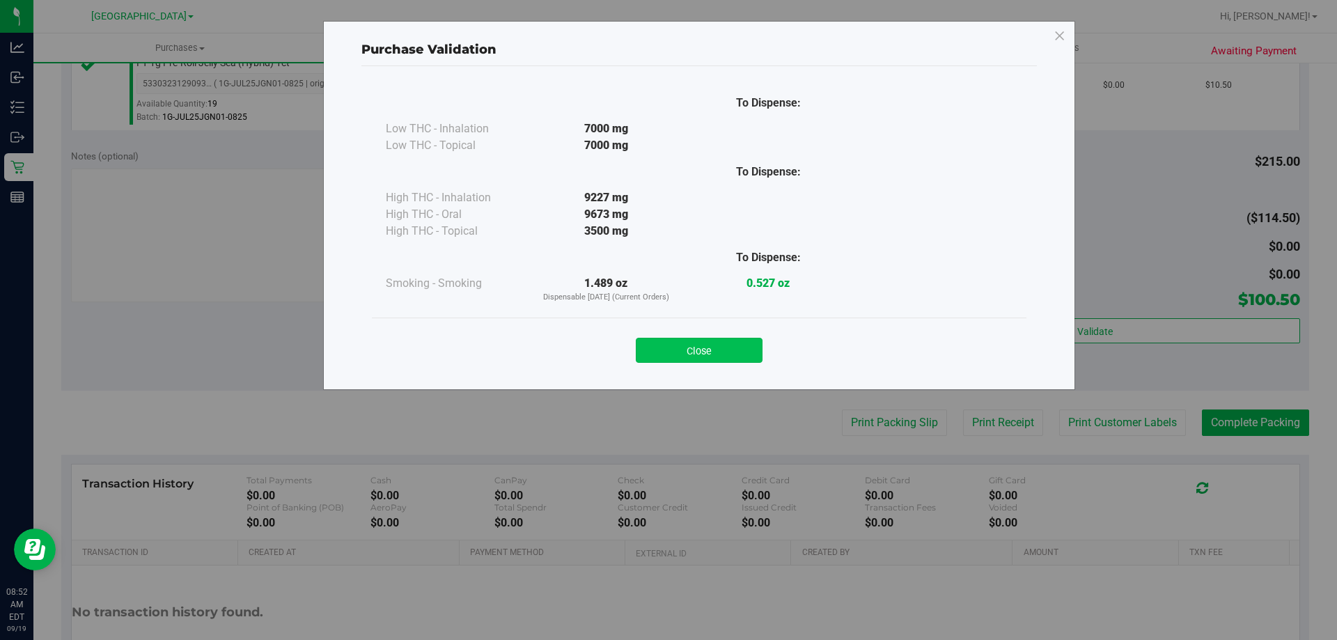
click at [669, 343] on button "Close" at bounding box center [699, 350] width 127 height 25
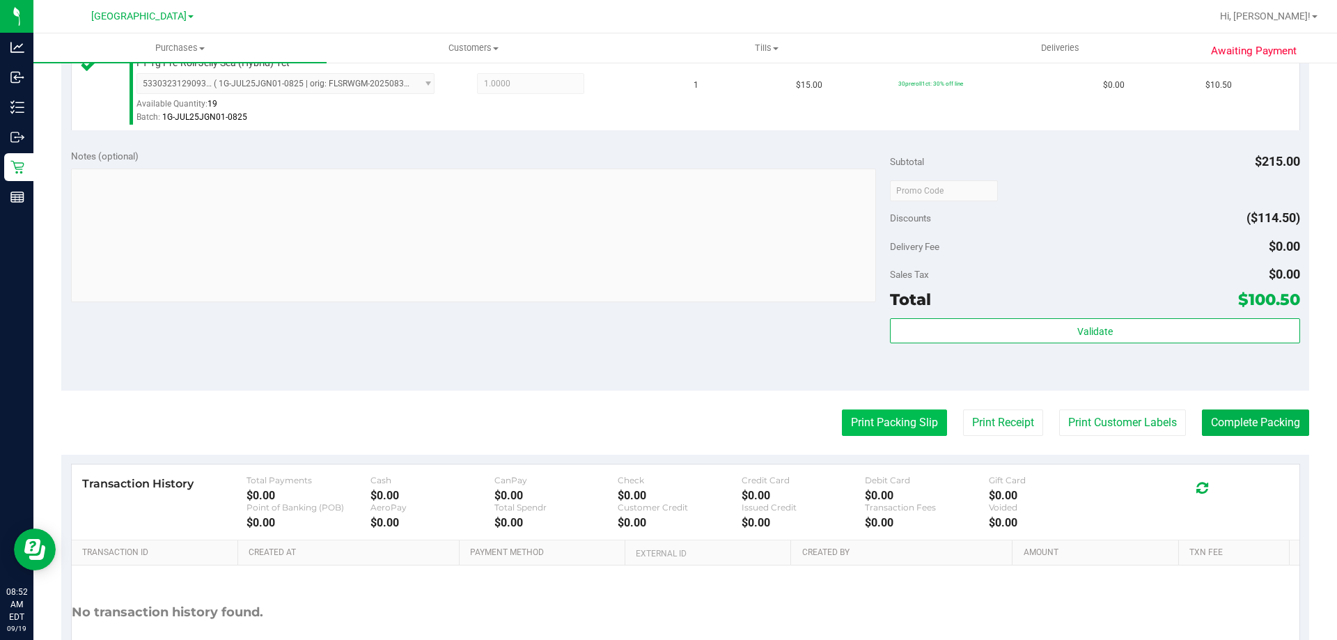
click at [868, 429] on button "Print Packing Slip" at bounding box center [894, 422] width 105 height 26
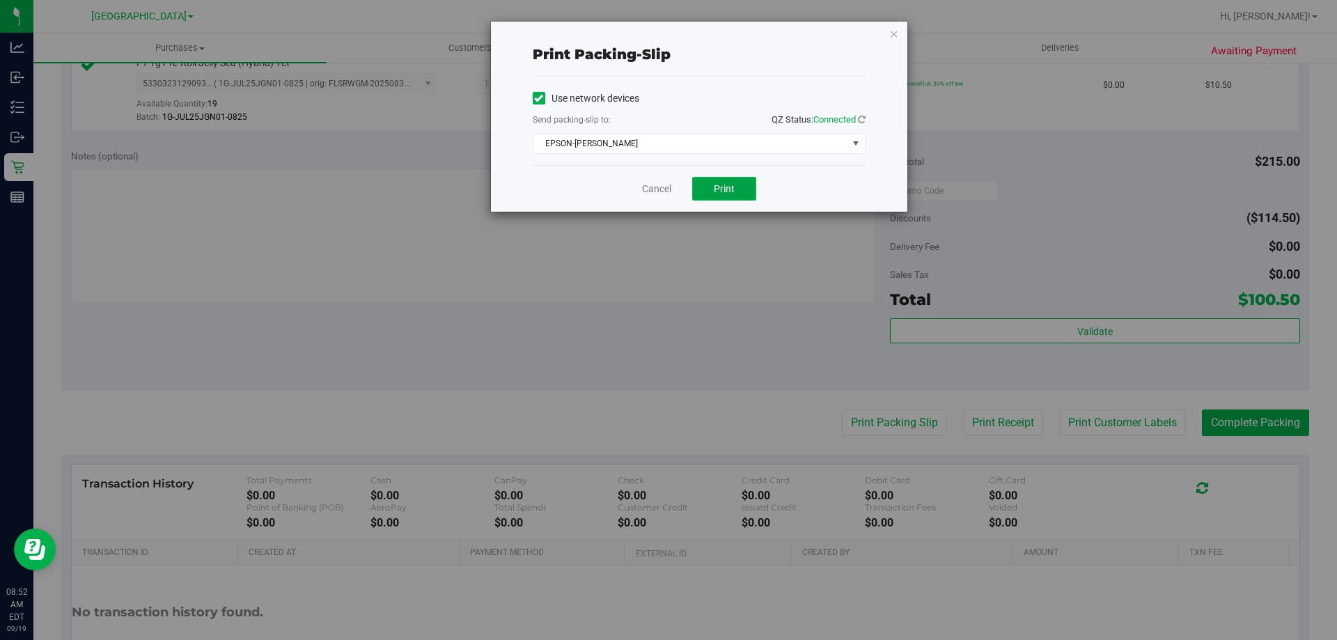
click at [714, 194] on span "Print" at bounding box center [724, 188] width 21 height 11
click at [660, 189] on link "Cancel" at bounding box center [656, 189] width 29 height 15
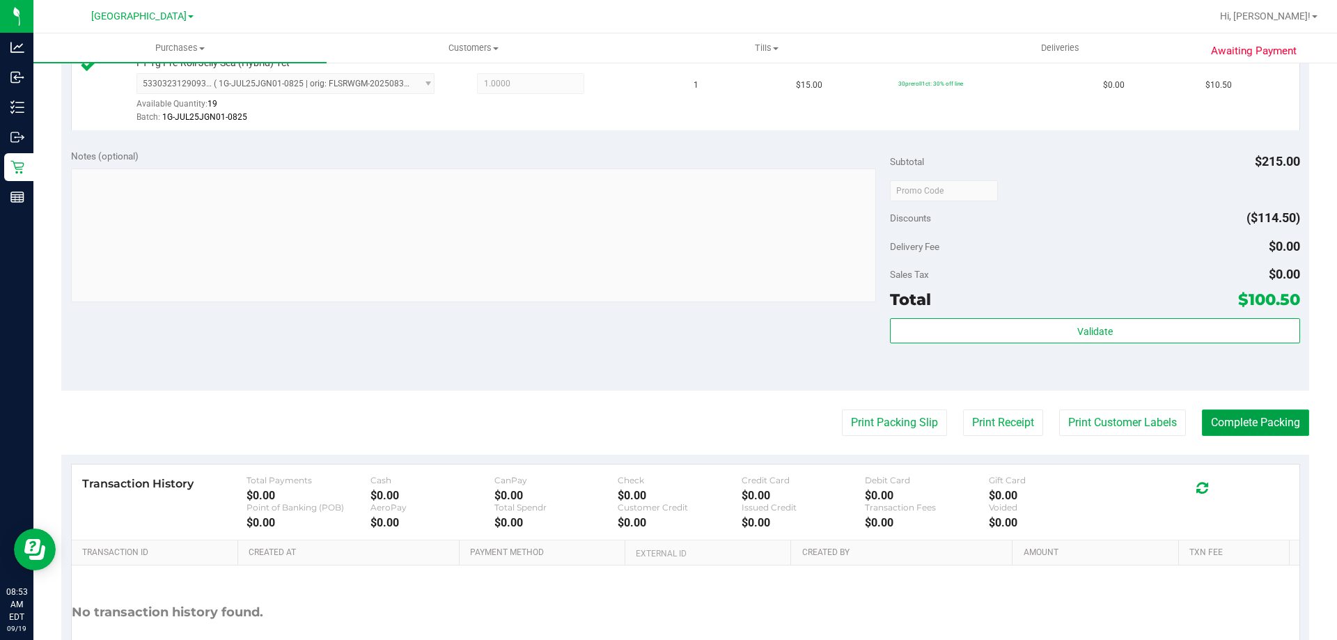
click at [1258, 418] on button "Complete Packing" at bounding box center [1255, 422] width 107 height 26
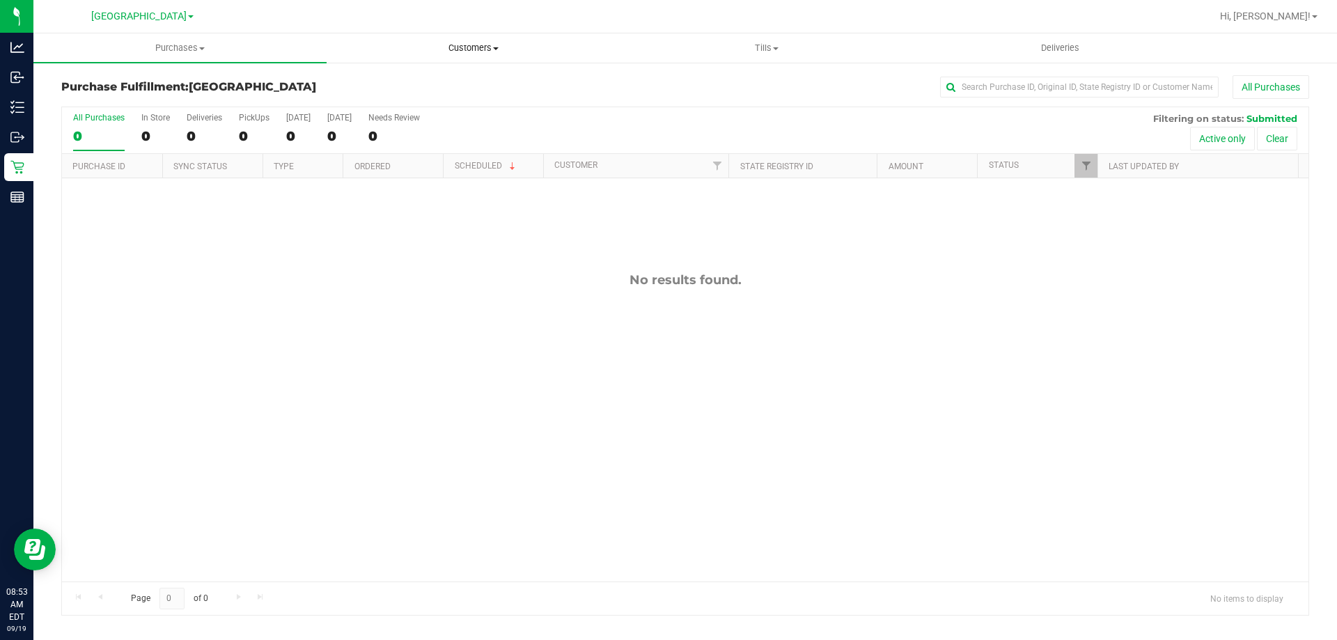
click at [478, 45] on span "Customers" at bounding box center [473, 48] width 292 height 13
click at [375, 79] on span "All customers" at bounding box center [377, 84] width 100 height 12
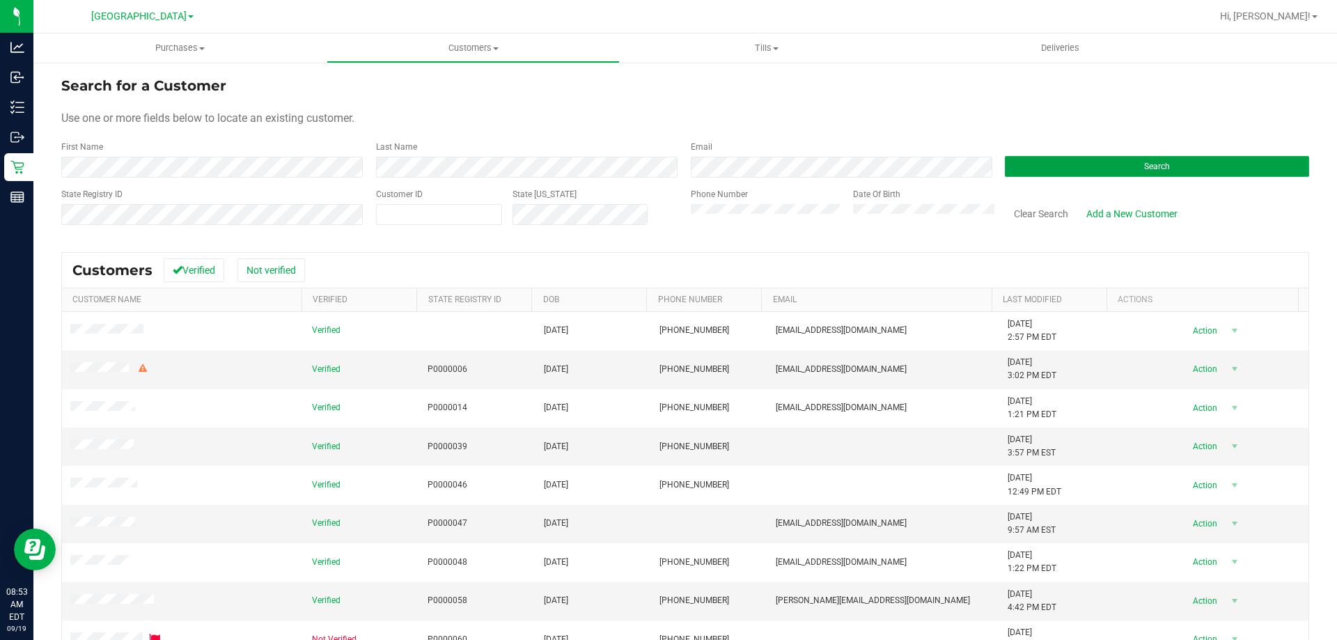
click at [1154, 164] on span "Search" at bounding box center [1157, 167] width 26 height 10
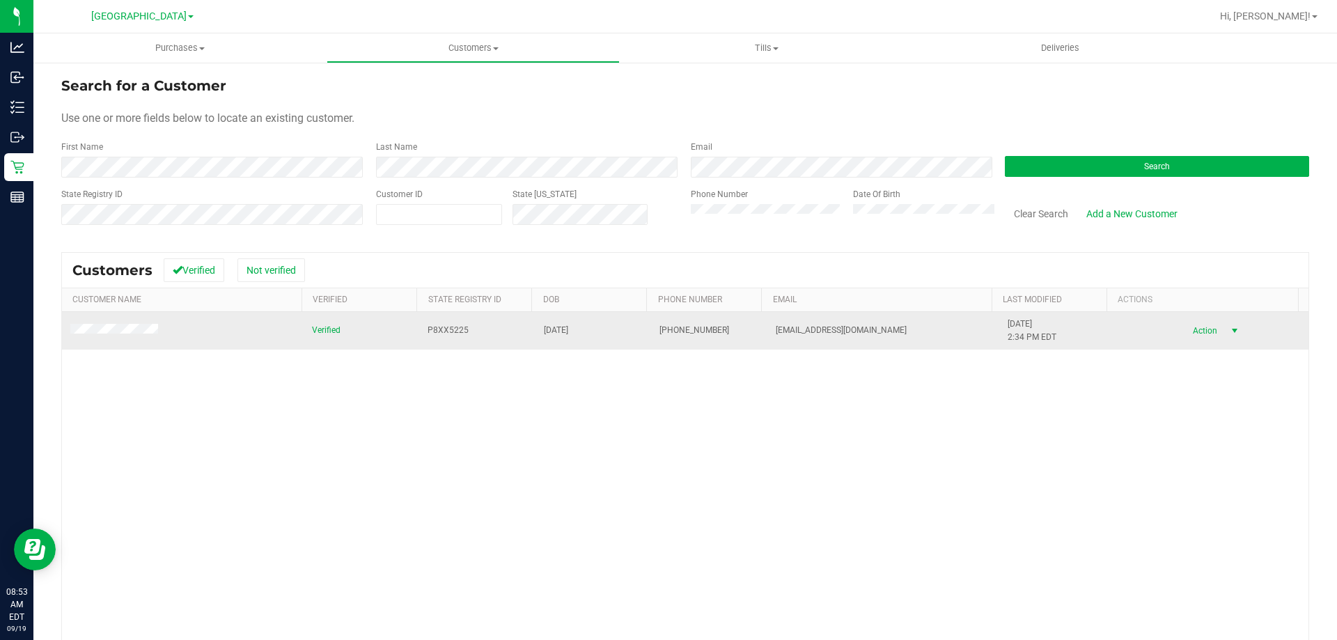
click at [1229, 330] on span "select" at bounding box center [1234, 330] width 11 height 11
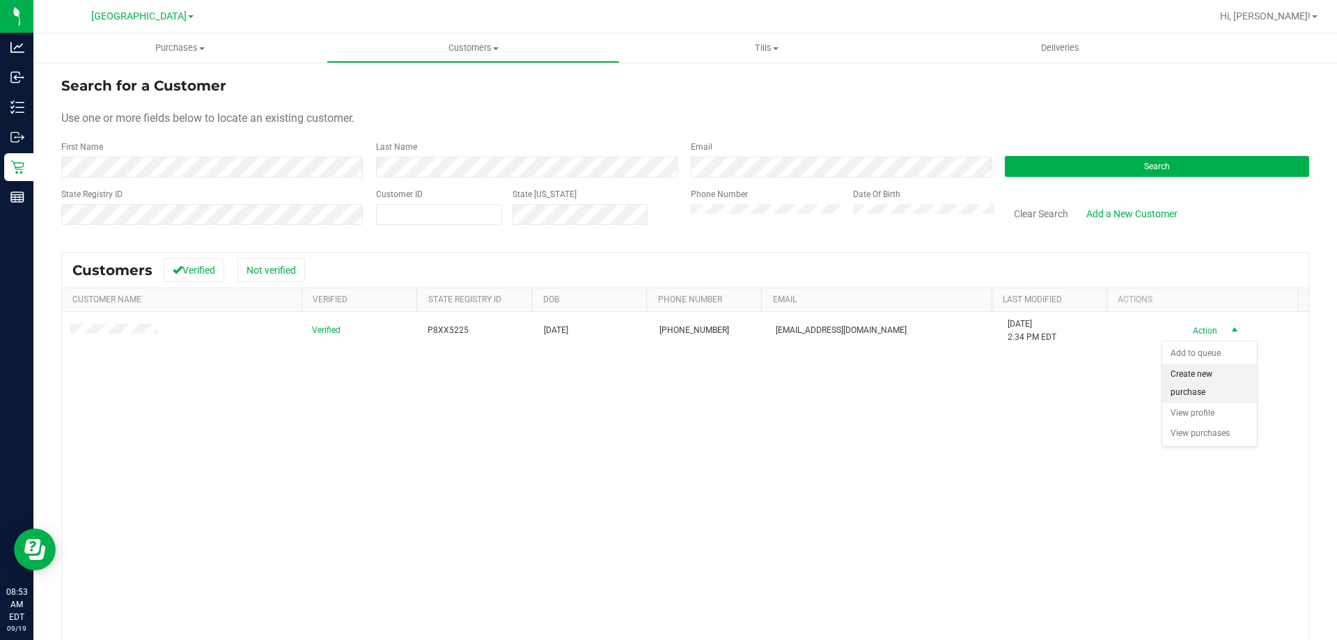
click at [1194, 386] on li "Create new purchase" at bounding box center [1209, 383] width 95 height 38
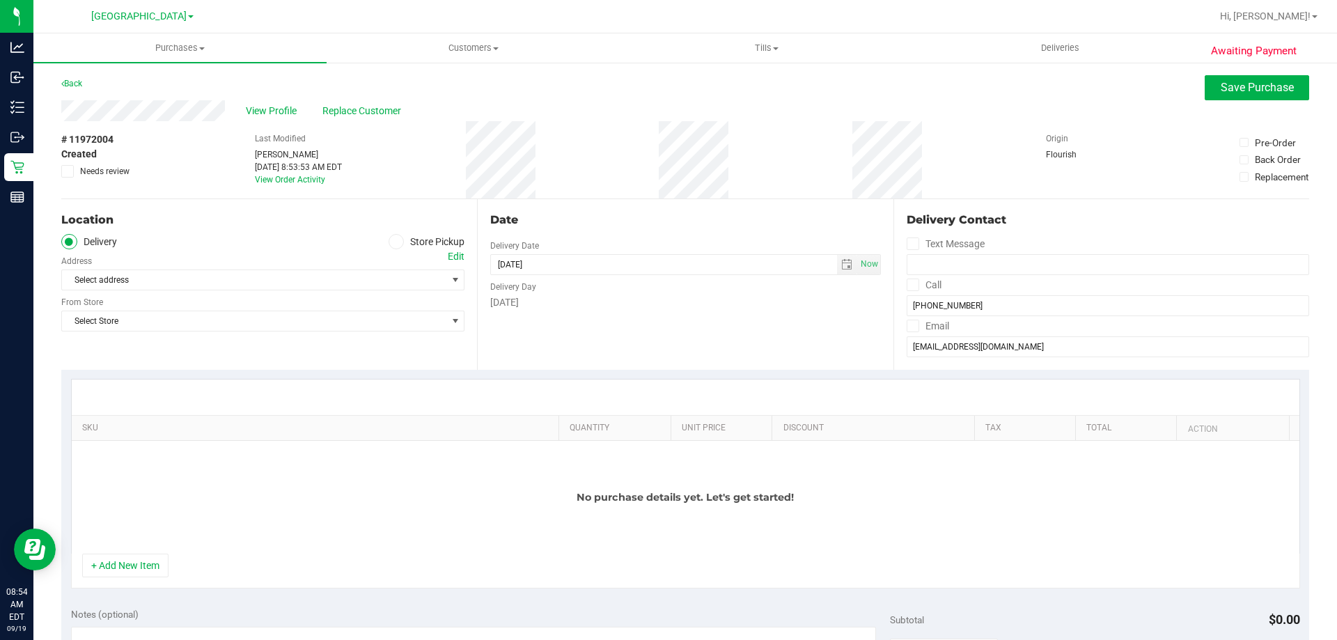
click at [397, 243] on span at bounding box center [397, 242] width 16 height 16
click at [0, 0] on input "Store Pickup" at bounding box center [0, 0] width 0 height 0
click at [450, 275] on span "select" at bounding box center [455, 279] width 11 height 11
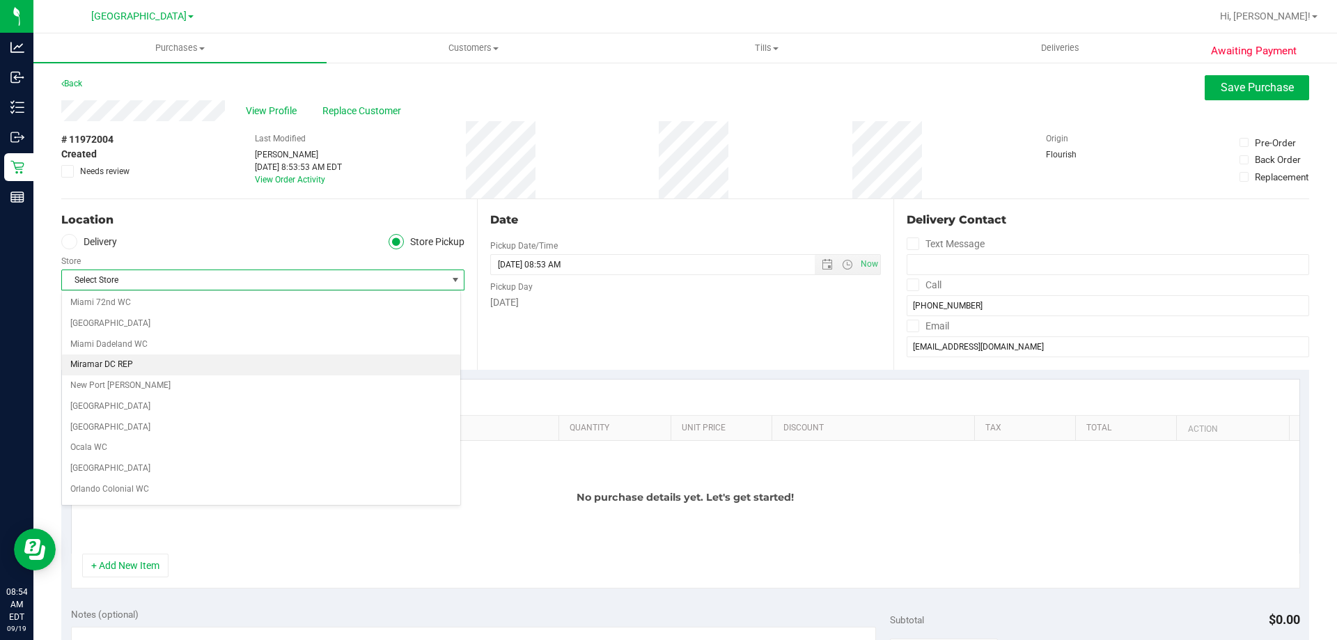
scroll to position [557, 0]
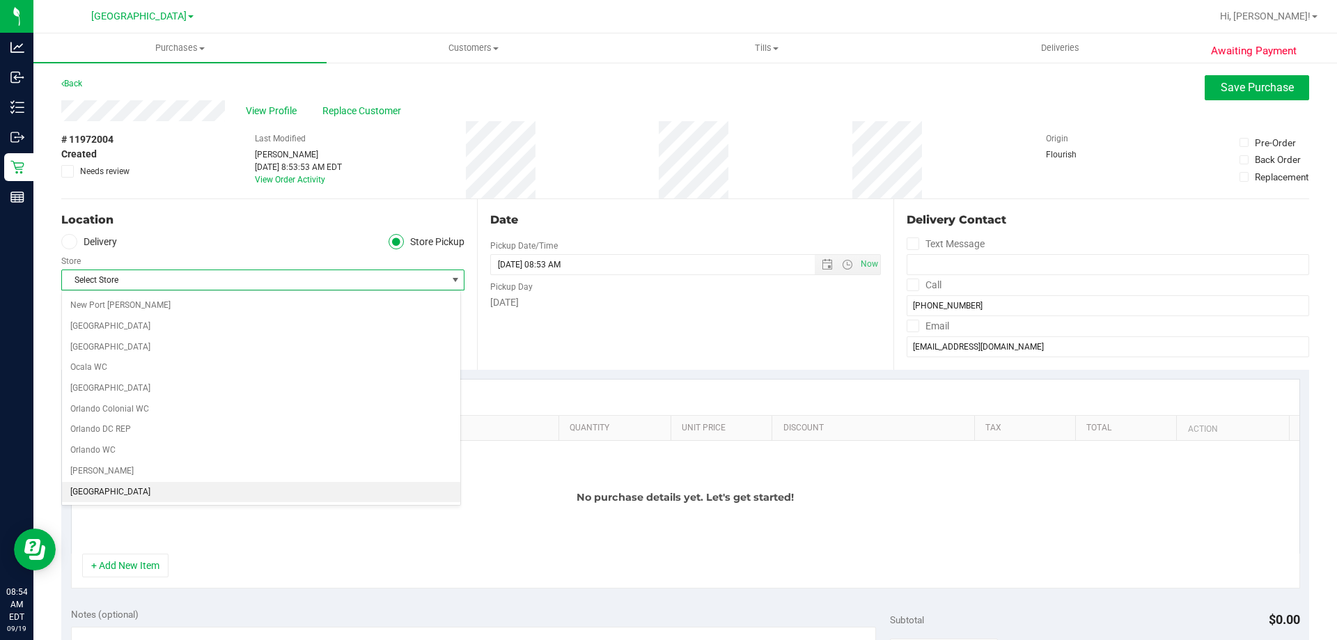
click at [91, 492] on li "[GEOGRAPHIC_DATA]" at bounding box center [261, 492] width 398 height 21
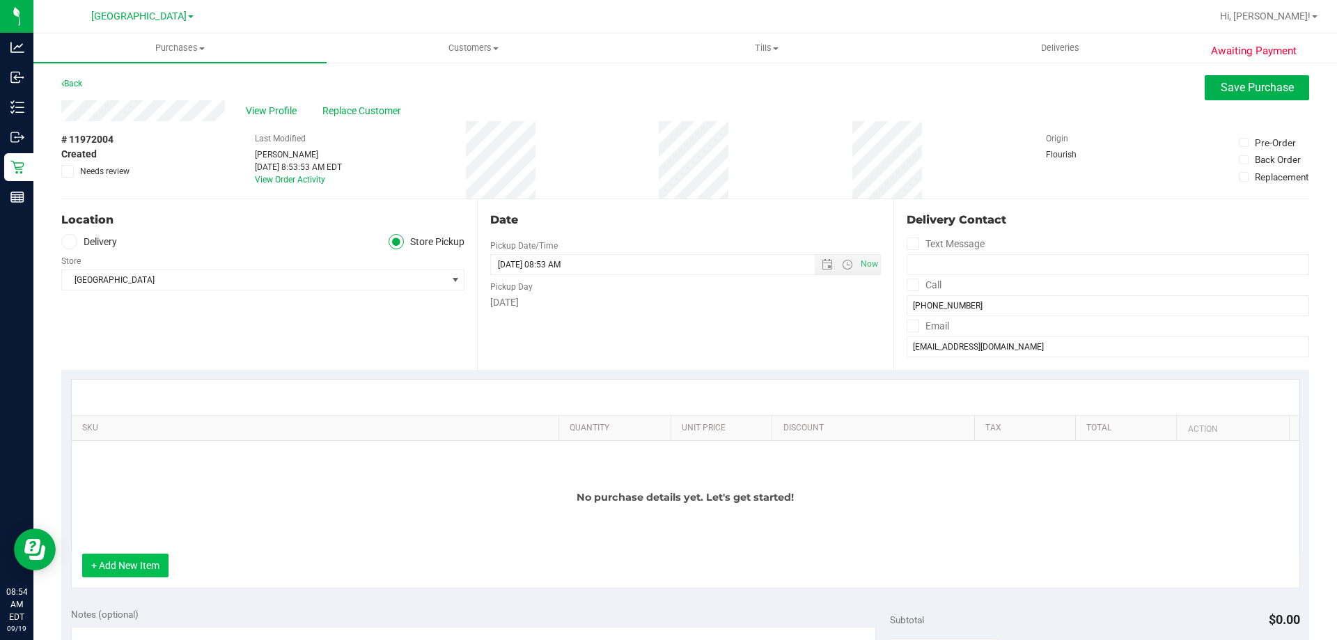
click at [156, 563] on button "+ Add New Item" at bounding box center [125, 566] width 86 height 24
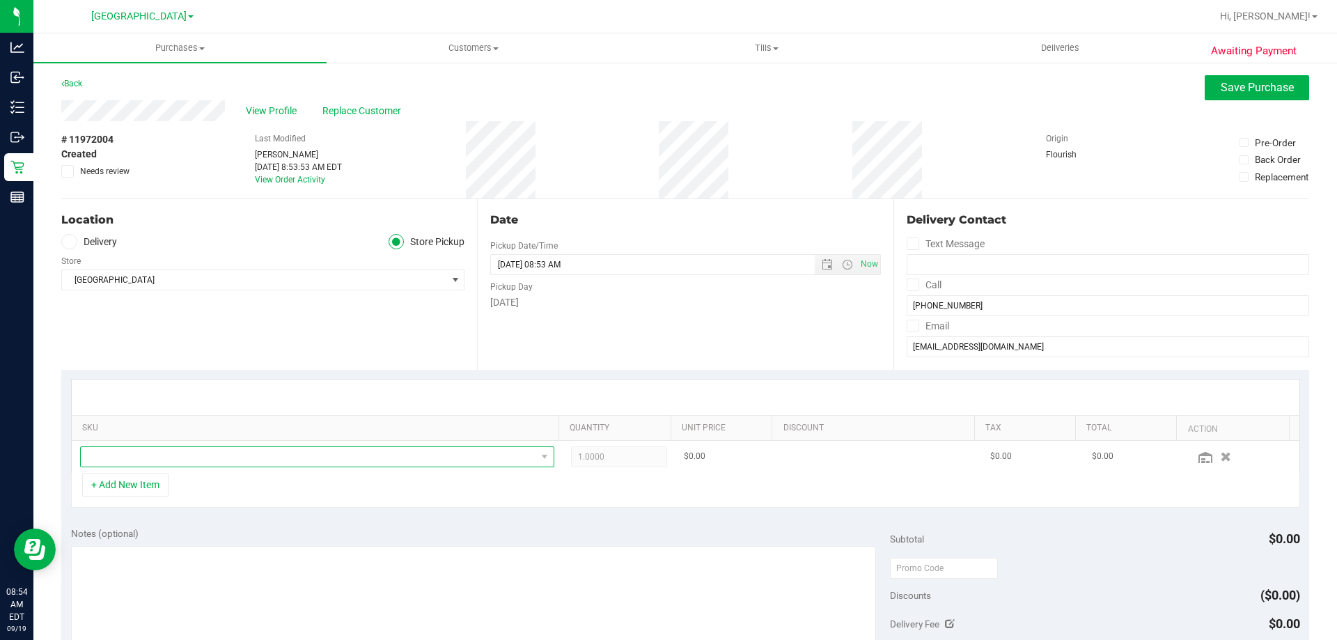
click at [139, 456] on span "NO DATA FOUND" at bounding box center [308, 456] width 455 height 19
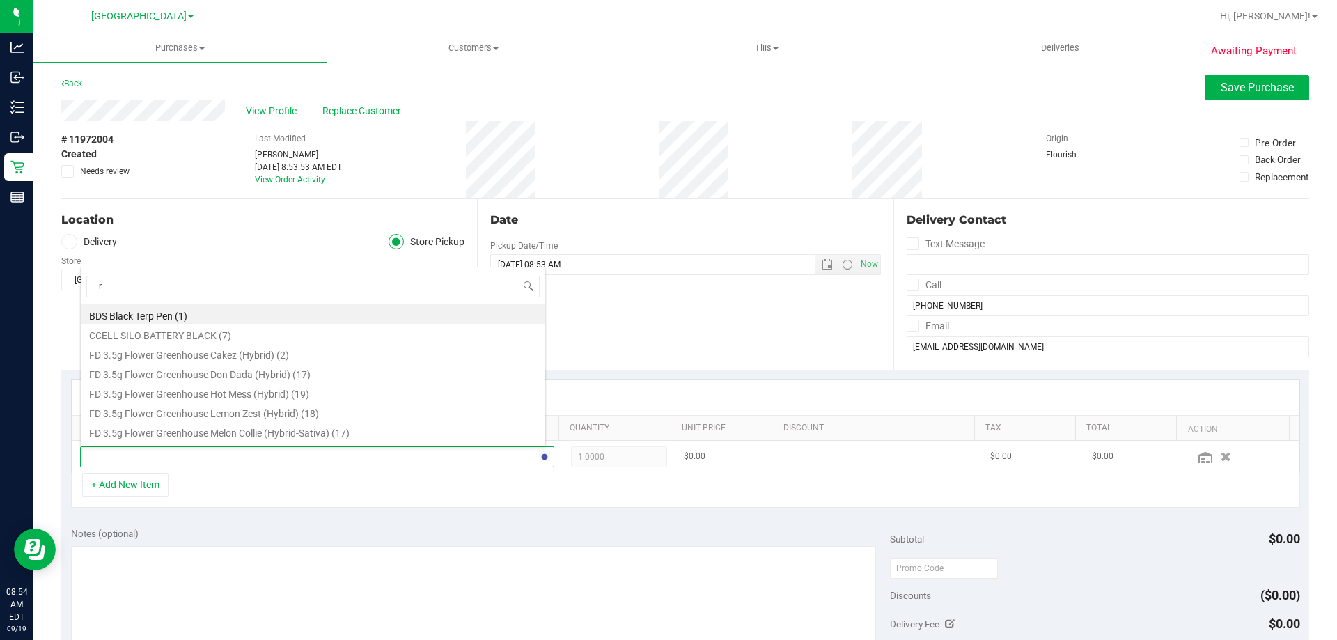
scroll to position [21, 462]
type input "rnc"
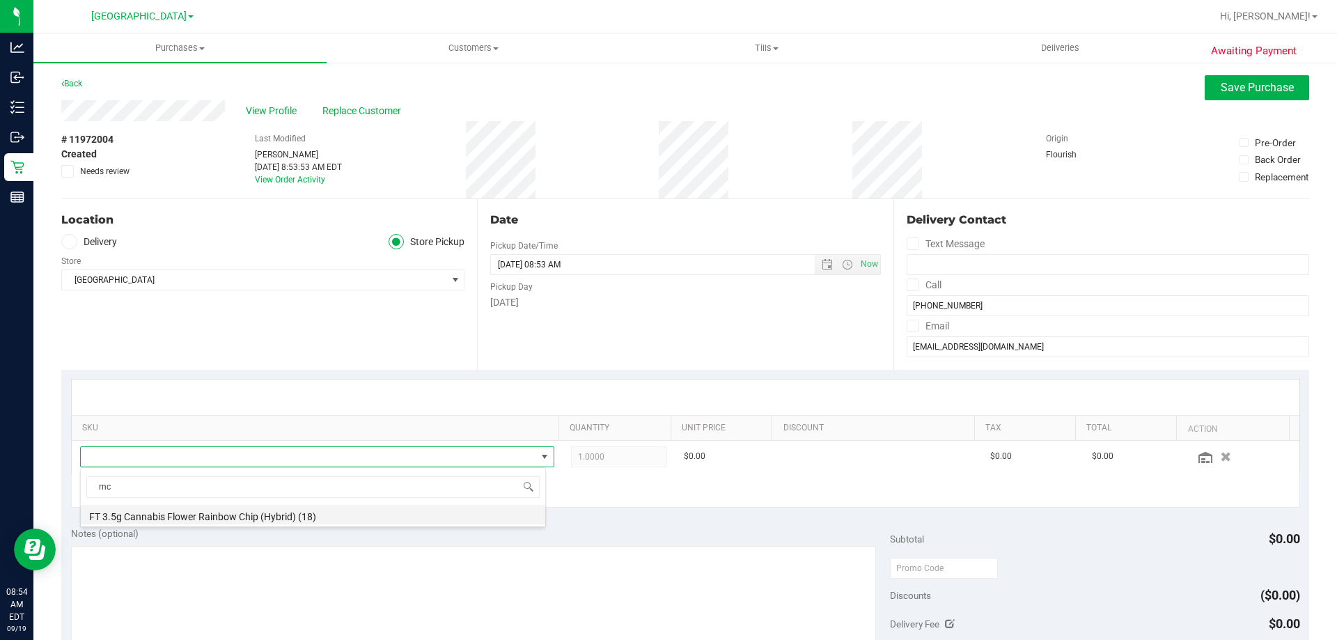
click at [168, 523] on li "FT 3.5g Cannabis Flower Rainbow Chip (Hybrid) (18)" at bounding box center [313, 514] width 464 height 19
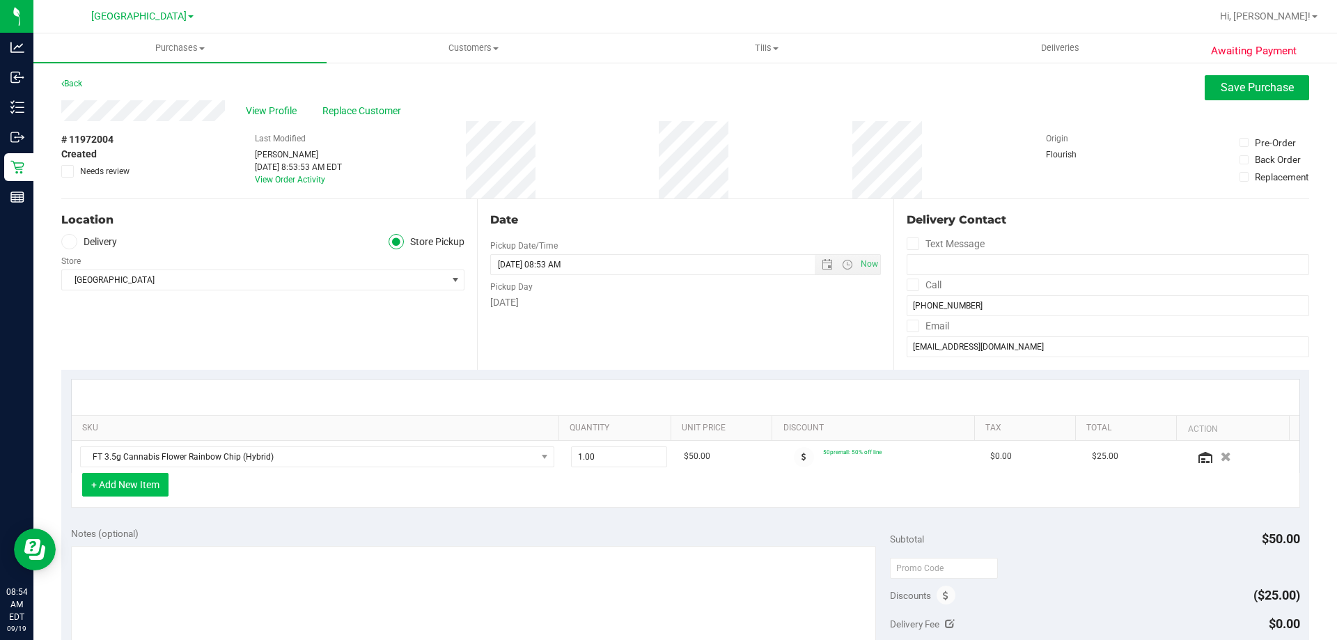
click at [152, 493] on button "+ Add New Item" at bounding box center [125, 485] width 86 height 24
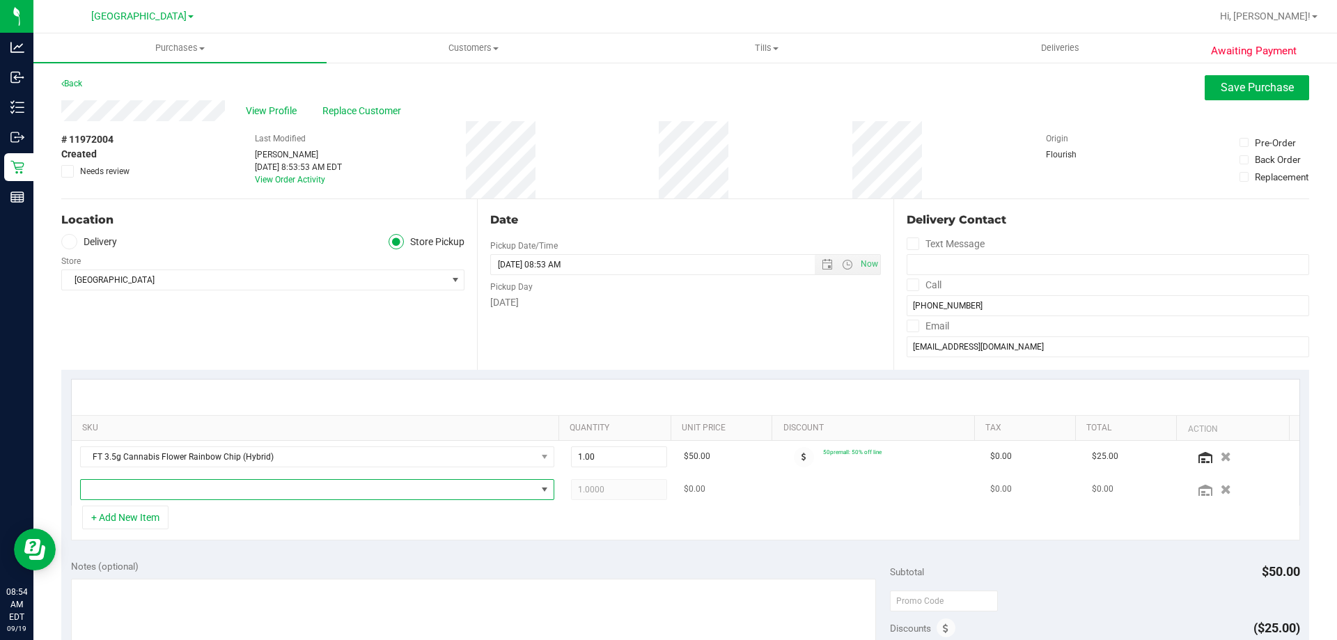
click at [152, 492] on span "NO DATA FOUND" at bounding box center [308, 489] width 455 height 19
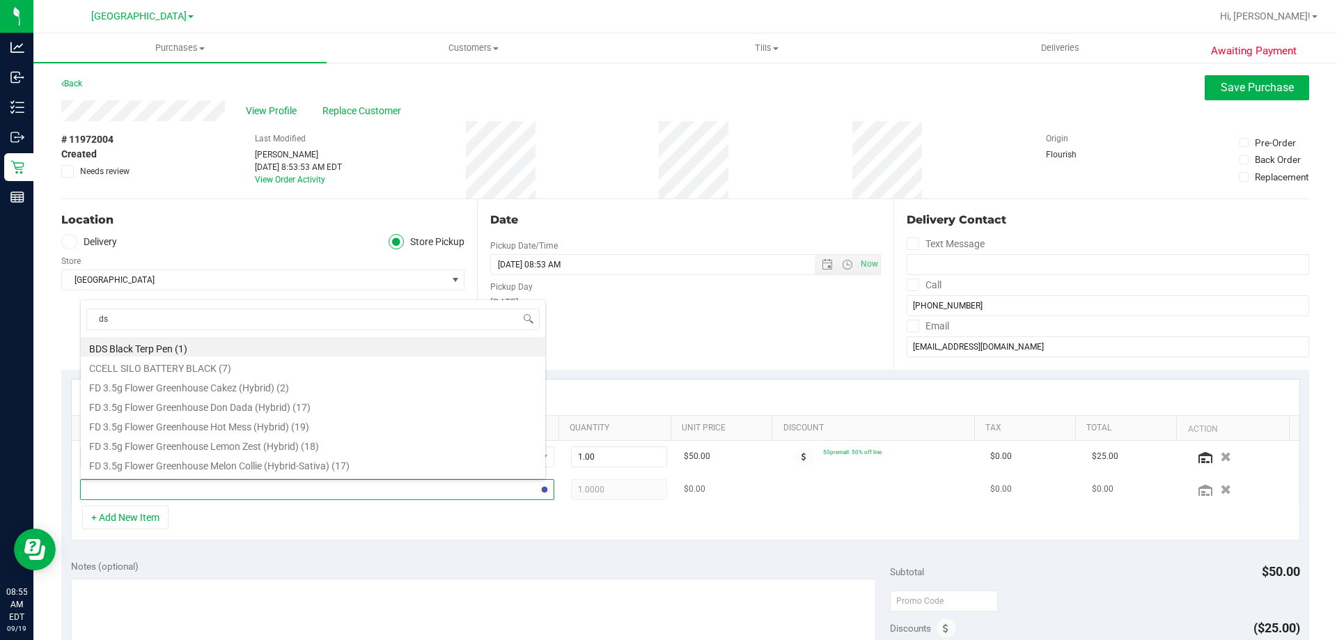
type input "dsc"
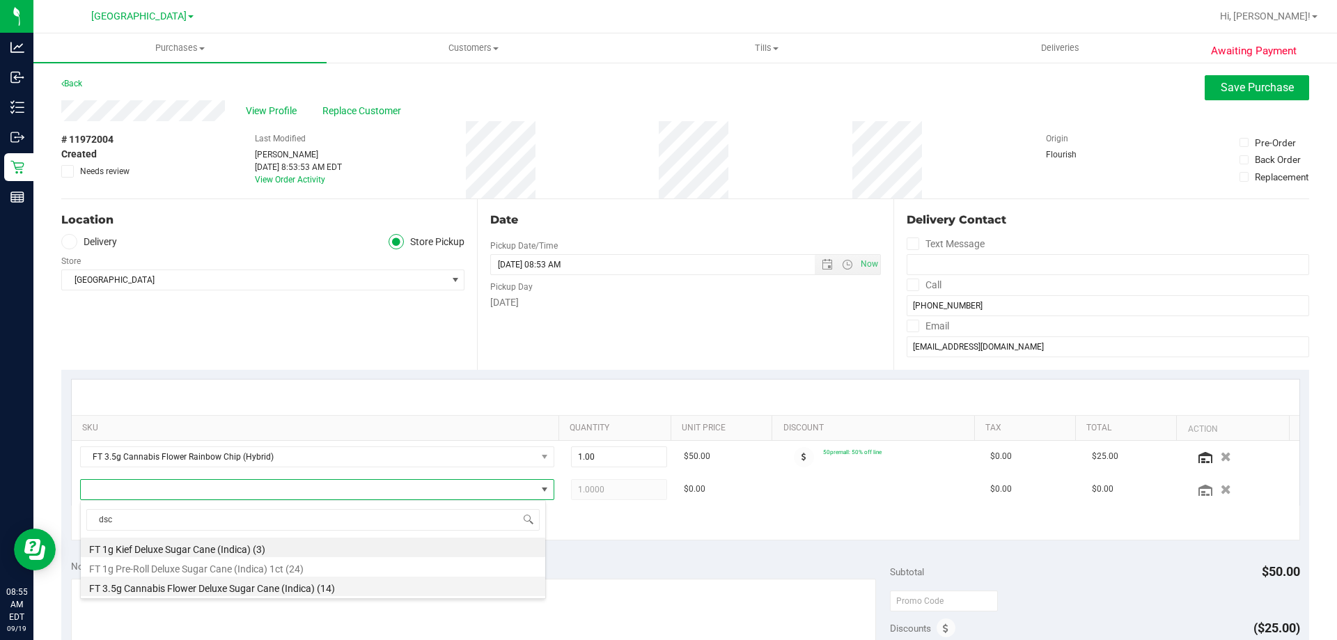
click at [201, 586] on li "FT 3.5g Cannabis Flower Deluxe Sugar Cane (Indica) (14)" at bounding box center [313, 586] width 464 height 19
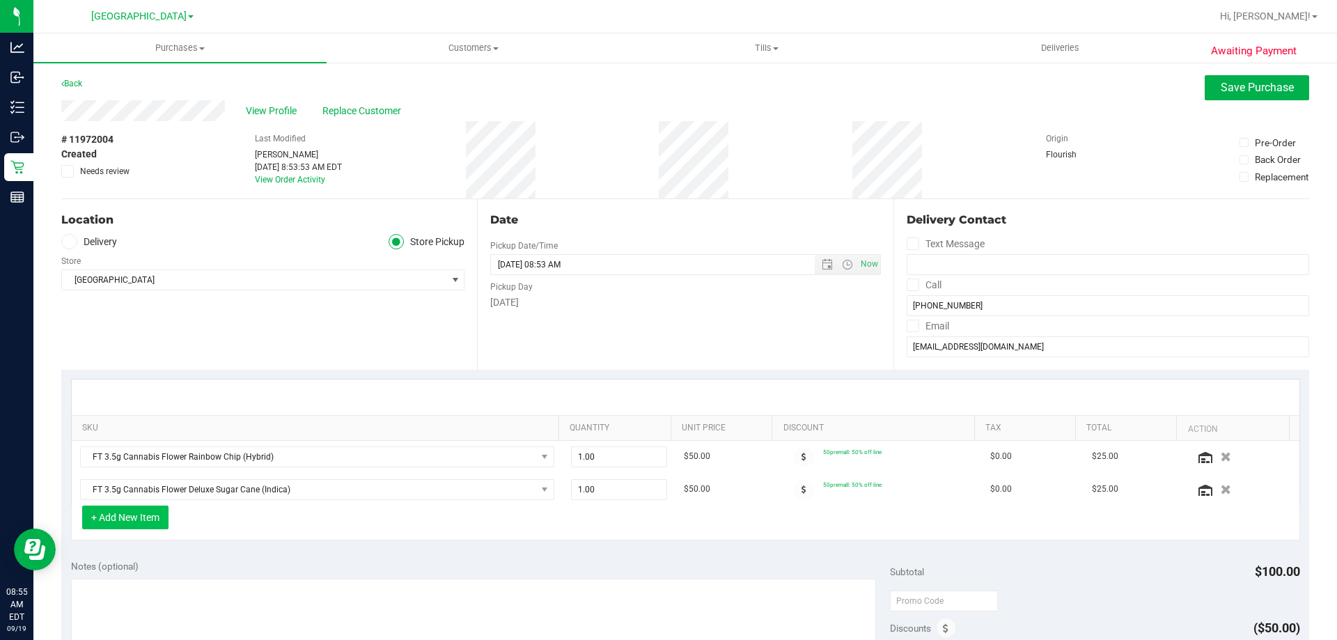
click at [159, 523] on button "+ Add New Item" at bounding box center [125, 518] width 86 height 24
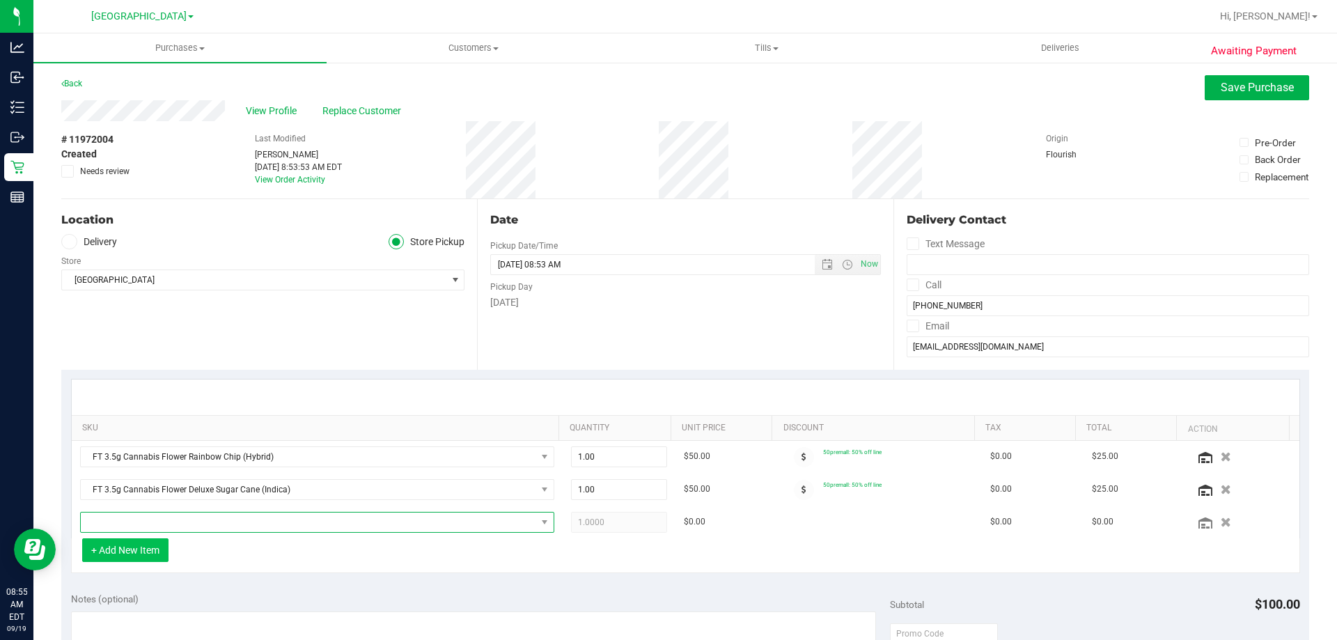
click at [159, 523] on span "NO DATA FOUND" at bounding box center [308, 521] width 455 height 19
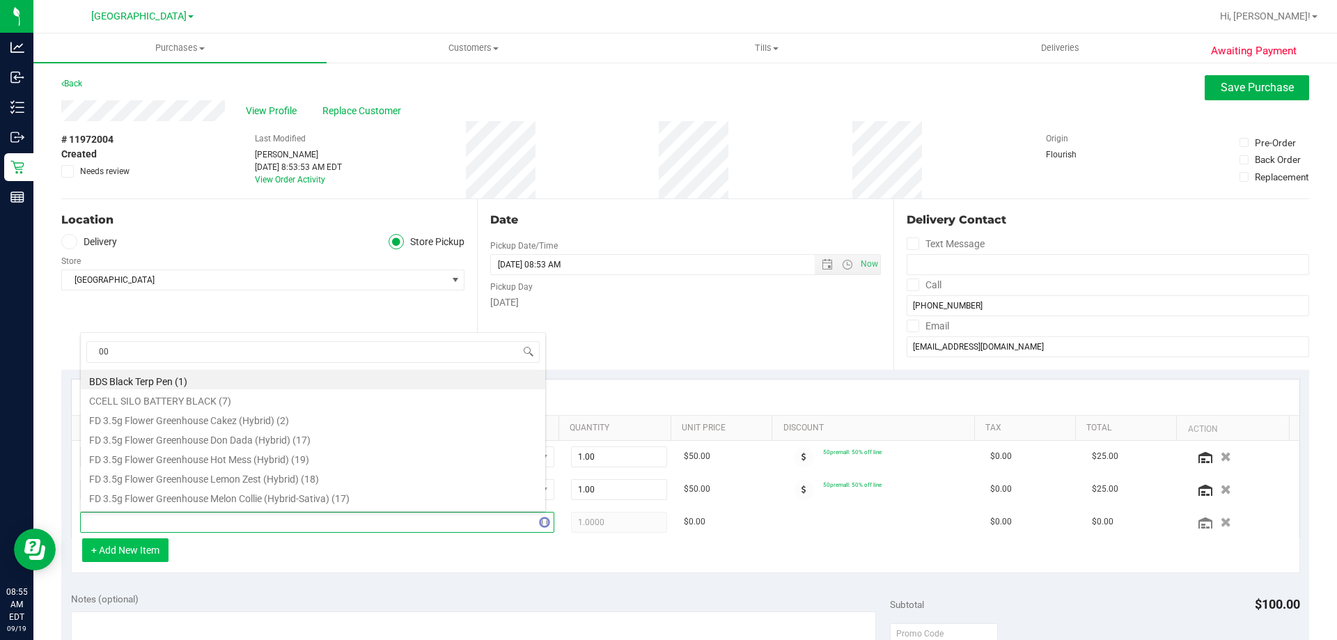
type input "007"
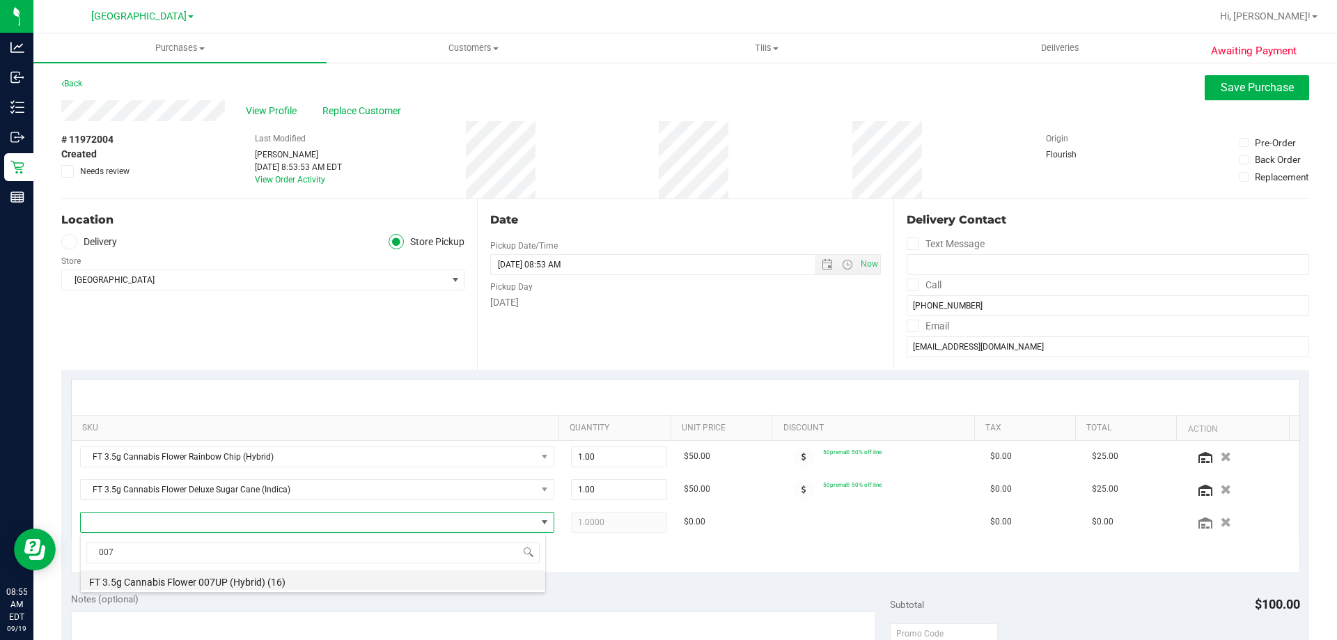
click at [203, 577] on li "FT 3.5g Cannabis Flower 007UP (Hybrid) (16)" at bounding box center [313, 579] width 464 height 19
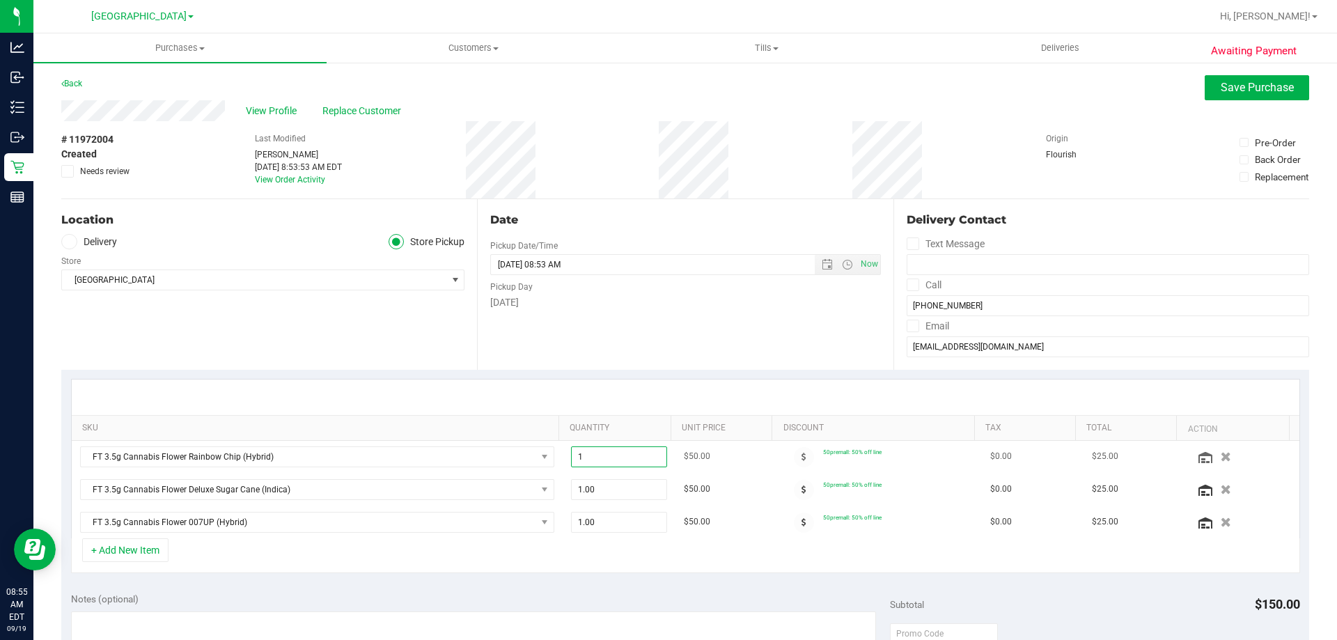
drag, startPoint x: 575, startPoint y: 458, endPoint x: 563, endPoint y: 459, distance: 12.6
click at [571, 459] on span "1.00 1" at bounding box center [619, 456] width 97 height 21
type input "2"
click at [776, 561] on div "+ Add New Item" at bounding box center [685, 555] width 1229 height 35
click at [1246, 81] on span "Save Purchase" at bounding box center [1257, 87] width 73 height 13
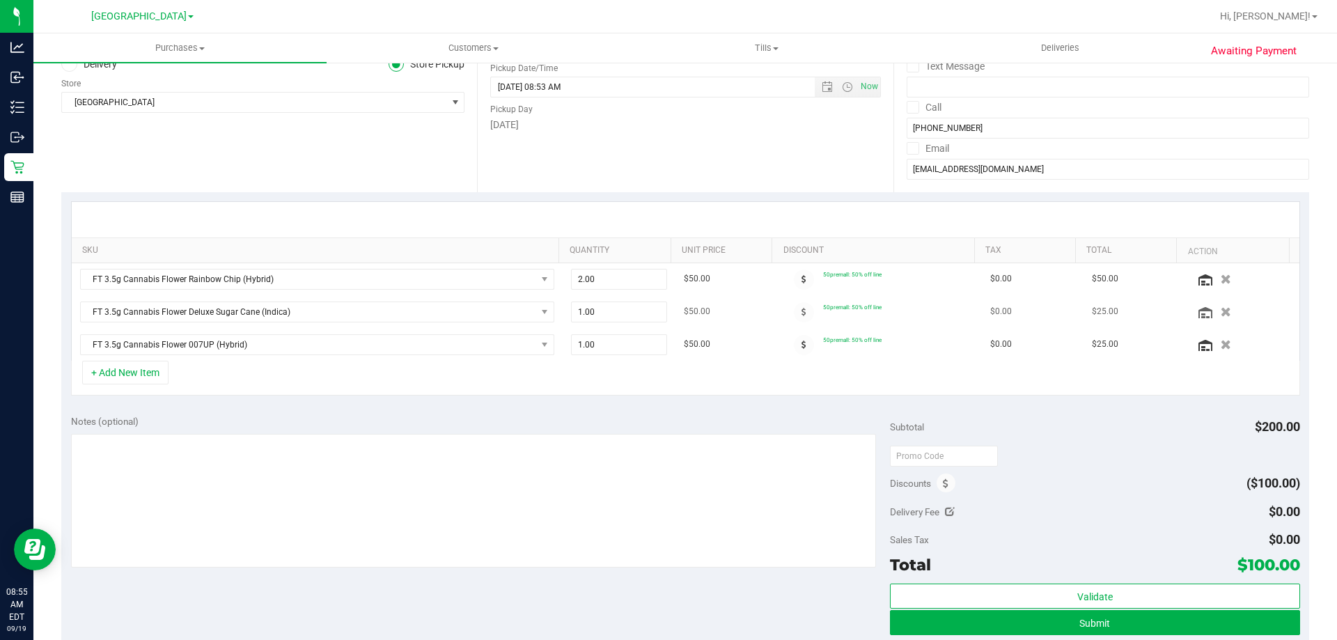
scroll to position [209, 0]
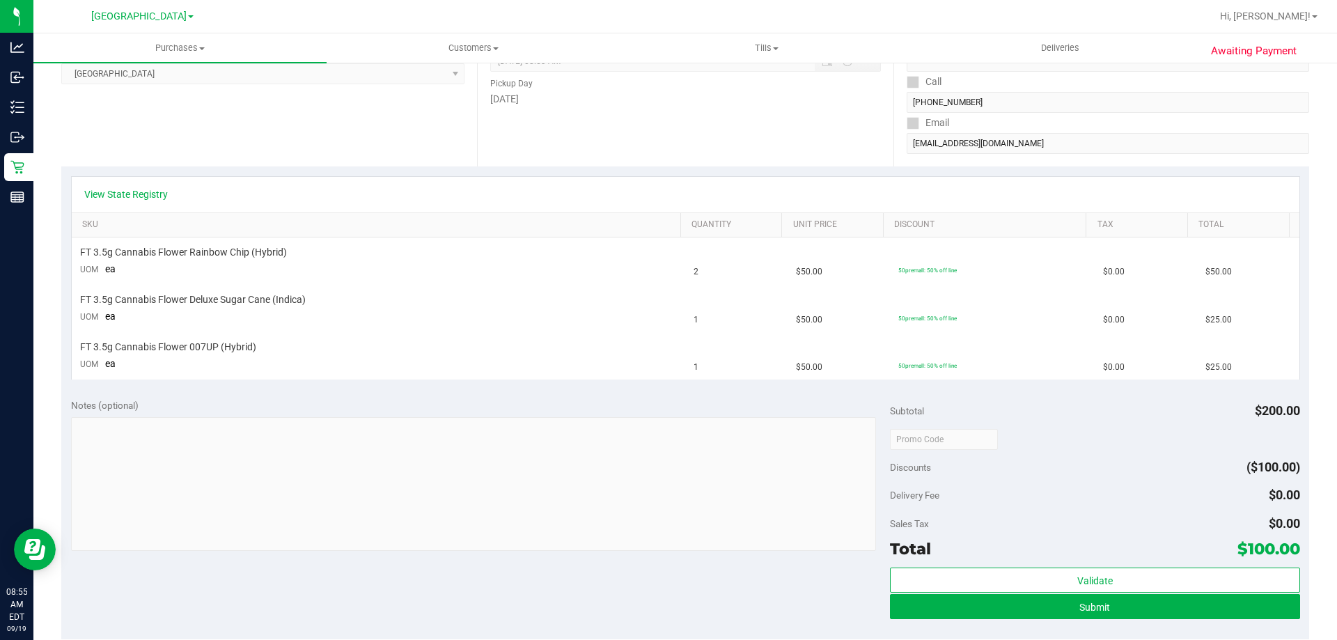
click at [149, 187] on div "View State Registry" at bounding box center [686, 195] width 1228 height 36
click at [144, 194] on link "View State Registry" at bounding box center [126, 194] width 84 height 14
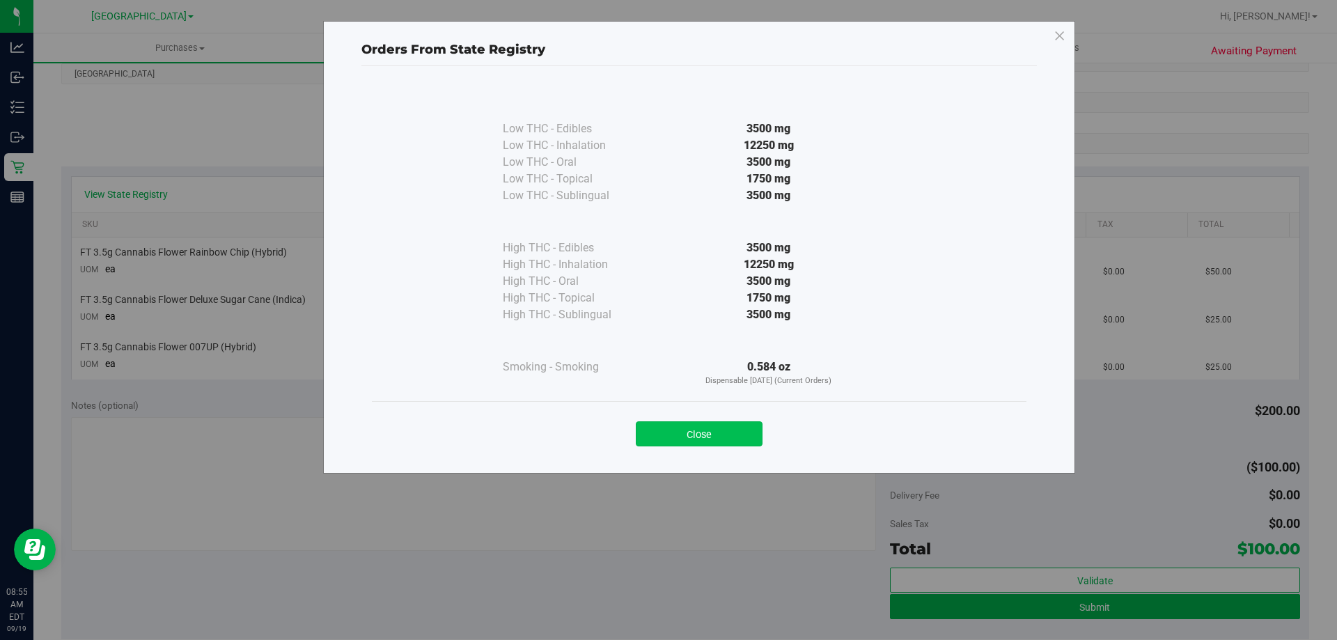
click at [709, 441] on button "Close" at bounding box center [699, 433] width 127 height 25
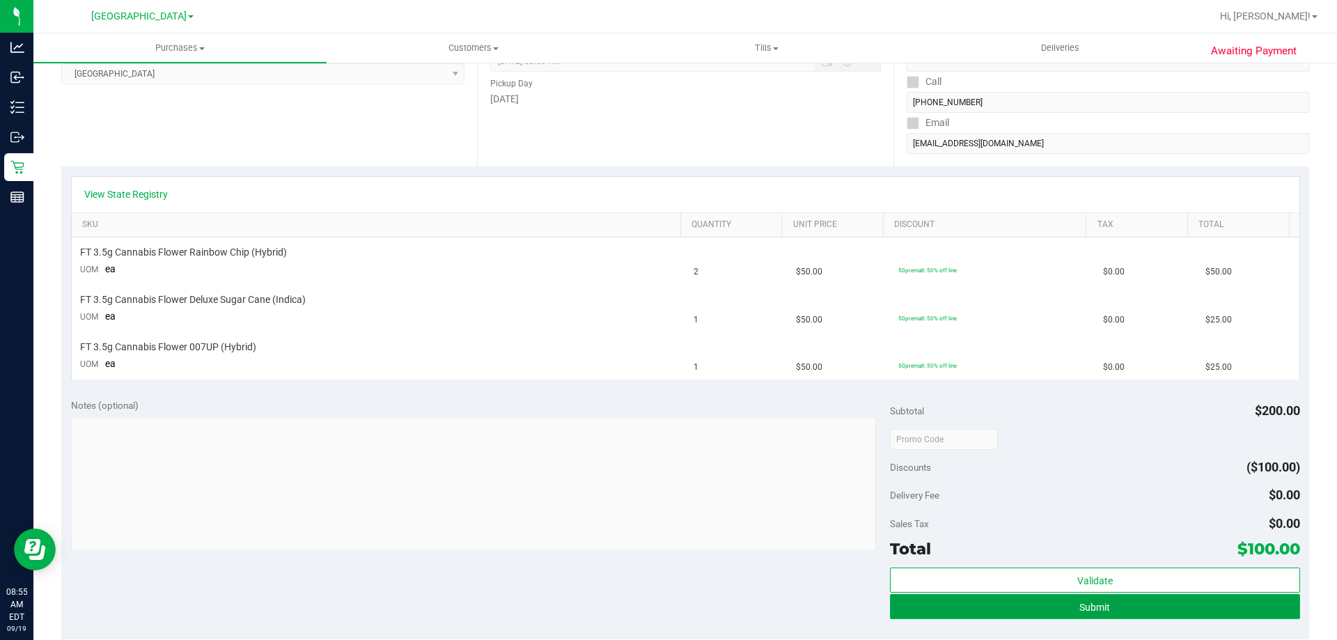
click at [1123, 602] on button "Submit" at bounding box center [1094, 606] width 409 height 25
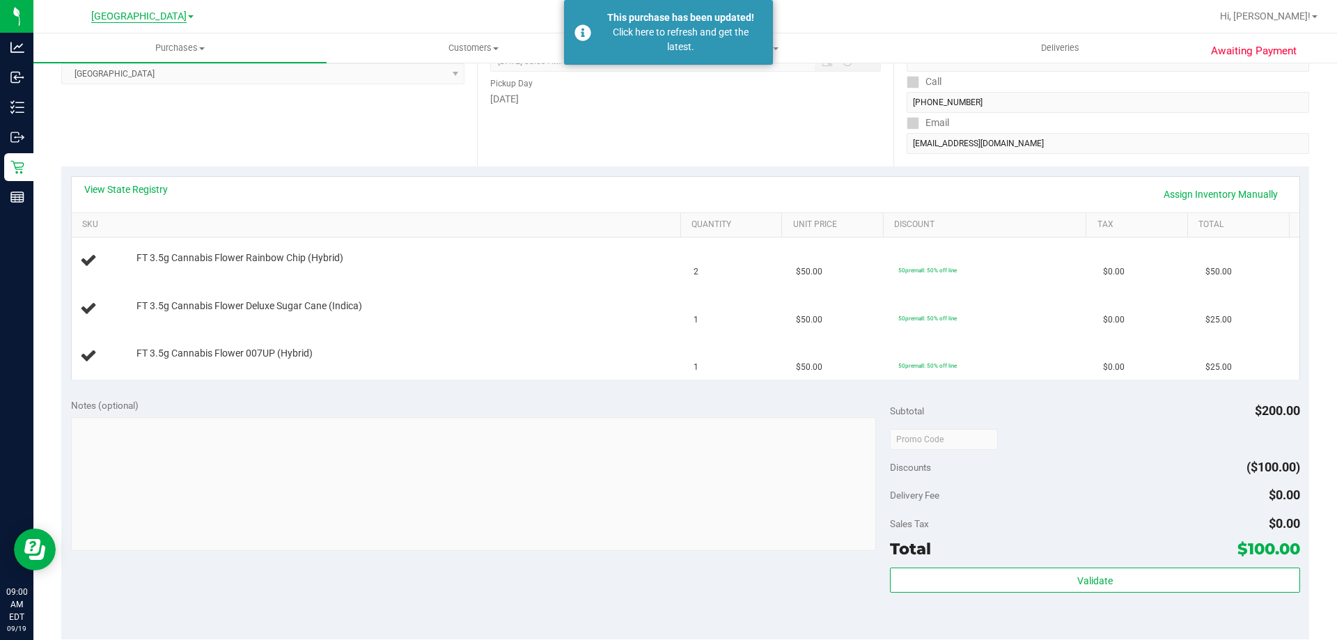
drag, startPoint x: 93, startPoint y: 22, endPoint x: 123, endPoint y: 11, distance: 32.4
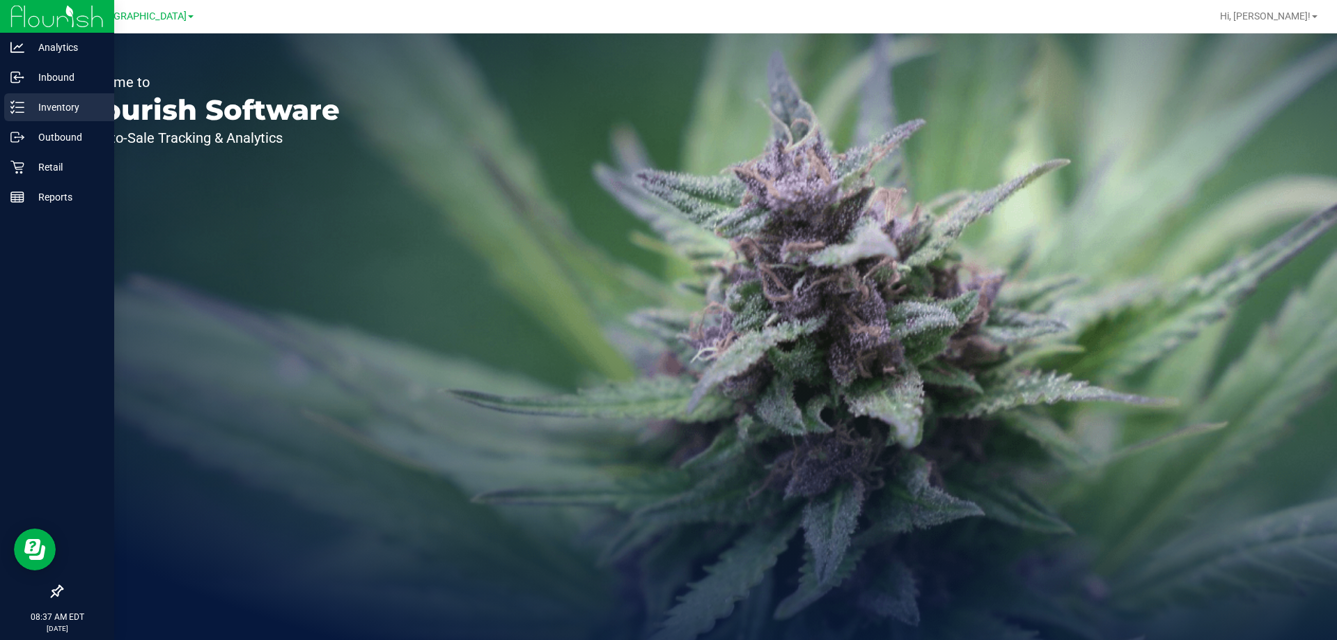
click at [26, 101] on p "Inventory" at bounding box center [66, 107] width 84 height 17
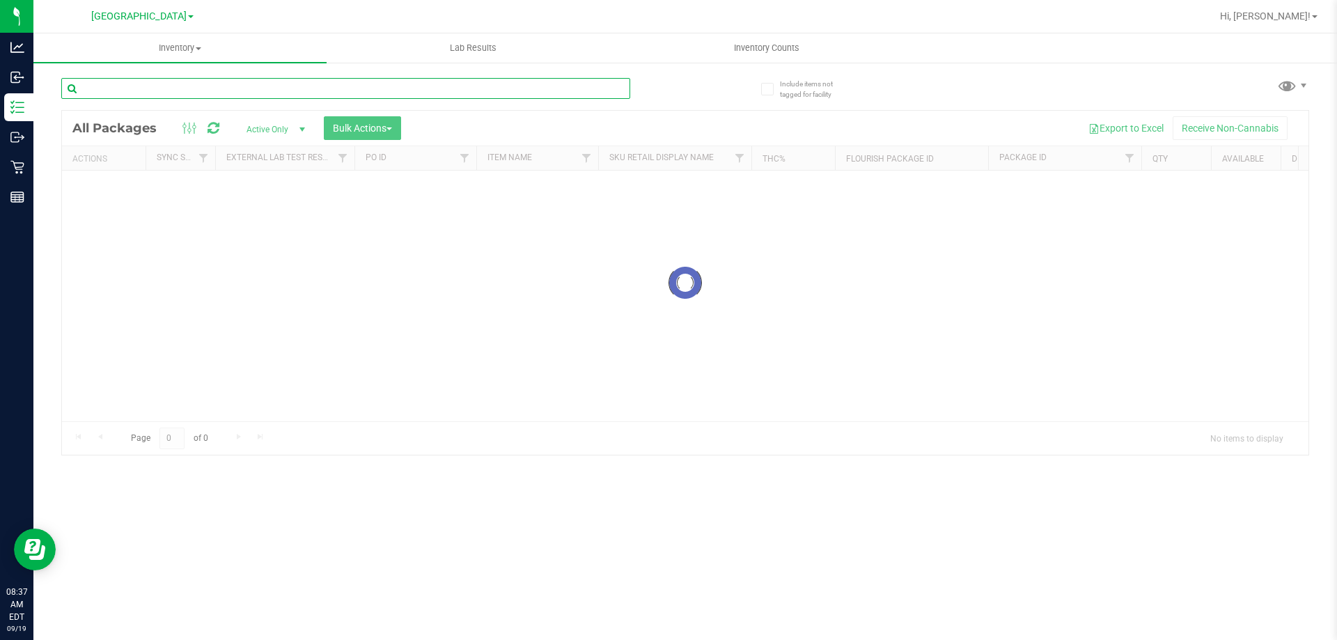
click at [159, 84] on input "text" at bounding box center [345, 88] width 569 height 21
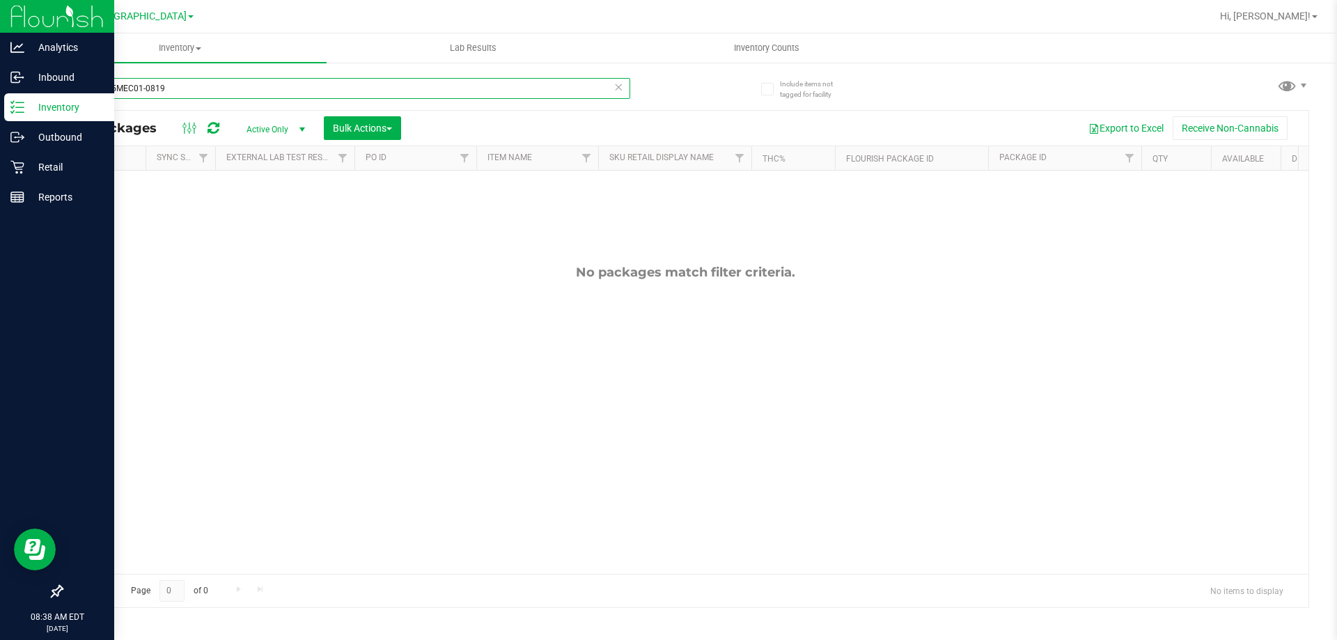
drag, startPoint x: 206, startPoint y: 88, endPoint x: 14, endPoint y: 95, distance: 192.3
click at [14, 95] on div "Analytics Inbound Inventory Outbound Retail Reports 08:38 AM EDT [DATE] 09/19 […" at bounding box center [668, 320] width 1337 height 640
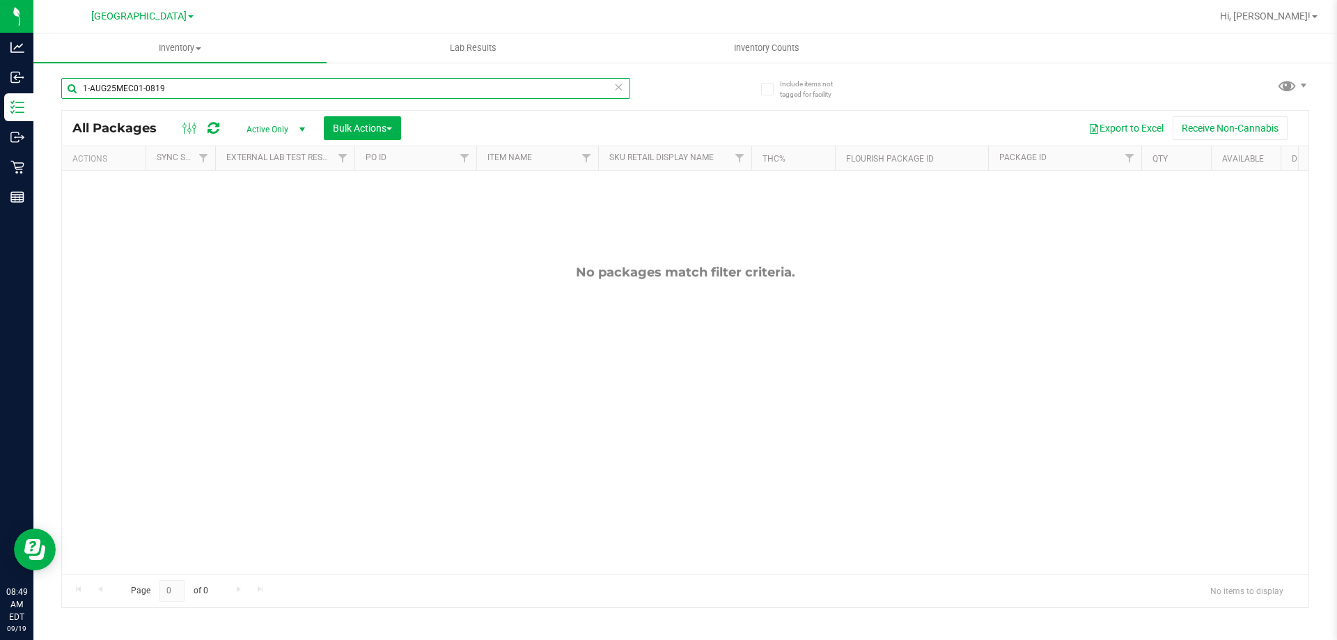
drag, startPoint x: 179, startPoint y: 93, endPoint x: 39, endPoint y: 86, distance: 140.2
click at [39, 86] on div "Include items not tagged for facility 1-AUG25MEC01-0819 All Packages Active Onl…" at bounding box center [684, 273] width 1303 height 425
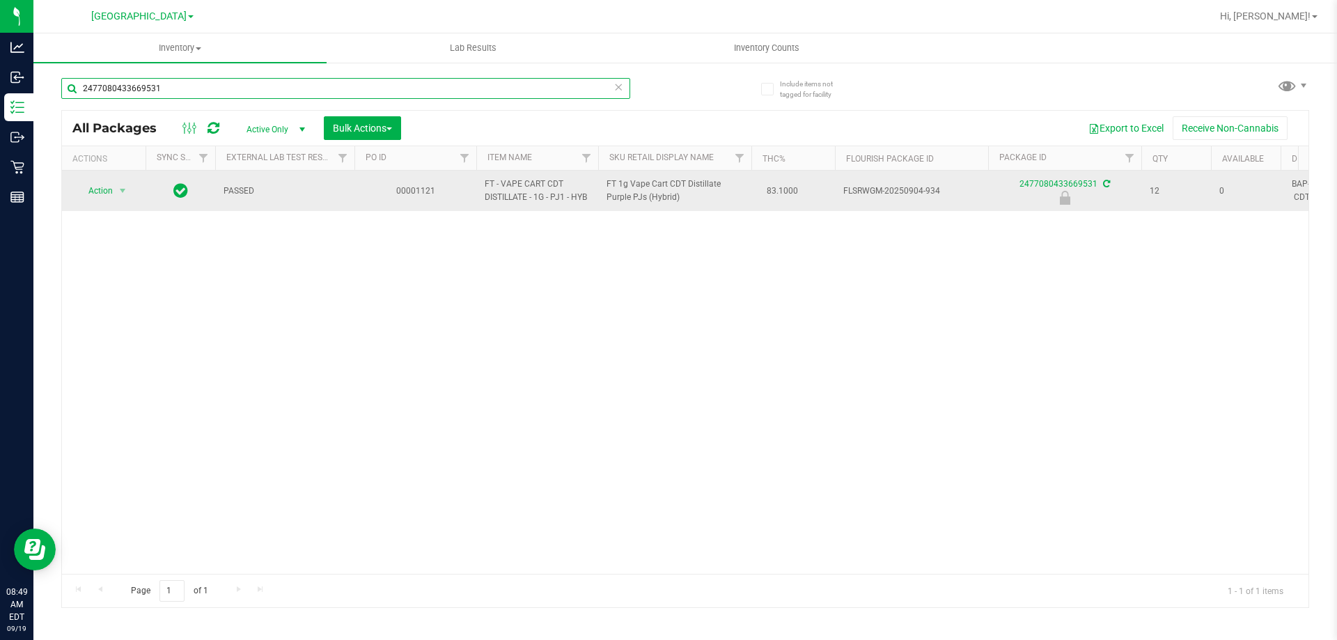
type input "2477080433669531"
click at [115, 188] on span "select" at bounding box center [122, 190] width 17 height 19
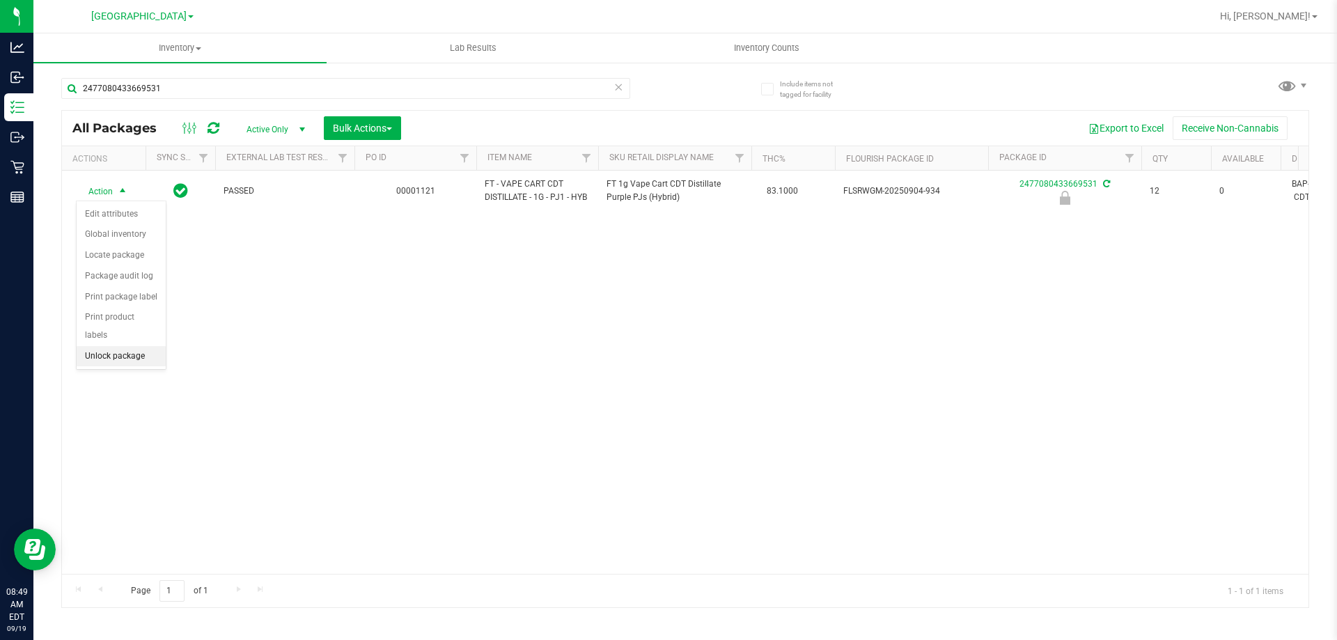
click at [109, 346] on li "Unlock package" at bounding box center [121, 356] width 89 height 21
click at [62, 105] on div "2477080433669531" at bounding box center [345, 94] width 569 height 32
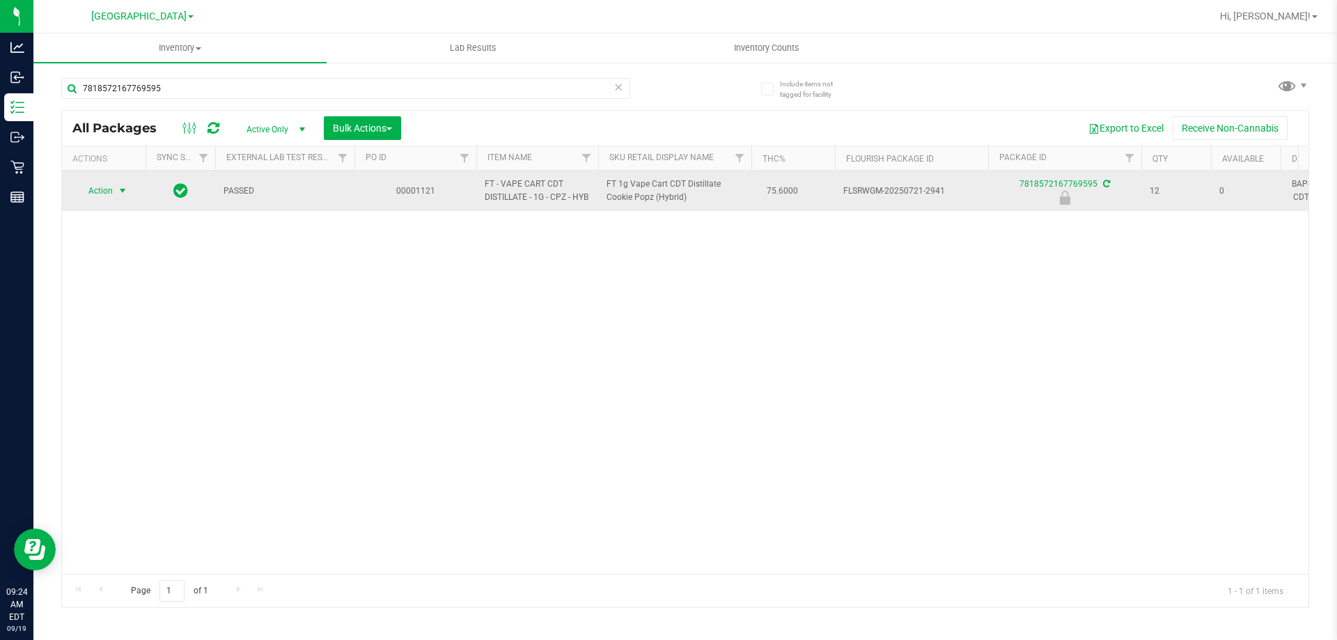
type input "7818572167769595"
click at [121, 187] on span "select" at bounding box center [122, 190] width 11 height 11
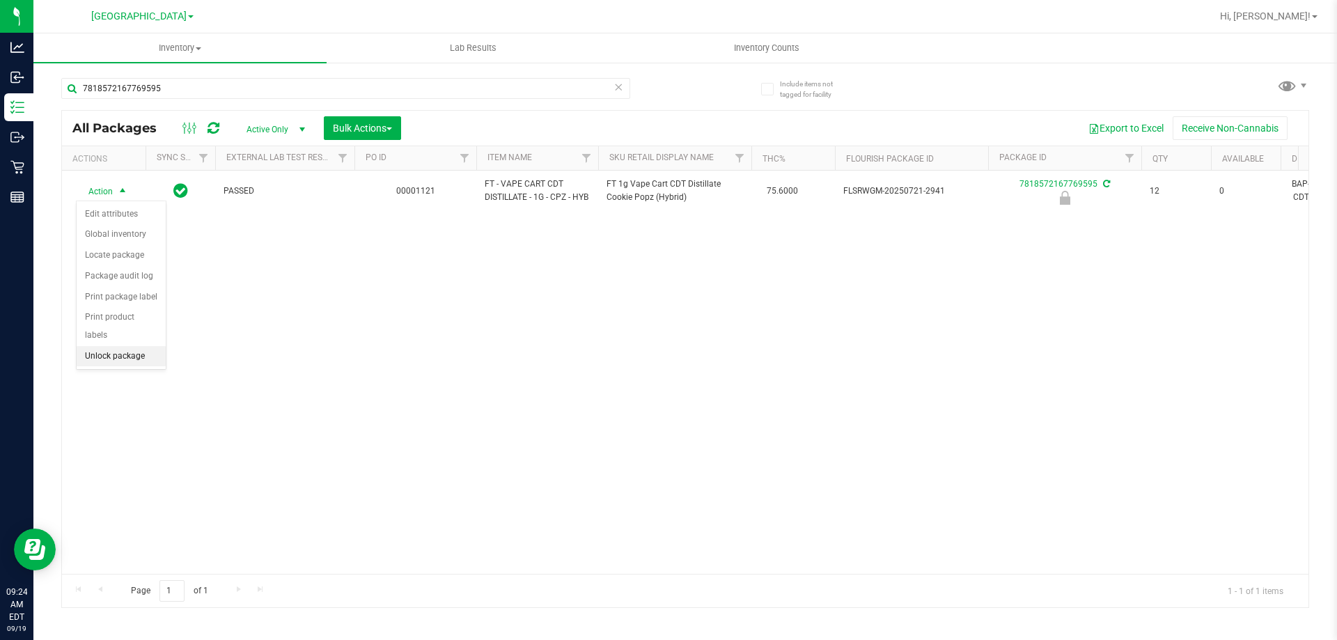
click at [136, 346] on li "Unlock package" at bounding box center [121, 356] width 89 height 21
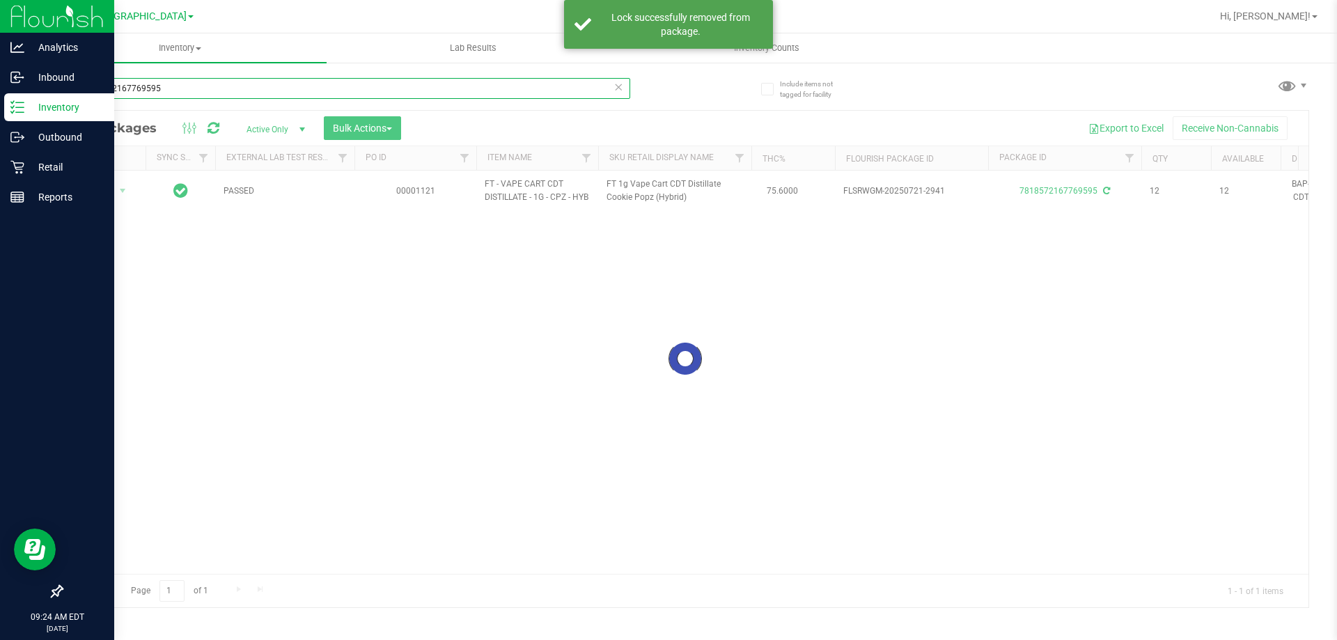
drag, startPoint x: 167, startPoint y: 91, endPoint x: 21, endPoint y: 96, distance: 146.3
click at [16, 106] on div "Analytics Inbound Inventory Outbound Retail Reports 09:24 AM EDT 09/19/2025 09/…" at bounding box center [668, 320] width 1337 height 640
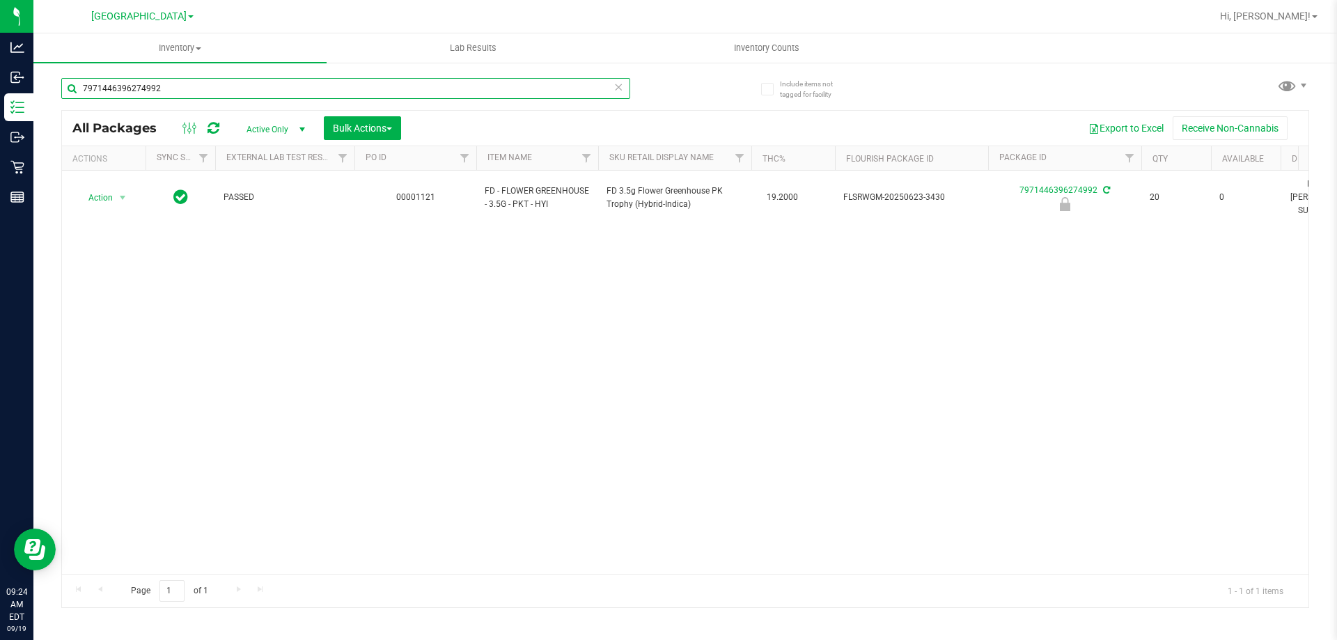
type input "7971446396274992"
click at [570, 422] on div "Action Action Edit attributes Global inventory Locate package Package audit log…" at bounding box center [685, 372] width 1246 height 403
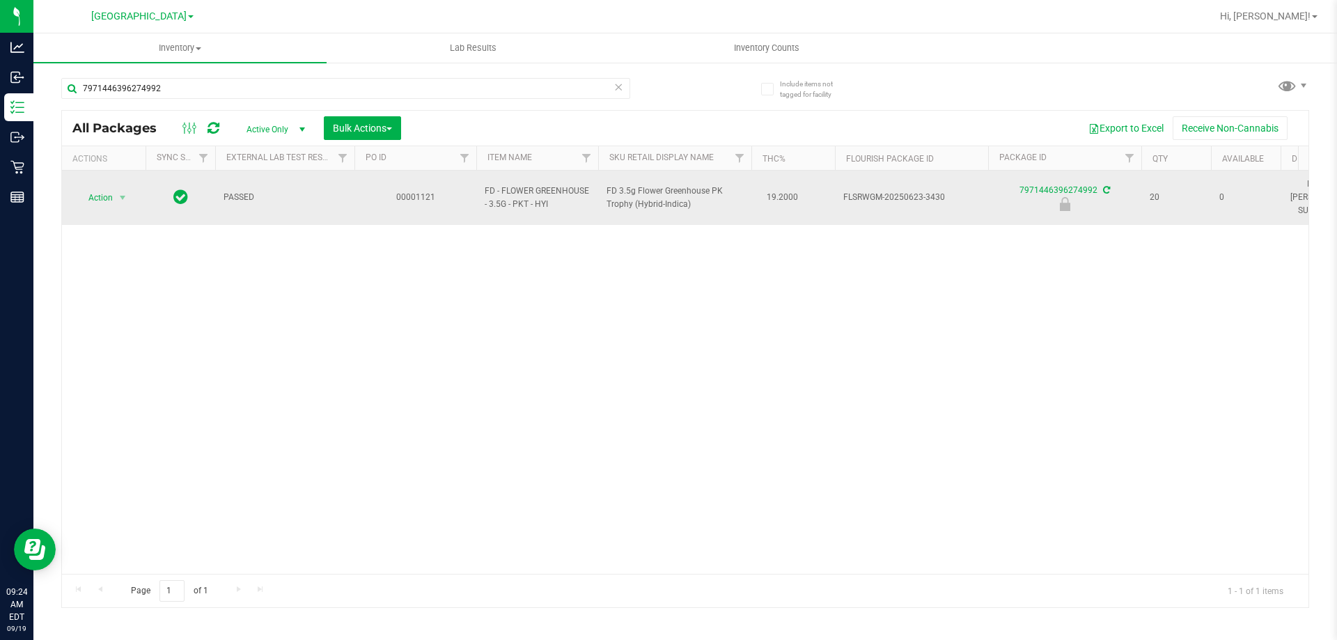
click at [98, 201] on span "Action" at bounding box center [95, 197] width 38 height 19
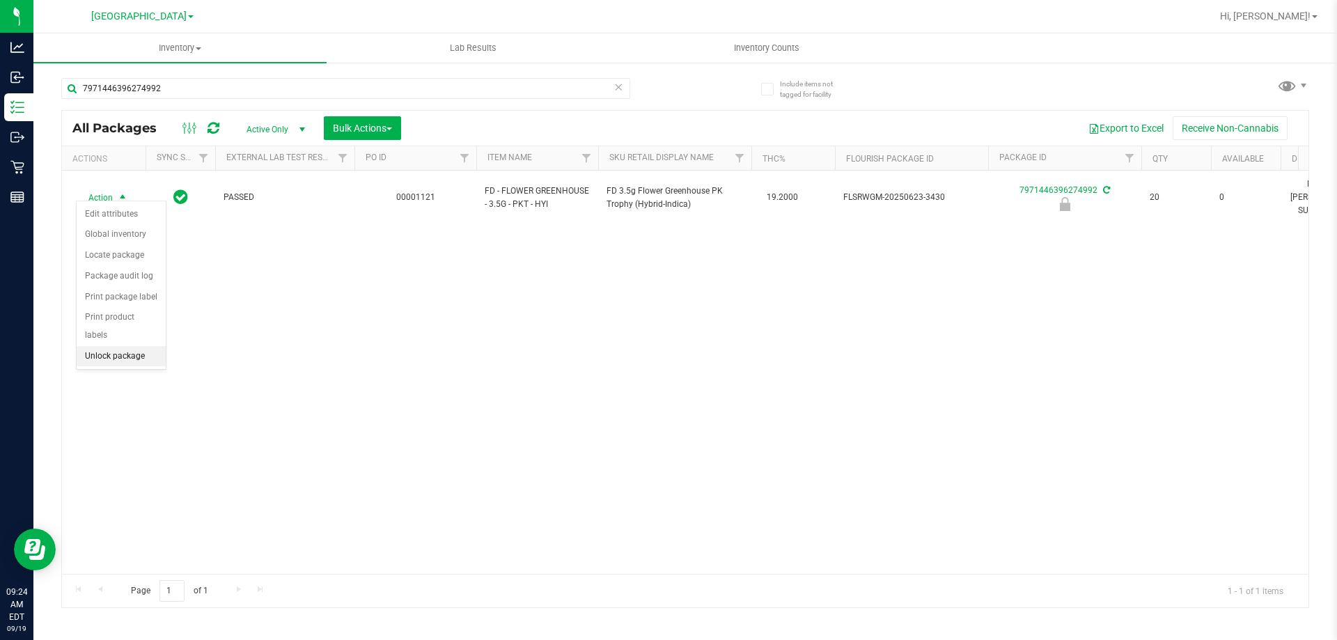
click at [102, 346] on li "Unlock package" at bounding box center [121, 356] width 89 height 21
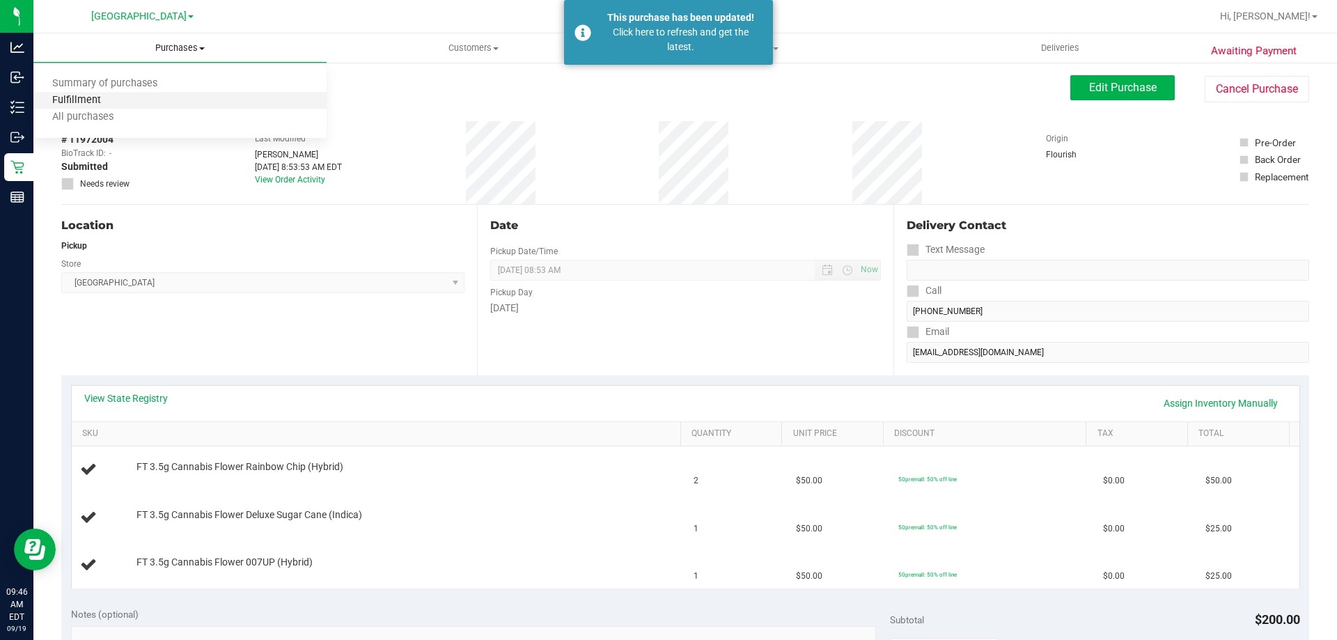
click at [91, 101] on span "Fulfillment" at bounding box center [76, 101] width 86 height 12
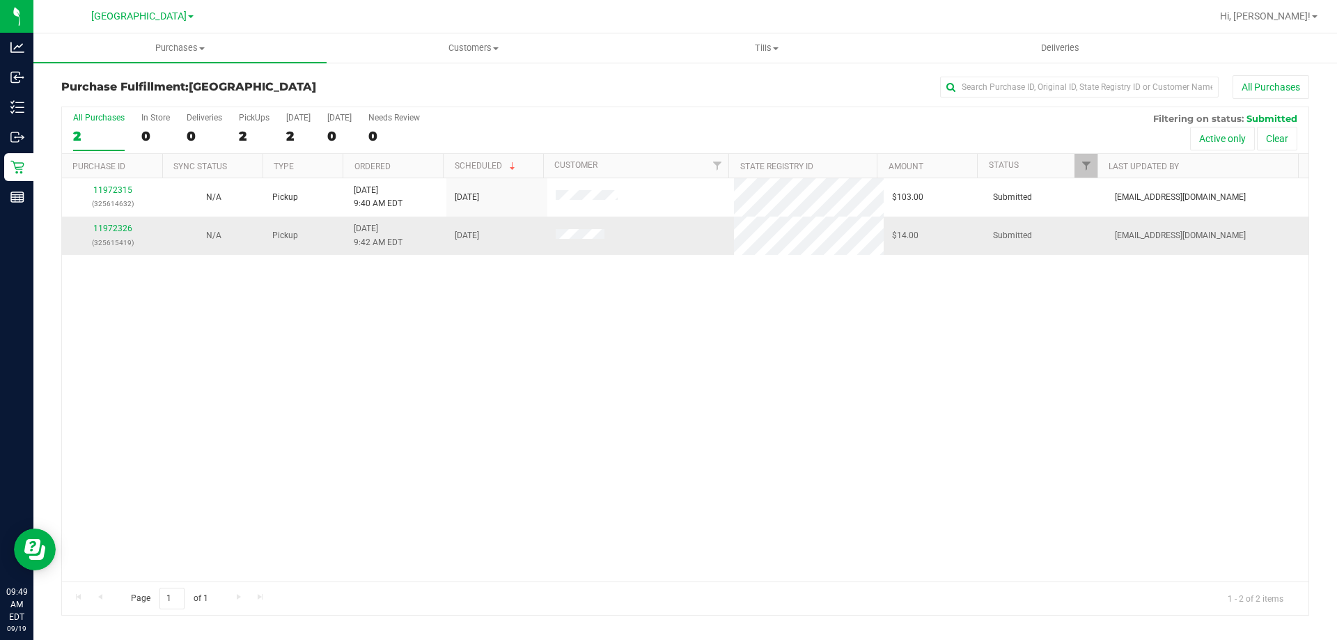
click at [111, 233] on div "11972326 (325615419)" at bounding box center [112, 235] width 84 height 26
click at [111, 228] on link "11972326" at bounding box center [112, 229] width 39 height 10
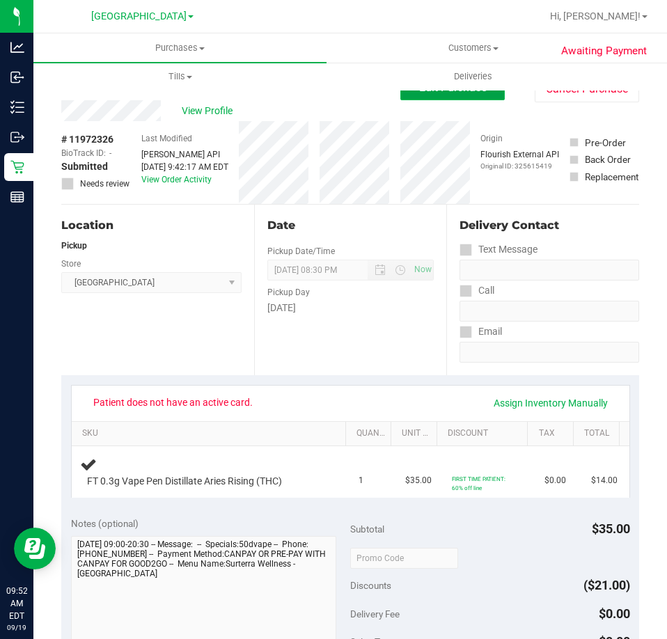
click at [447, 94] on button "Edit Purchase" at bounding box center [452, 87] width 104 height 25
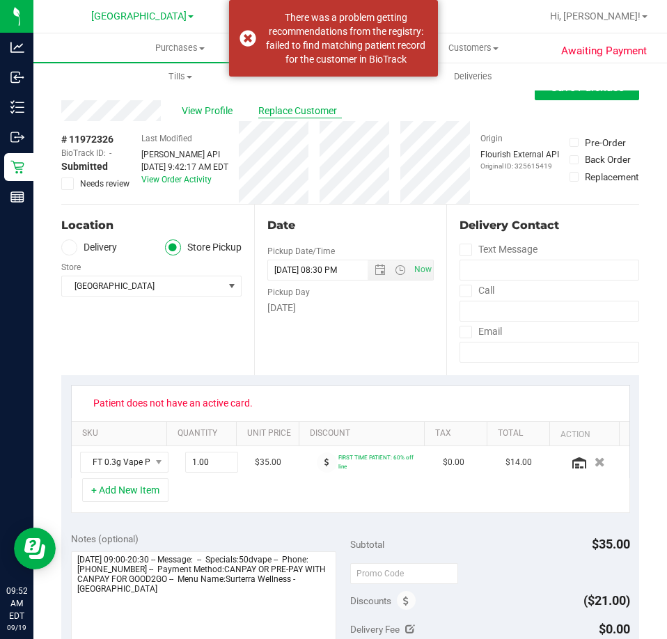
click at [295, 111] on span "Replace Customer" at bounding box center [300, 111] width 84 height 15
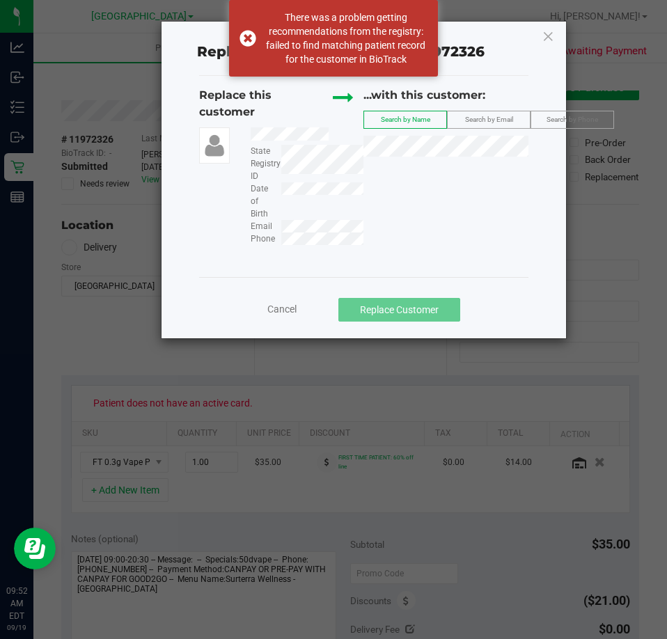
click at [568, 117] on span "Search by Phone" at bounding box center [573, 120] width 52 height 8
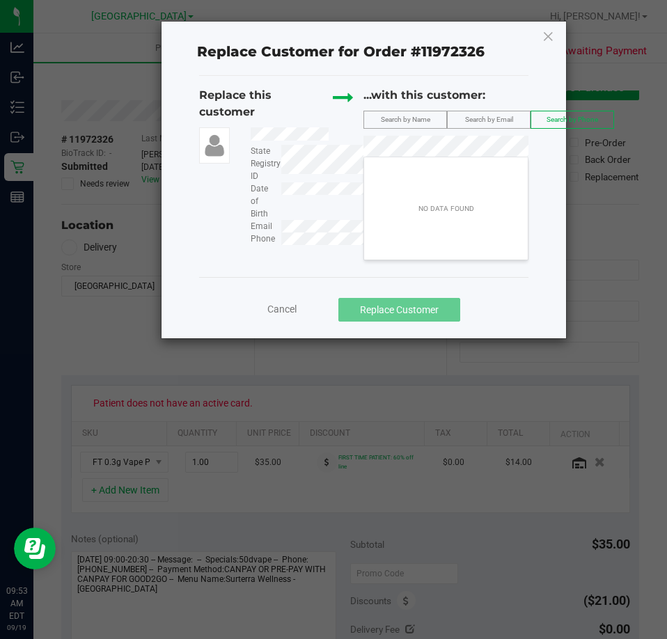
click at [476, 117] on span "Search by Email" at bounding box center [489, 120] width 48 height 8
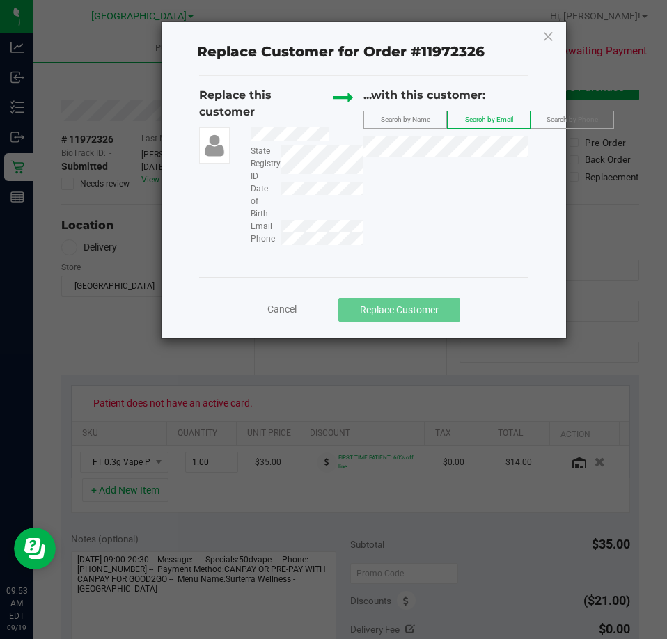
click at [294, 228] on div "Replace this customer State Registry ID Date of Birth Email Phone ...with this …" at bounding box center [364, 166] width 330 height 158
click at [551, 30] on icon at bounding box center [548, 36] width 13 height 22
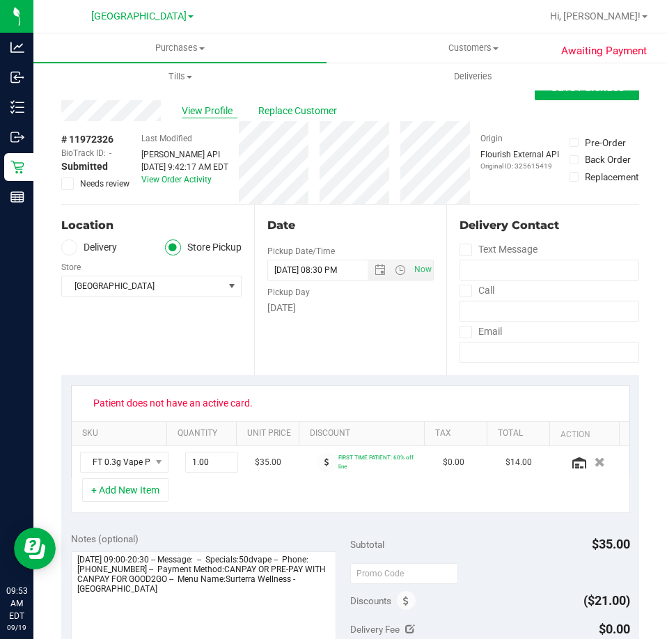
click at [225, 109] on span "View Profile" at bounding box center [210, 111] width 56 height 15
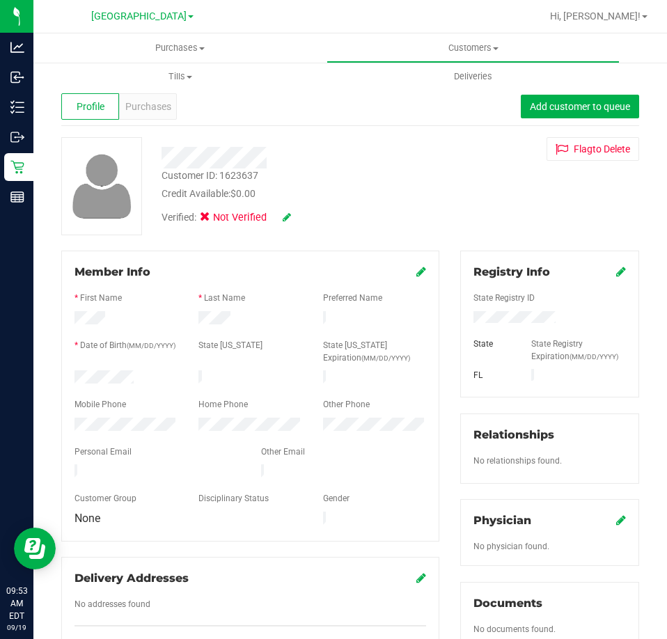
click at [293, 219] on div "Verified: Not Verified" at bounding box center [300, 216] width 299 height 31
click at [285, 216] on icon at bounding box center [287, 217] width 8 height 10
click at [203, 218] on span at bounding box center [209, 219] width 13 height 13
click at [0, 0] on input "Medical" at bounding box center [0, 0] width 0 height 0
click at [303, 215] on icon at bounding box center [305, 218] width 11 height 10
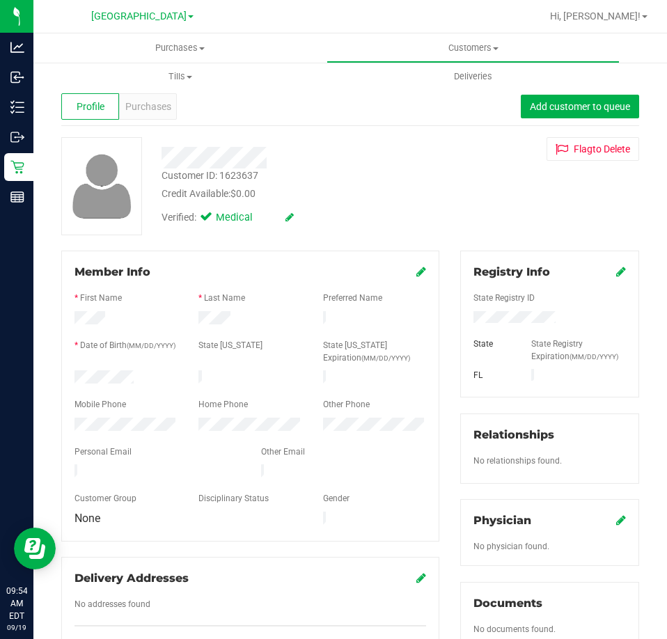
click at [616, 270] on icon at bounding box center [621, 271] width 10 height 11
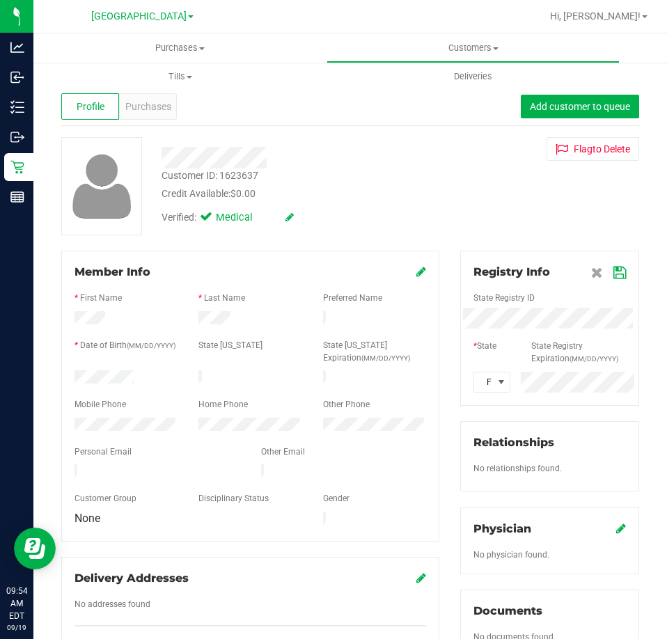
click at [436, 318] on div "Member Info * First Name * Last Name Preferred Name * Date of Birth (MM/DD/YYYY…" at bounding box center [350, 616] width 599 height 730
click at [613, 272] on icon at bounding box center [619, 272] width 13 height 11
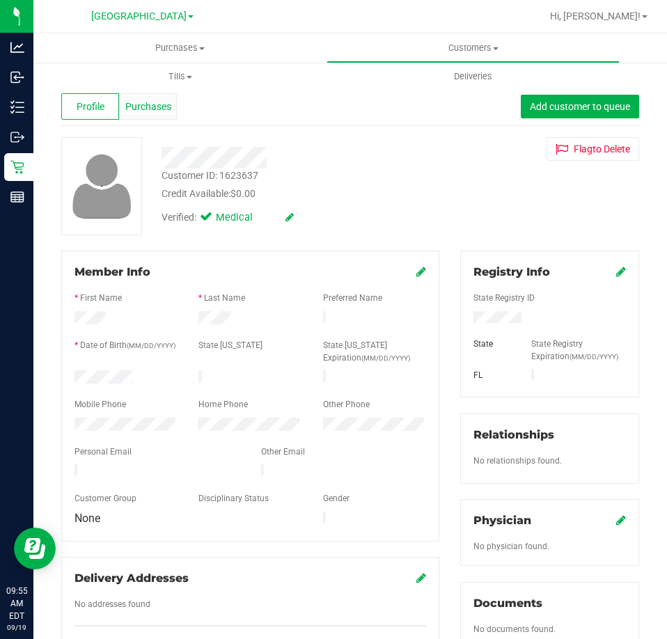
click at [158, 113] on span "Purchases" at bounding box center [148, 107] width 46 height 15
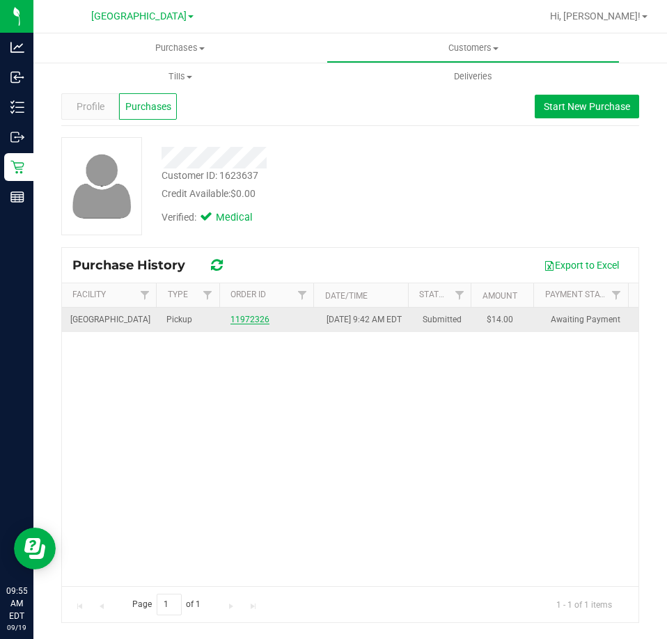
click at [239, 324] on link "11972326" at bounding box center [249, 320] width 39 height 10
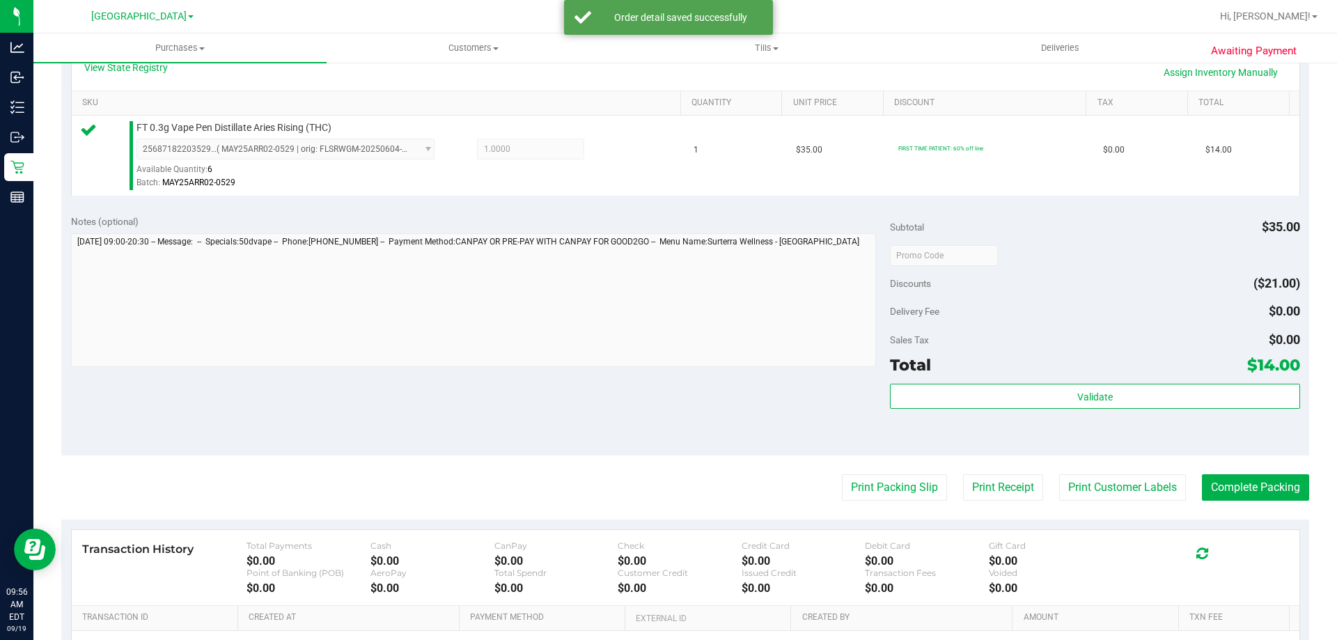
scroll to position [348, 0]
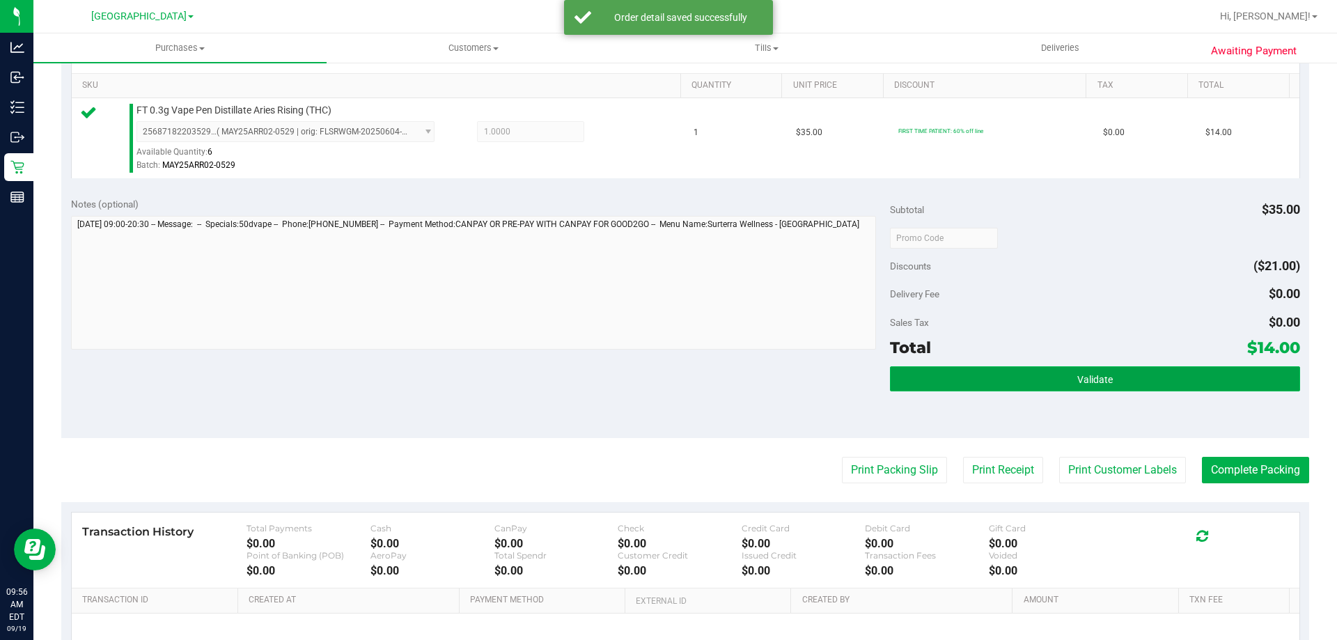
click at [1170, 385] on button "Validate" at bounding box center [1094, 378] width 409 height 25
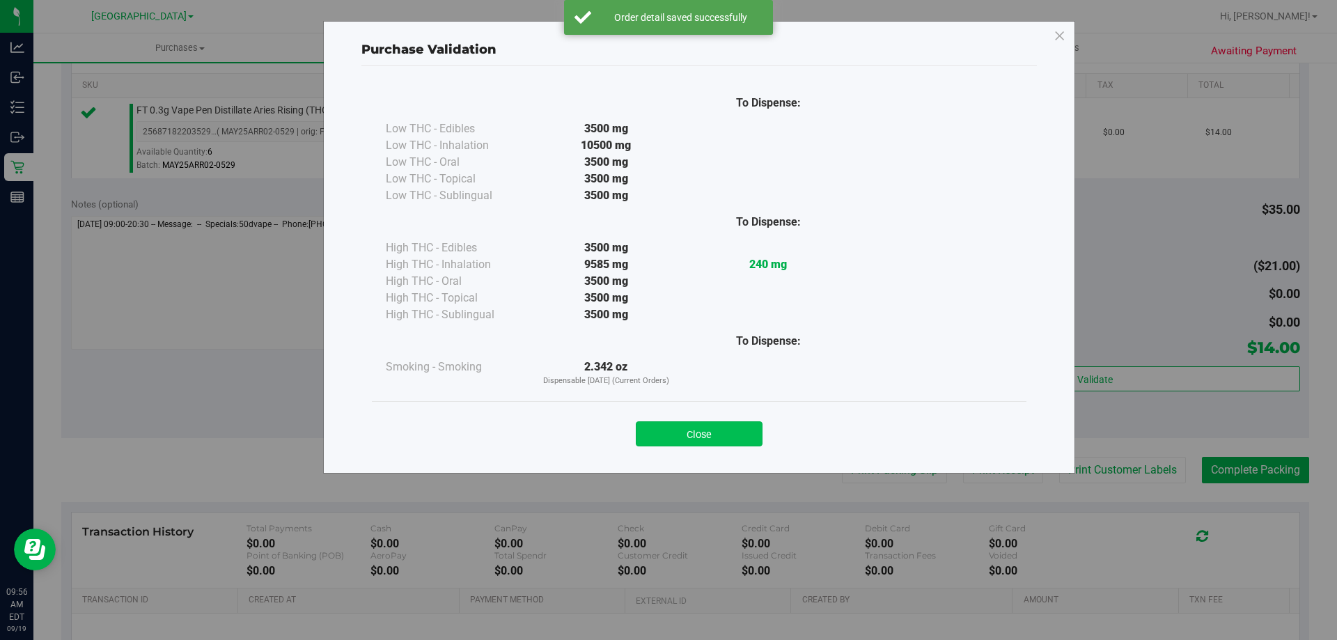
click at [735, 430] on button "Close" at bounding box center [699, 433] width 127 height 25
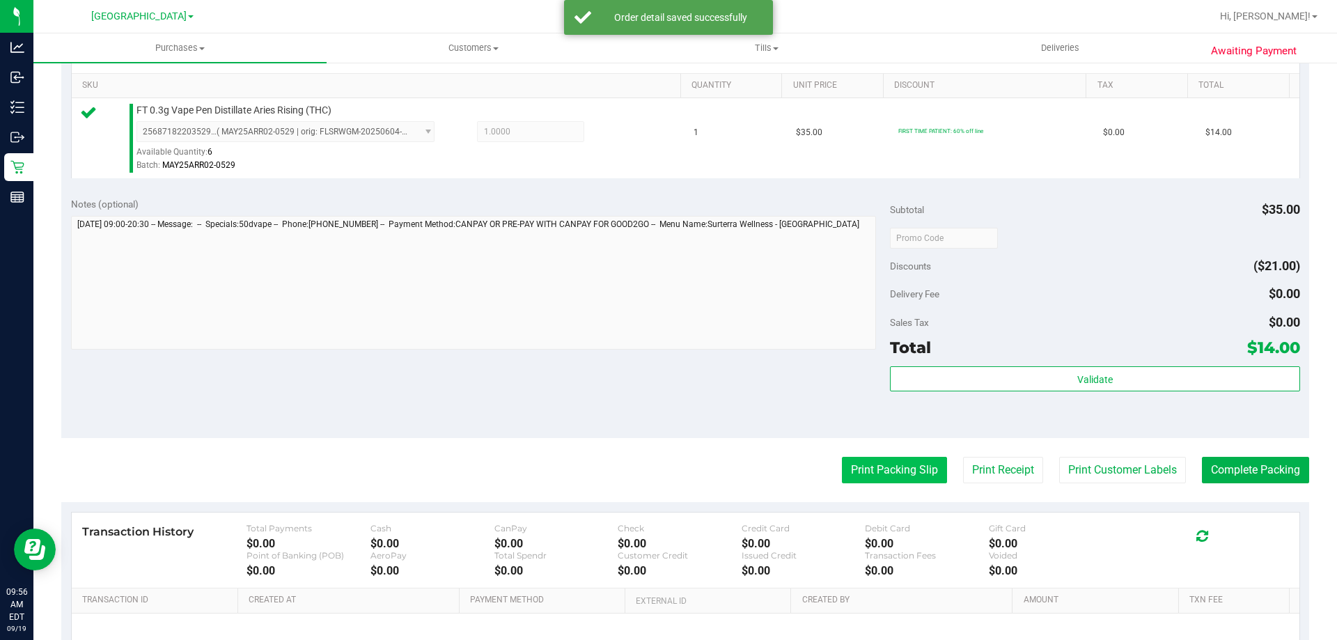
click at [904, 474] on button "Print Packing Slip" at bounding box center [894, 470] width 105 height 26
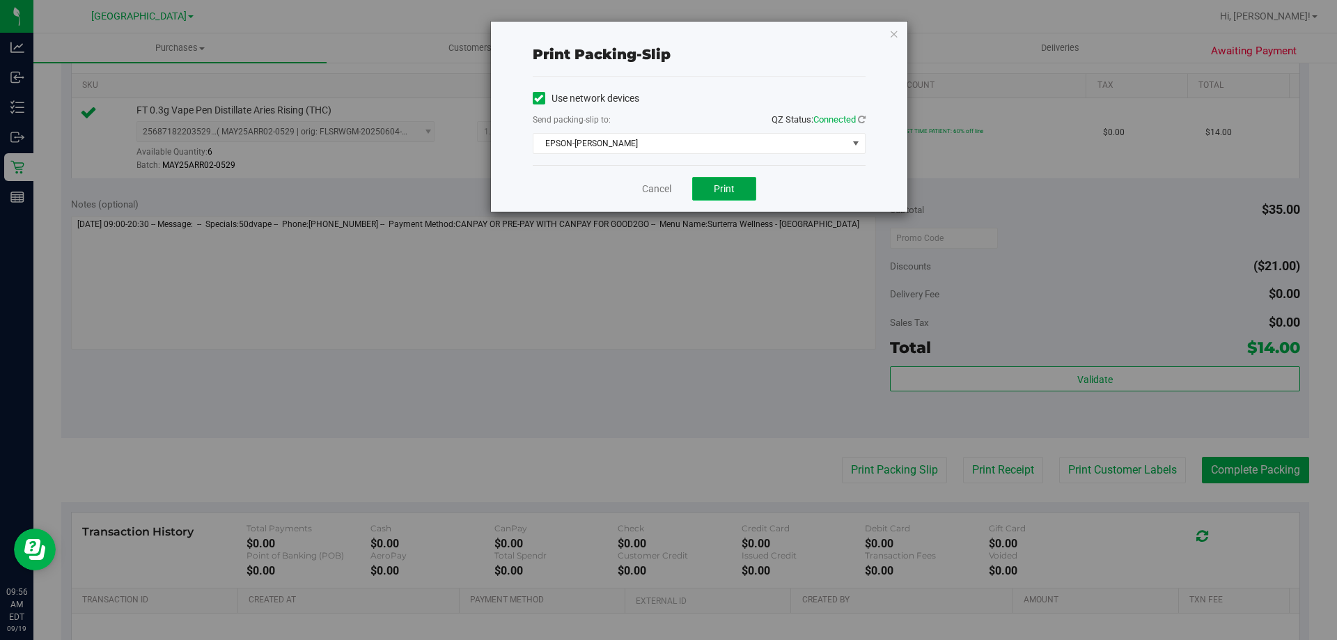
click at [733, 193] on span "Print" at bounding box center [724, 188] width 21 height 11
drag, startPoint x: 733, startPoint y: 193, endPoint x: 659, endPoint y: 191, distance: 73.1
click at [659, 191] on link "Cancel" at bounding box center [656, 189] width 29 height 15
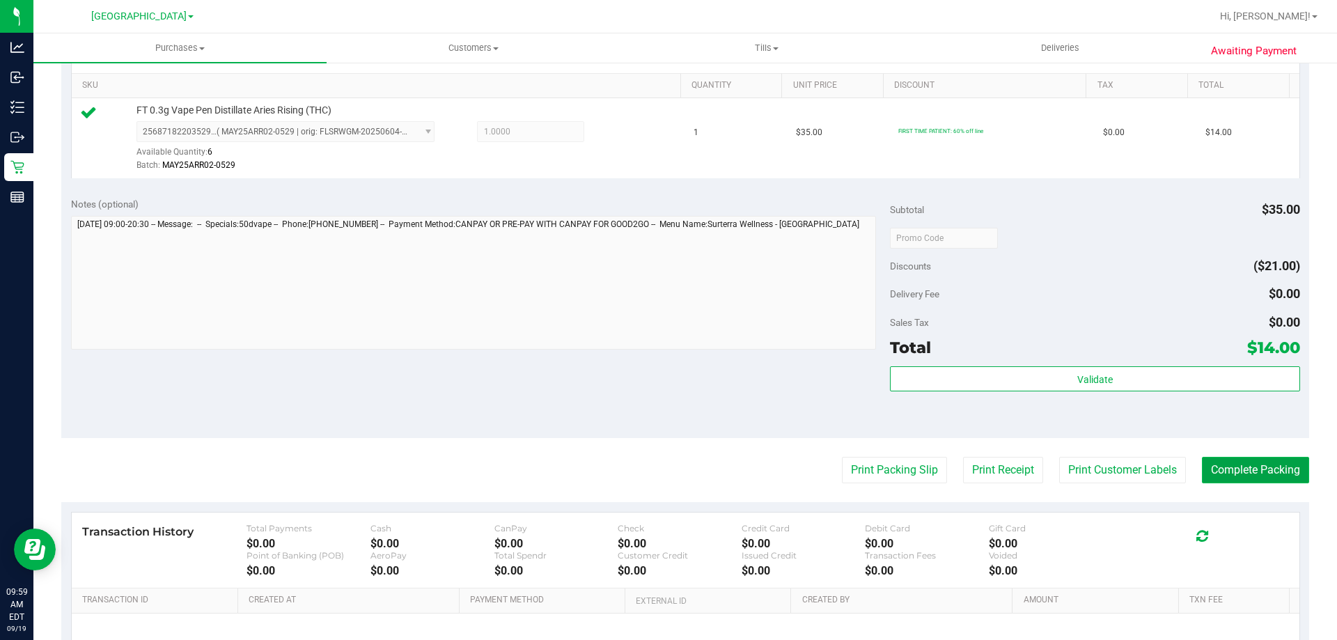
click at [1260, 466] on button "Complete Packing" at bounding box center [1255, 470] width 107 height 26
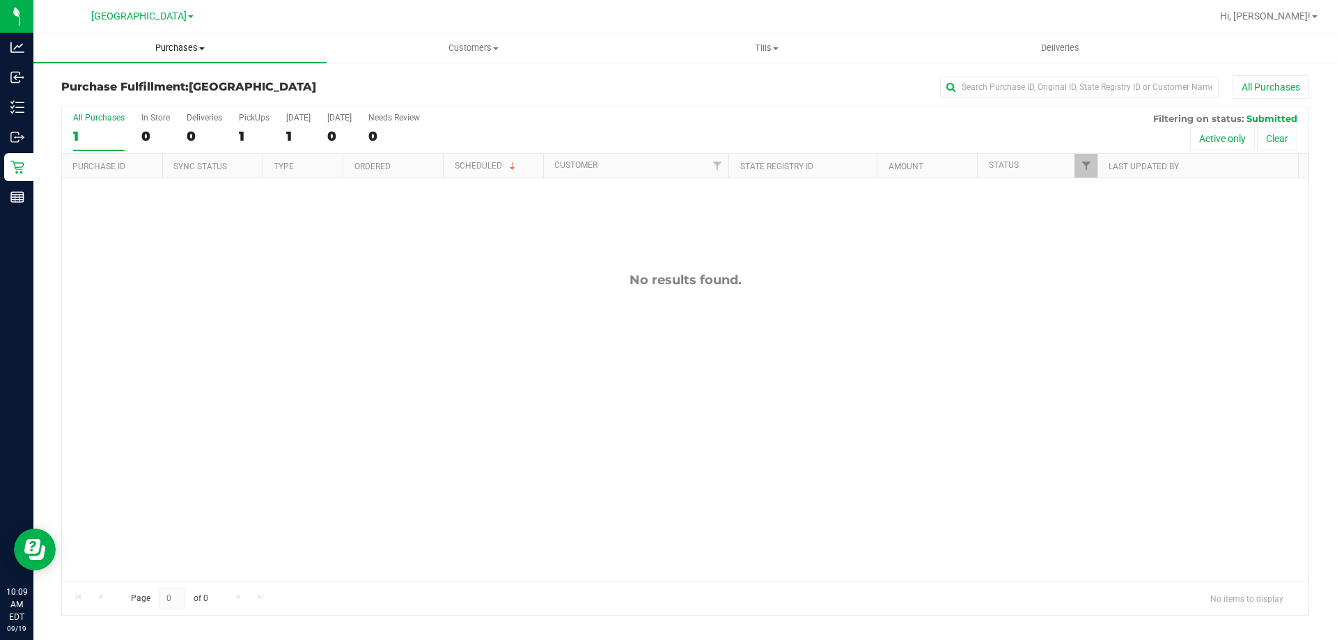
click at [182, 52] on span "Purchases" at bounding box center [179, 48] width 293 height 13
click at [120, 81] on span "Summary of purchases" at bounding box center [104, 84] width 143 height 12
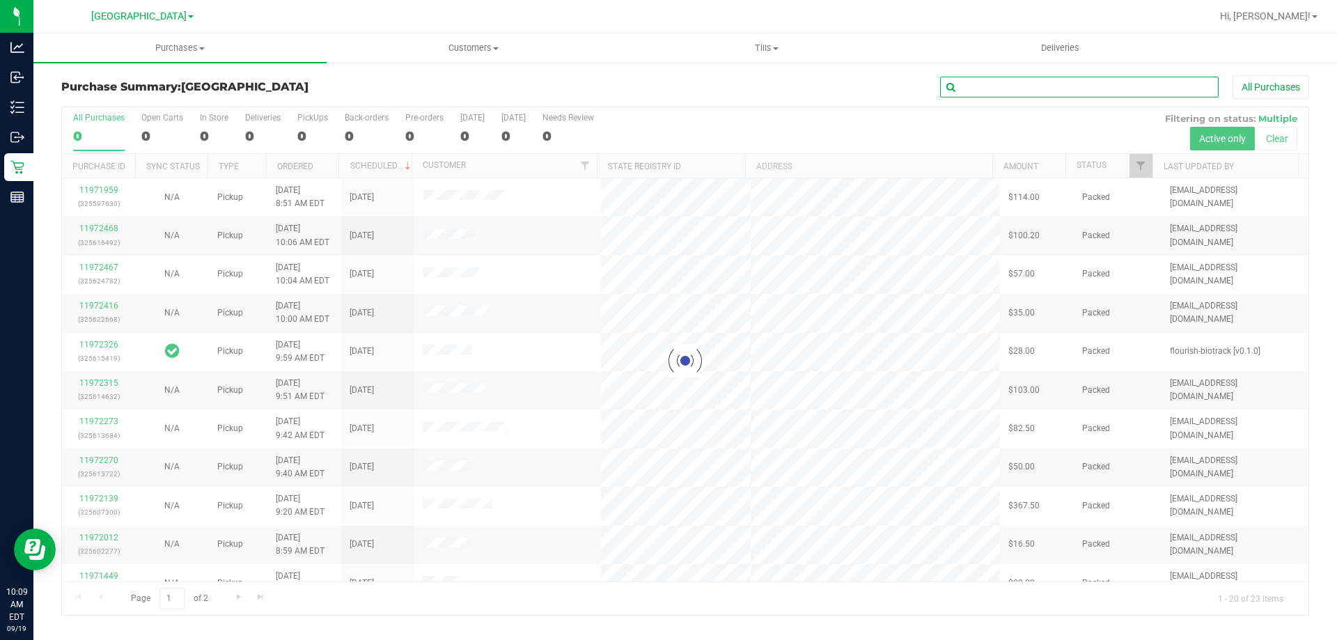
click at [978, 91] on input "text" at bounding box center [1079, 87] width 279 height 21
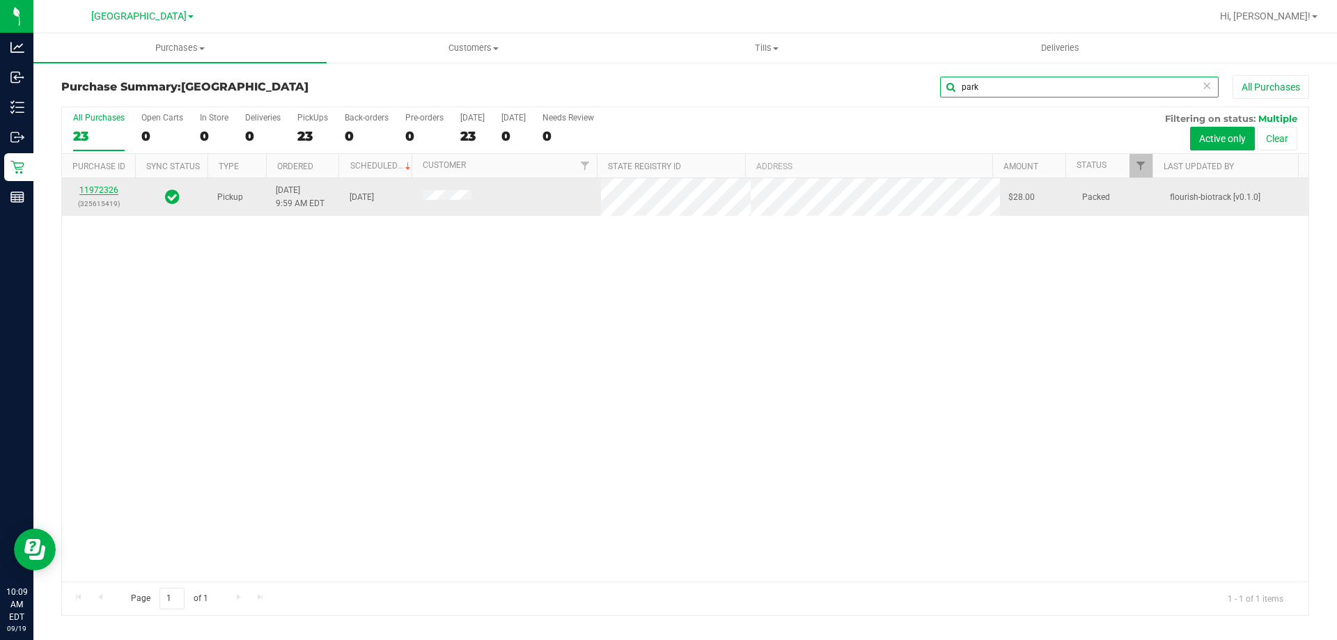
type input "park"
click at [93, 187] on link "11972326" at bounding box center [98, 190] width 39 height 10
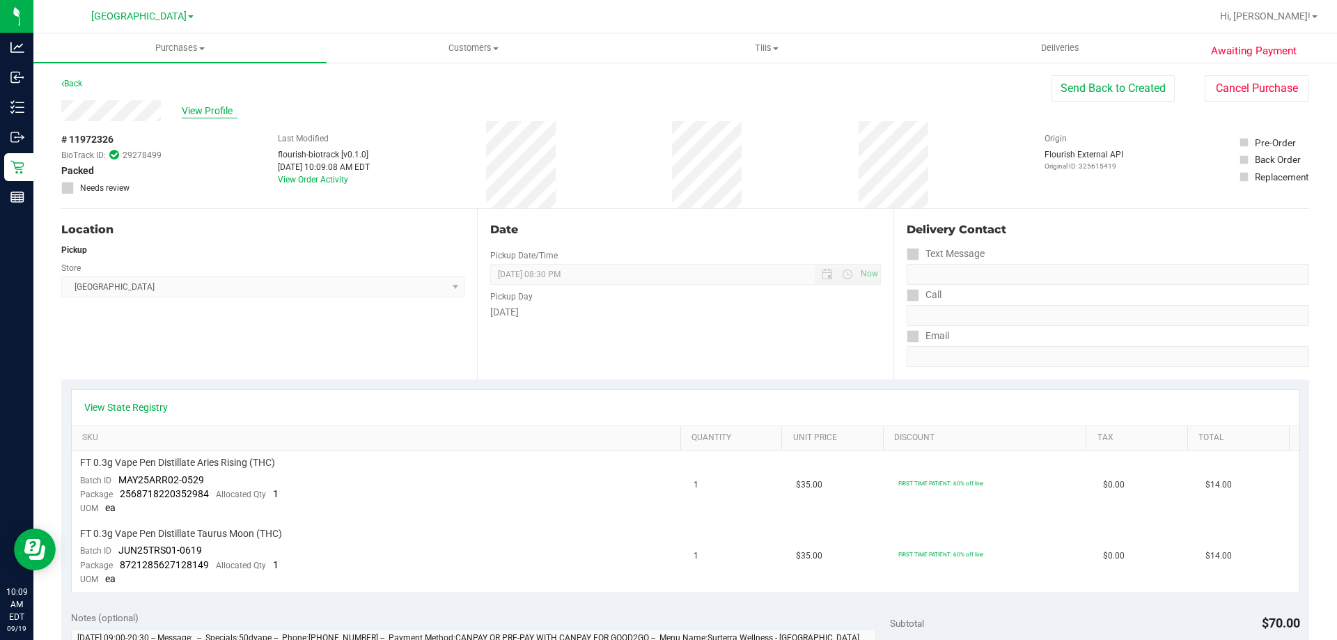
click at [215, 108] on span "View Profile" at bounding box center [210, 111] width 56 height 15
